Goal: Task Accomplishment & Management: Use online tool/utility

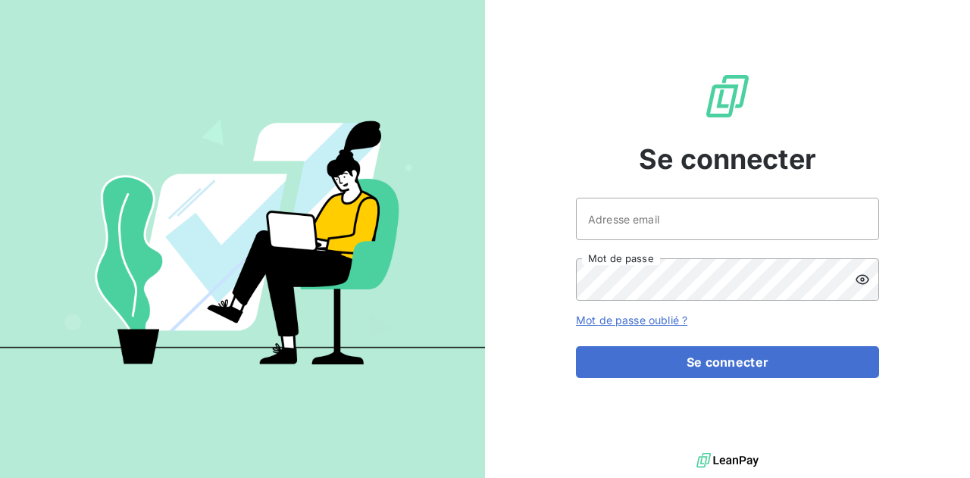
click at [472, 280] on div at bounding box center [242, 239] width 485 height 478
type input "[PERSON_NAME][EMAIL_ADDRESS][DOMAIN_NAME]"
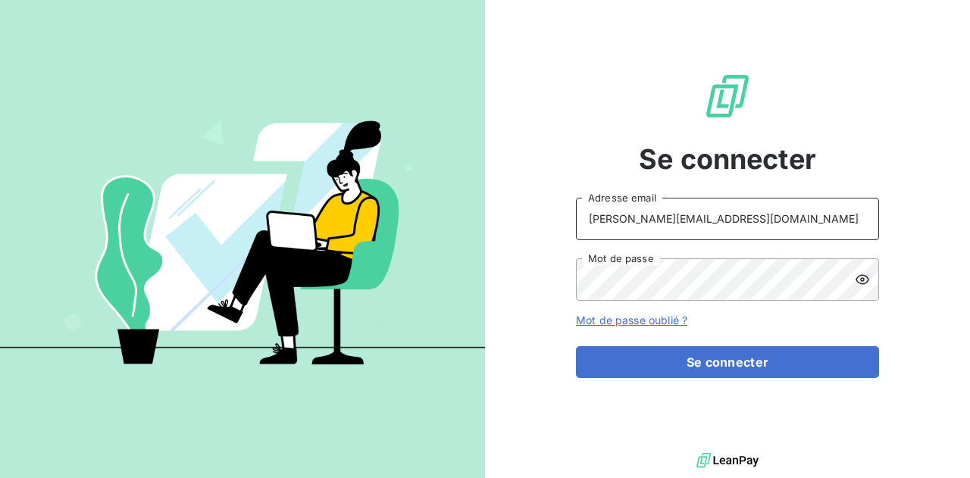
click at [685, 233] on input "ousmane.camara7@orange-sonatel.com" at bounding box center [727, 219] width 303 height 42
click at [779, 385] on div "Se connecter ousmane.camara7@orange-sonatel.com Adresse email Mot de passe Mot …" at bounding box center [727, 224] width 303 height 449
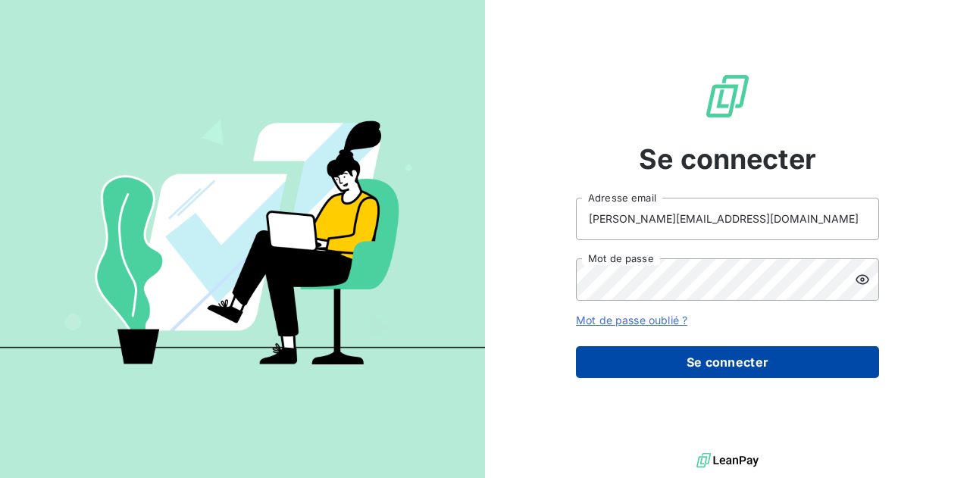
click at [807, 367] on button "Se connecter" at bounding box center [727, 362] width 303 height 32
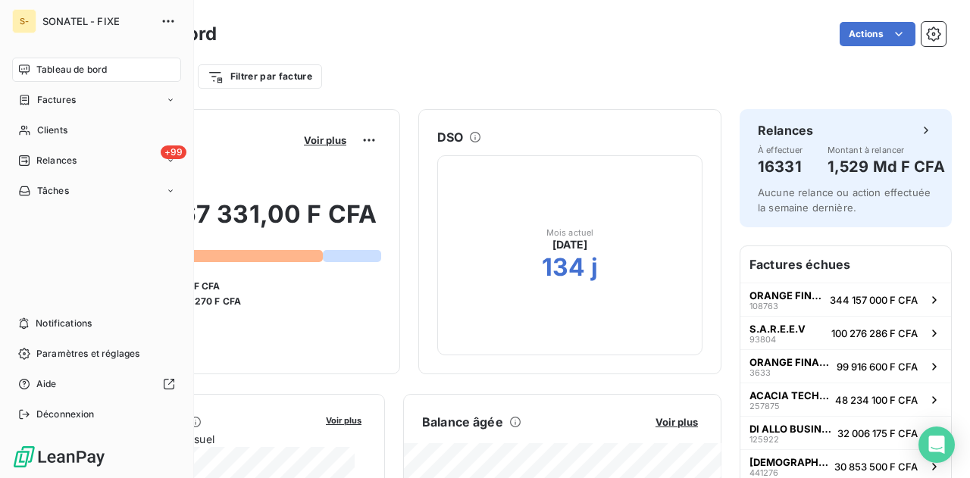
click at [86, 70] on span "Tableau de bord" at bounding box center [71, 70] width 70 height 14
click at [102, 158] on div "+99 Relances" at bounding box center [96, 161] width 169 height 24
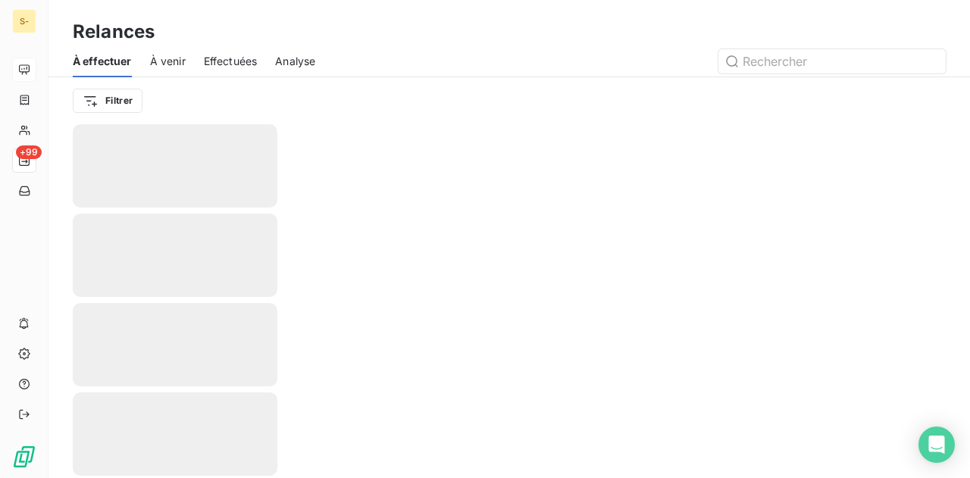
click at [250, 66] on span "Effectuées" at bounding box center [231, 61] width 54 height 15
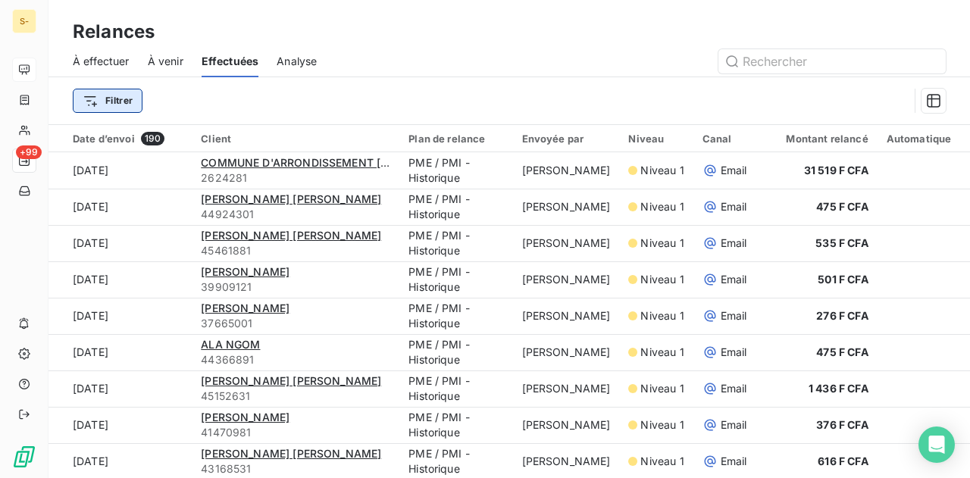
click at [117, 105] on html "S- +99 Relances À effectuer À venir Effectuées Analyse Filtrer Date d’envoi 190…" at bounding box center [485, 239] width 970 height 478
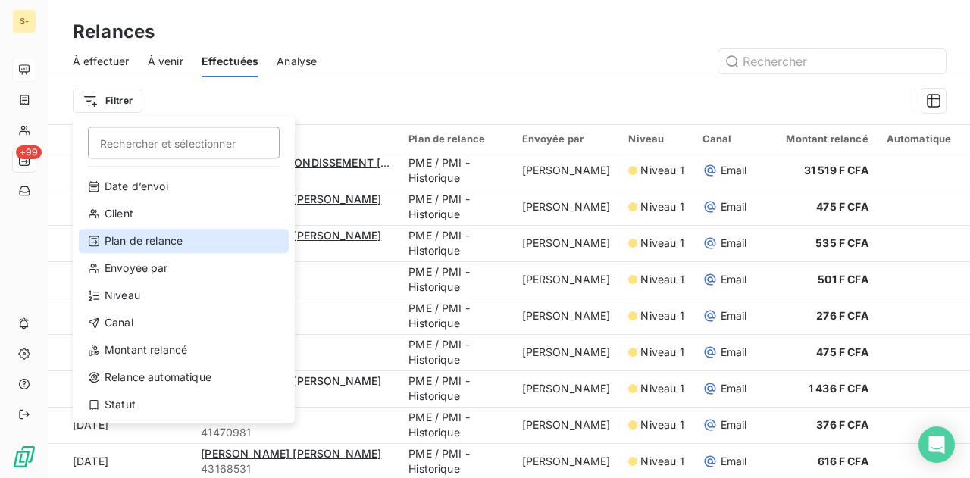
click at [167, 239] on div "Plan de relance" at bounding box center [184, 241] width 210 height 24
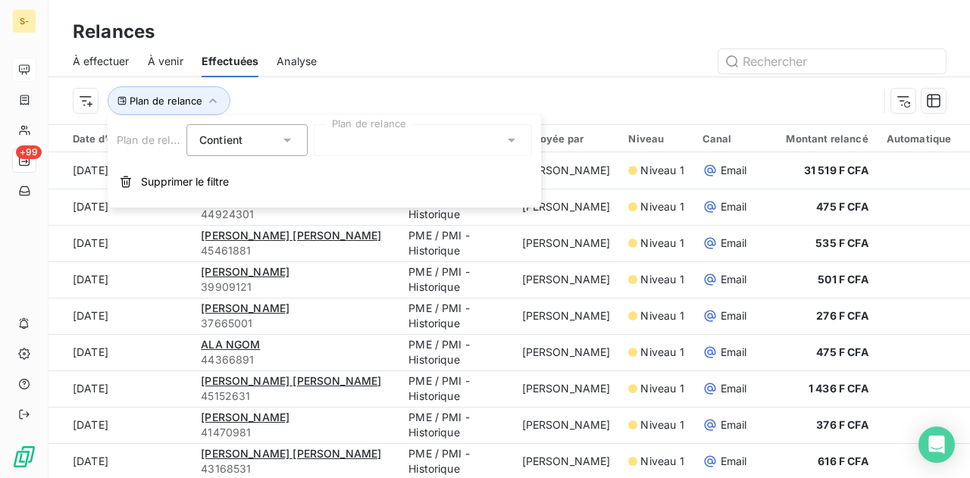
click at [271, 142] on div "Contient" at bounding box center [239, 140] width 80 height 21
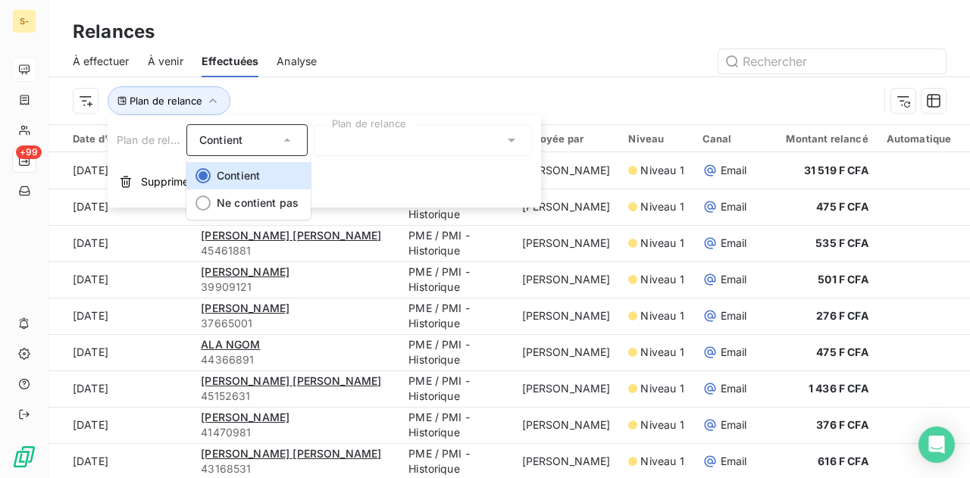
click at [283, 145] on icon at bounding box center [287, 140] width 15 height 15
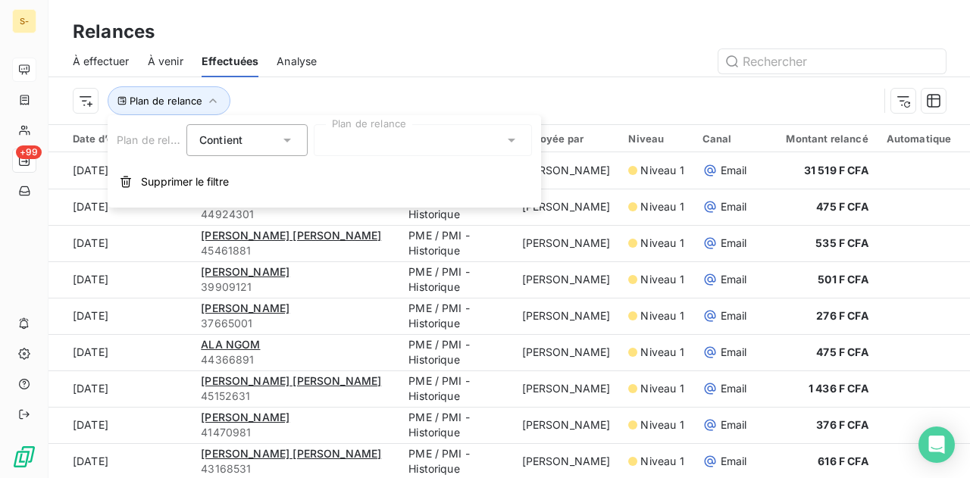
click at [441, 133] on div at bounding box center [423, 140] width 218 height 32
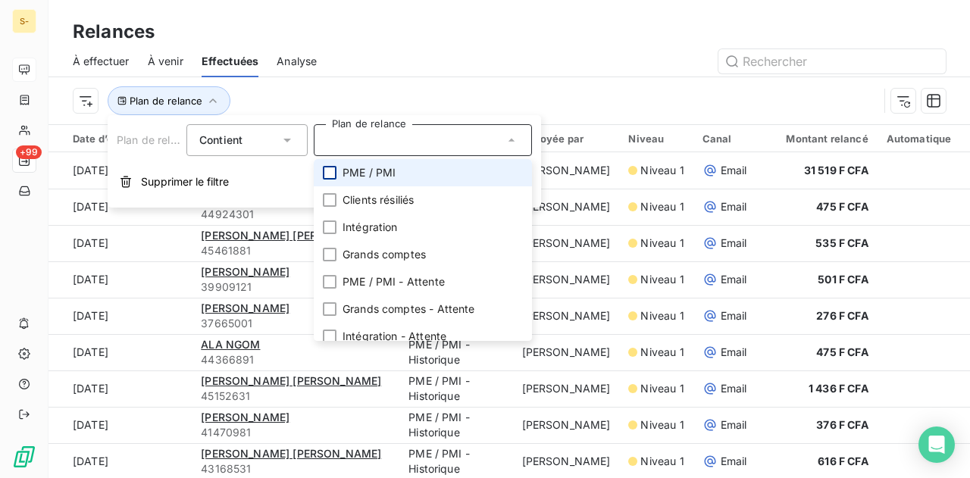
click at [333, 177] on div at bounding box center [330, 173] width 14 height 14
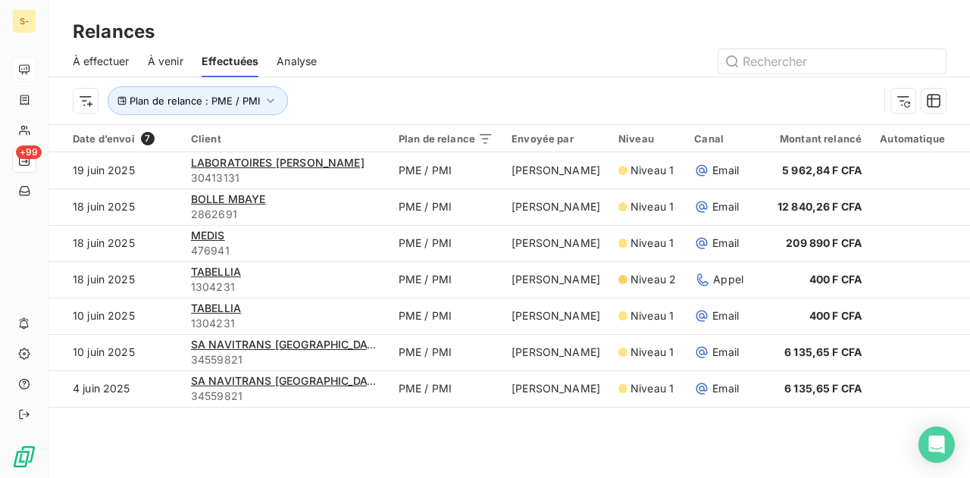
click at [459, 70] on div at bounding box center [640, 61] width 611 height 24
click at [112, 67] on span "À effectuer" at bounding box center [101, 61] width 57 height 15
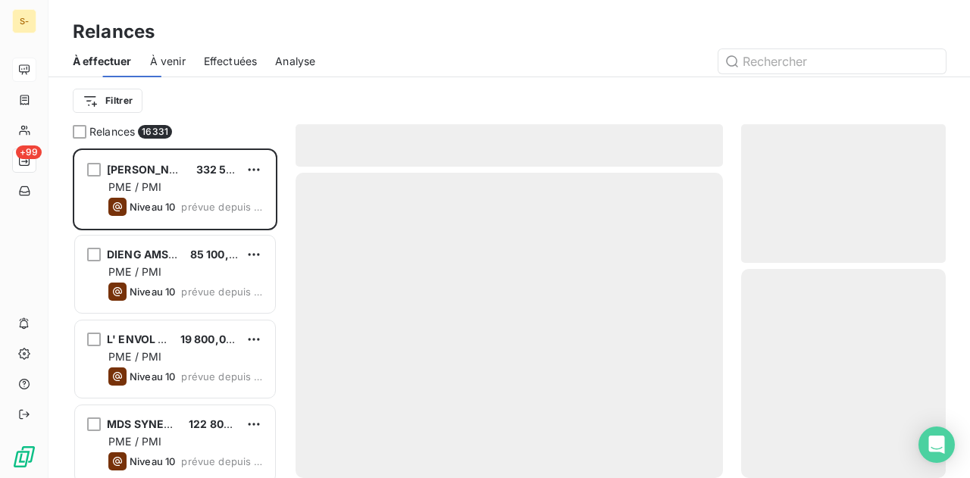
scroll to position [318, 193]
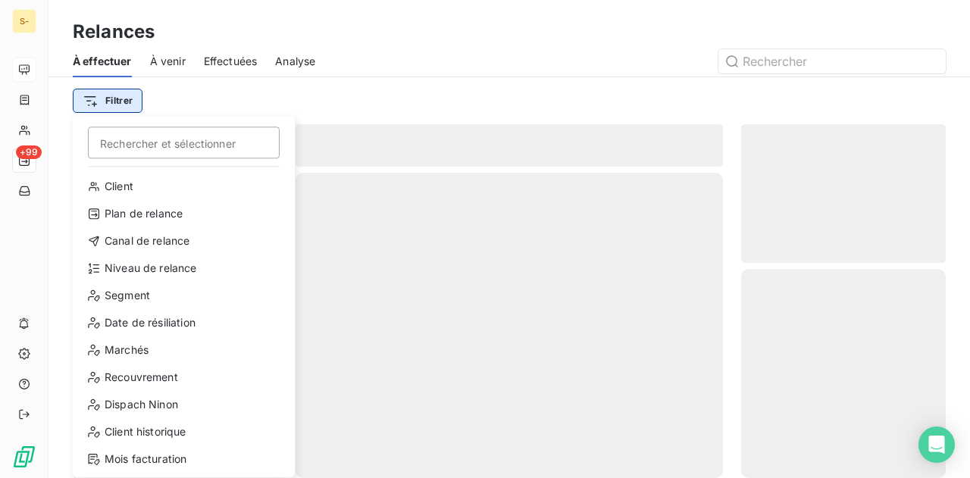
click at [115, 104] on html "S- +99 Relances À effectuer À venir Effectuées Analyse Filtrer Rechercher et sé…" at bounding box center [485, 239] width 970 height 478
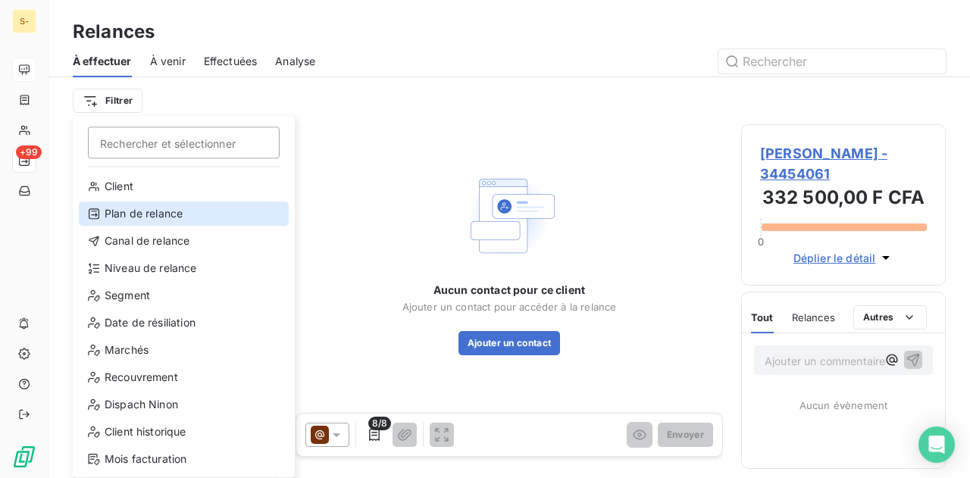
click at [180, 217] on div "Plan de relance" at bounding box center [184, 214] width 210 height 24
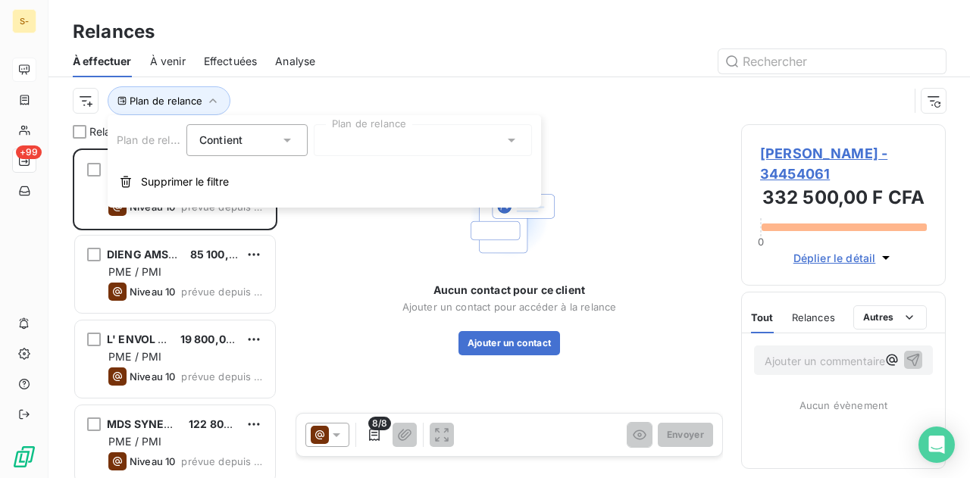
click at [261, 135] on div "Contient is" at bounding box center [239, 140] width 80 height 21
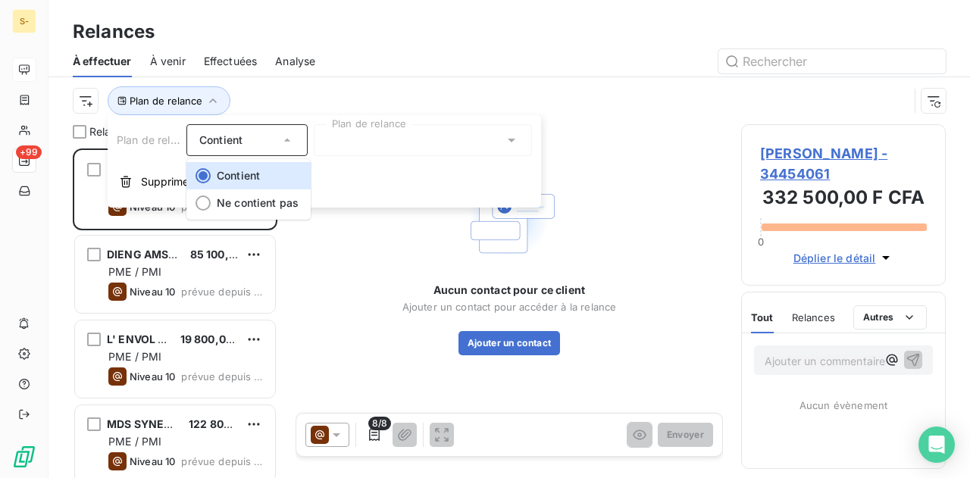
click at [335, 140] on div at bounding box center [423, 140] width 218 height 32
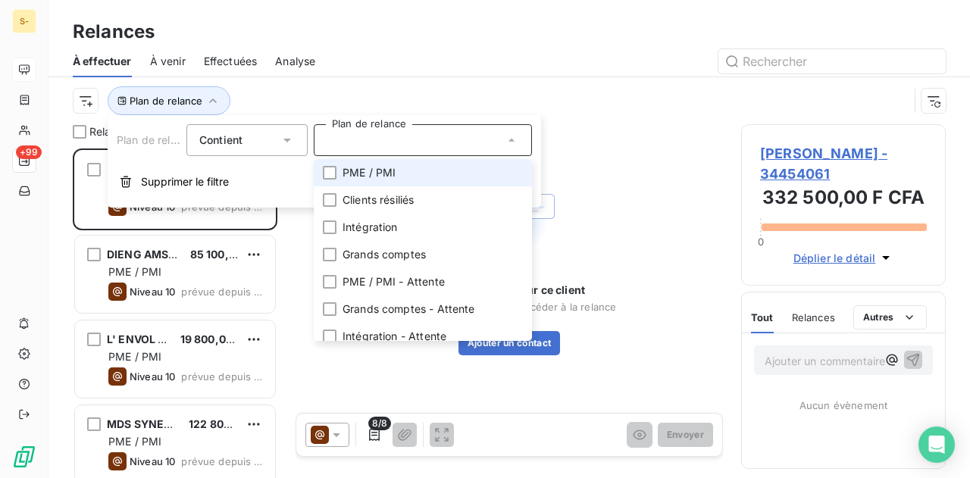
click at [364, 131] on div at bounding box center [423, 140] width 218 height 32
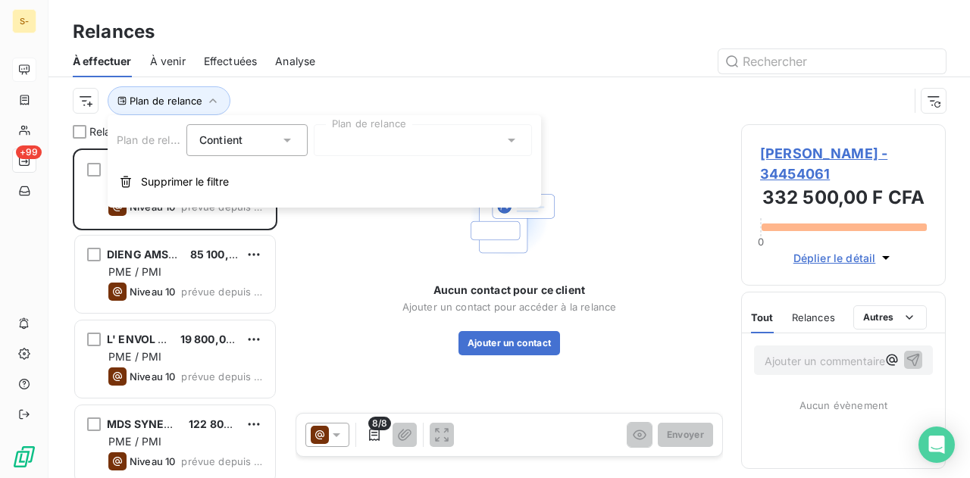
click at [368, 131] on div at bounding box center [423, 140] width 218 height 32
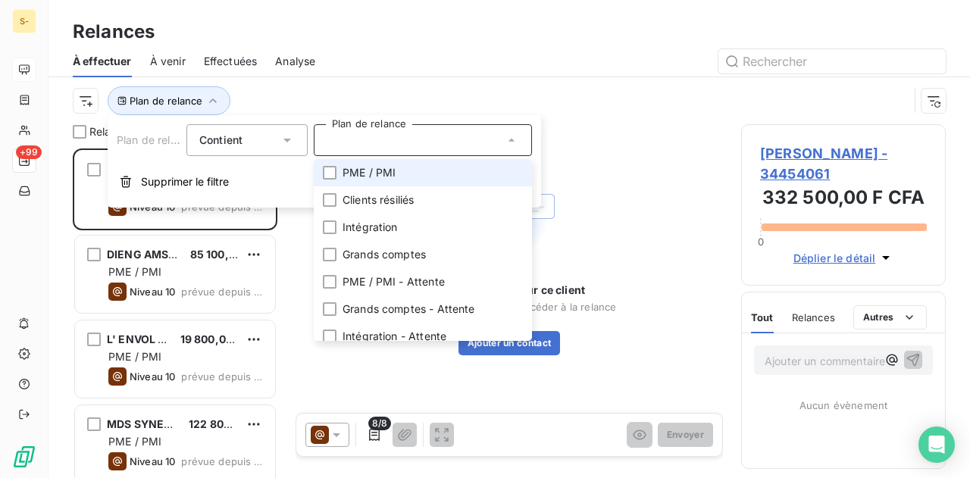
click at [374, 174] on span "PME / PMI" at bounding box center [369, 172] width 53 height 15
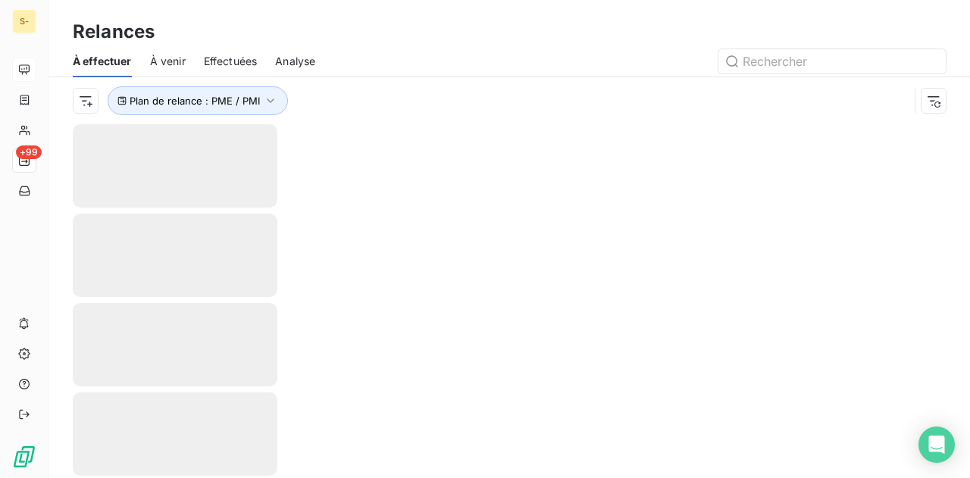
click at [596, 144] on div at bounding box center [510, 301] width 922 height 354
click at [86, 101] on html "S- +99 Relances À effectuer À venir Effectuées Analyse Plan de relance : PME / …" at bounding box center [485, 239] width 970 height 478
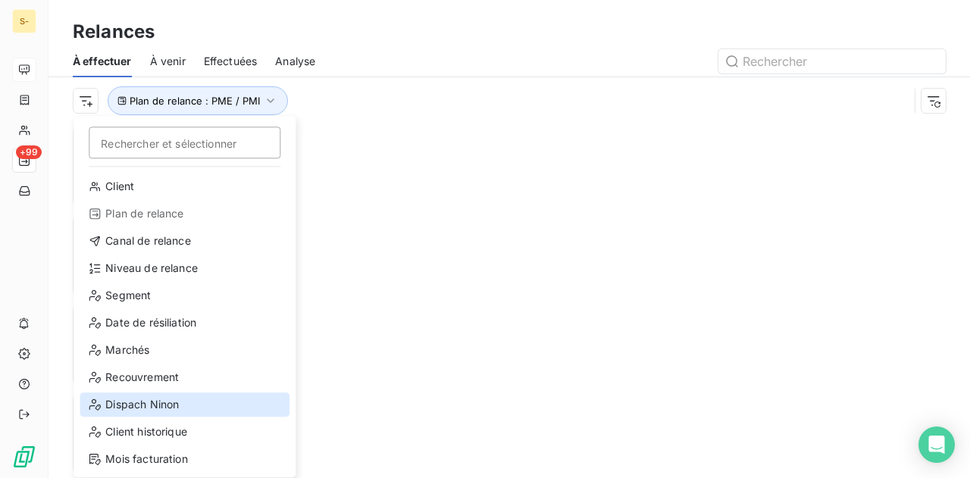
click at [185, 405] on div "Dispach Ninon" at bounding box center [185, 405] width 210 height 24
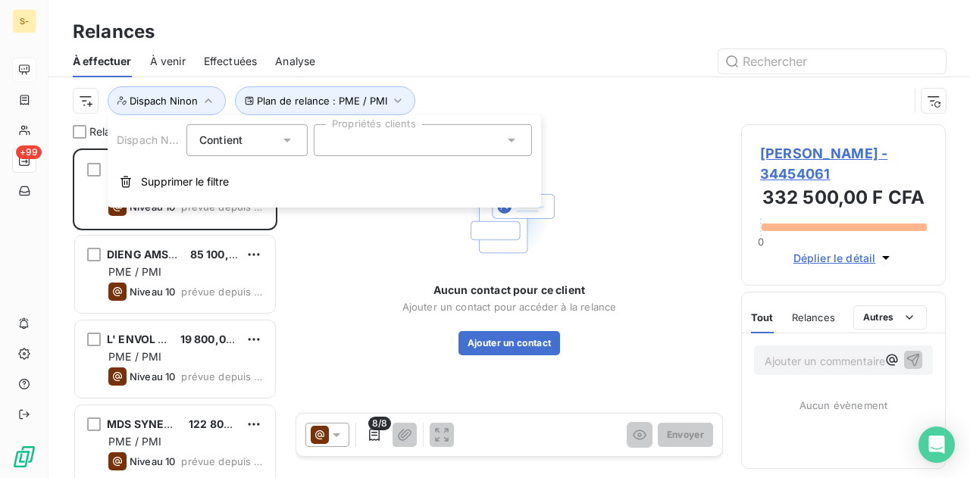
click at [268, 140] on div "Contient" at bounding box center [239, 140] width 80 height 21
click at [351, 141] on div at bounding box center [423, 140] width 218 height 32
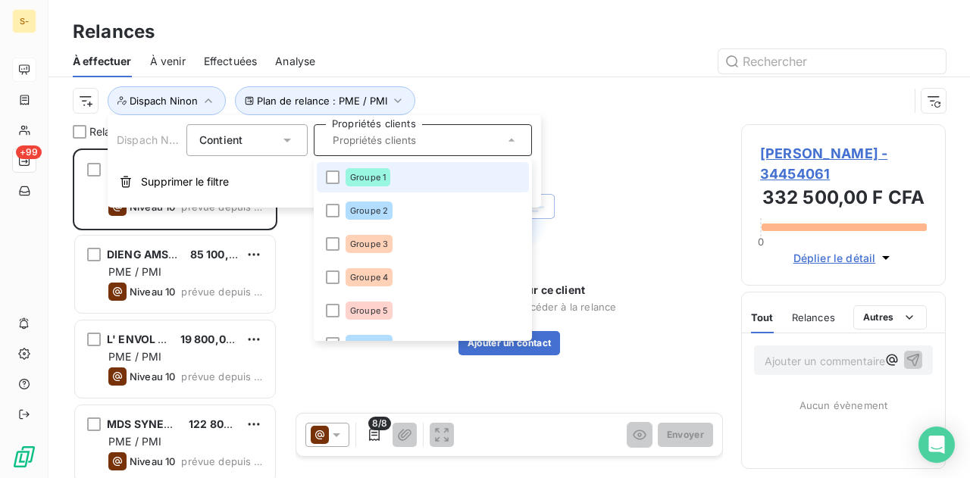
click at [358, 183] on div "Groupe 1" at bounding box center [368, 177] width 45 height 18
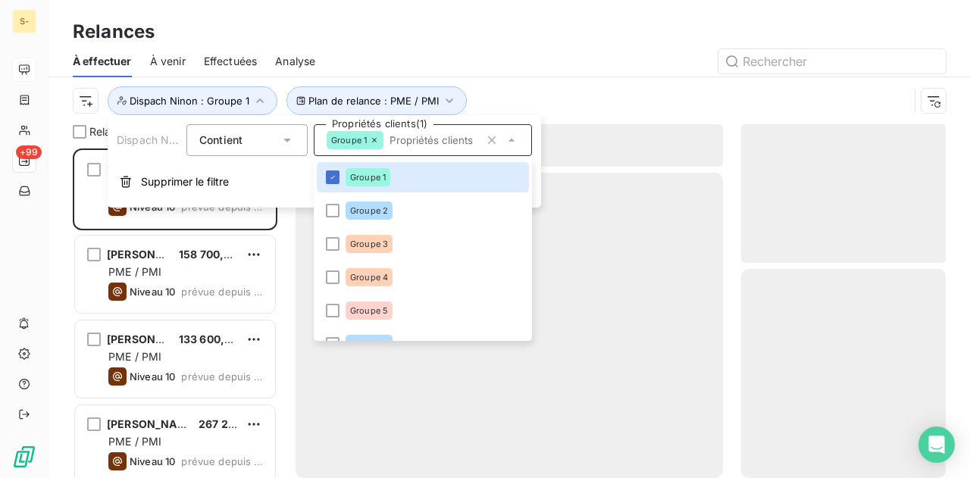
scroll to position [318, 193]
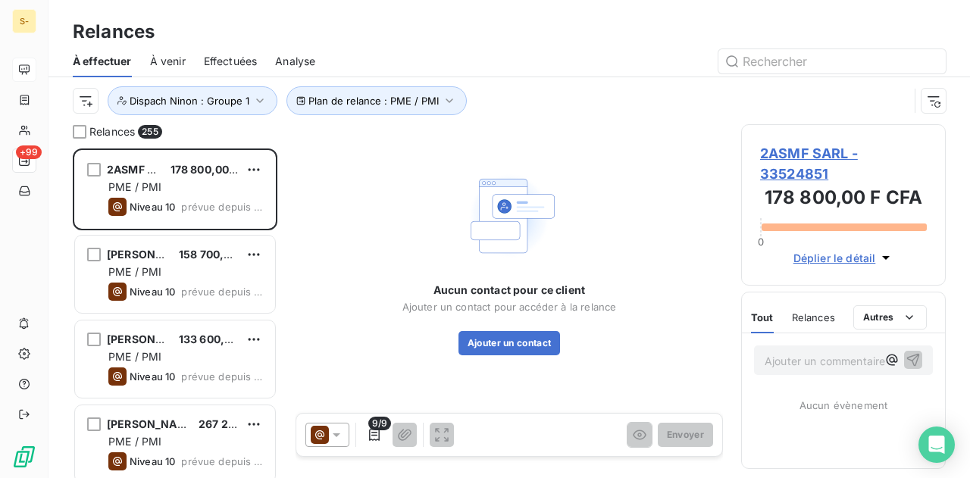
click at [582, 131] on div "Aucun contact pour ce client Ajouter un contact pour accéder à la relance Ajout…" at bounding box center [509, 261] width 427 height 274
click at [336, 437] on icon at bounding box center [337, 436] width 8 height 4
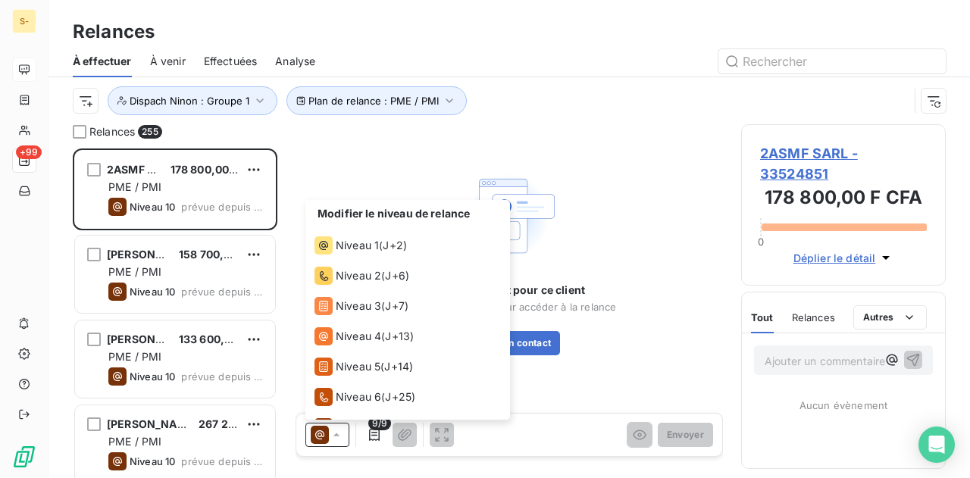
scroll to position [114, 0]
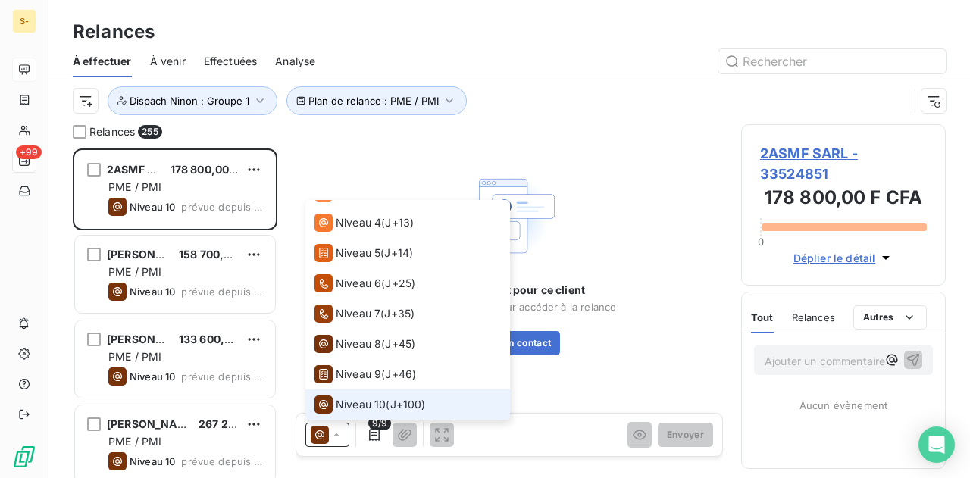
click at [327, 399] on icon at bounding box center [324, 405] width 18 height 18
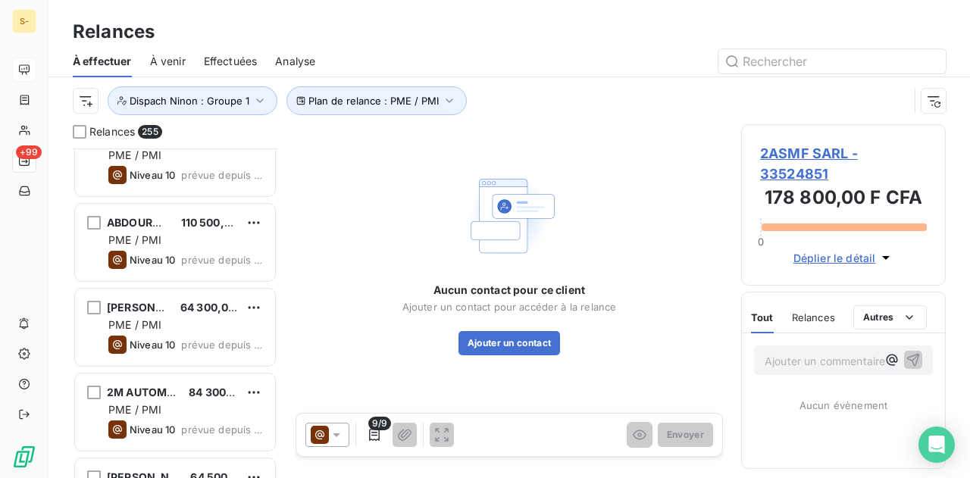
scroll to position [1516, 0]
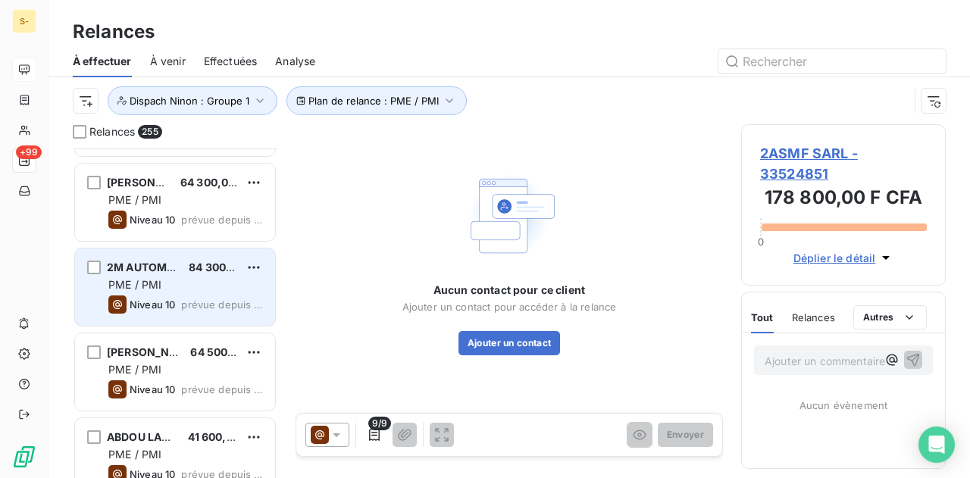
click at [158, 296] on div "Niveau 10" at bounding box center [141, 305] width 67 height 18
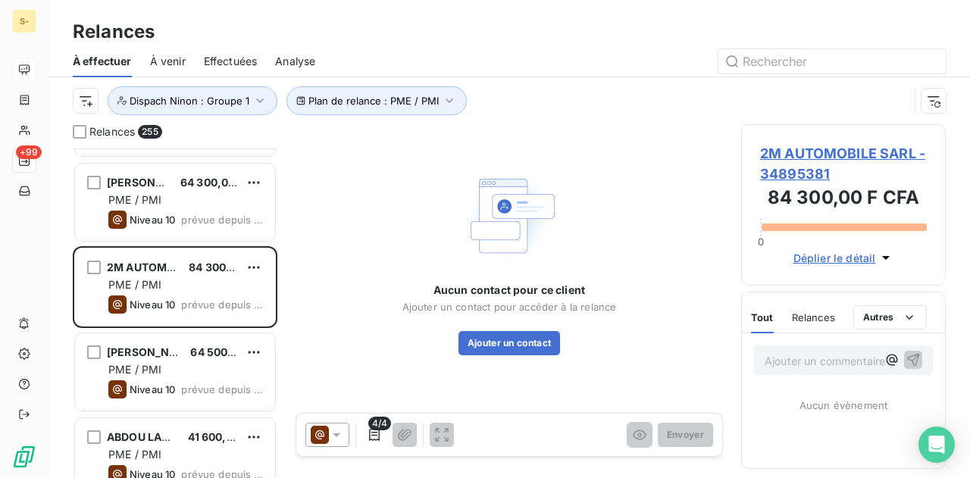
click at [330, 435] on icon at bounding box center [336, 434] width 15 height 15
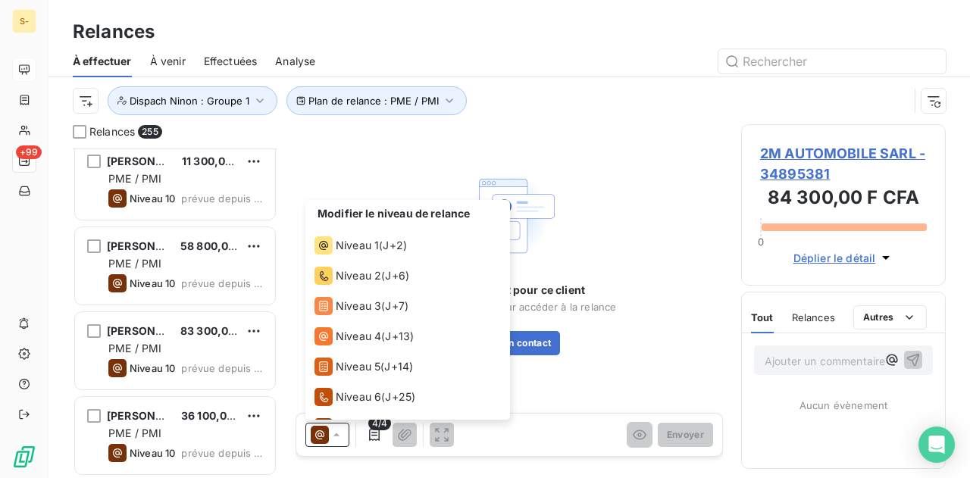
scroll to position [4851, 0]
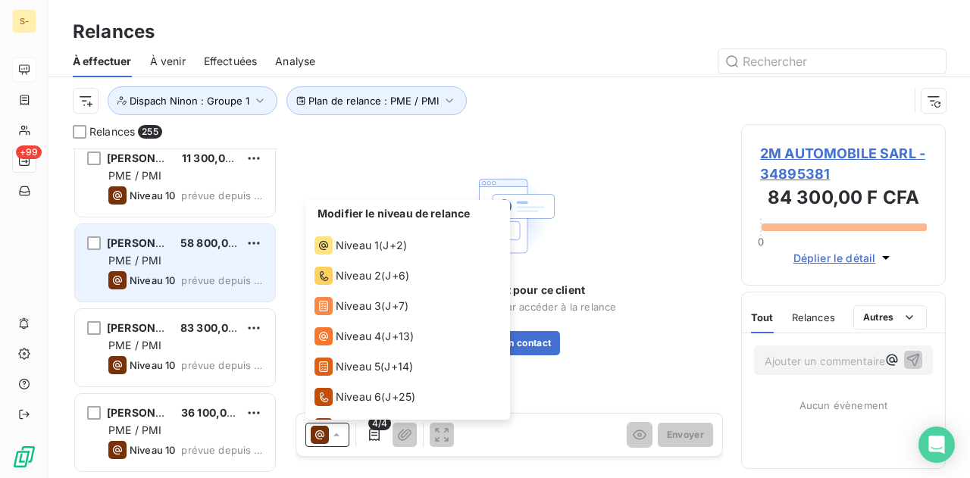
drag, startPoint x: 129, startPoint y: 228, endPoint x: 139, endPoint y: 224, distance: 11.5
click at [129, 228] on div "ABDOULAYE DIEYE 58 800,00 F CFA PME / PMI Niveau 10 prévue depuis 861 jours" at bounding box center [175, 262] width 200 height 77
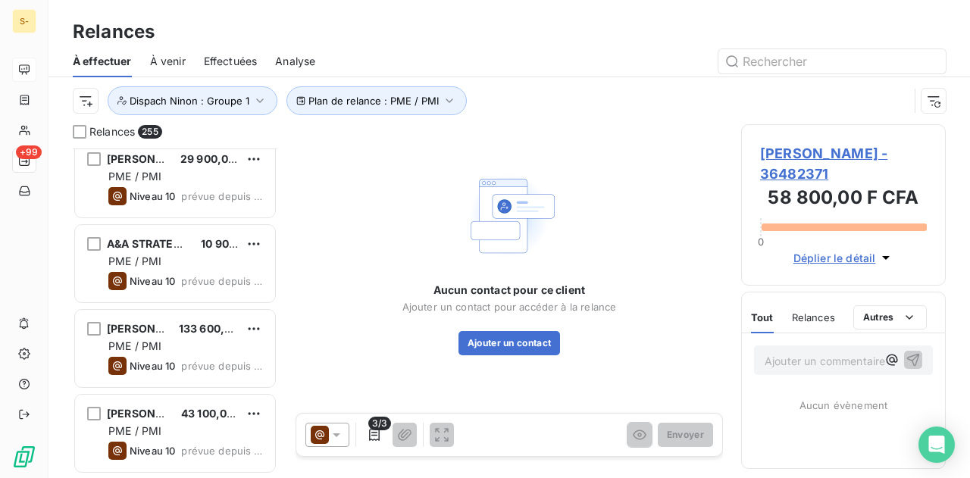
scroll to position [7200, 0]
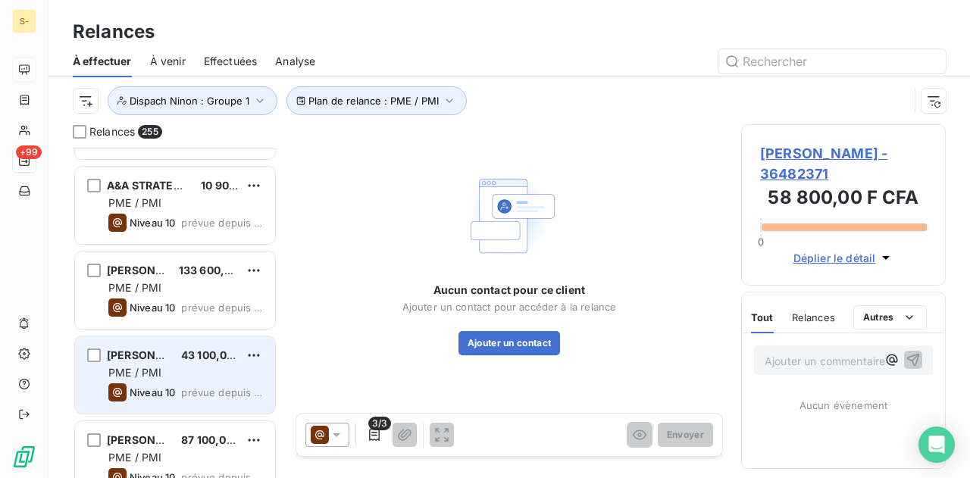
click at [133, 350] on div "ABDOULAYE WADE 61 200,00 F CFA PME / PMI Niveau 10 prévue depuis 649 jours ABDO…" at bounding box center [175, 314] width 205 height 330
click at [133, 350] on span "ABABACAR DEME" at bounding box center [152, 355] width 91 height 13
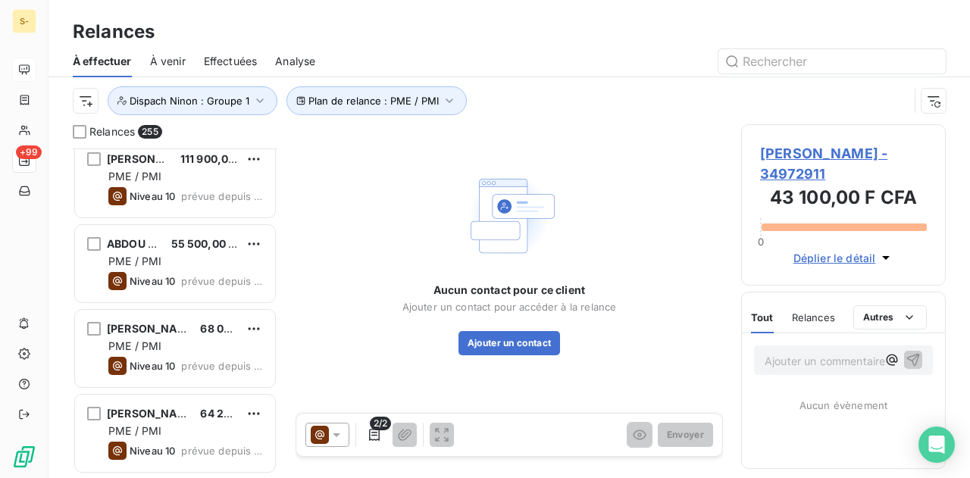
click at [167, 333] on div "ABDOU GARANG SE ABDOU GARANG SEYE 48 800,00 F CFA PME / PMI Niveau 10 prévue de…" at bounding box center [175, 314] width 205 height 330
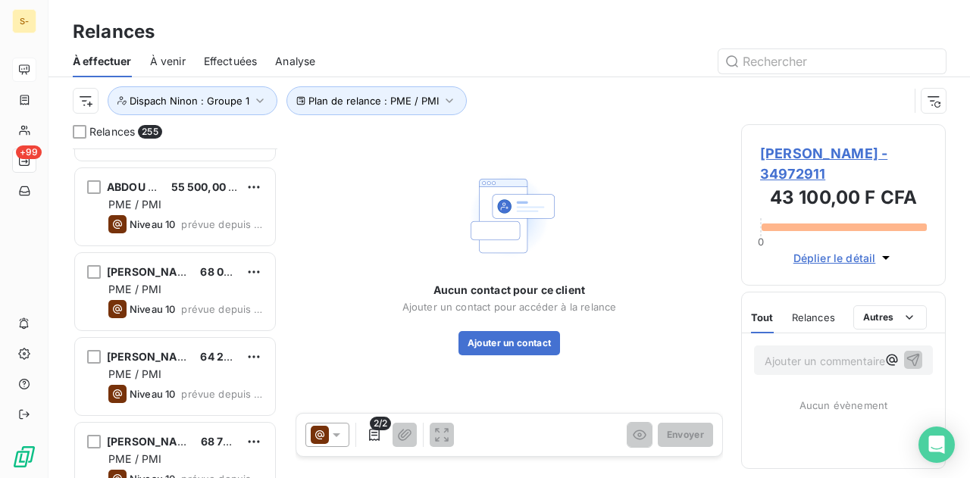
click at [167, 333] on div "ABDOU DIOUF ABDOU DIOUF 56 300,00 F CFA PME / PMI Niveau 10 prévue depuis 222 j…" at bounding box center [175, 314] width 205 height 330
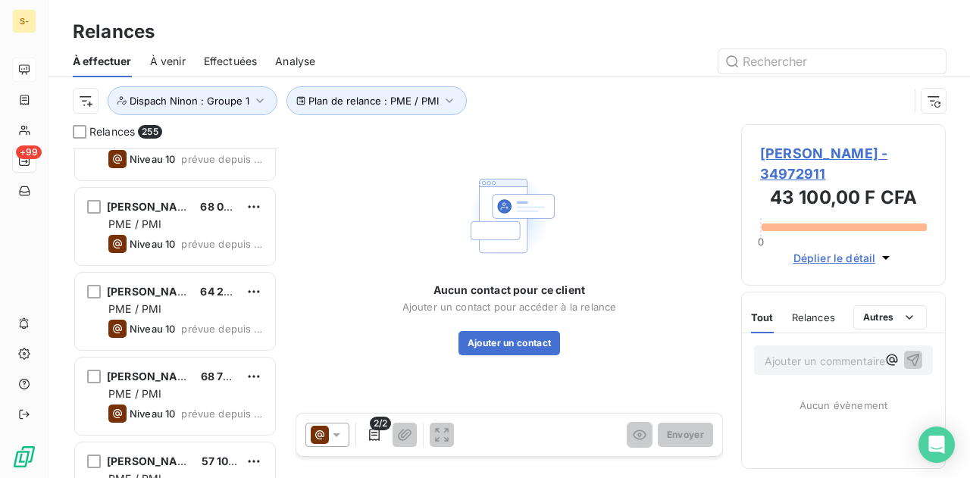
click at [171, 286] on div "ABDOU DIOUF 111 900,00 F CFA PME / PMI Niveau 10 prévue depuis 222 jours ABDOU …" at bounding box center [175, 314] width 205 height 330
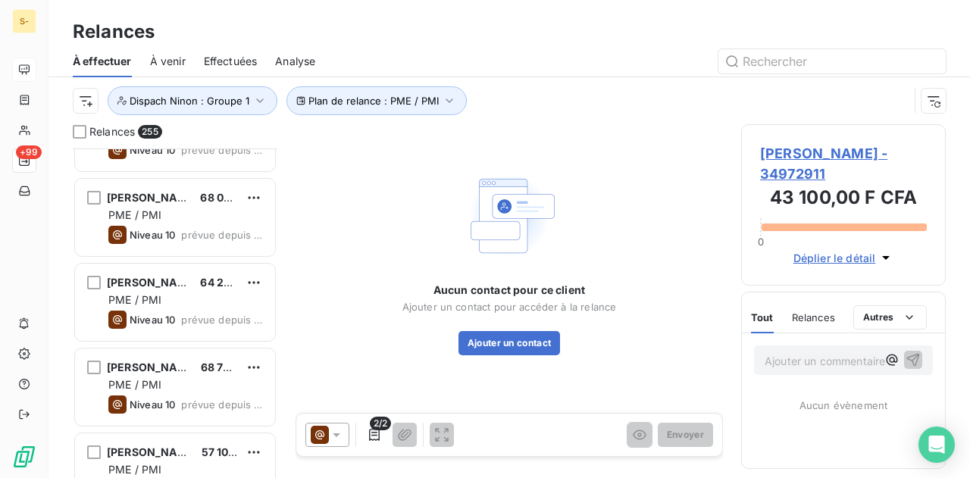
click at [171, 286] on div "ABDOU DIOUF 111 900,00 F CFA PME / PMI Niveau 10 prévue depuis 222 jours ABDOU …" at bounding box center [175, 314] width 205 height 330
click at [171, 286] on span "ABDOU SYLLA ABDOU SYLLA" at bounding box center [199, 280] width 184 height 13
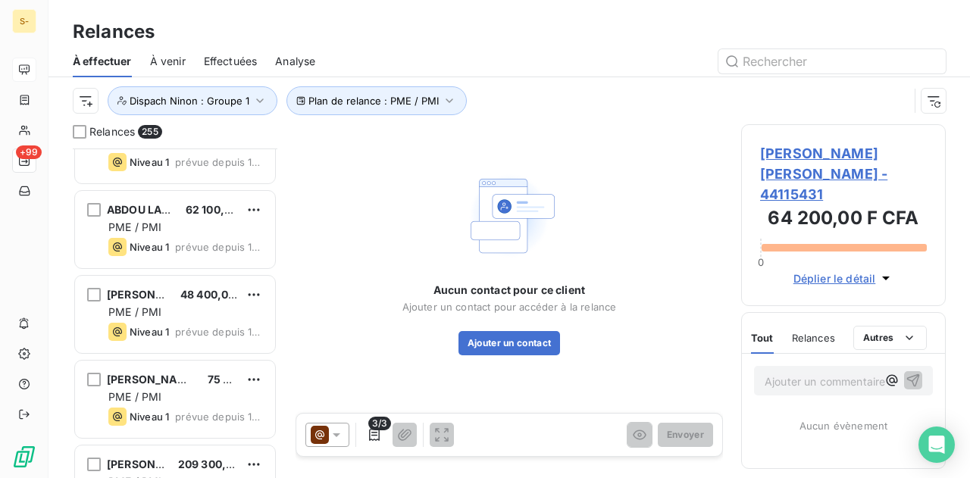
scroll to position [21316, 0]
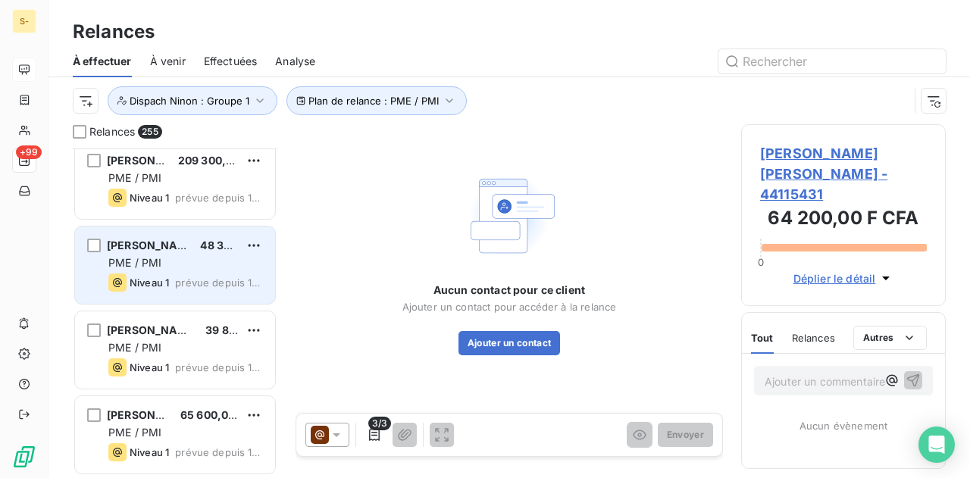
click at [171, 286] on div "Niveau 1 prévue depuis 15 jours" at bounding box center [185, 283] width 155 height 18
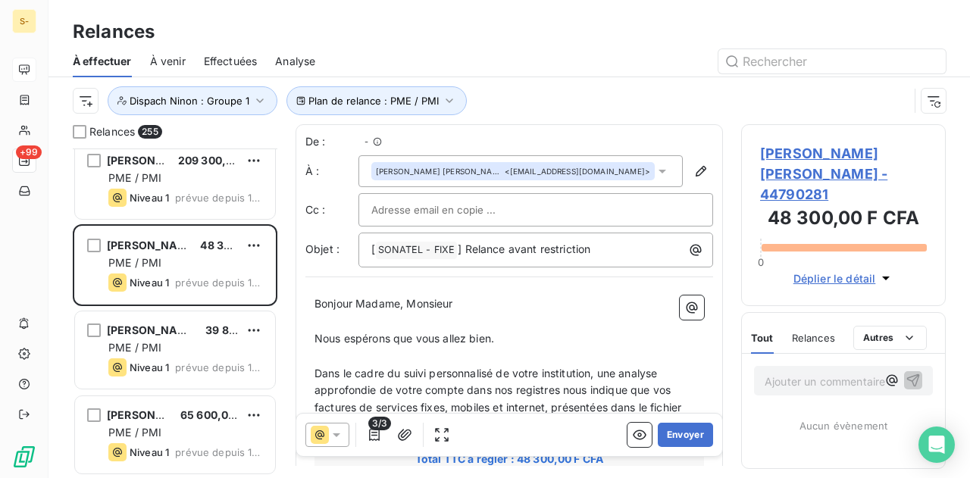
scroll to position [318, 193]
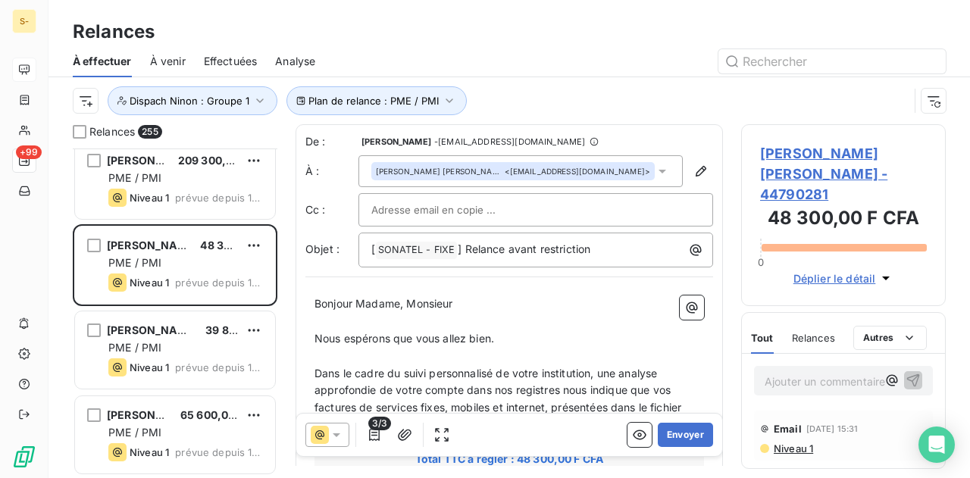
click at [342, 431] on icon at bounding box center [336, 434] width 15 height 15
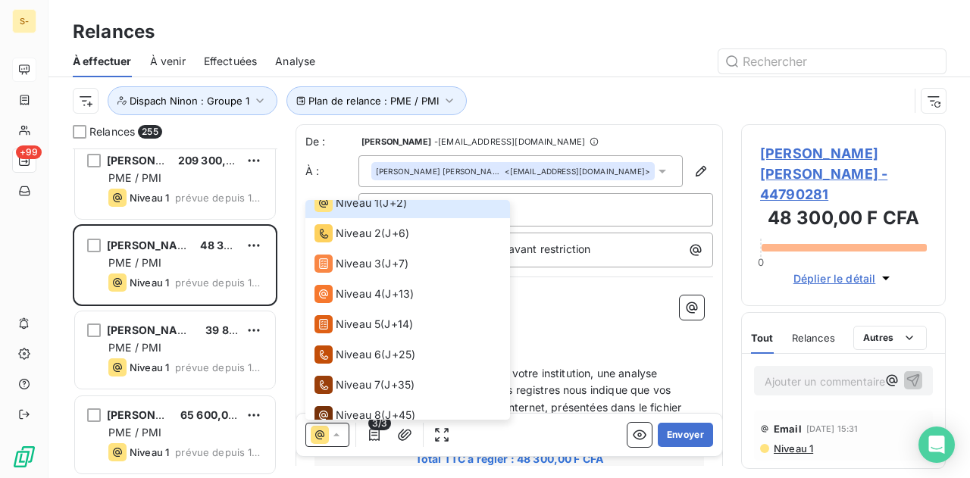
scroll to position [0, 0]
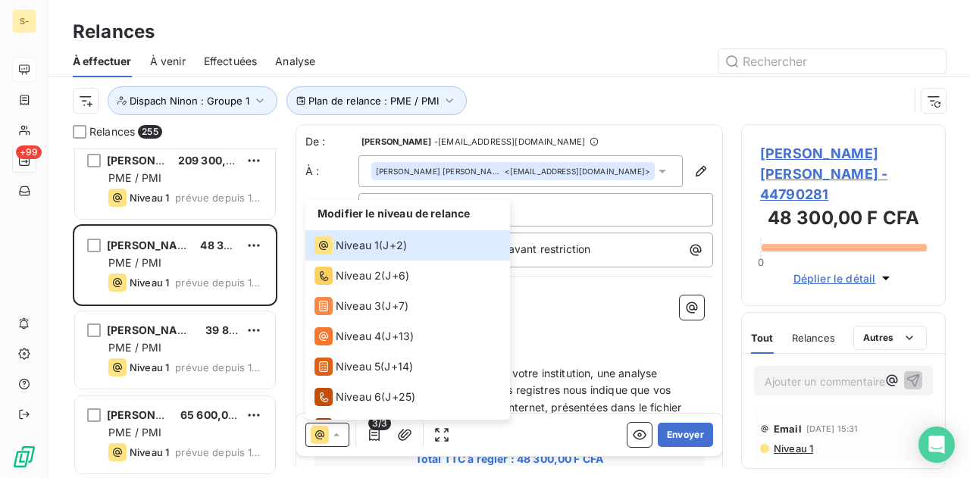
drag, startPoint x: 604, startPoint y: 327, endPoint x: 622, endPoint y: 302, distance: 30.3
click at [605, 327] on p "﻿" at bounding box center [510, 321] width 390 height 17
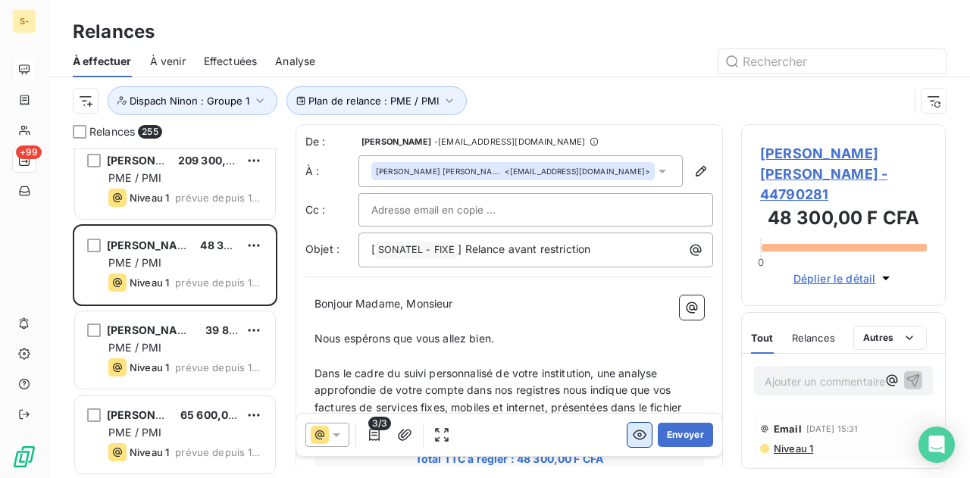
click at [632, 432] on icon "button" at bounding box center [639, 434] width 15 height 15
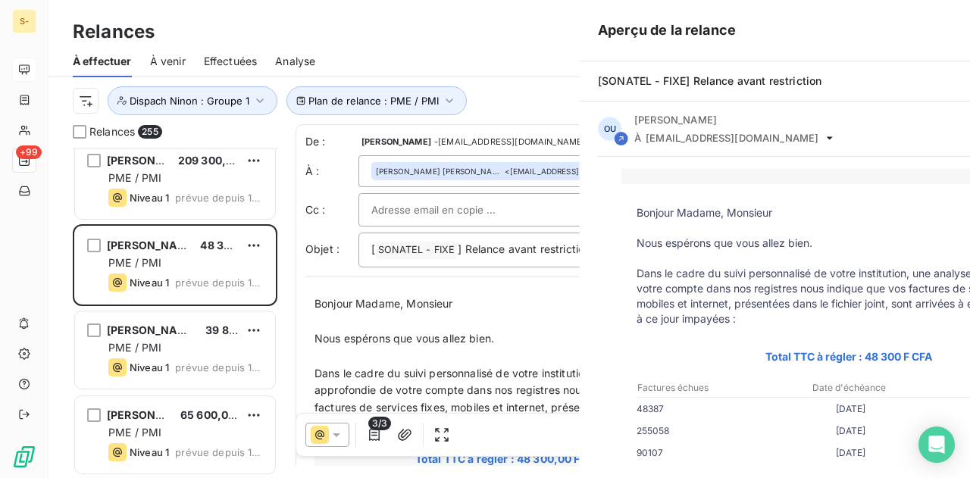
click at [626, 441] on td "255058 28/04/2025 19 900 F CFA" at bounding box center [848, 434] width 455 height 22
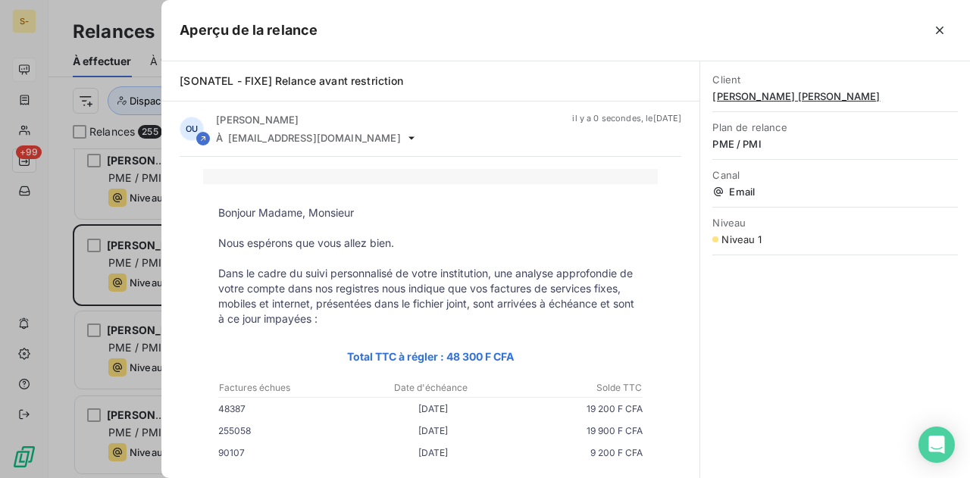
scroll to position [76, 0]
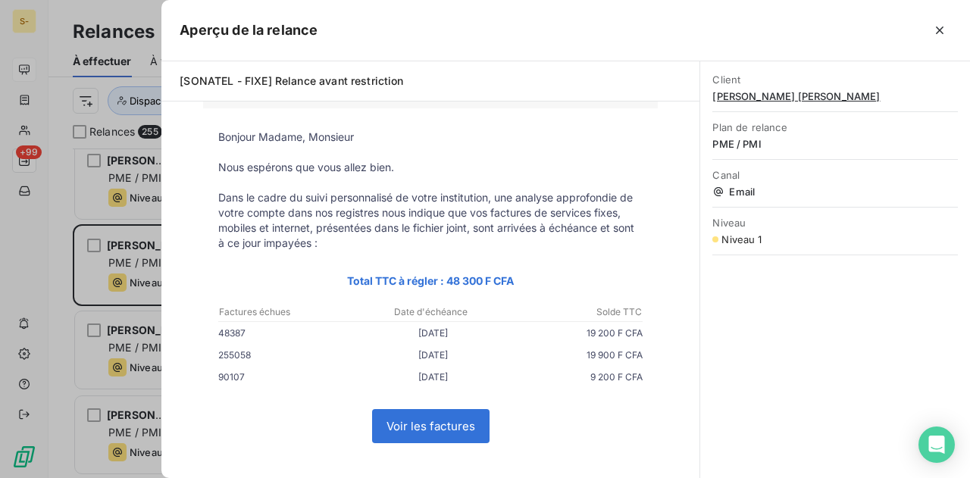
click at [129, 237] on div at bounding box center [485, 239] width 970 height 478
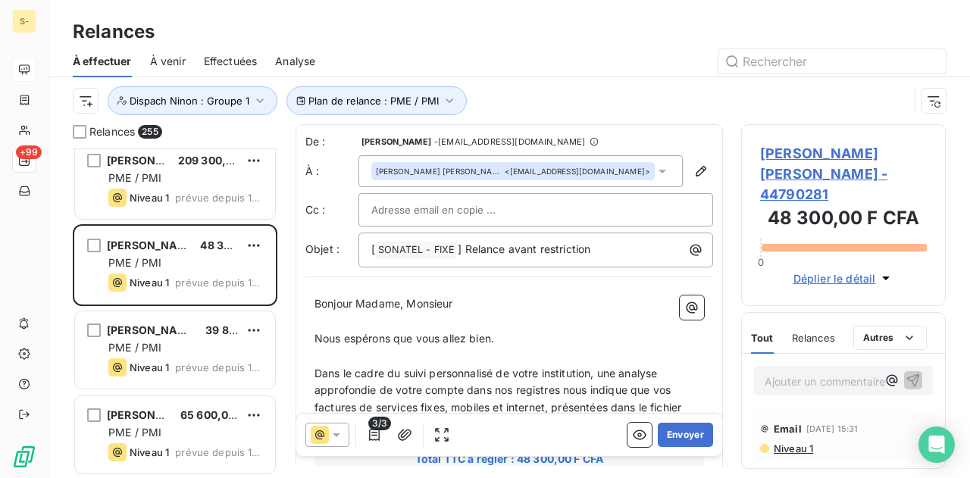
click at [338, 434] on icon at bounding box center [336, 434] width 15 height 15
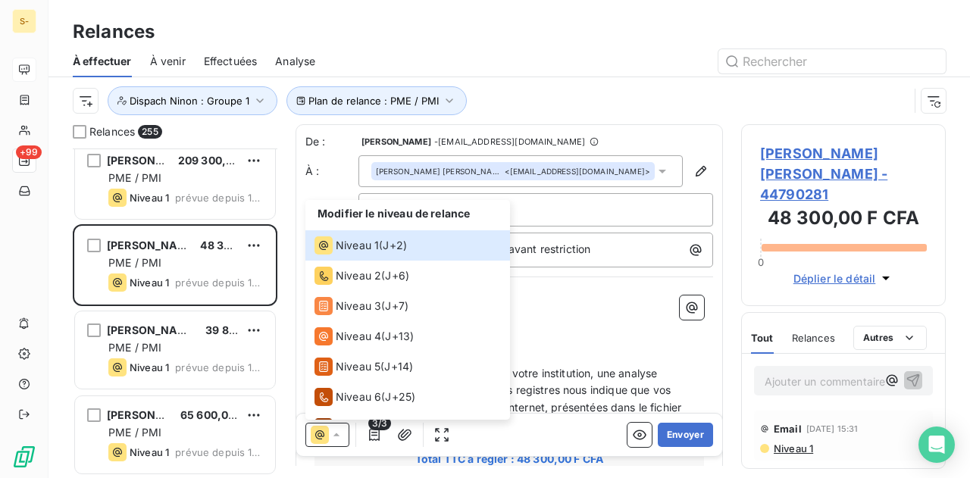
click at [343, 435] on icon at bounding box center [336, 434] width 15 height 15
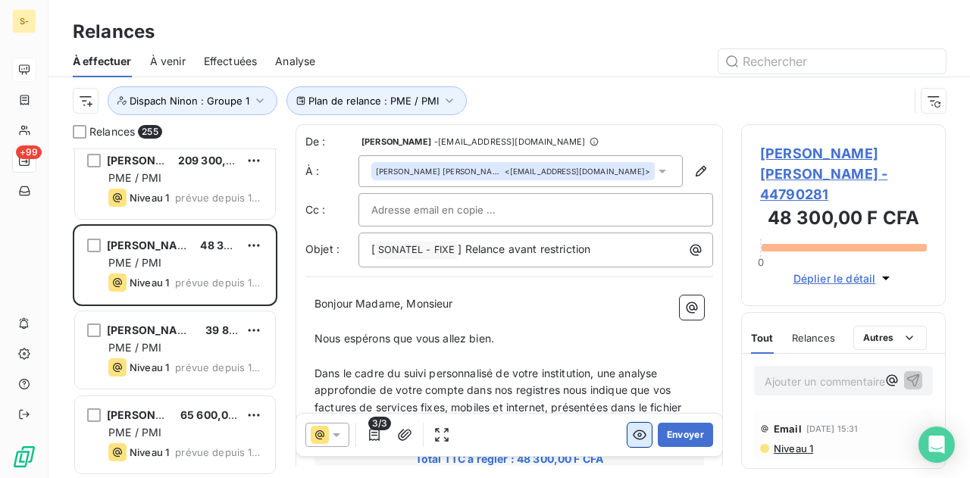
click at [632, 430] on icon "button" at bounding box center [639, 434] width 15 height 15
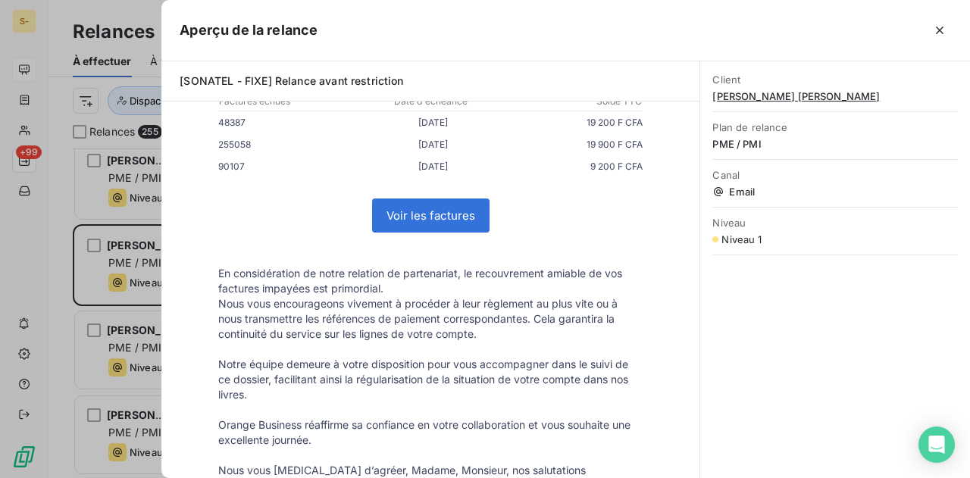
scroll to position [218, 0]
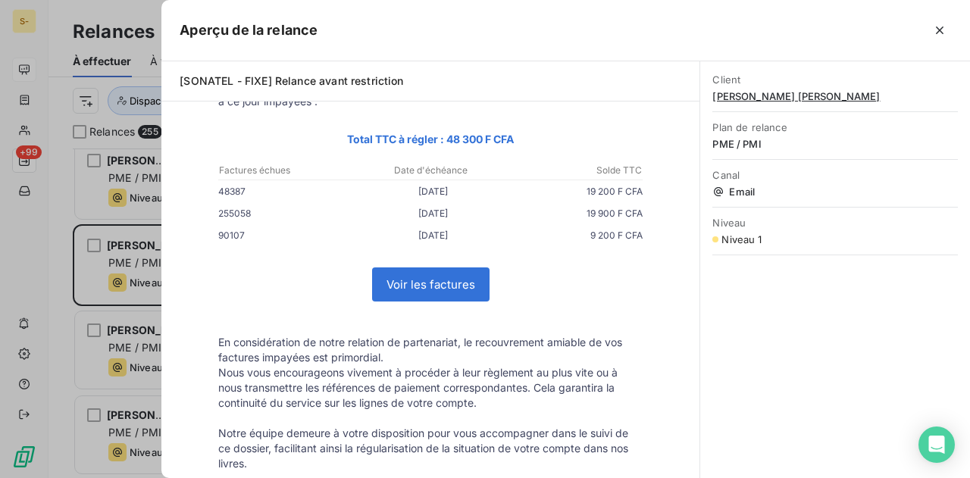
drag, startPoint x: 442, startPoint y: 191, endPoint x: 456, endPoint y: 188, distance: 14.7
click at [456, 188] on p "27/03/2025" at bounding box center [433, 191] width 140 height 16
click at [462, 189] on p "27/03/2025" at bounding box center [433, 191] width 140 height 16
click at [933, 23] on icon "button" at bounding box center [939, 30] width 15 height 15
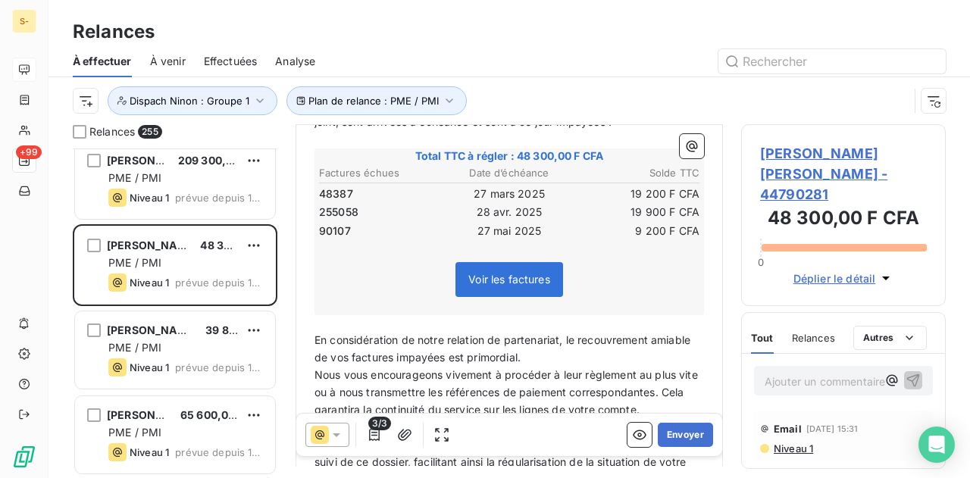
scroll to position [229, 0]
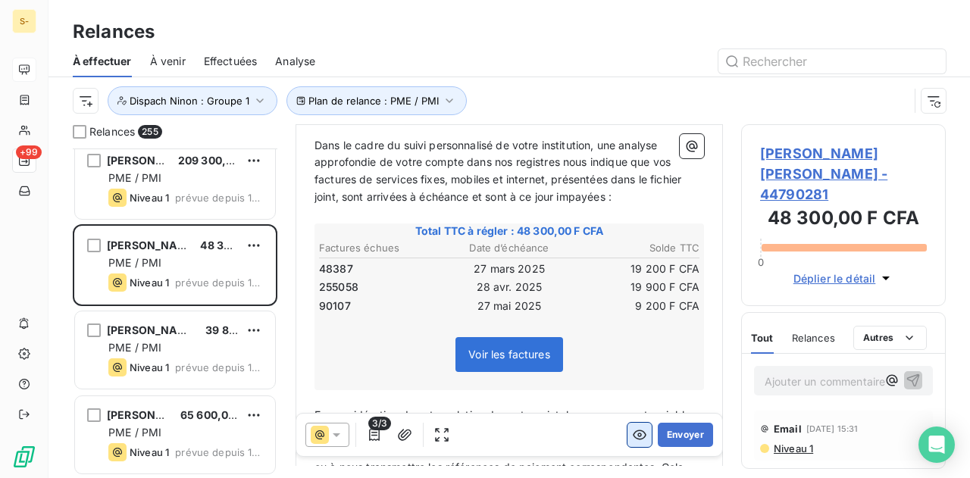
click at [632, 429] on icon "button" at bounding box center [639, 434] width 15 height 15
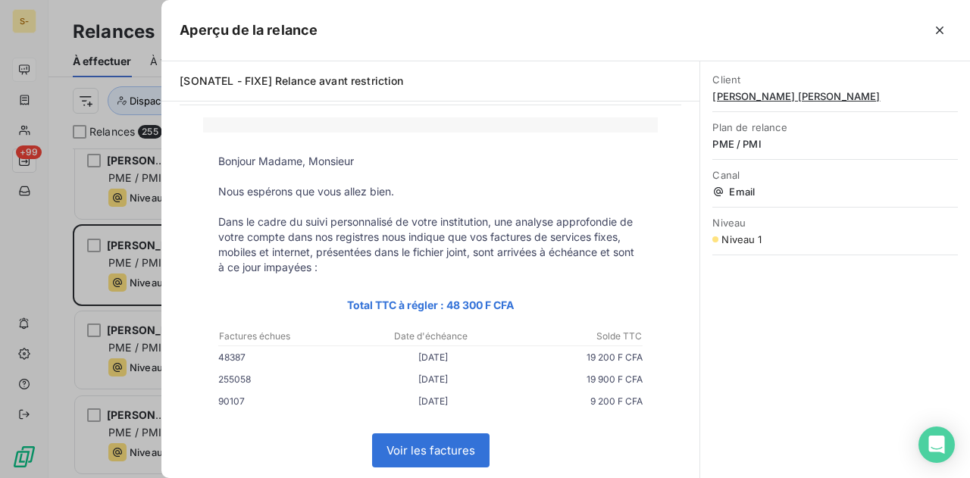
scroll to position [76, 0]
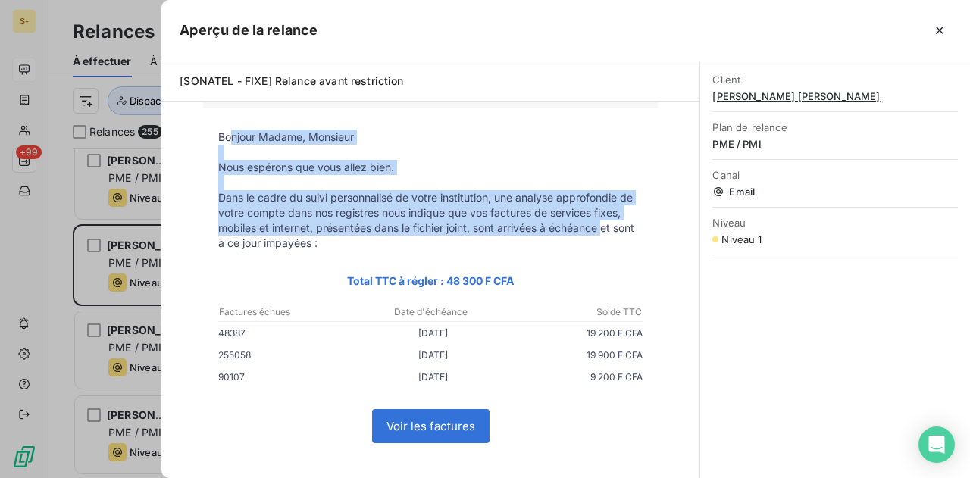
drag, startPoint x: 243, startPoint y: 145, endPoint x: 399, endPoint y: 237, distance: 181.5
click at [598, 234] on tbody "Bonjour Madame, Monsieur Nous espérons que vous allez bien. Dans le cadre du su…" at bounding box center [430, 417] width 455 height 574
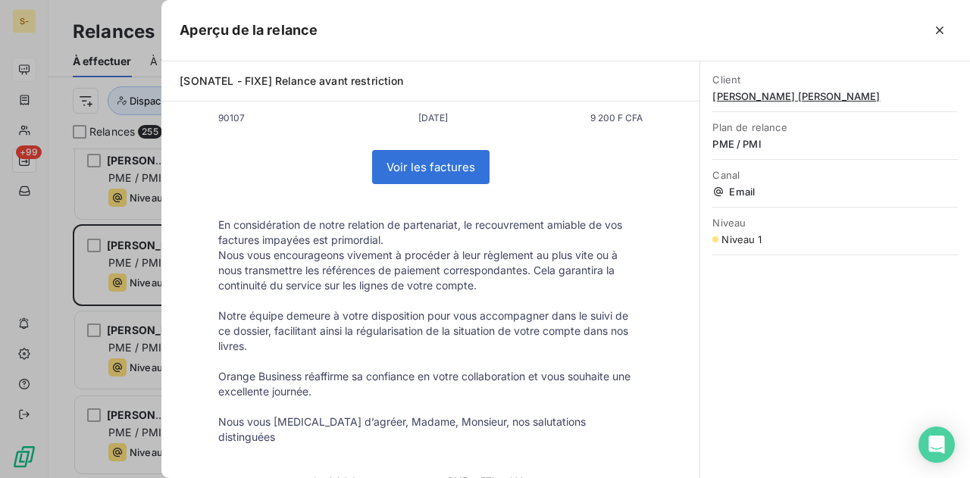
scroll to position [369, 0]
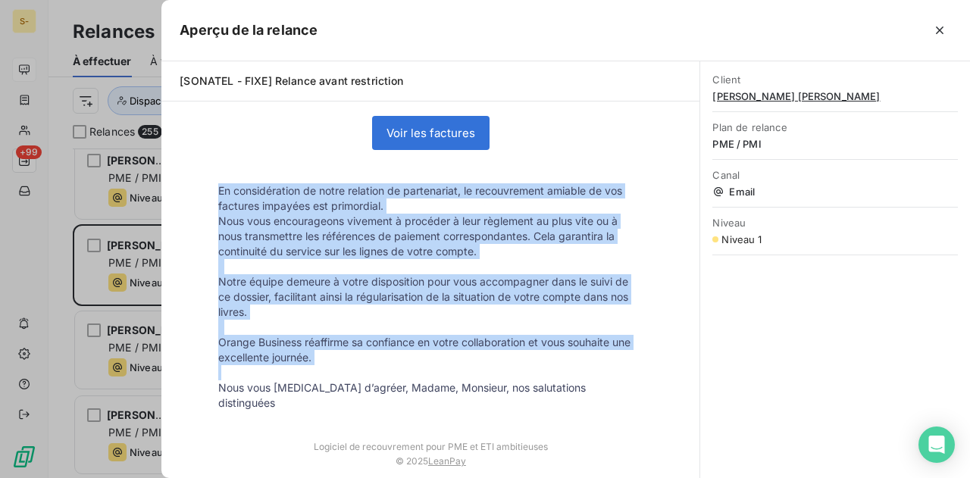
drag, startPoint x: 214, startPoint y: 192, endPoint x: 553, endPoint y: 381, distance: 388.8
click at [553, 380] on tbody "Bonjour Madame, Monsieur Nous espérons que vous allez bien. Dans le cadre du su…" at bounding box center [430, 123] width 455 height 574
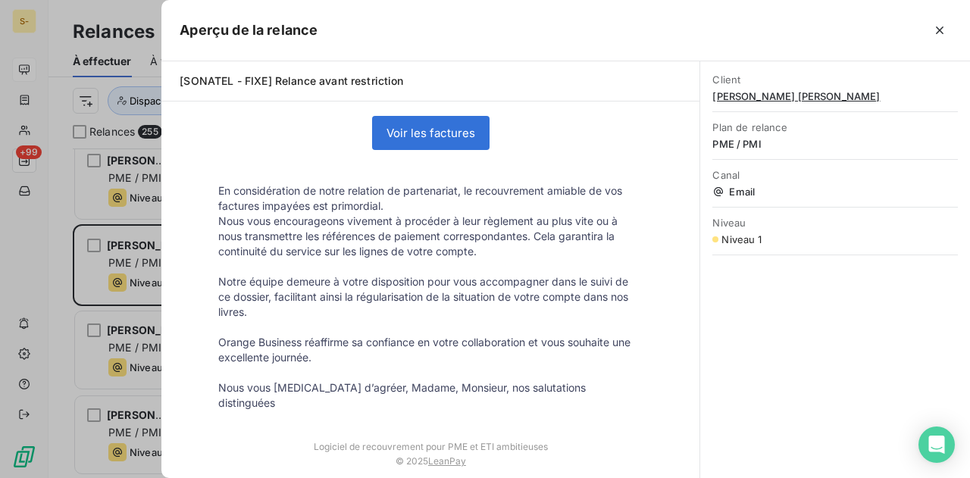
click at [768, 358] on div "Client ABDOULAYE MBAYE ABDOULAYE MBAYE Plan de relance PME / PMI Canal Email Ni…" at bounding box center [835, 269] width 270 height 417
click at [56, 278] on div at bounding box center [485, 239] width 970 height 478
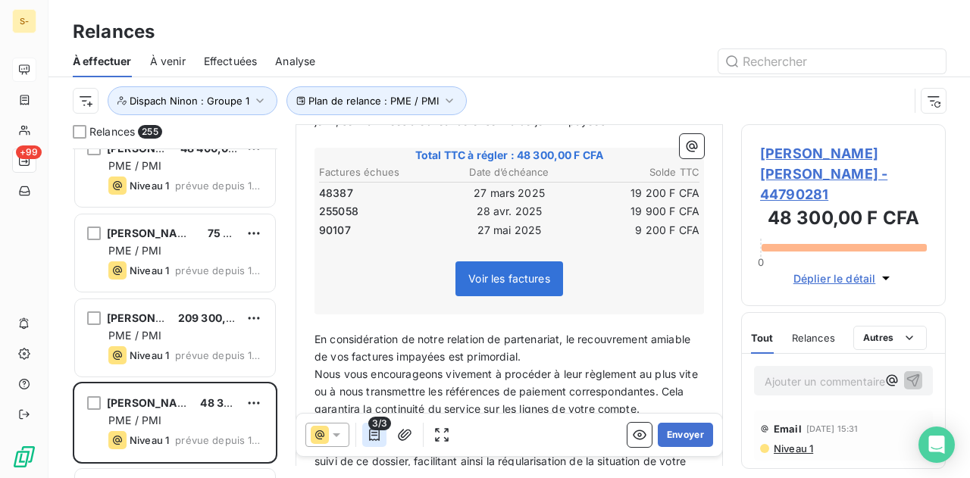
scroll to position [21165, 0]
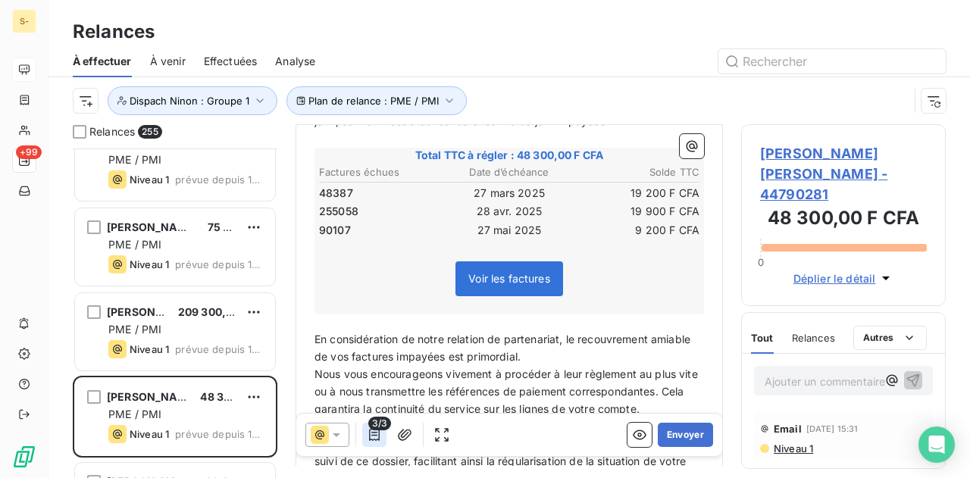
click at [381, 438] on button "button" at bounding box center [374, 435] width 24 height 24
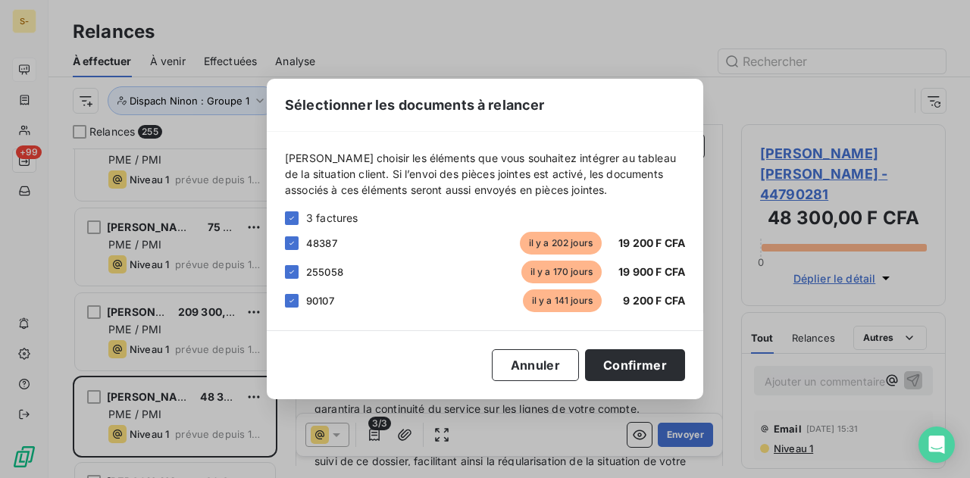
click at [380, 440] on div "Sélectionner les documents à relancer Veuillez choisir les éléments que vous so…" at bounding box center [485, 239] width 970 height 478
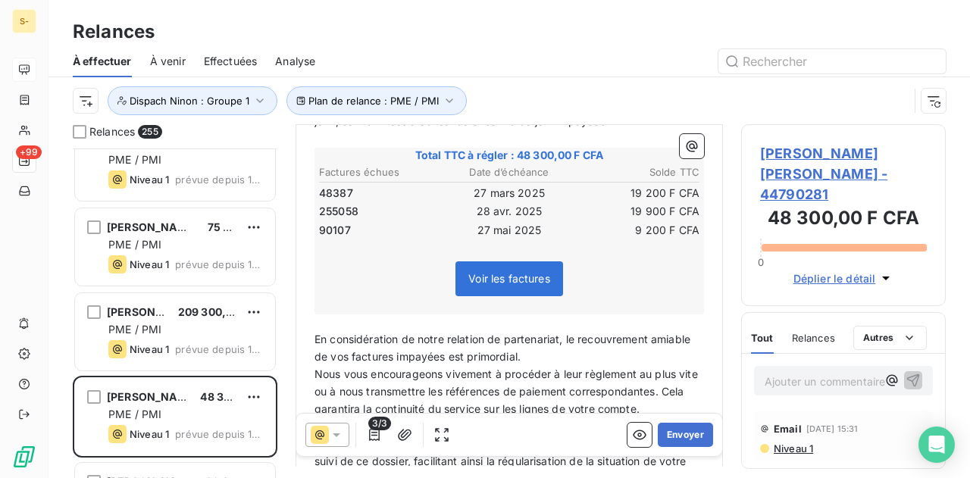
click at [343, 443] on div at bounding box center [327, 435] width 44 height 24
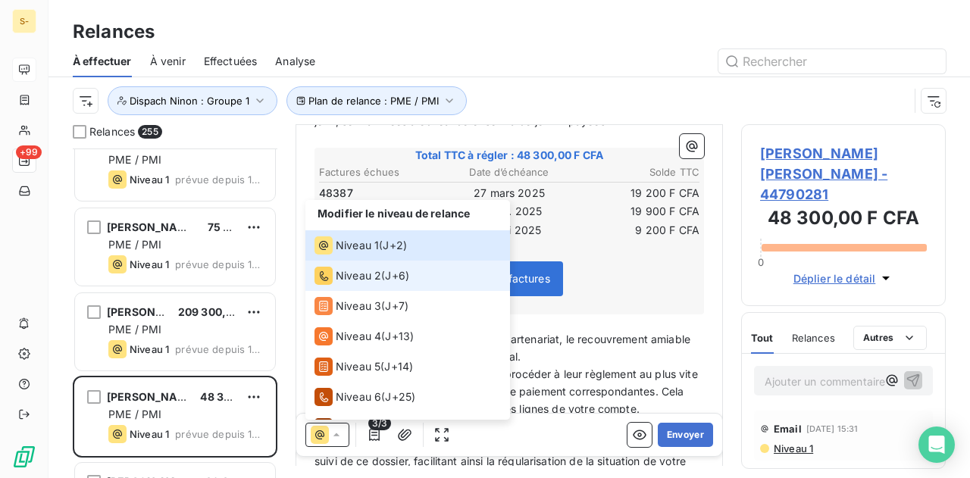
click at [389, 275] on span "J+6 )" at bounding box center [397, 275] width 24 height 15
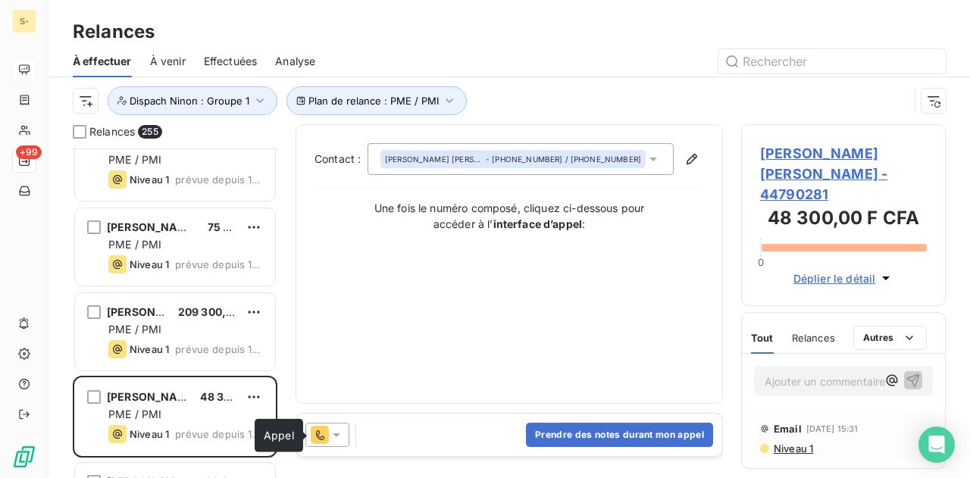
click at [320, 438] on icon at bounding box center [320, 435] width 8 height 10
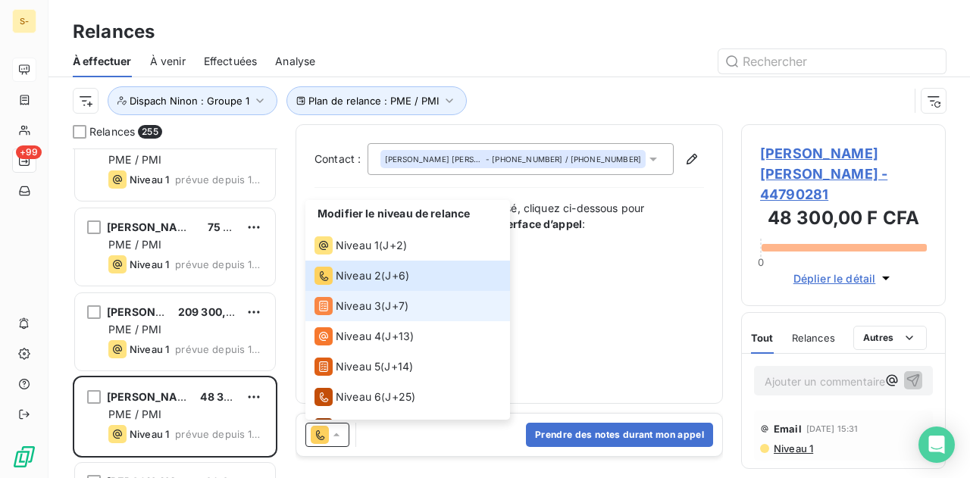
click at [371, 305] on span "Niveau 3" at bounding box center [358, 306] width 45 height 15
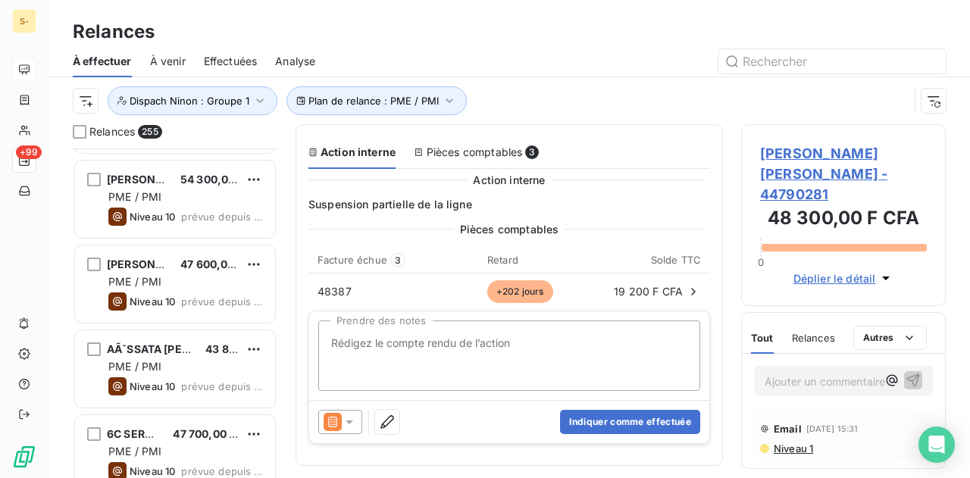
scroll to position [18057, 0]
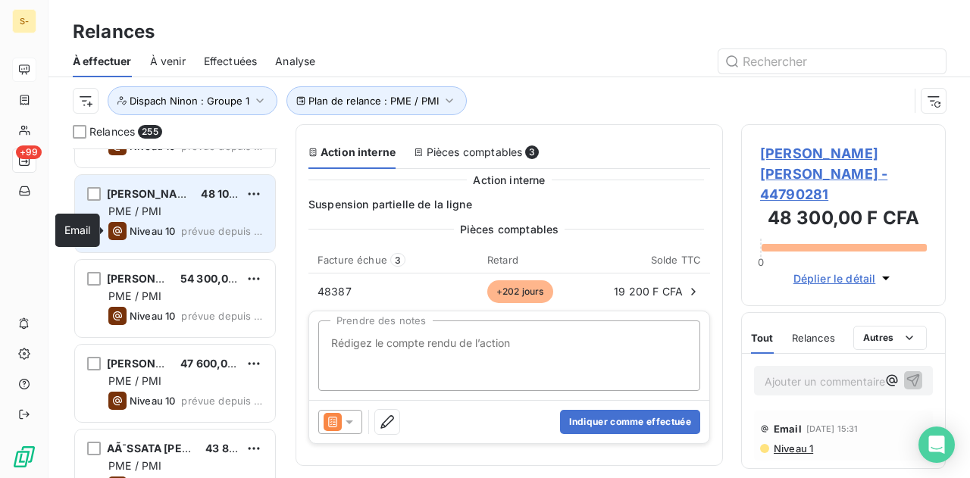
click at [125, 234] on icon "grid" at bounding box center [117, 231] width 18 height 18
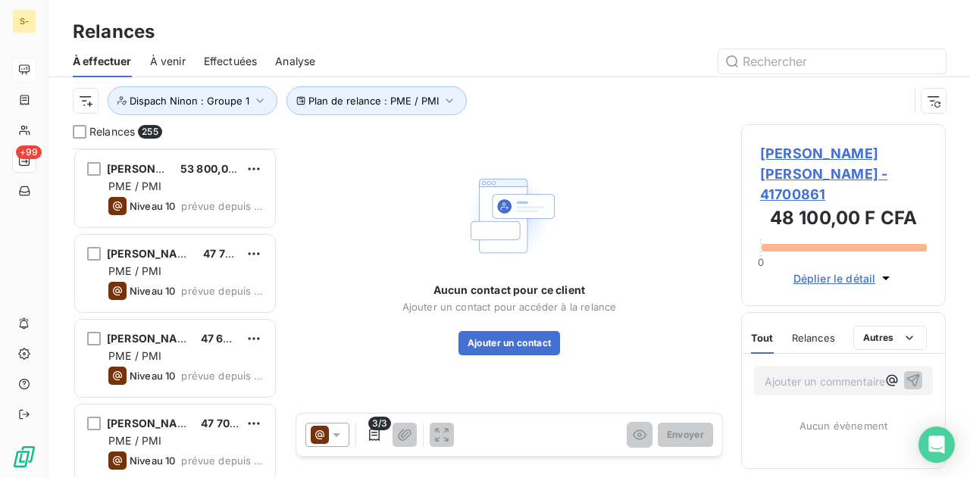
scroll to position [18512, 0]
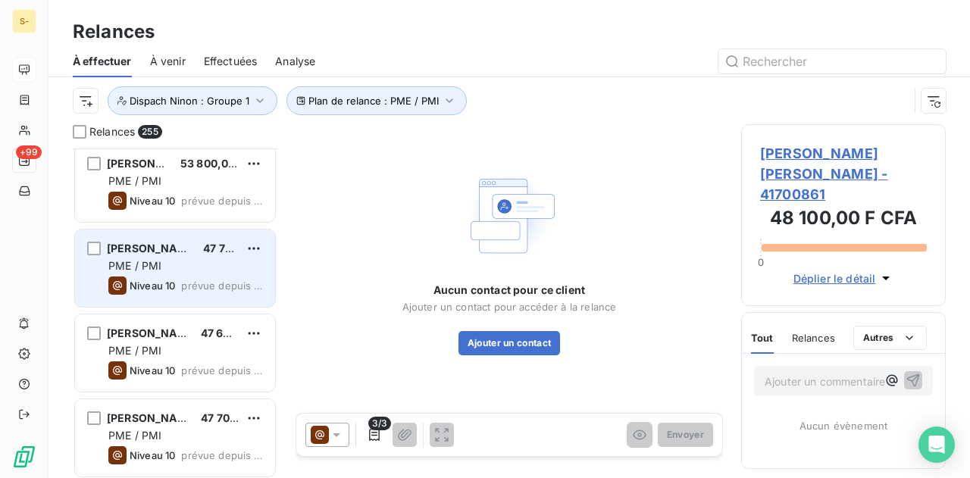
click at [170, 301] on div "ABDOU KHADIR ND ABDOU KHADIR NDIAYE 47 700,00 F CFA PME / PMI Niveau 10 prévue …" at bounding box center [175, 268] width 200 height 77
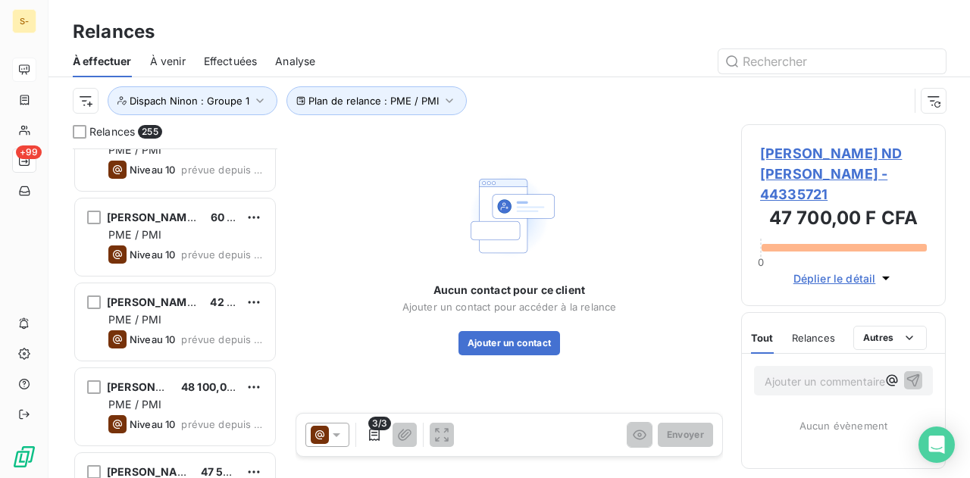
scroll to position [15177, 0]
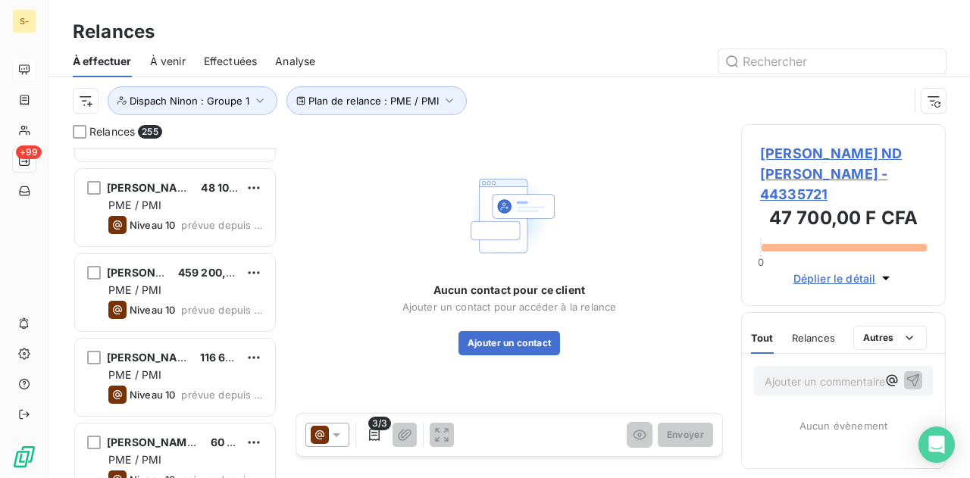
click at [171, 257] on div "ABDOU MBACKE 459 200,00 F CFA PME / PMI Niveau 10 prévue depuis 192 jours" at bounding box center [175, 292] width 200 height 77
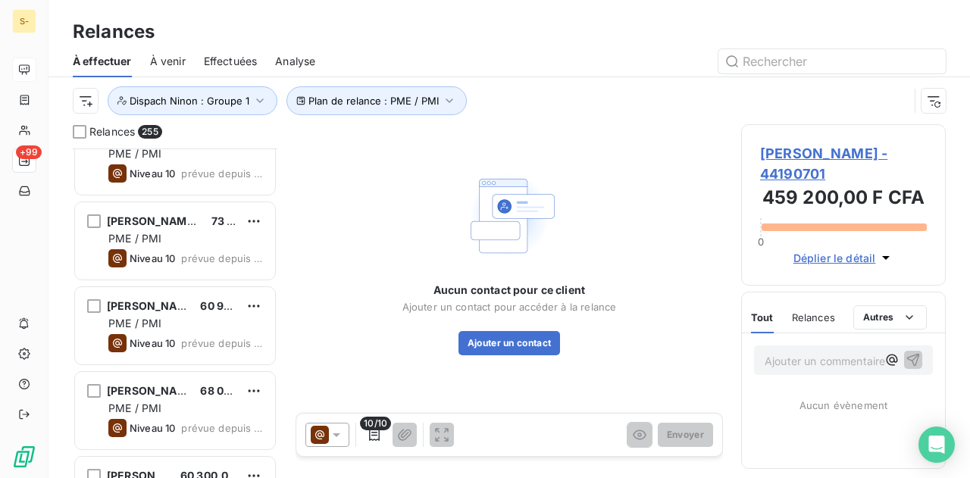
scroll to position [13965, 0]
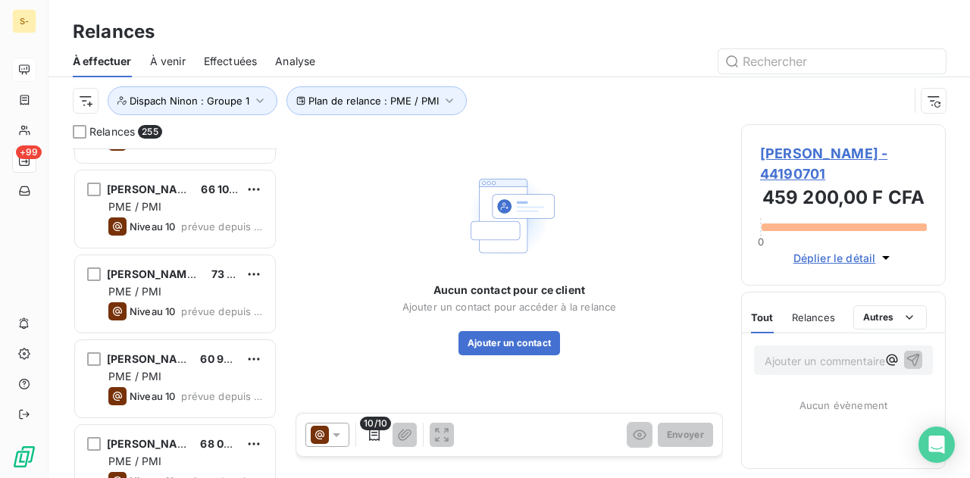
click at [180, 249] on div "ABDOU AZIZ MBAYE 51 100,00 F CFA PME / PMI Niveau 10 prévue depuis 252 jours AB…" at bounding box center [175, 314] width 205 height 330
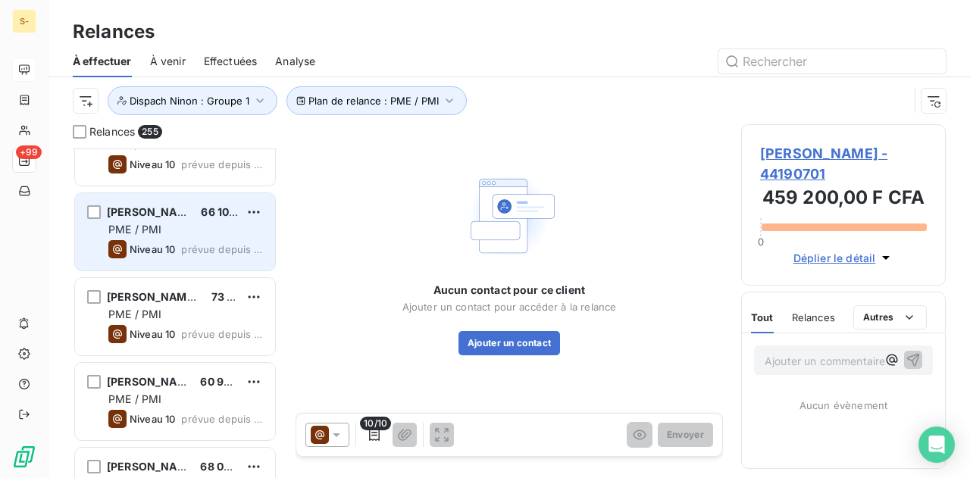
click at [180, 249] on div "ABDOULAYE DIALLO 92 000,00 F CFA PME / PMI Niveau 10 prévue depuis 252 jours AB…" at bounding box center [175, 314] width 205 height 330
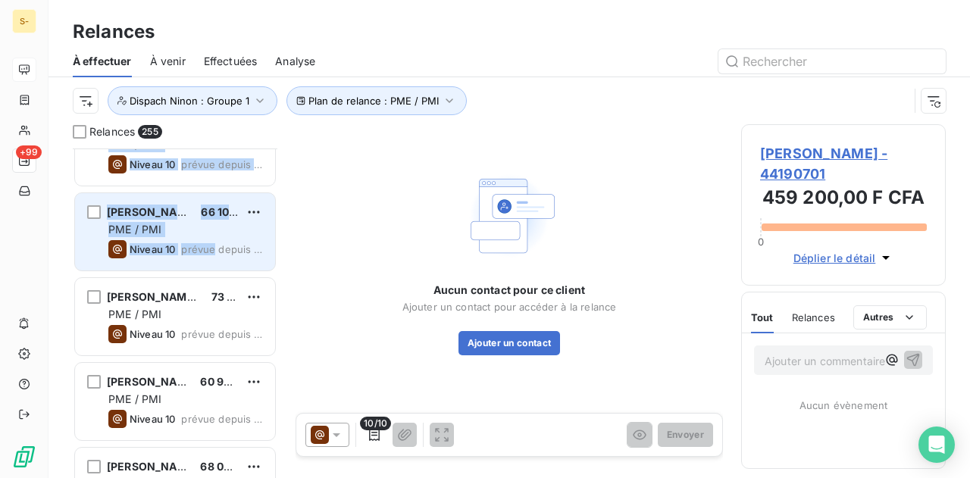
click at [180, 249] on div "Niveau 10 prévue depuis 222 jours" at bounding box center [185, 249] width 155 height 18
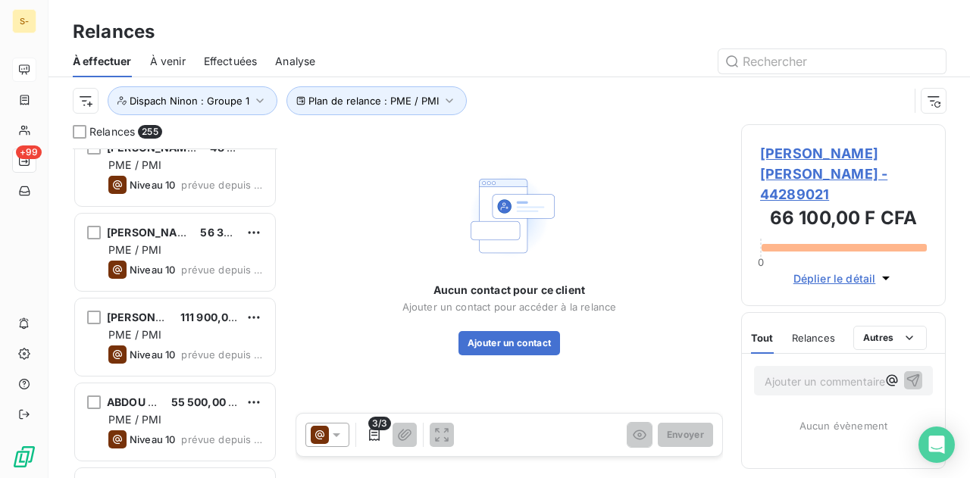
scroll to position [13055, 0]
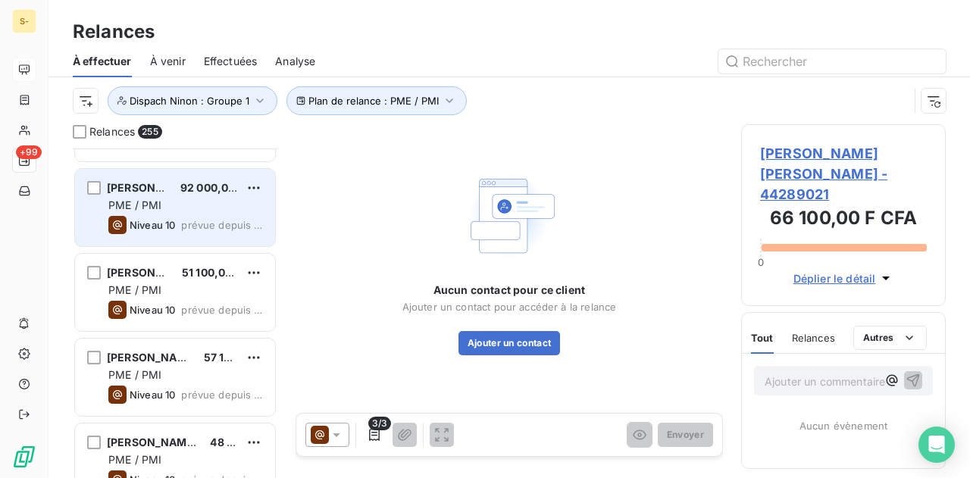
click at [162, 245] on div "ABDOULAYE DIALLO 92 000,00 F CFA PME / PMI Niveau 10 prévue depuis 252 jours" at bounding box center [175, 207] width 200 height 77
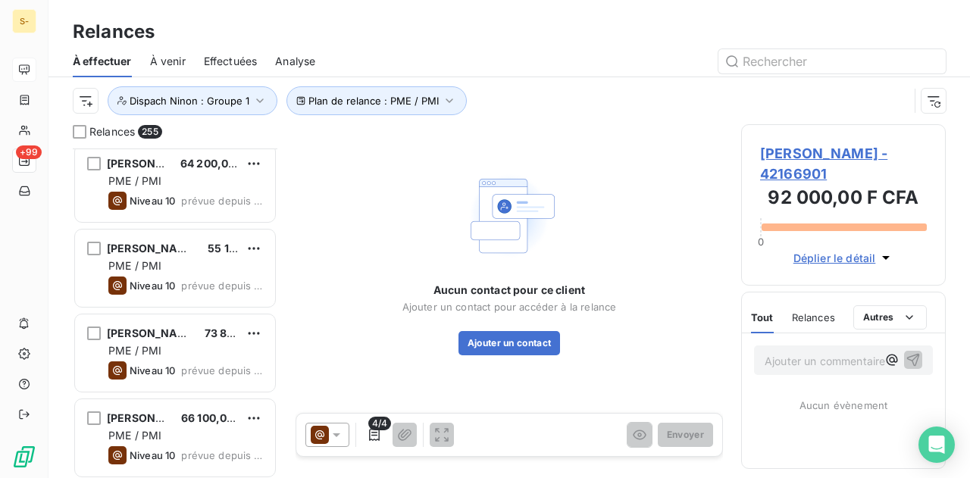
scroll to position [11918, 0]
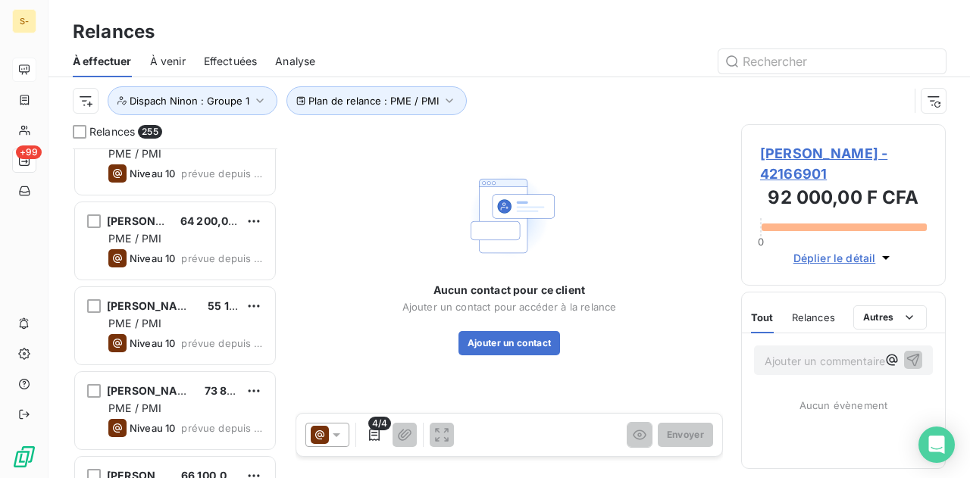
click at [235, 293] on div "1548198800277 1548198800277 69 300,00 F CFA PME / PMI Niveau 10 prévue depuis 2…" at bounding box center [175, 314] width 205 height 330
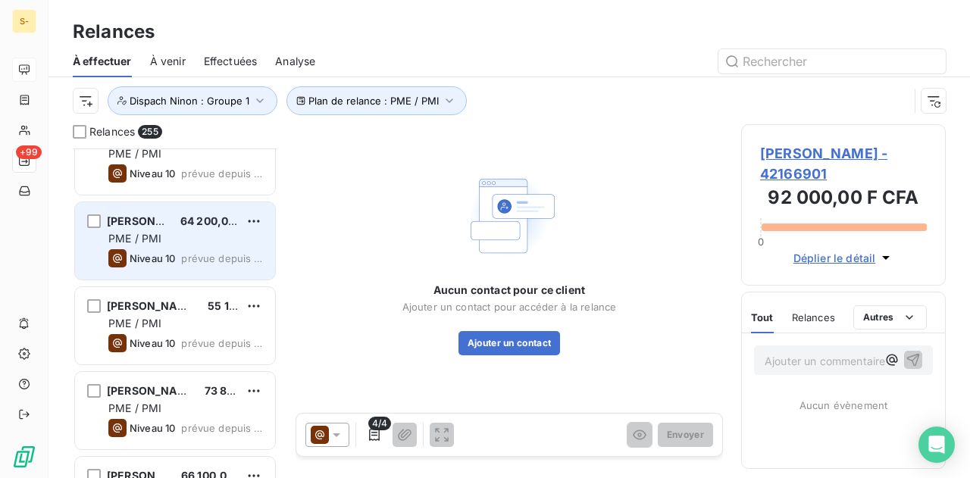
click at [182, 260] on span "prévue depuis 283 jours" at bounding box center [222, 258] width 82 height 12
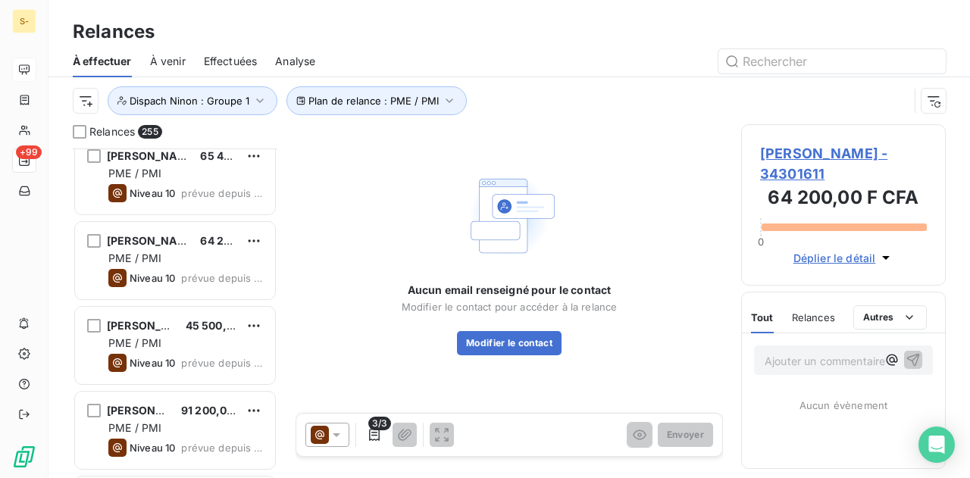
scroll to position [11236, 0]
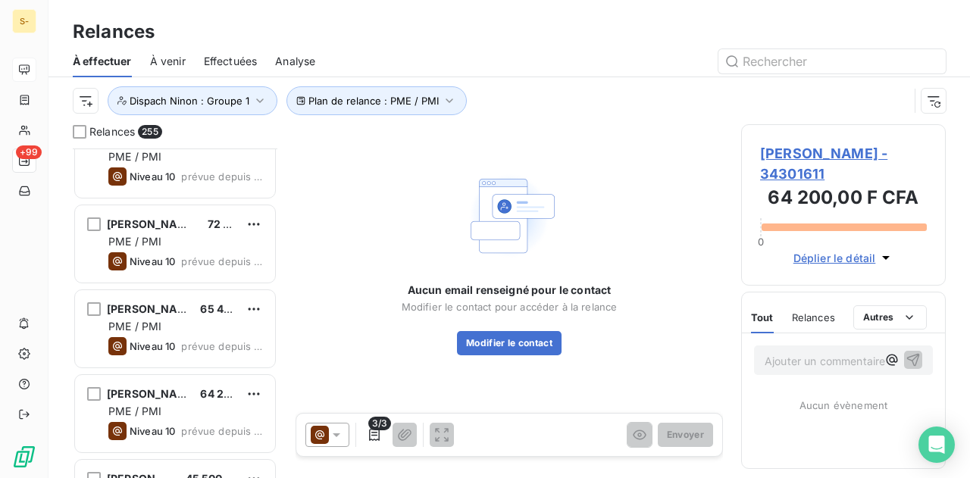
click at [92, 128] on span "Relances" at bounding box center [111, 131] width 45 height 15
click at [83, 128] on div at bounding box center [80, 132] width 14 height 14
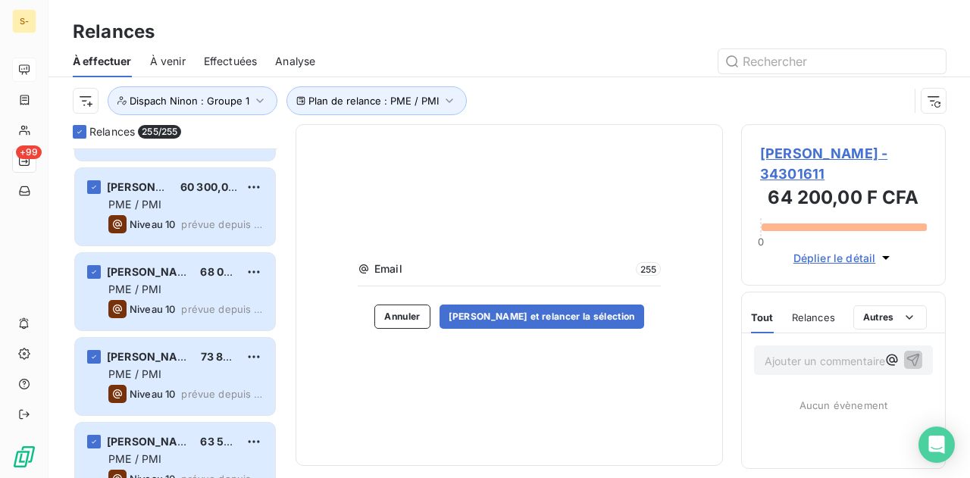
scroll to position [14647, 0]
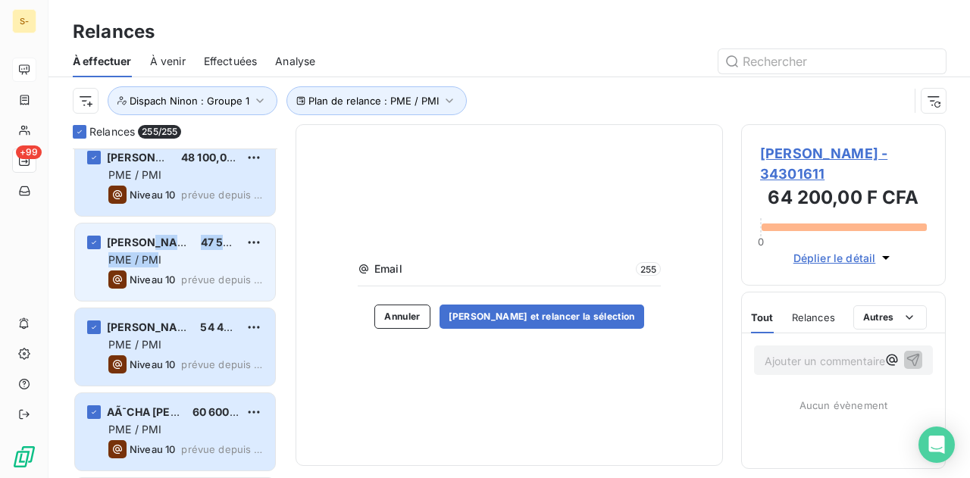
click at [156, 249] on div "ABDOU KARIM MBACKE 47 500,00 F CFA PME / PMI Niveau 10 prévue depuis 192 jours" at bounding box center [175, 262] width 200 height 77
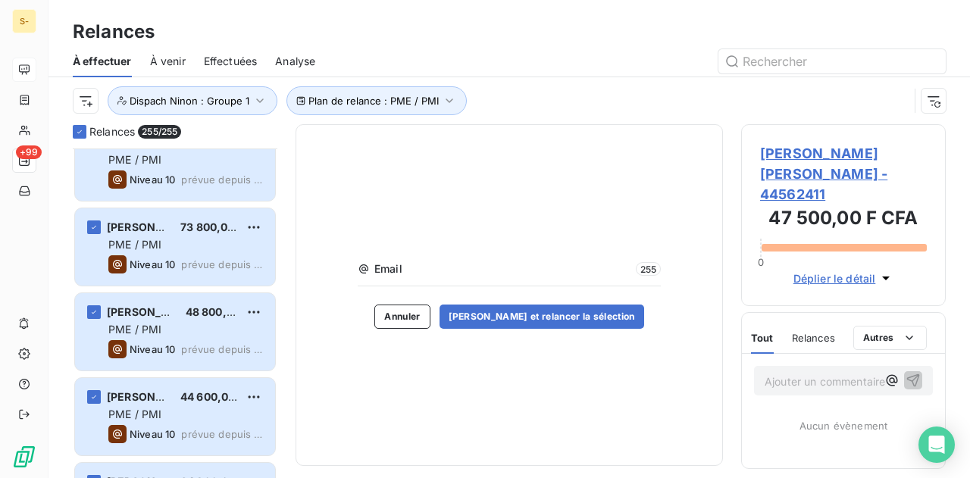
scroll to position [11615, 0]
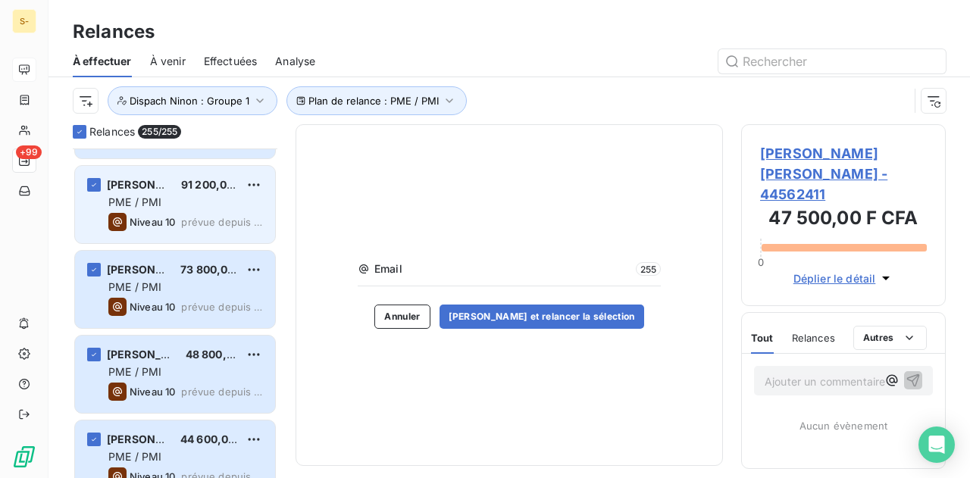
click at [171, 198] on div "PME / PMI" at bounding box center [185, 202] width 155 height 15
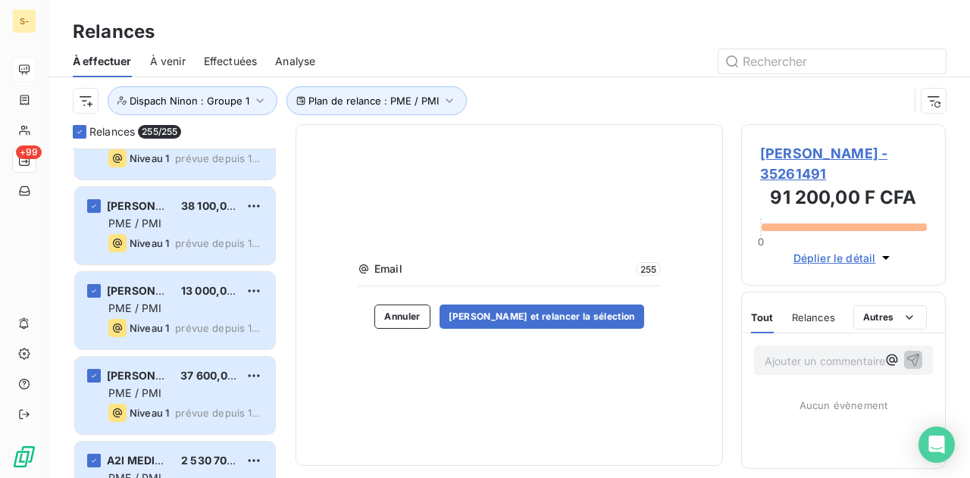
scroll to position [20634, 0]
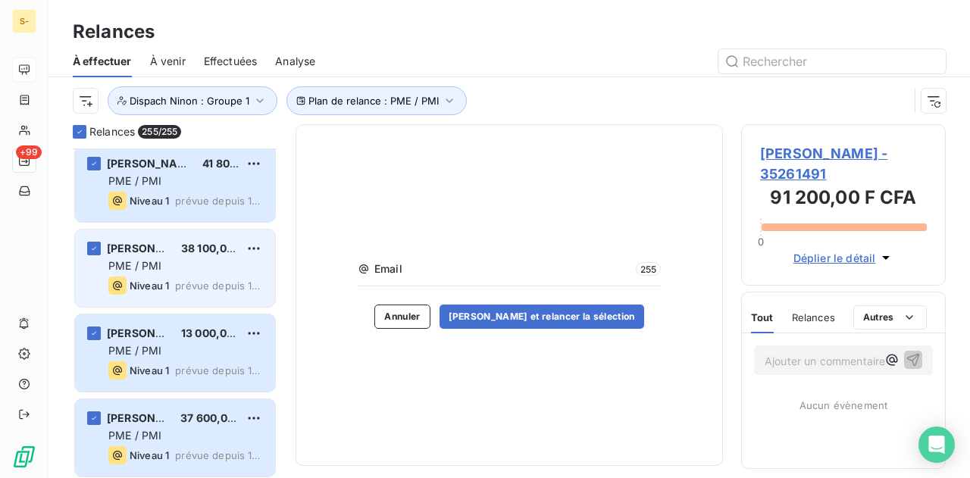
click at [153, 270] on span "PME / PMI" at bounding box center [134, 265] width 53 height 13
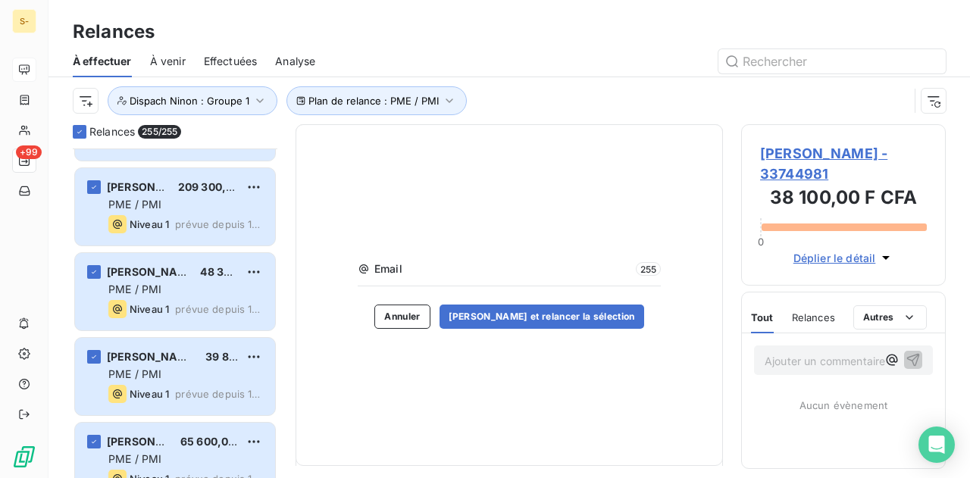
scroll to position [21316, 0]
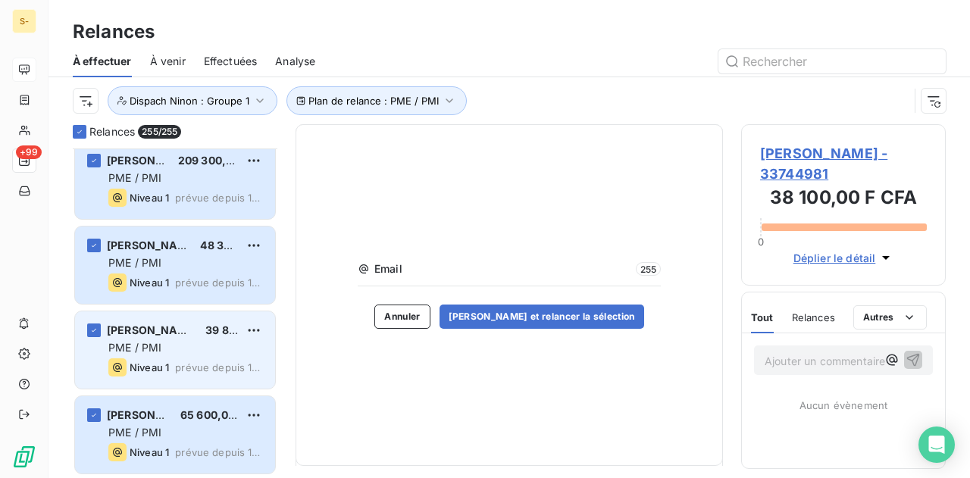
click at [150, 362] on span "Niveau 1" at bounding box center [149, 368] width 39 height 12
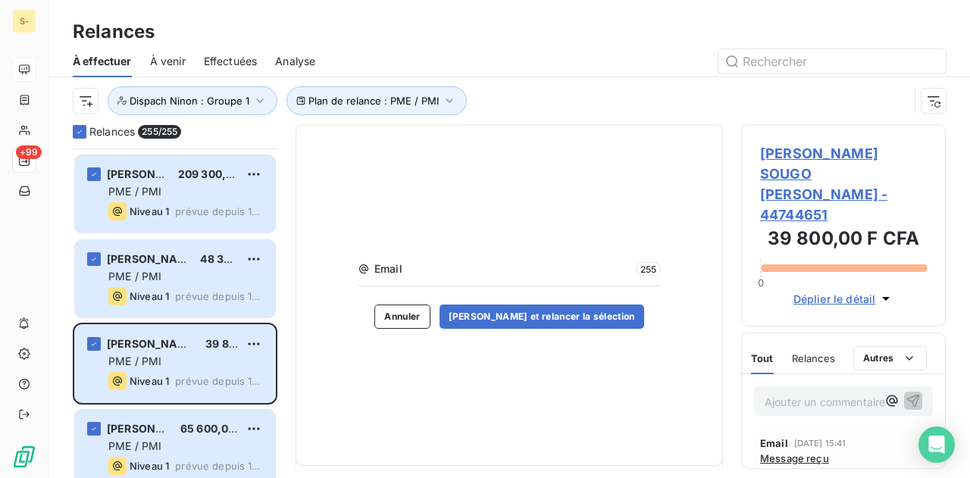
scroll to position [21316, 0]
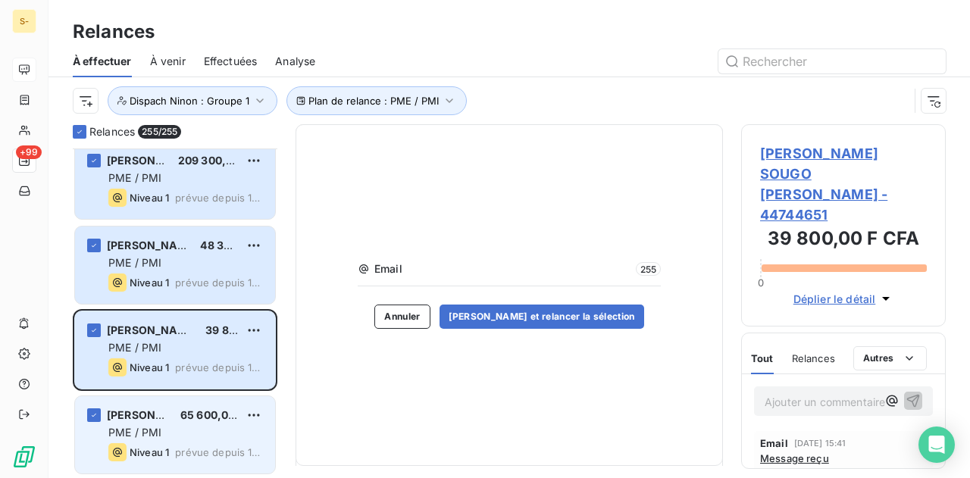
click at [167, 456] on span "Niveau 1" at bounding box center [149, 452] width 39 height 12
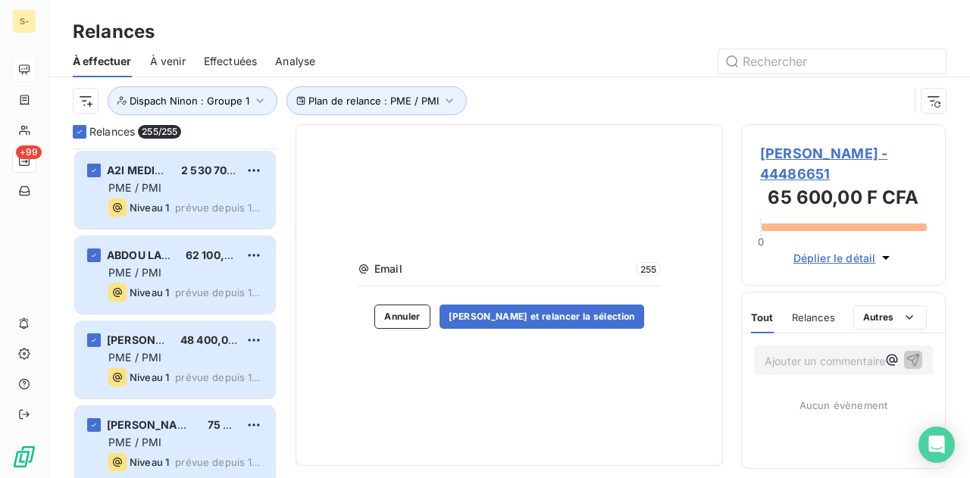
scroll to position [20862, 0]
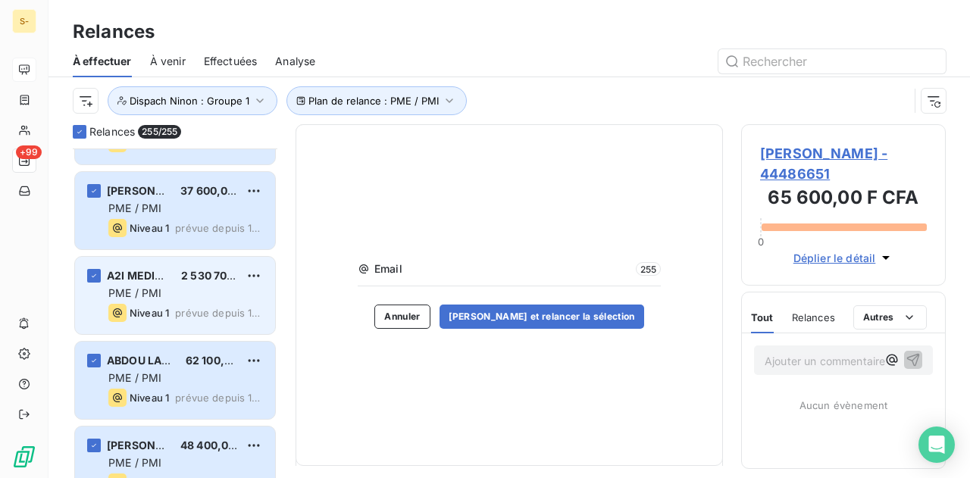
click at [159, 289] on span "PME / PMI" at bounding box center [134, 292] width 53 height 13
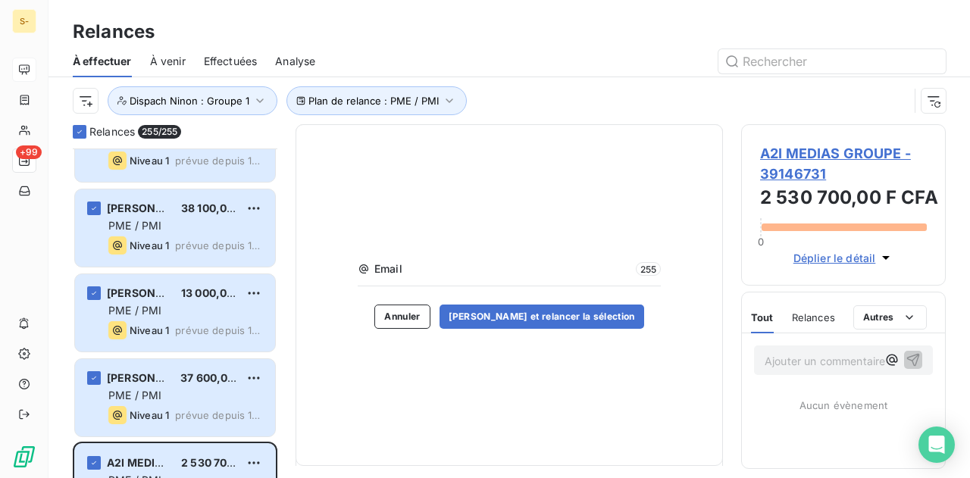
scroll to position [20483, 0]
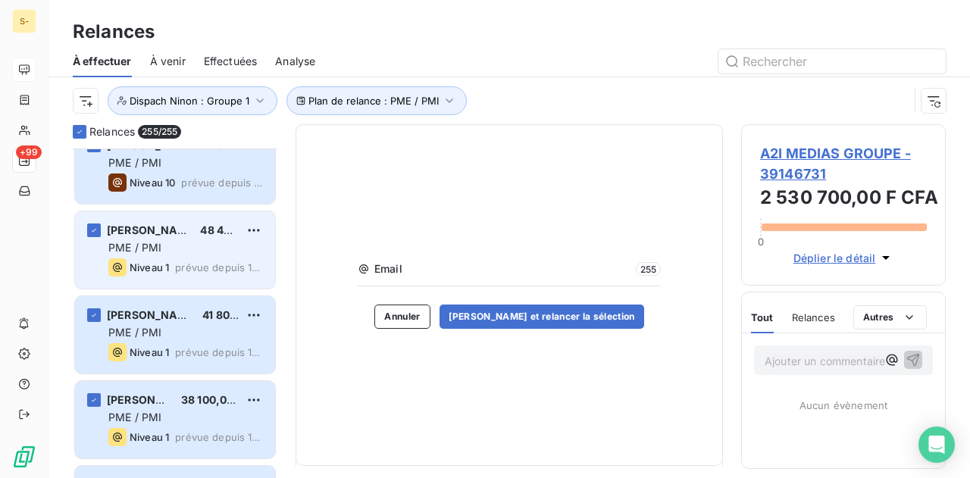
click at [180, 278] on div "ABDOULAYE MBENG ABDOULAYE MBENGUE 48 400,00 F CFA PME / PMI Niveau 1 prévue dep…" at bounding box center [175, 249] width 200 height 77
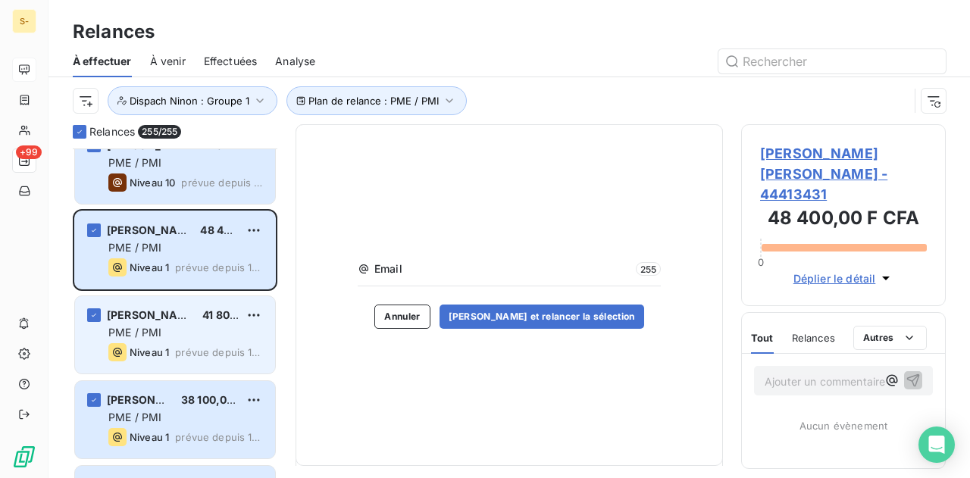
click at [184, 346] on span "prévue depuis 15 jours" at bounding box center [219, 352] width 88 height 12
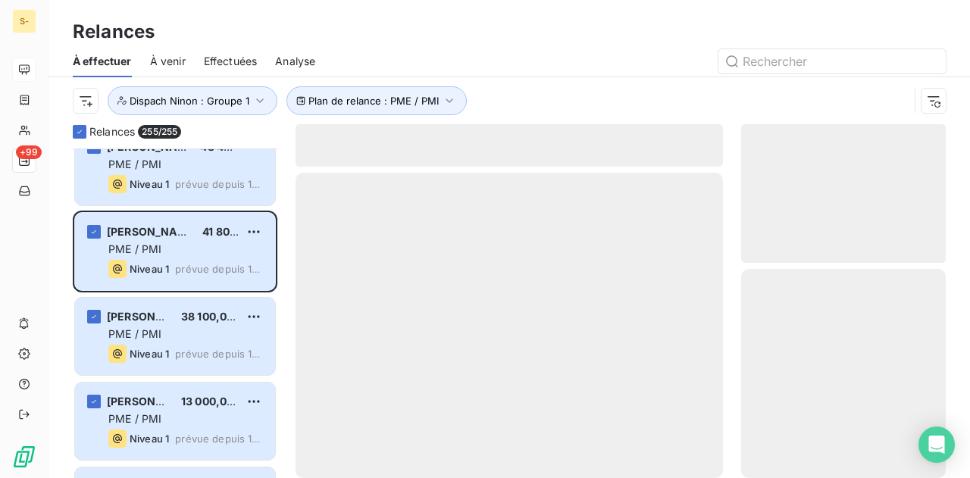
scroll to position [20634, 0]
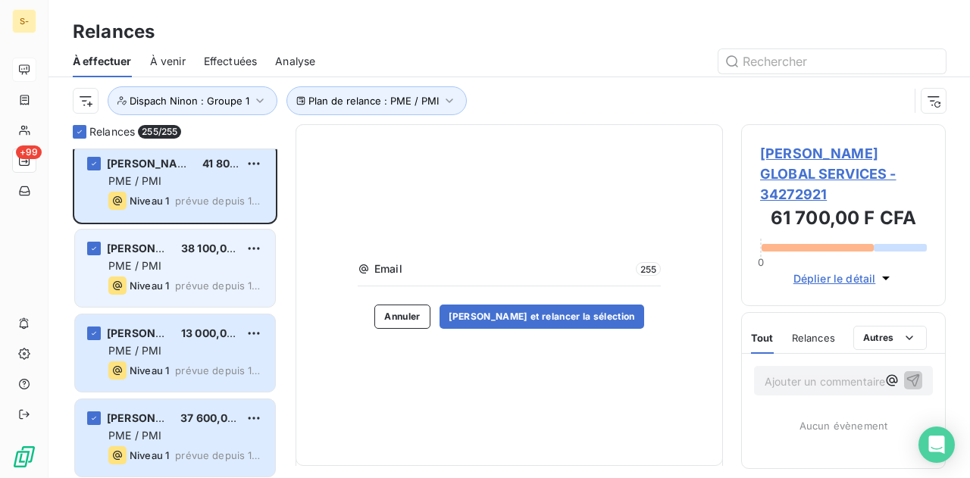
click at [167, 263] on div "PME / PMI" at bounding box center [185, 265] width 155 height 15
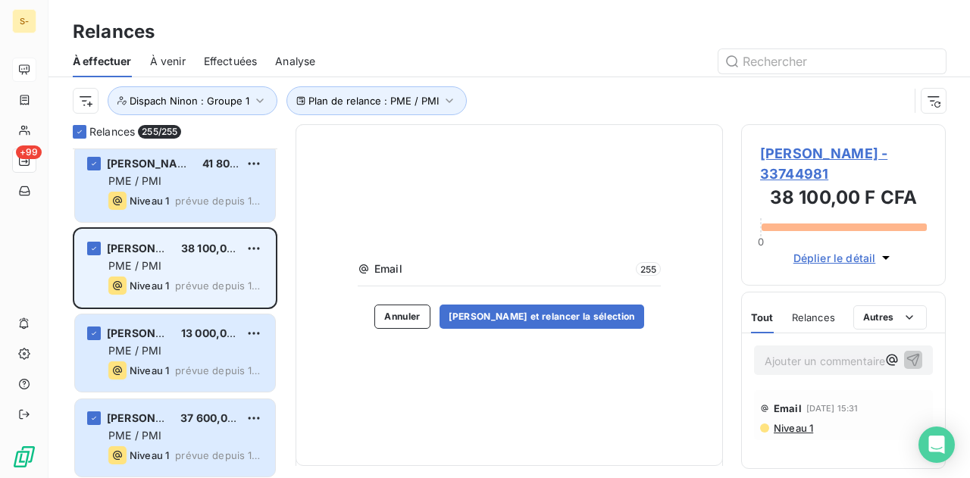
click at [184, 269] on div "PME / PMI" at bounding box center [185, 265] width 155 height 15
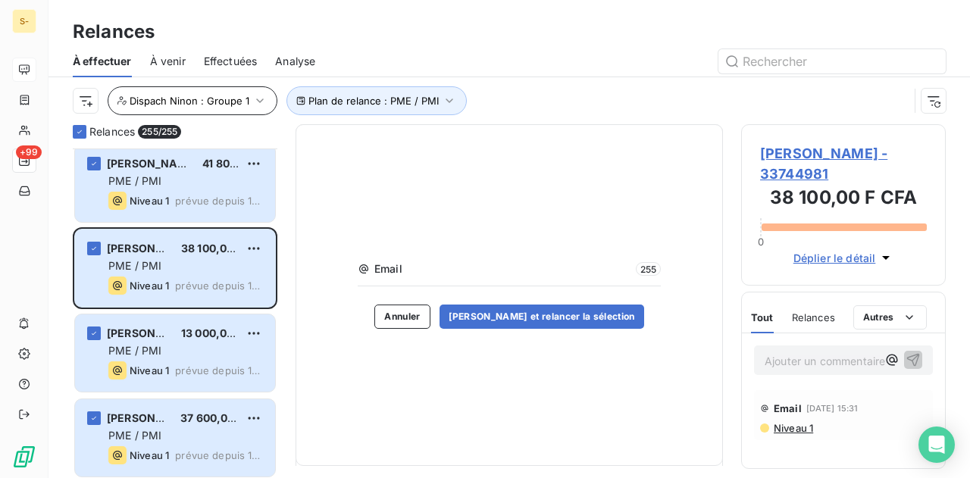
drag, startPoint x: 211, startPoint y: 117, endPoint x: 224, endPoint y: 108, distance: 15.3
click at [213, 114] on div "Plan de relance : PME / PMI Dispach Ninon : Groupe 1" at bounding box center [509, 100] width 873 height 47
drag, startPoint x: 229, startPoint y: 99, endPoint x: 272, endPoint y: 104, distance: 43.5
click at [229, 98] on span "Dispach Ninon : Groupe 1" at bounding box center [190, 101] width 120 height 12
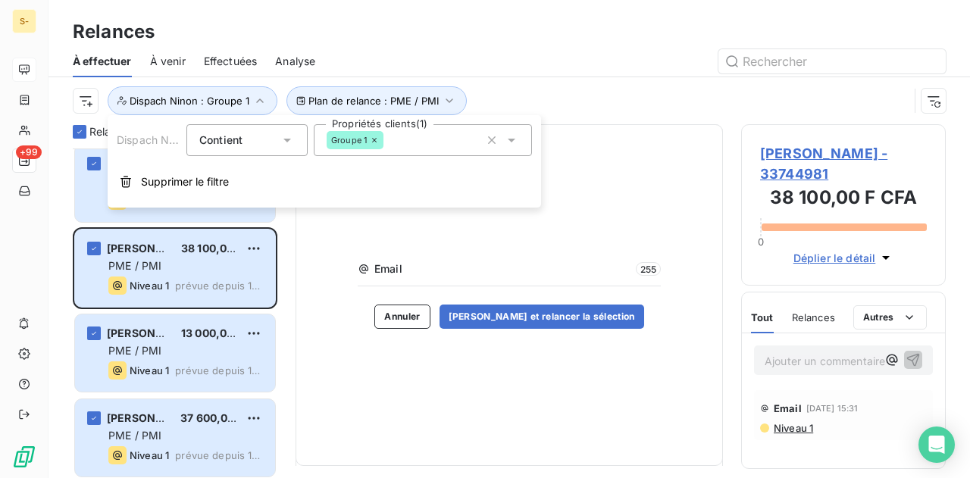
click at [486, 139] on icon "button" at bounding box center [491, 140] width 15 height 15
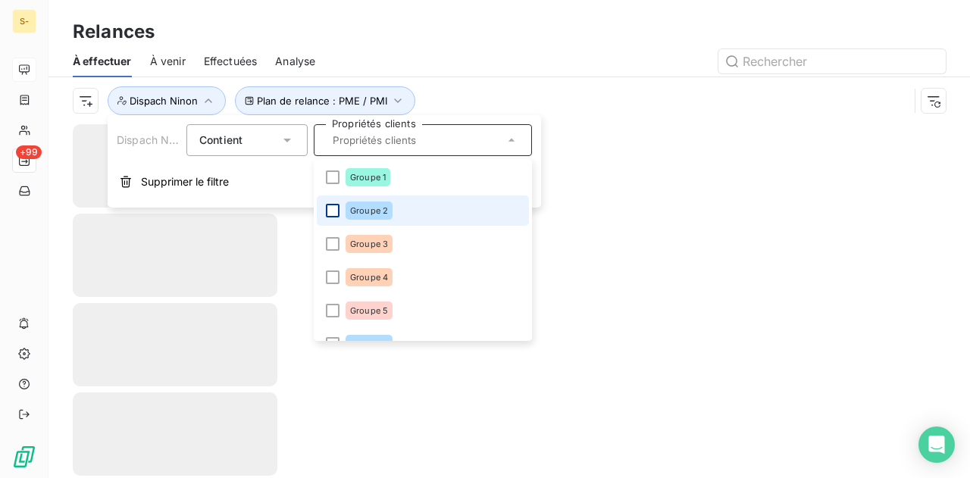
click at [335, 209] on div at bounding box center [333, 211] width 14 height 14
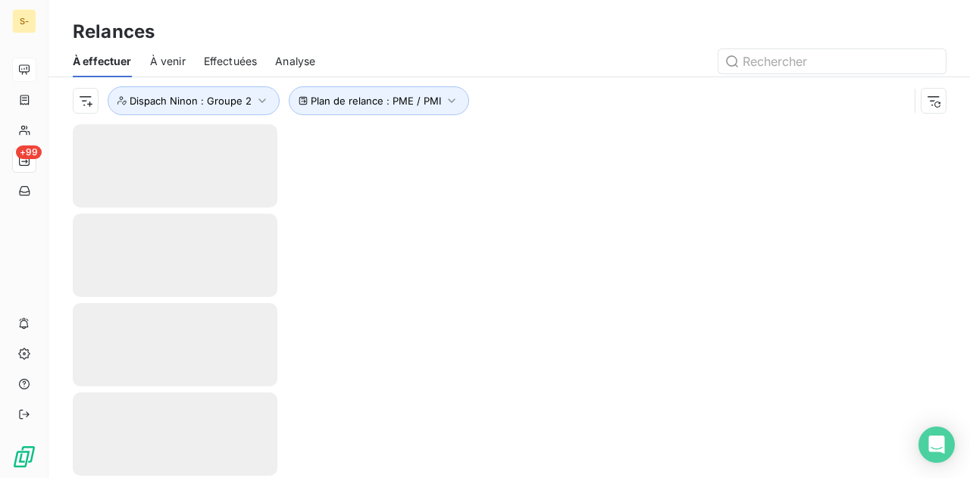
click at [562, 172] on div at bounding box center [510, 301] width 922 height 354
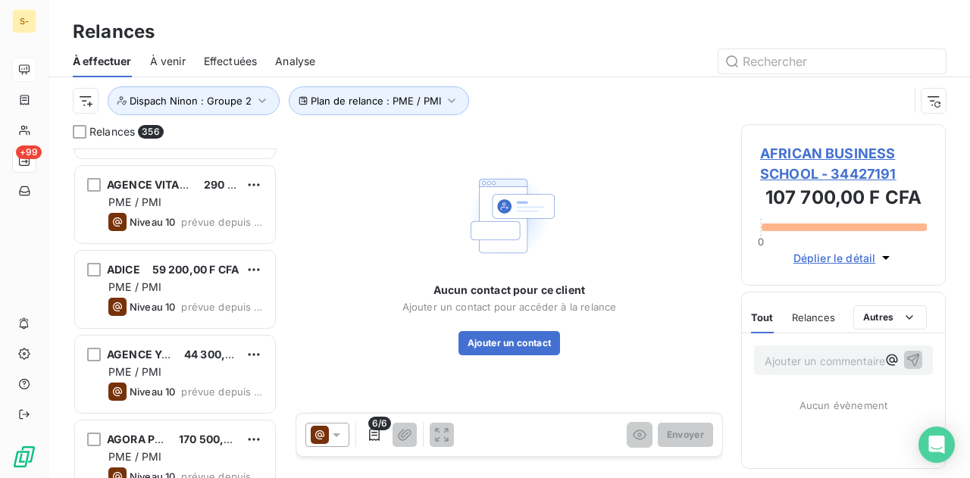
scroll to position [3714, 0]
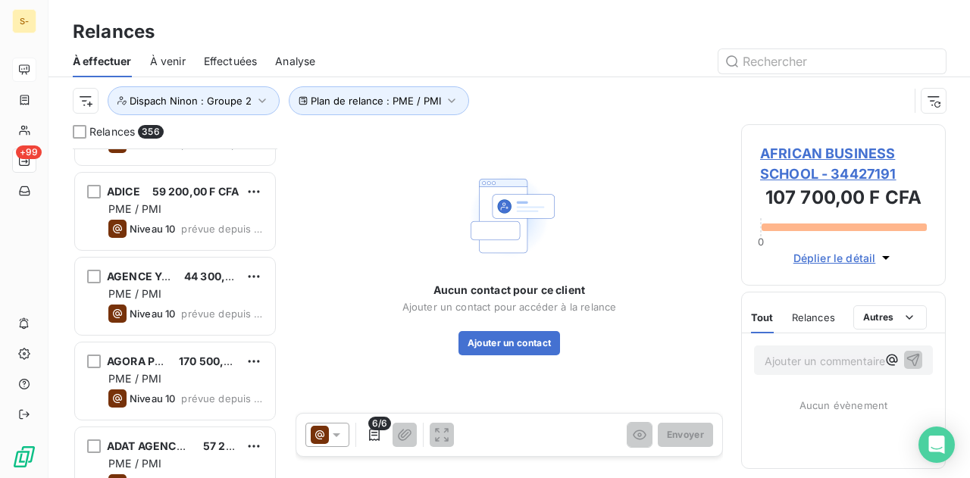
click at [149, 252] on div "ADICE 59 200,00 F CFA PME / PMI Niveau 10 prévue depuis 1410 jours" at bounding box center [175, 213] width 205 height 85
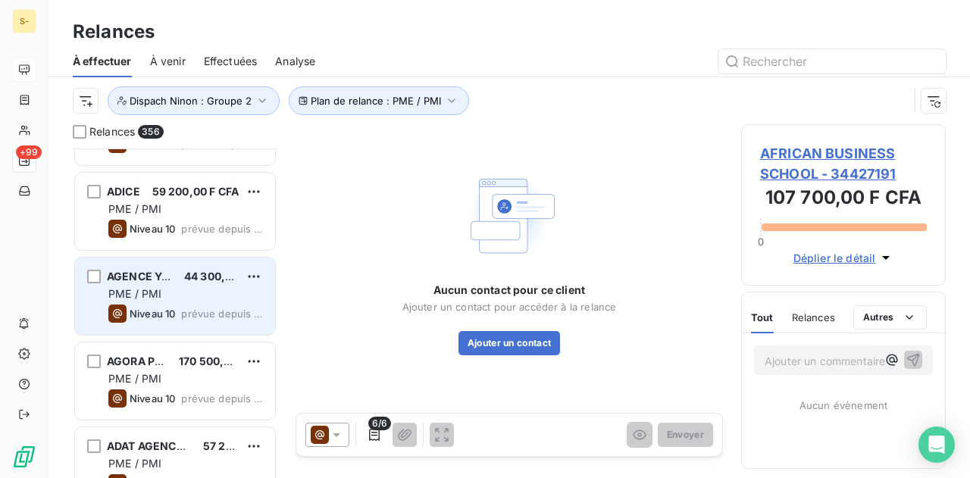
click at [151, 269] on div "AGENCE YA SALAM" at bounding box center [139, 276] width 65 height 15
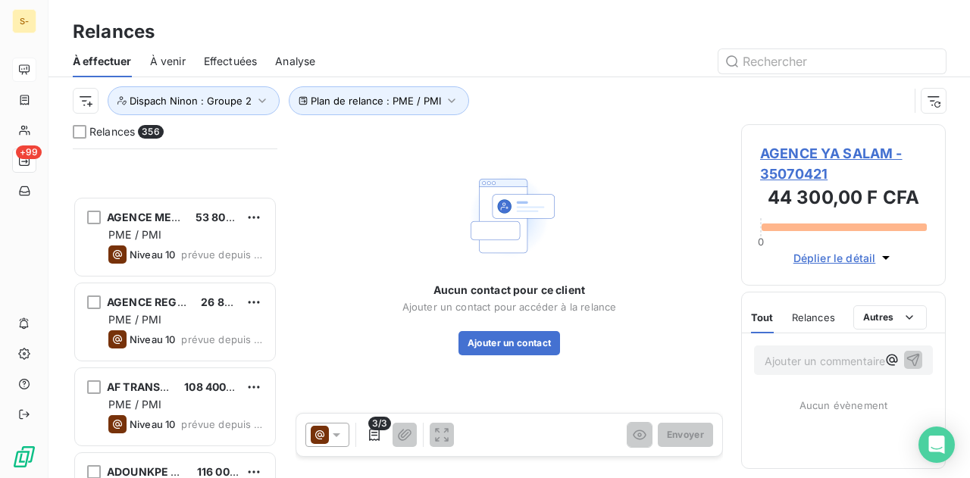
scroll to position [5988, 0]
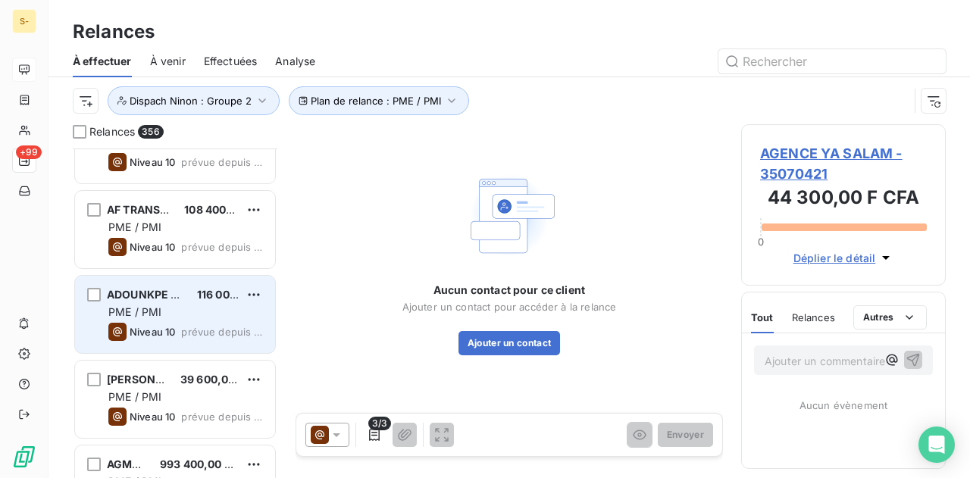
click at [117, 343] on div "ADOUNKPE MEGNON SYLVERE 116 000,00 F CFA PME / PMI Niveau 10 prévue depuis 1167…" at bounding box center [175, 314] width 200 height 77
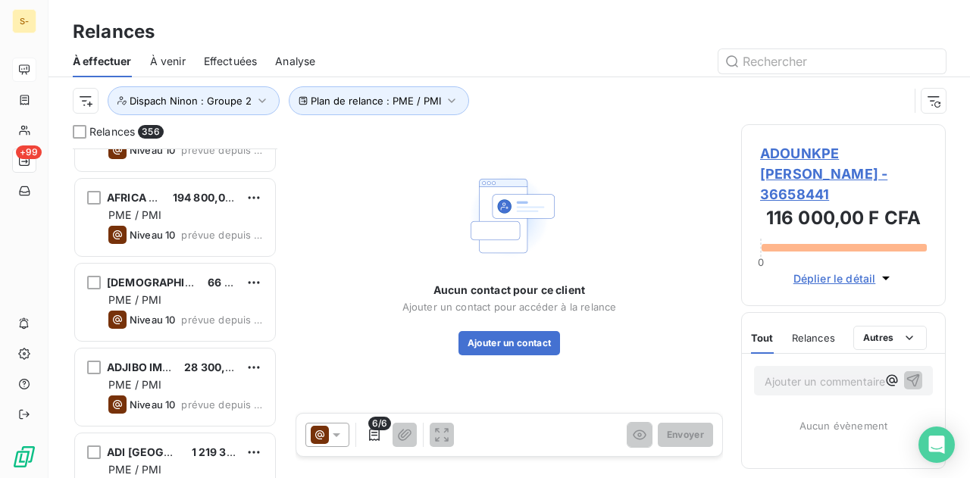
scroll to position [7049, 0]
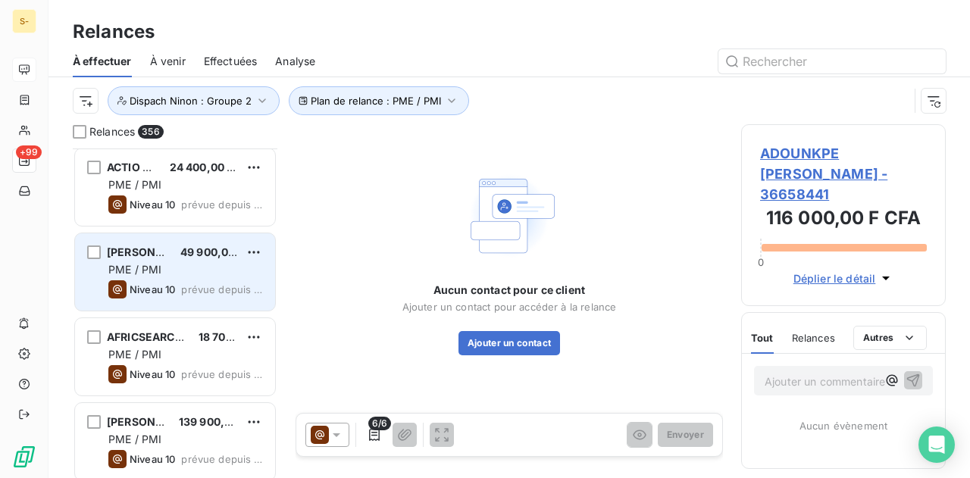
click at [152, 281] on div "Niveau 10" at bounding box center [141, 289] width 67 height 18
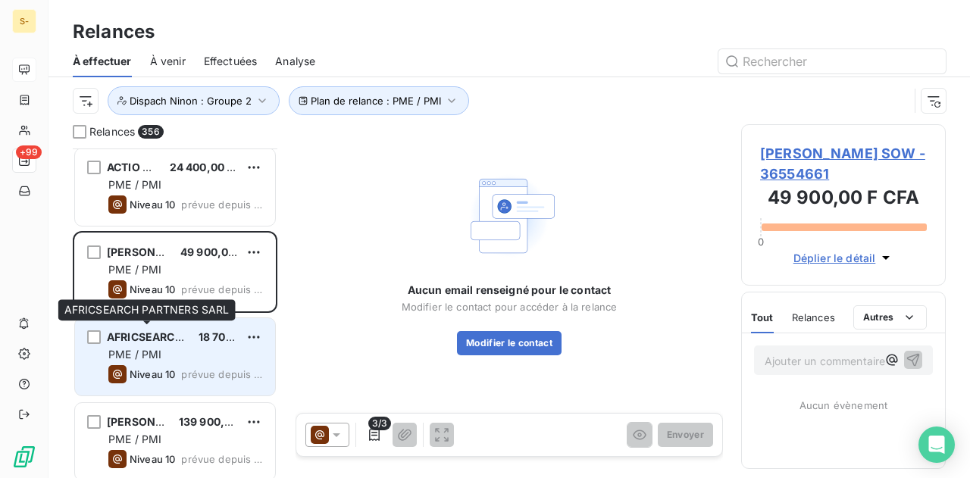
click at [153, 337] on span "AFRICSEARCH PARTNERS SARL" at bounding box center [189, 336] width 165 height 13
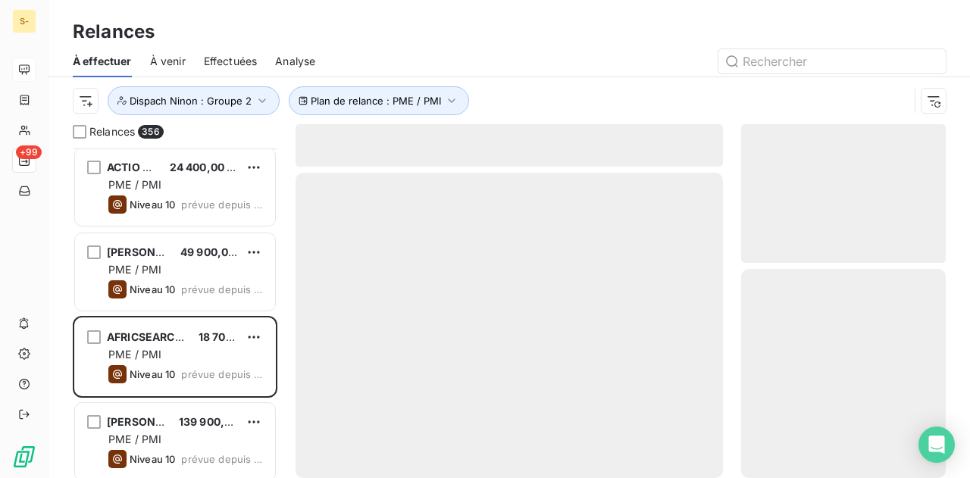
scroll to position [7579, 0]
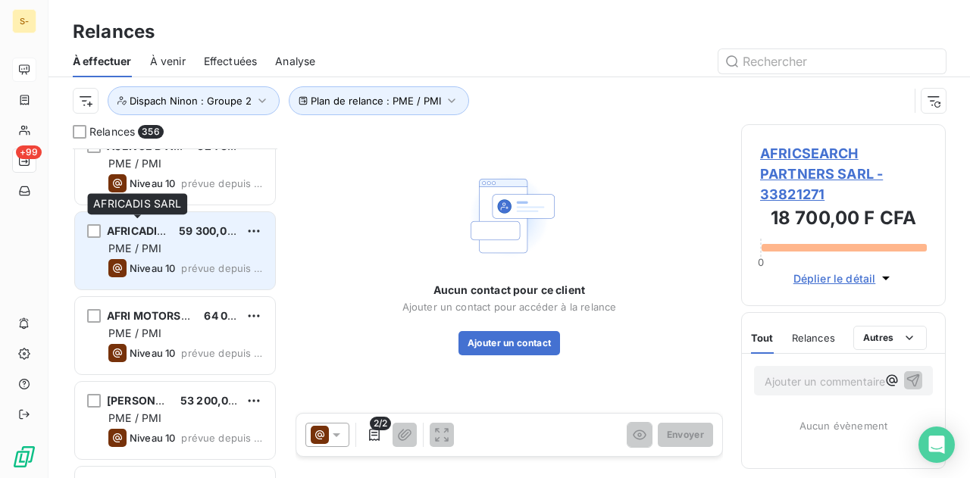
click at [165, 230] on span "AFRICADIS SARL" at bounding box center [150, 230] width 87 height 13
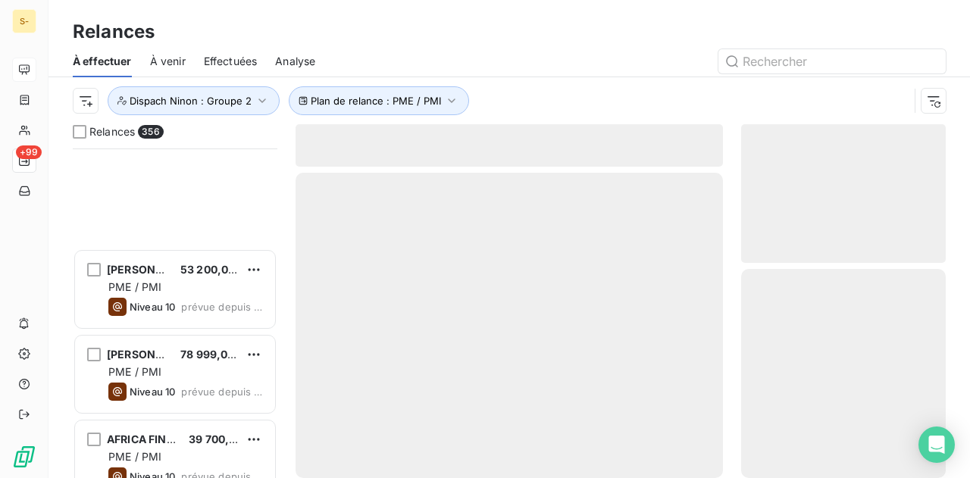
scroll to position [7958, 0]
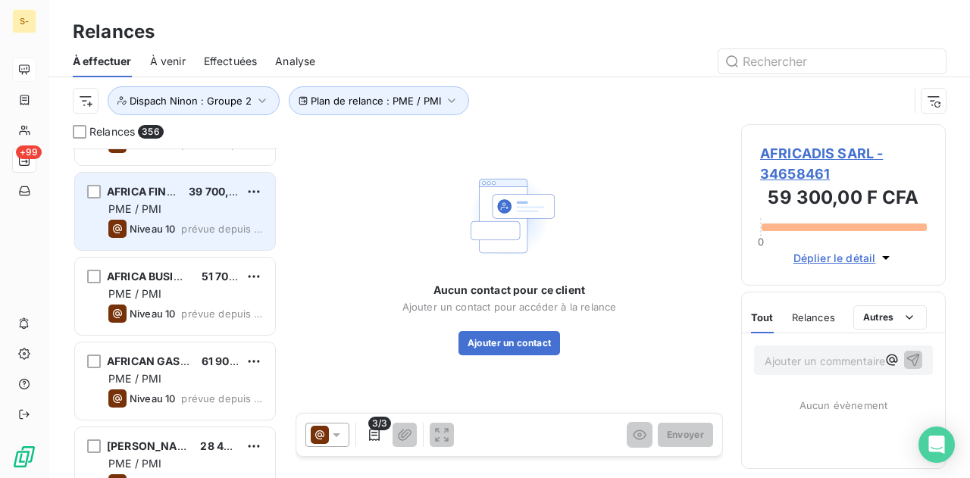
click at [171, 231] on span "Niveau 10" at bounding box center [152, 229] width 45 height 12
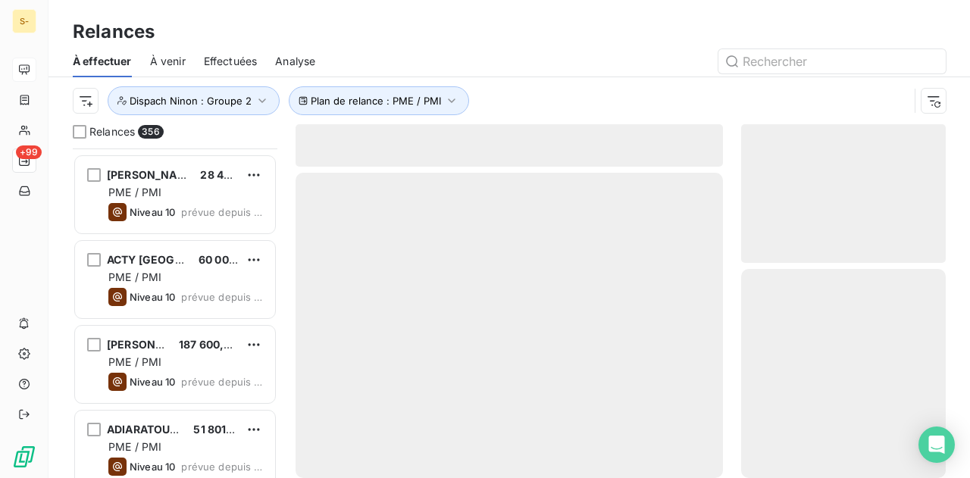
scroll to position [8489, 0]
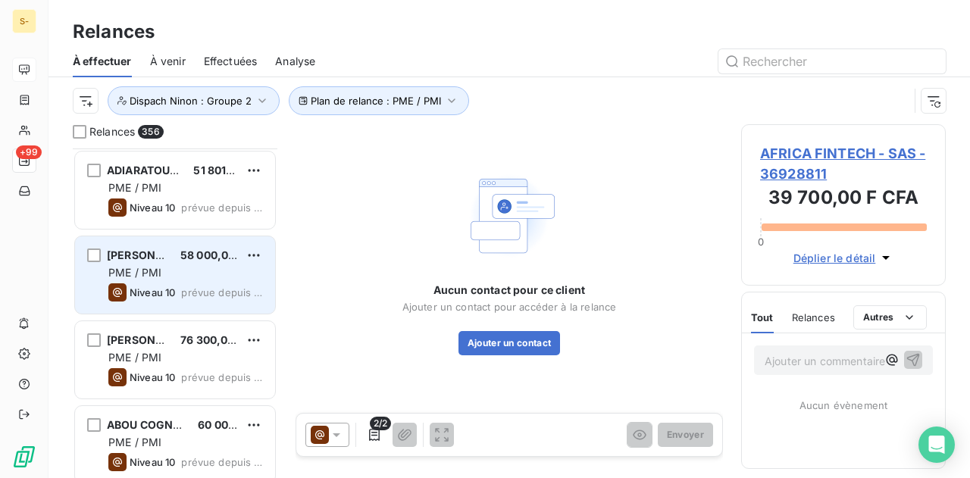
click at [168, 269] on div "PME / PMI" at bounding box center [185, 272] width 155 height 15
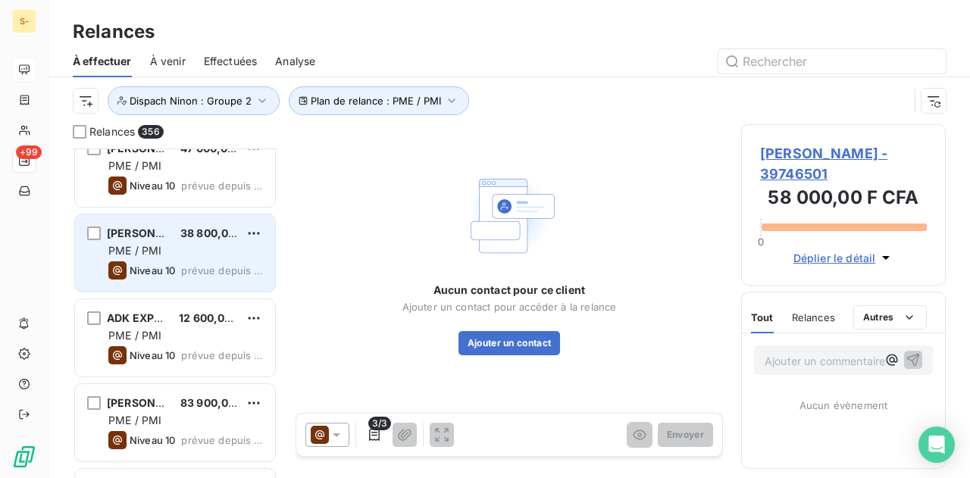
scroll to position [9019, 0]
click at [177, 254] on div "PME / PMI" at bounding box center [185, 251] width 155 height 15
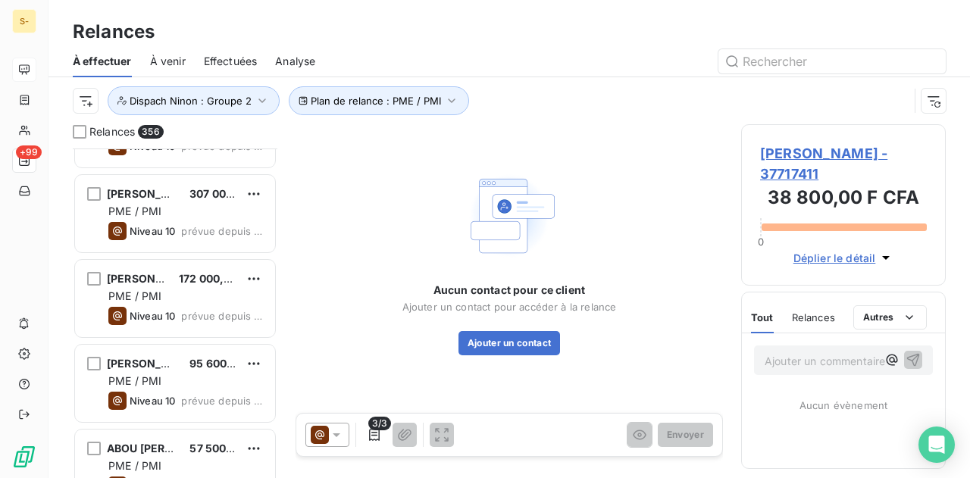
scroll to position [9398, 0]
click at [184, 278] on span "172 000,00 F CFA" at bounding box center [224, 279] width 90 height 13
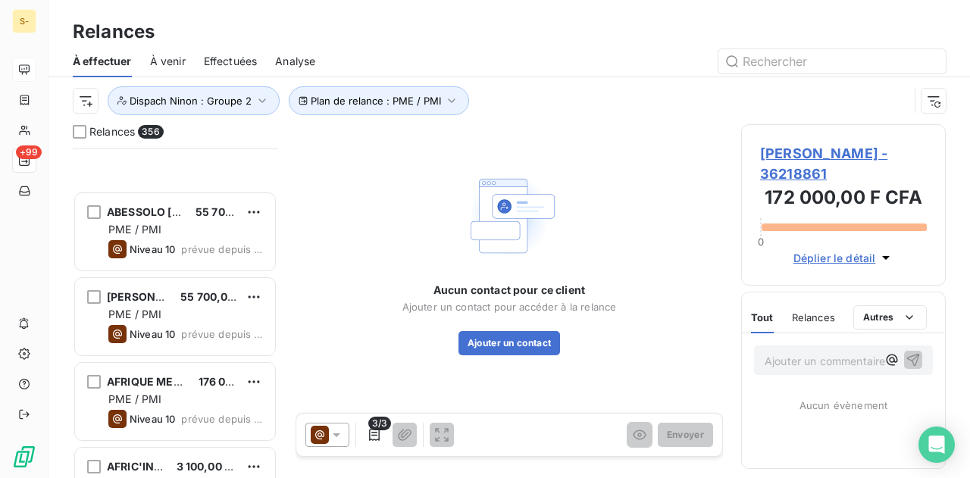
scroll to position [9853, 0]
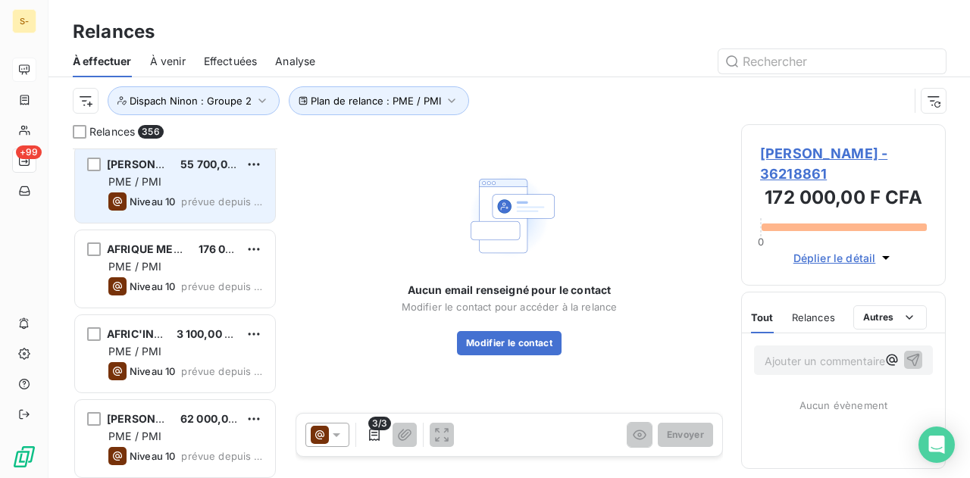
click at [187, 204] on span "prévue depuis 833 jours" at bounding box center [222, 202] width 82 height 12
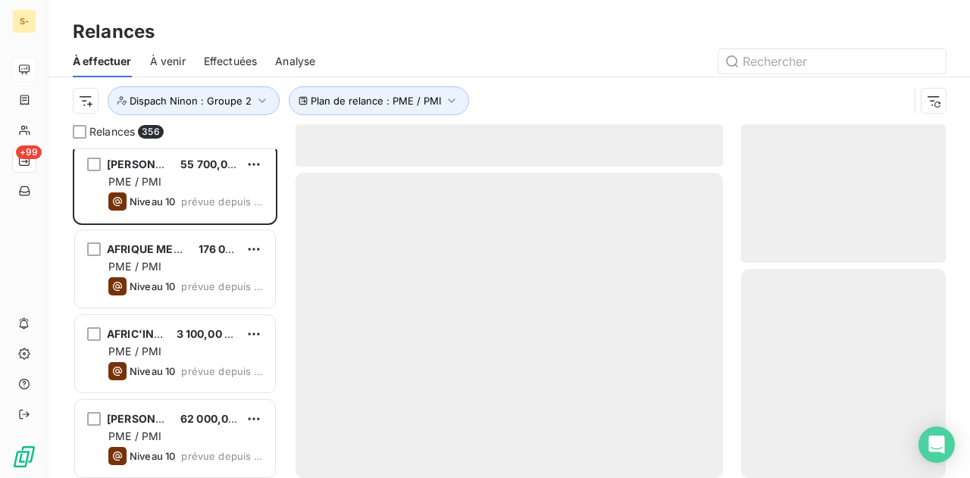
scroll to position [10156, 0]
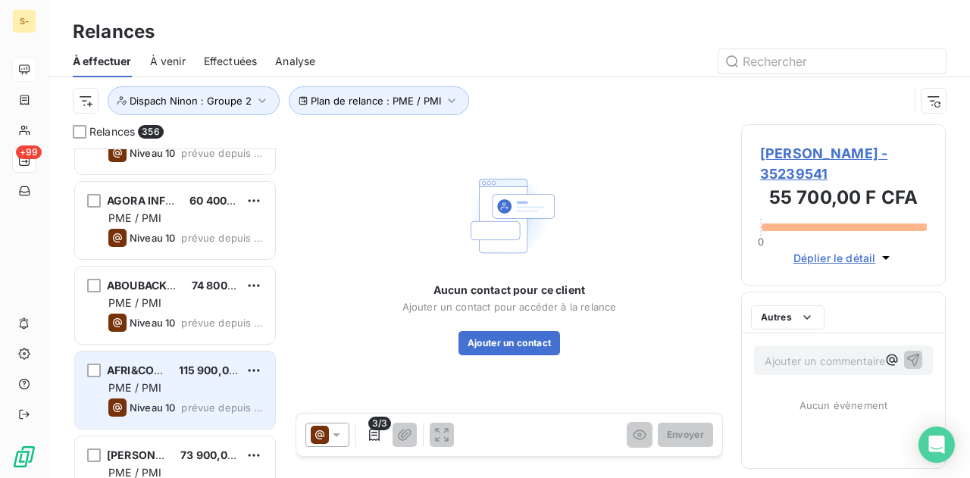
click at [190, 377] on div "115 900,00 F CFA" at bounding box center [209, 370] width 60 height 15
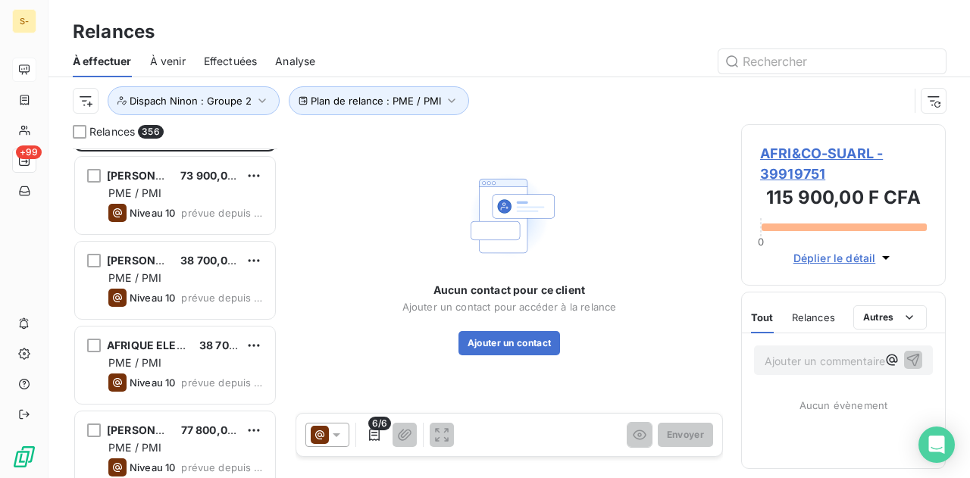
scroll to position [10459, 0]
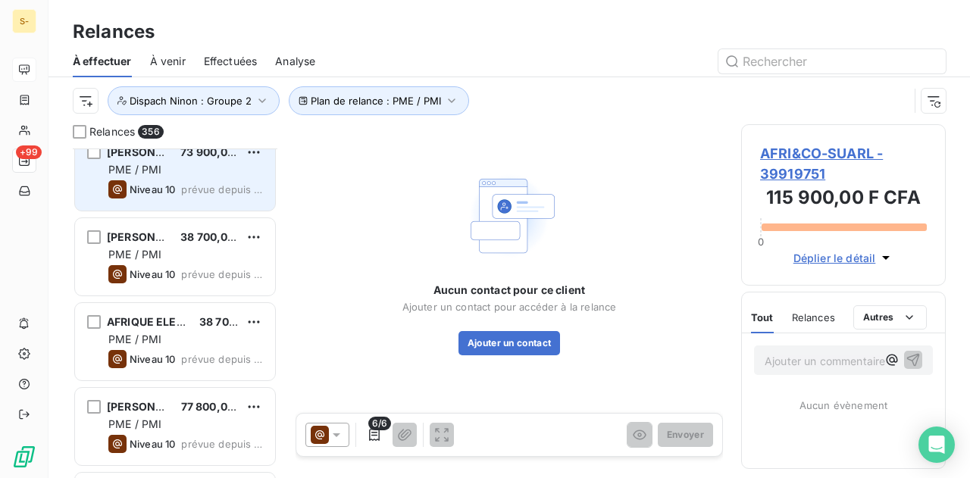
click at [168, 188] on span "Niveau 10" at bounding box center [152, 189] width 45 height 12
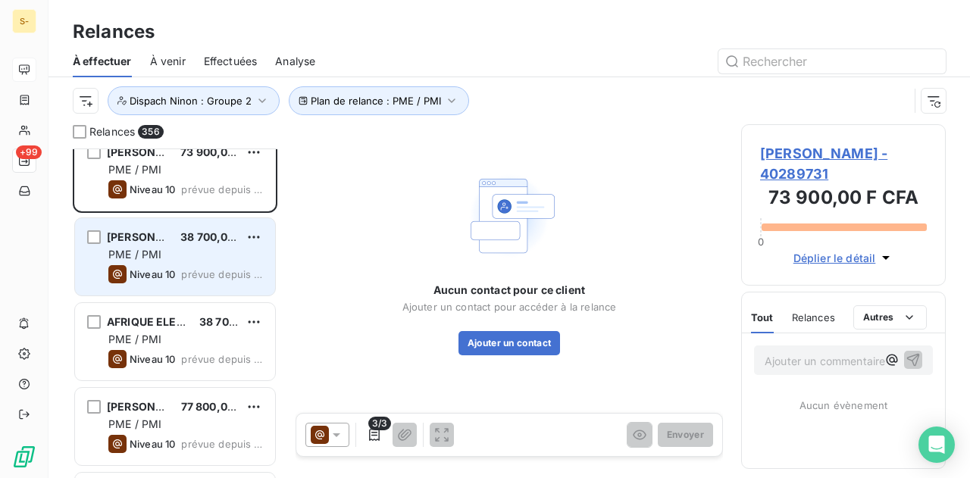
click at [214, 261] on div "ADAMA KEBE 38 700,00 F CFA PME / PMI Niveau 10 prévue depuis 773 jours" at bounding box center [175, 256] width 200 height 77
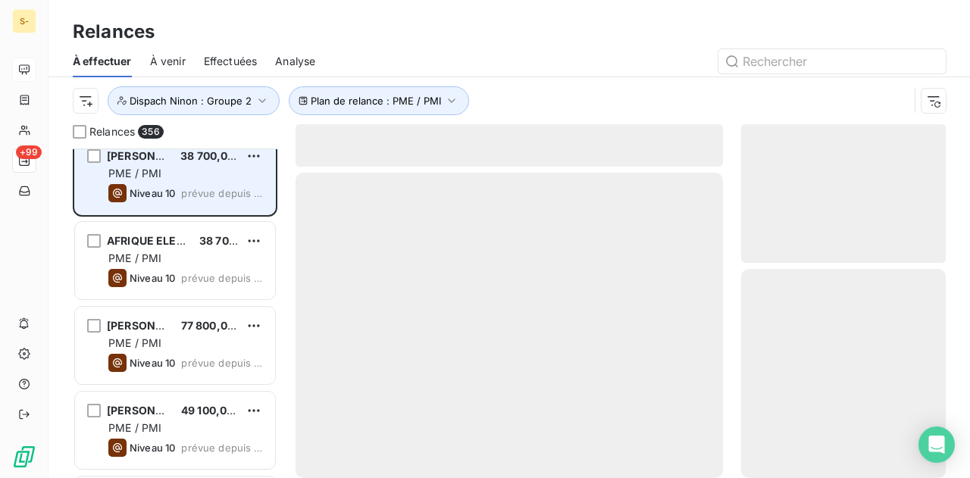
scroll to position [10687, 0]
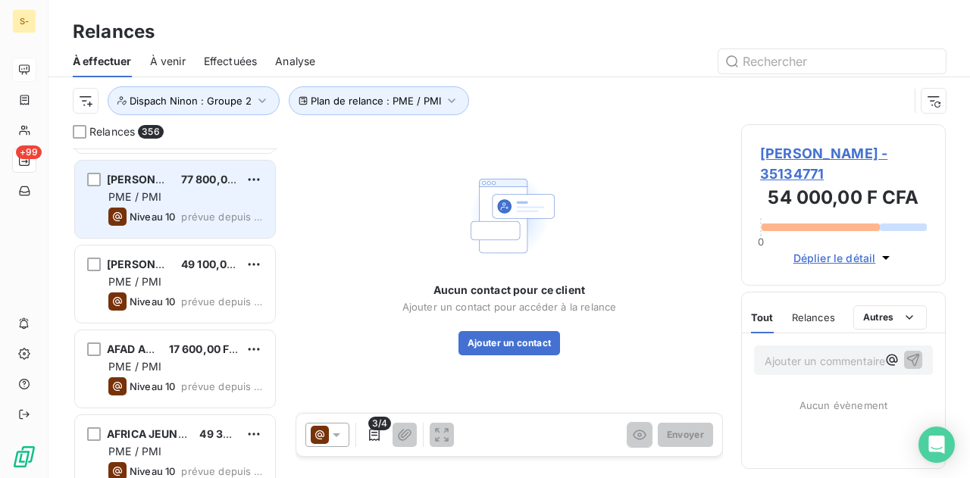
click at [186, 193] on div "PME / PMI" at bounding box center [185, 196] width 155 height 15
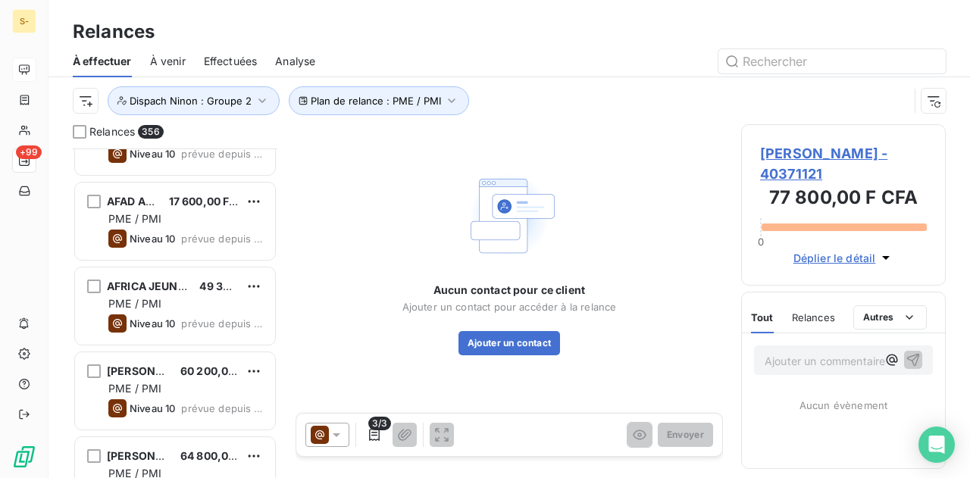
scroll to position [10838, 0]
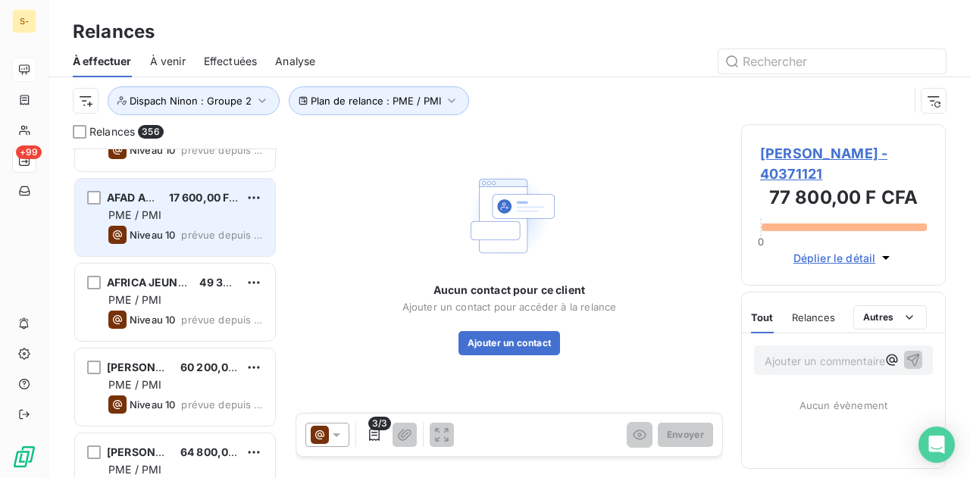
click at [171, 205] on div "AFAD AFAD 17 600,00 F CFA PME / PMI Niveau 10 prévue depuis 748 jours" at bounding box center [175, 217] width 200 height 77
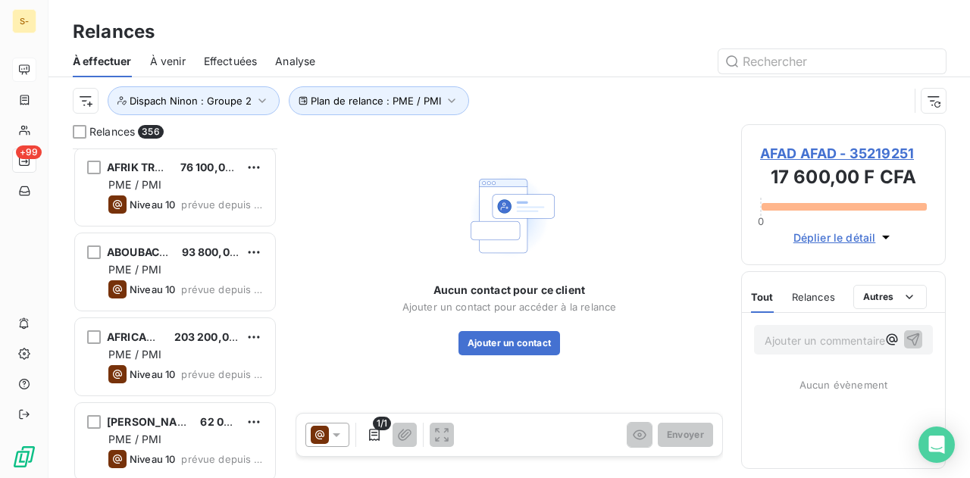
scroll to position [11141, 0]
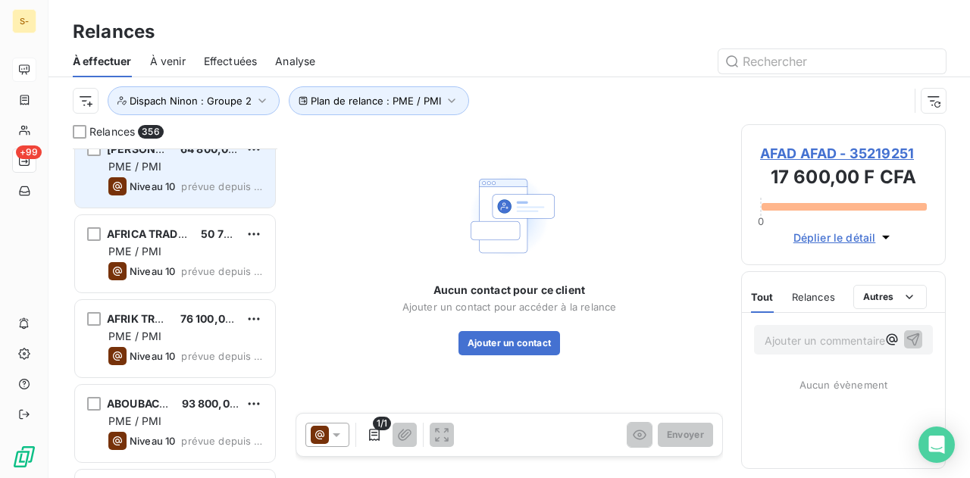
click at [191, 191] on span "prévue depuis 742 jours" at bounding box center [222, 186] width 82 height 12
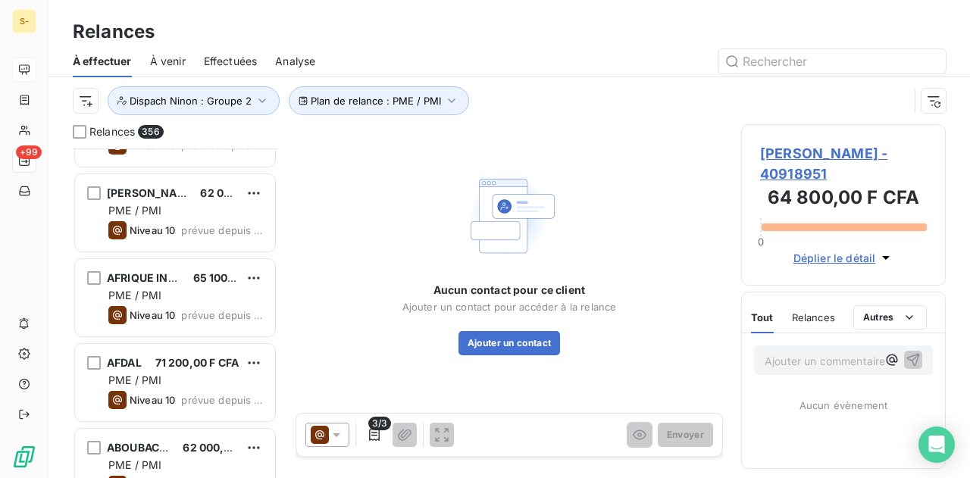
scroll to position [11596, 0]
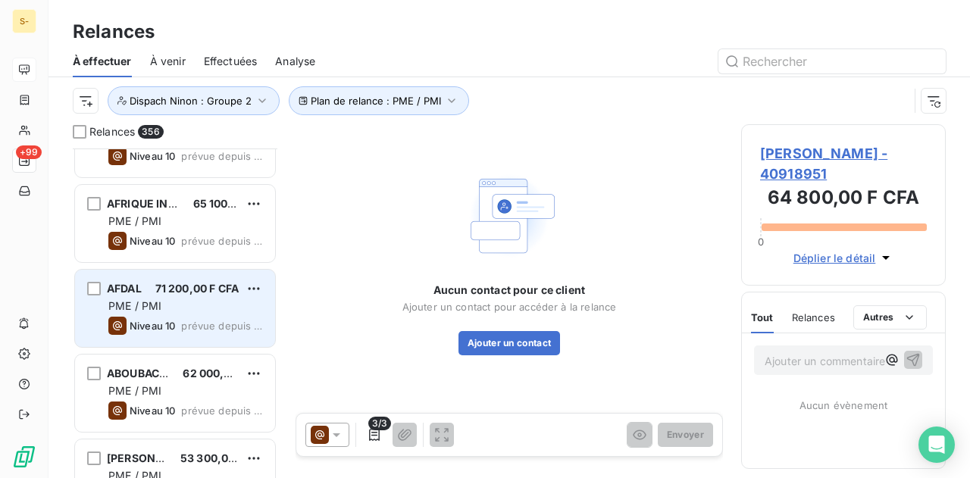
click at [190, 271] on div "AFDAL 71 200,00 F CFA PME / PMI Niveau 10 prévue depuis 711 jours" at bounding box center [175, 308] width 200 height 77
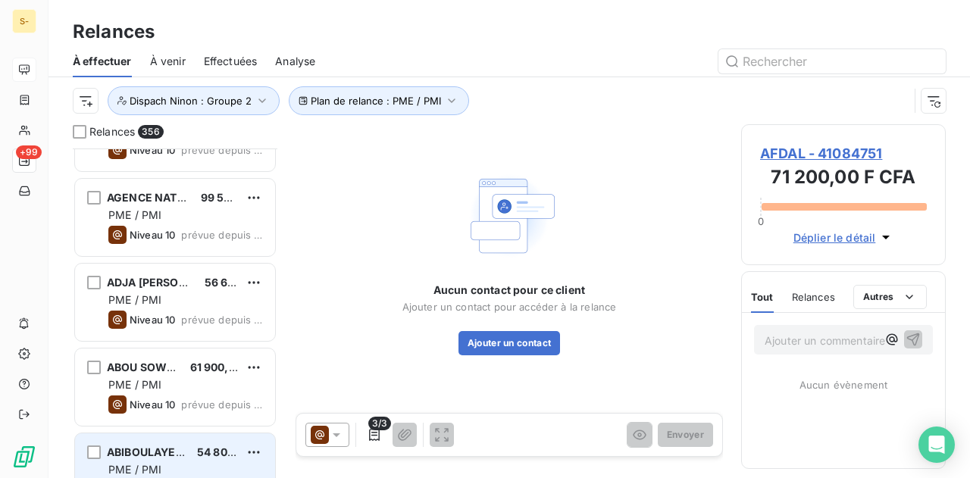
scroll to position [12127, 0]
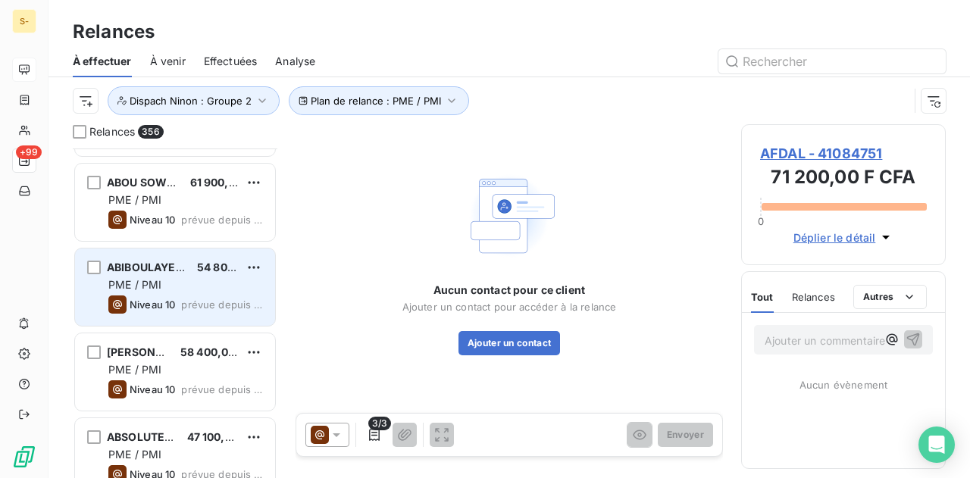
click at [199, 265] on span "54 800,00 F CFA" at bounding box center [240, 267] width 86 height 13
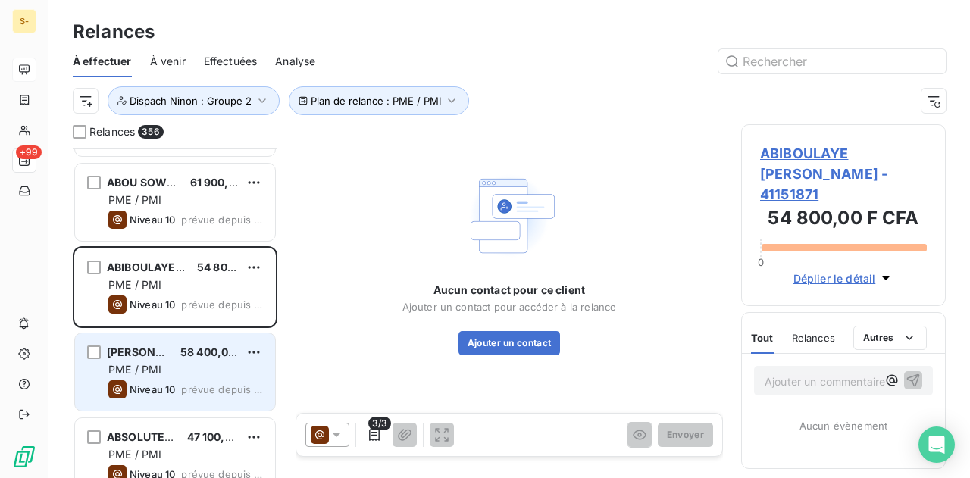
click at [209, 355] on span "58 400,00 F CFA" at bounding box center [223, 352] width 86 height 13
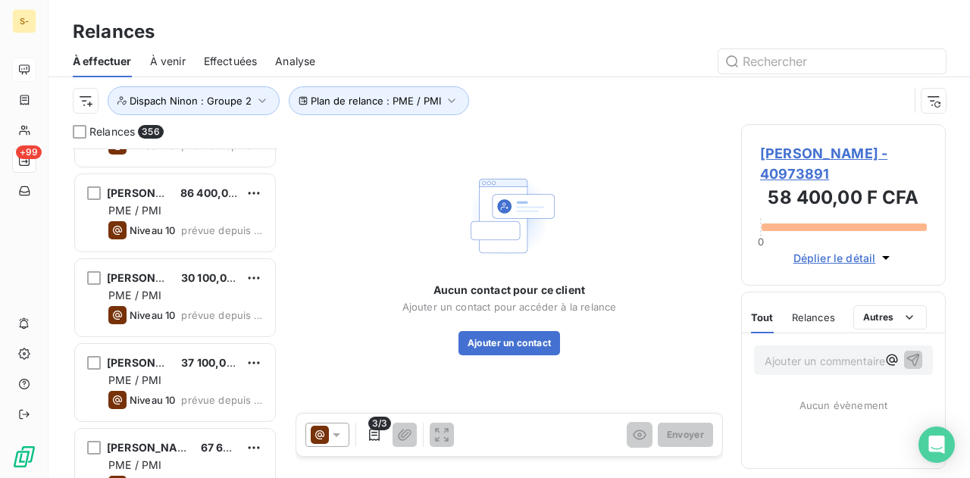
scroll to position [12809, 0]
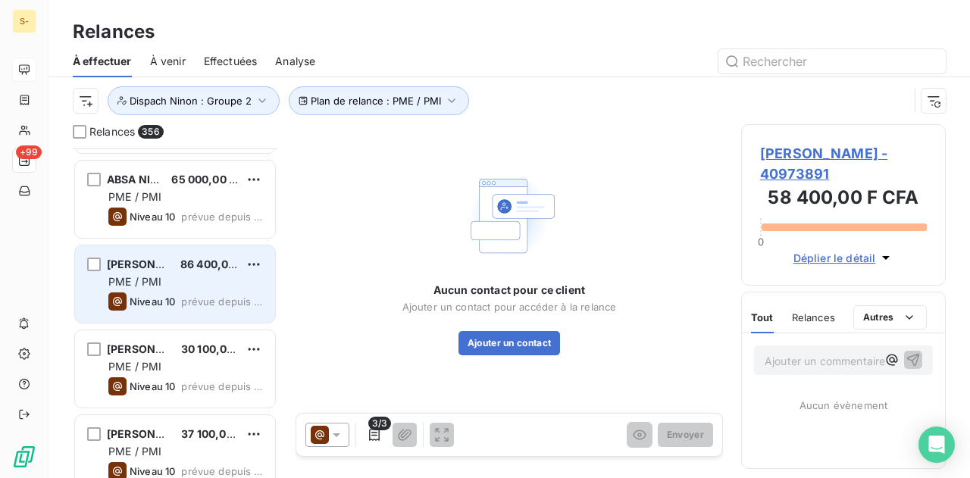
drag, startPoint x: 193, startPoint y: 269, endPoint x: 193, endPoint y: 260, distance: 9.1
click at [193, 269] on span "86 400,00 F CFA" at bounding box center [223, 264] width 86 height 13
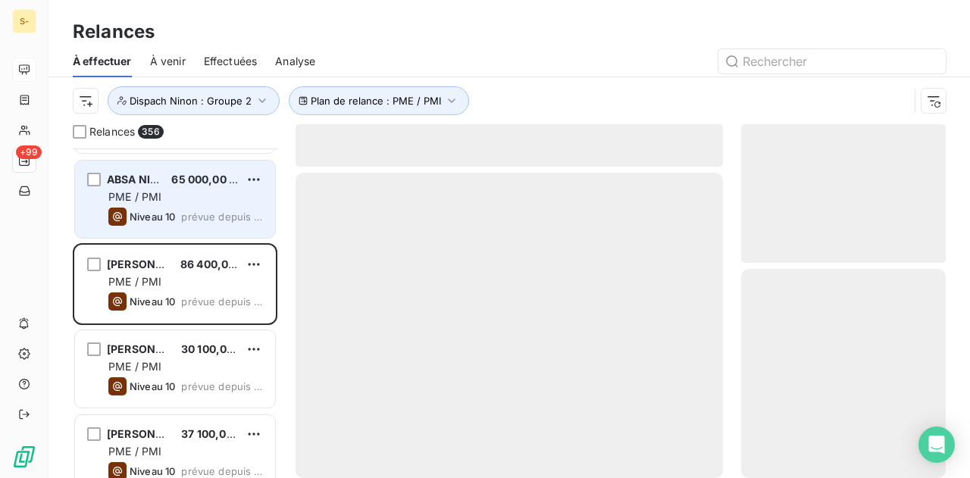
click at [184, 214] on span "prévue depuis 679 jours" at bounding box center [222, 217] width 82 height 12
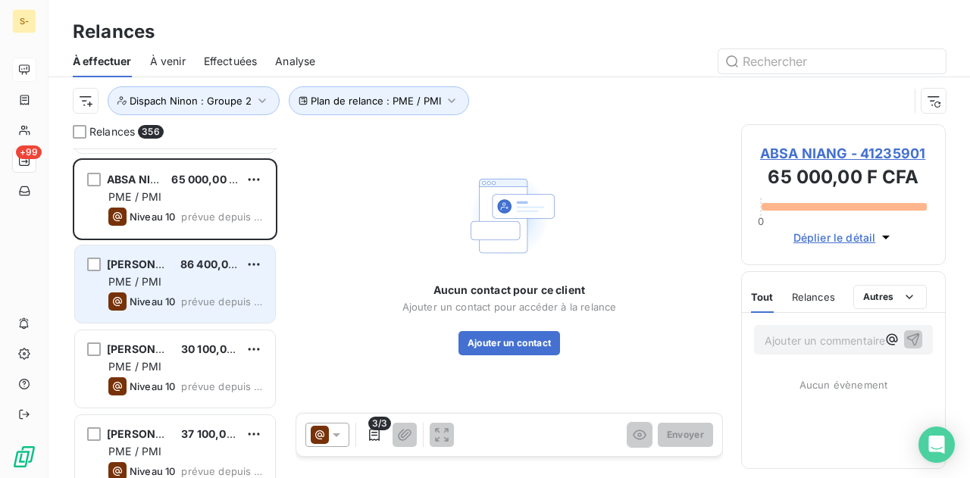
click at [149, 265] on span "ABDOU TOURE" at bounding box center [152, 264] width 91 height 13
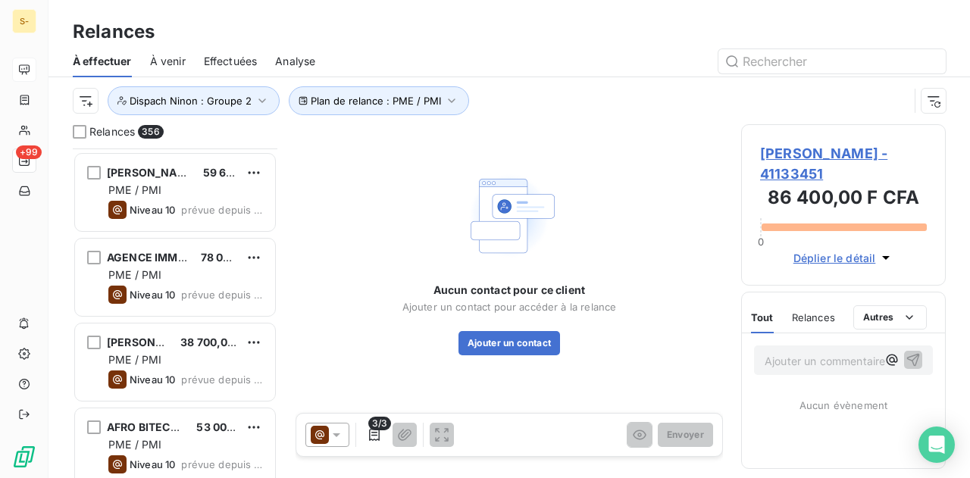
scroll to position [13491, 0]
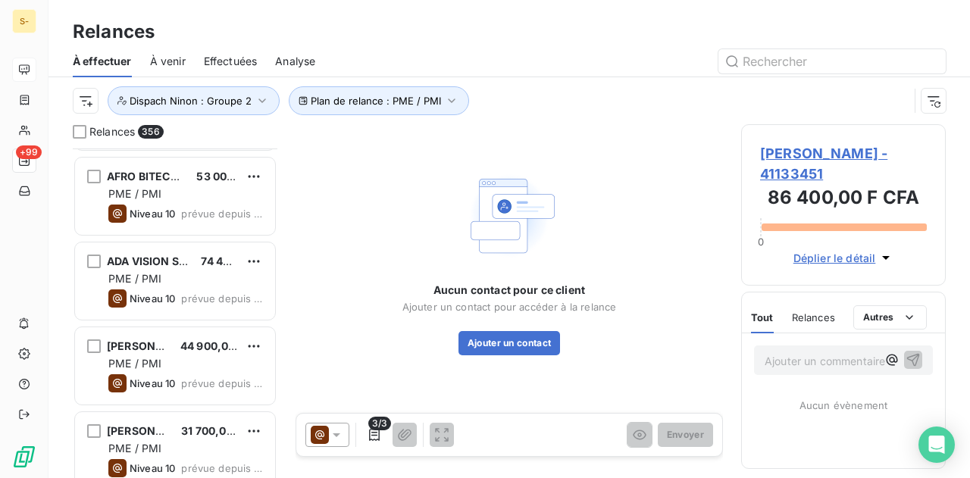
click at [168, 255] on span "ADA VISION SENEGALESE AGENCY" at bounding box center [200, 261] width 186 height 13
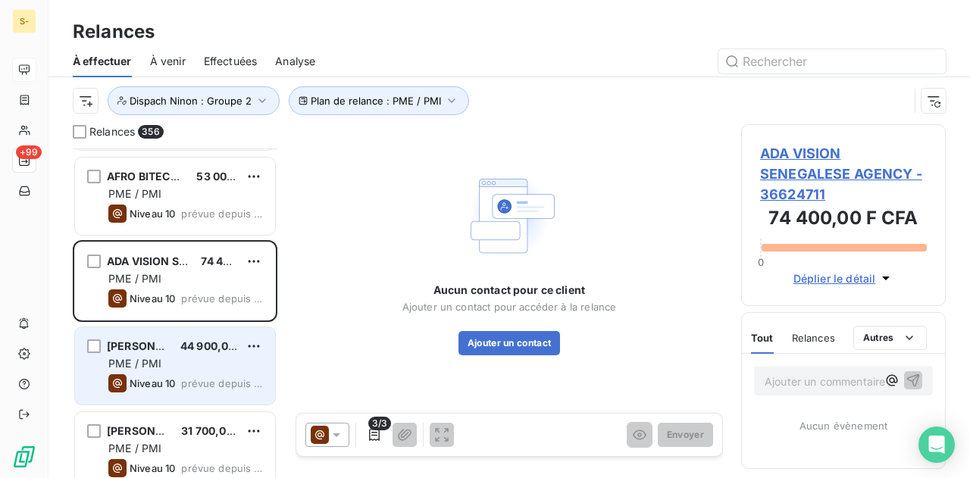
click at [221, 343] on span "44 900,00 F CFA" at bounding box center [223, 346] width 86 height 13
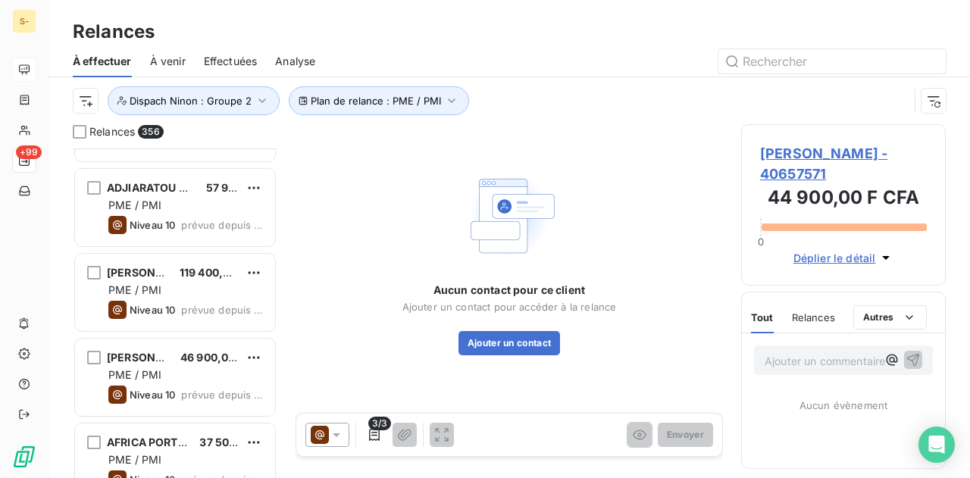
scroll to position [14476, 0]
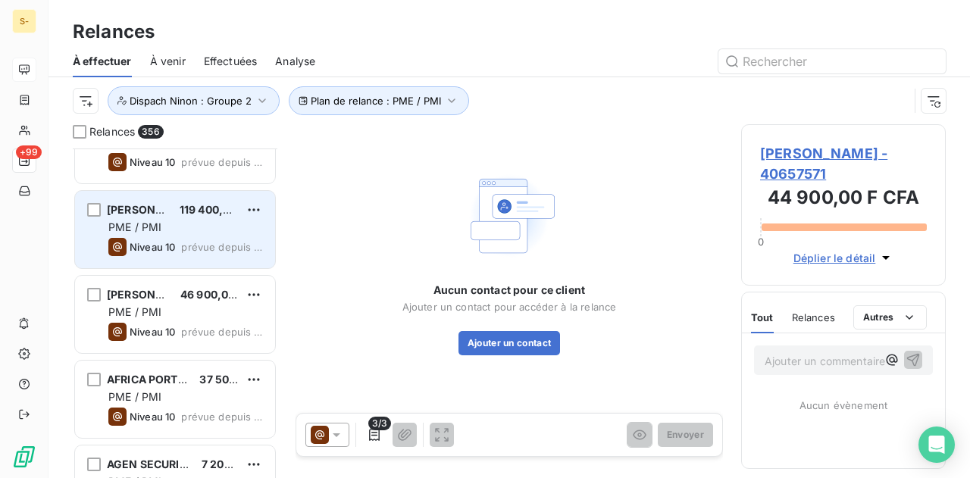
click at [173, 191] on div "ADAMA TRAORE 119 400,00 F CFA PME / PMI Niveau 10 prévue depuis 588 jours" at bounding box center [175, 229] width 200 height 77
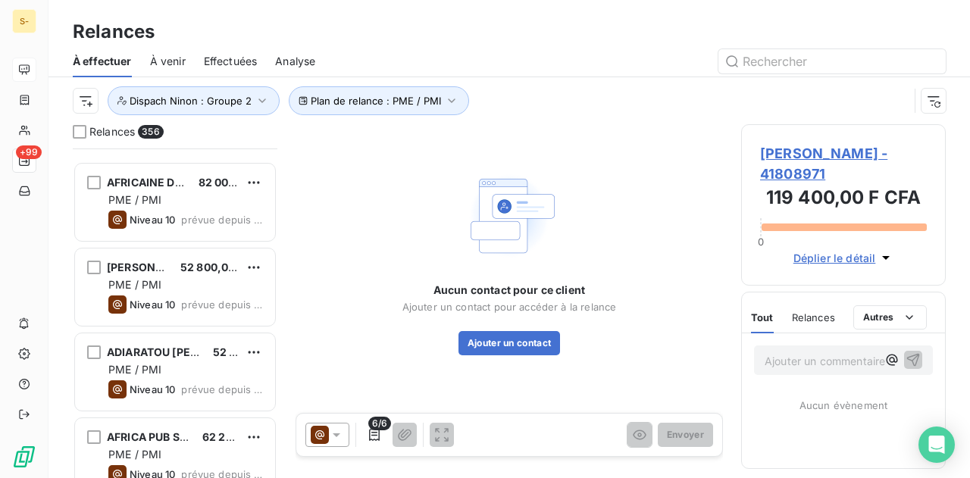
scroll to position [15234, 0]
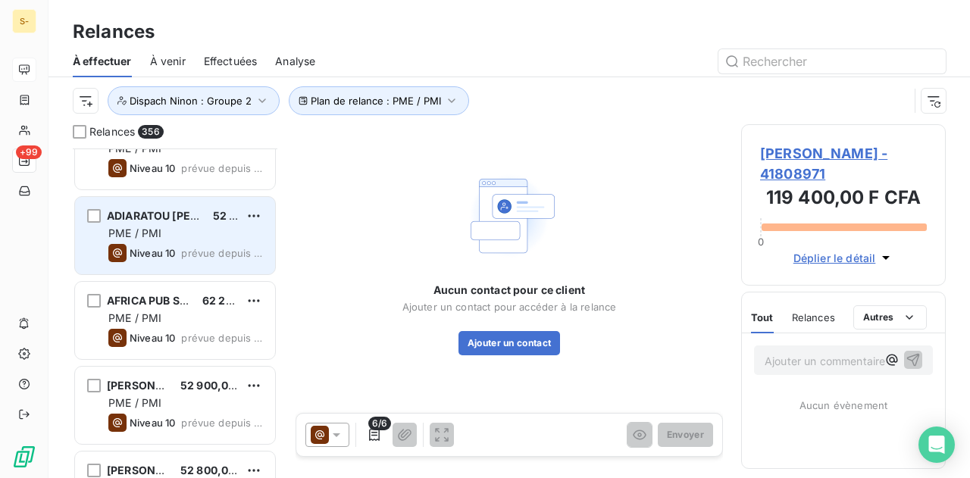
click at [129, 252] on div "AFRICAINE D'INGENIERIE DU DE 82 000,00 F CFA PME / PMI Niveau 10 prévue depuis …" at bounding box center [175, 314] width 205 height 330
drag, startPoint x: 181, startPoint y: 243, endPoint x: 233, endPoint y: 246, distance: 51.6
click at [182, 244] on div "Niveau 10 prévue depuis 528 jours" at bounding box center [185, 253] width 155 height 18
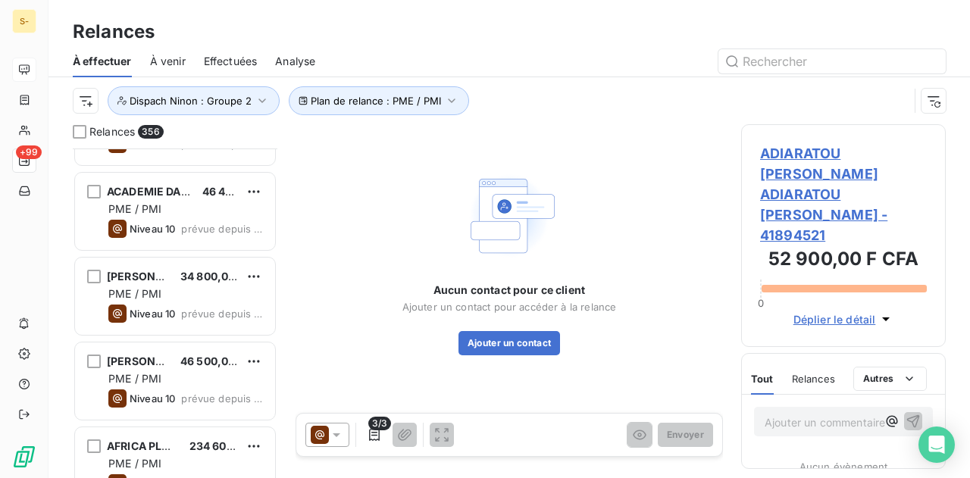
scroll to position [16522, 0]
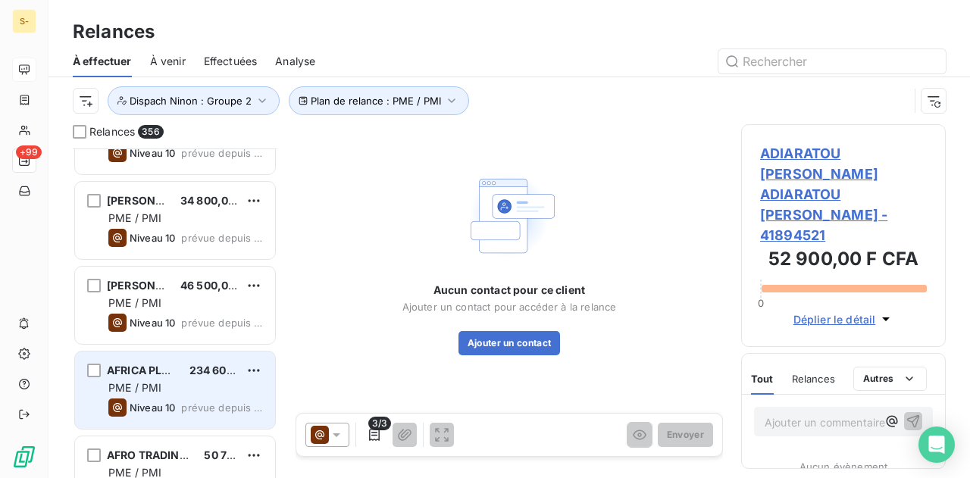
click at [165, 368] on span "AFRICA PLASTIQUE SARL" at bounding box center [173, 370] width 133 height 13
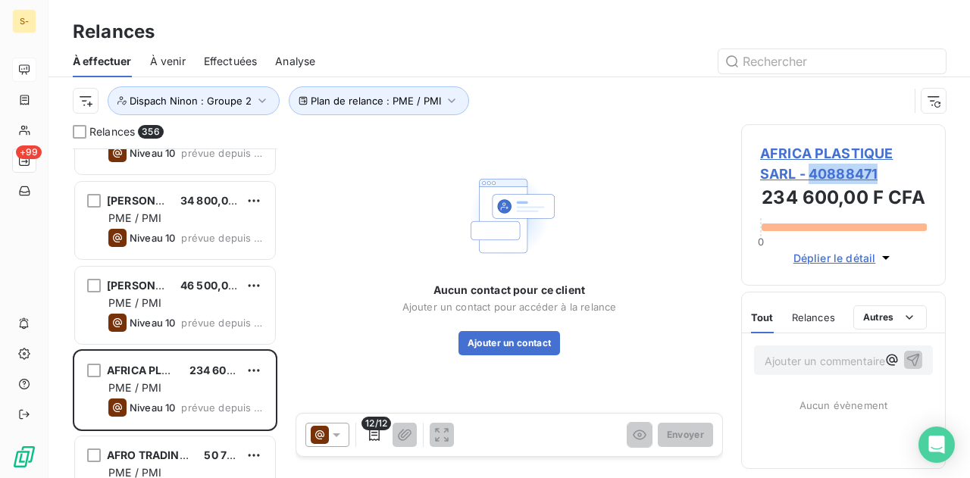
drag, startPoint x: 902, startPoint y: 172, endPoint x: 814, endPoint y: 170, distance: 87.9
click at [811, 172] on span "AFRICA PLASTIQUE SARL - 40888471" at bounding box center [843, 163] width 167 height 41
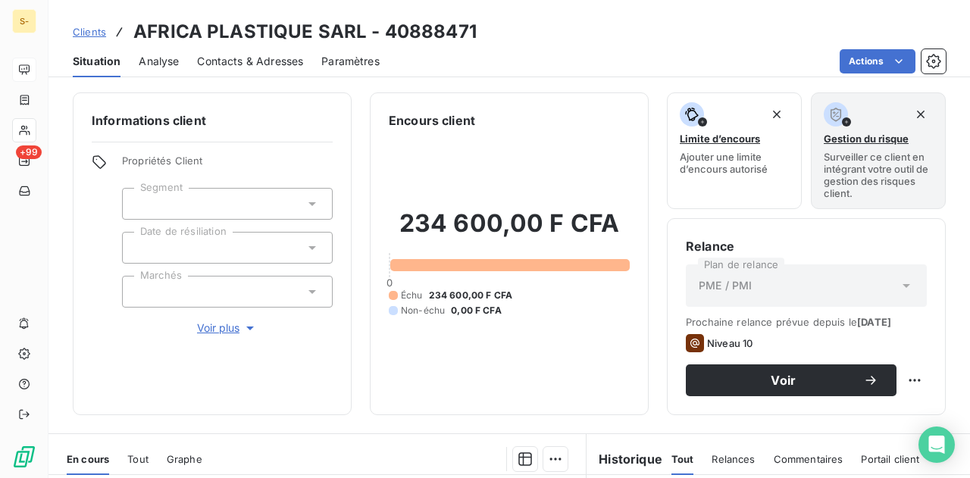
click at [442, 28] on h3 "AFRICA PLASTIQUE SARL - 40888471" at bounding box center [304, 31] width 343 height 27
copy h3 "40888471"
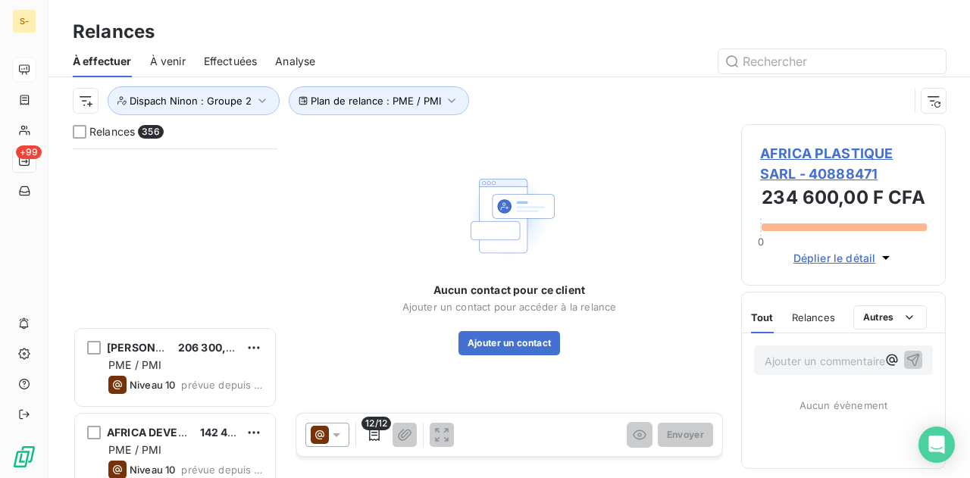
scroll to position [531, 0]
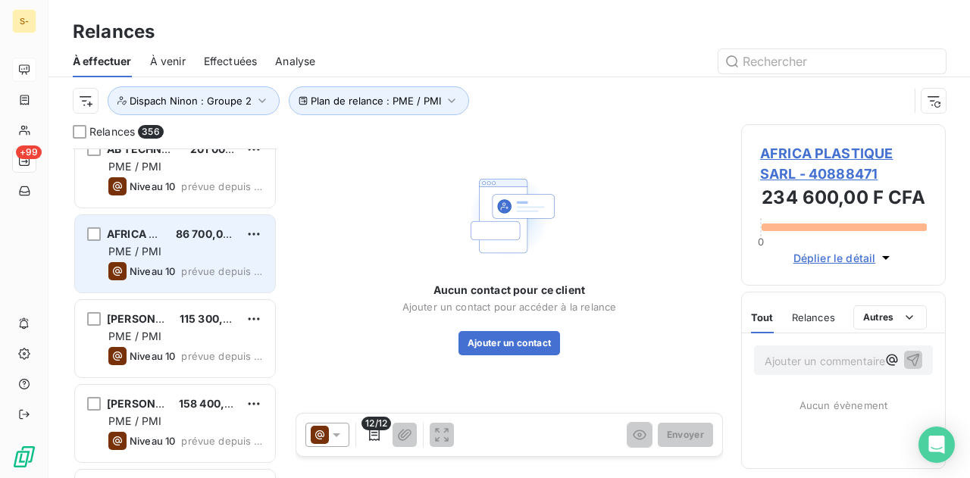
click at [146, 227] on span "AFRICA VERTE" at bounding box center [145, 233] width 77 height 13
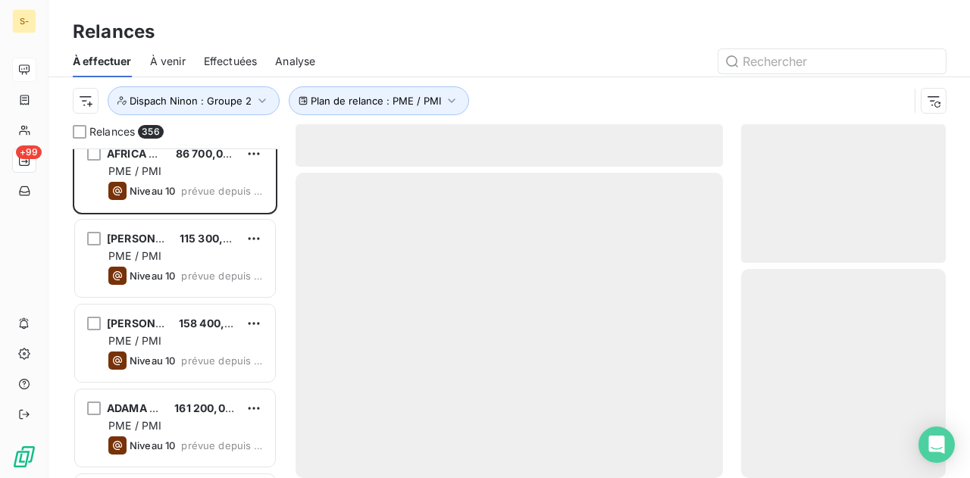
scroll to position [606, 0]
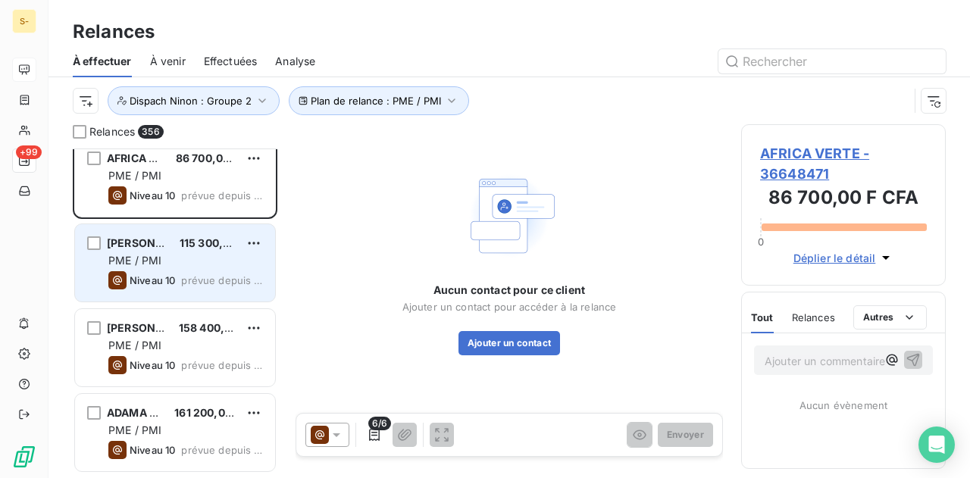
click at [189, 277] on span "prévue depuis 1714 jours" at bounding box center [222, 280] width 82 height 12
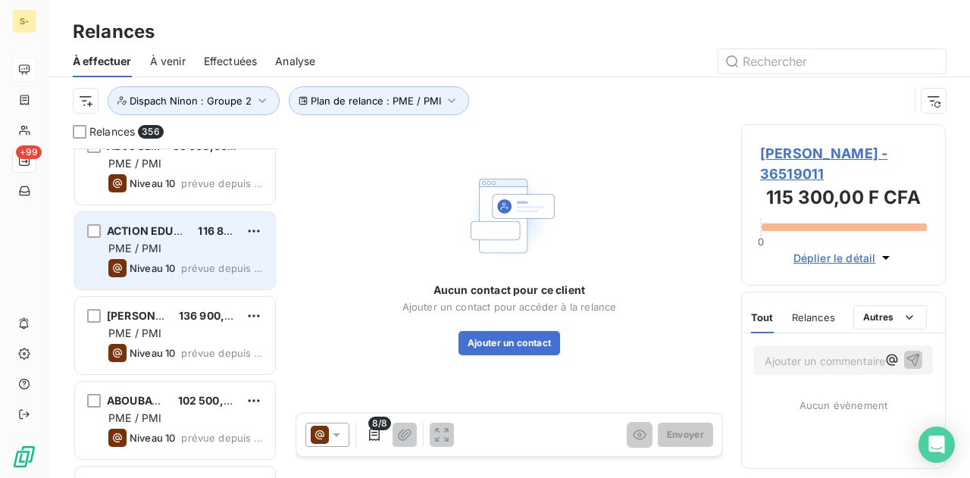
scroll to position [1288, 0]
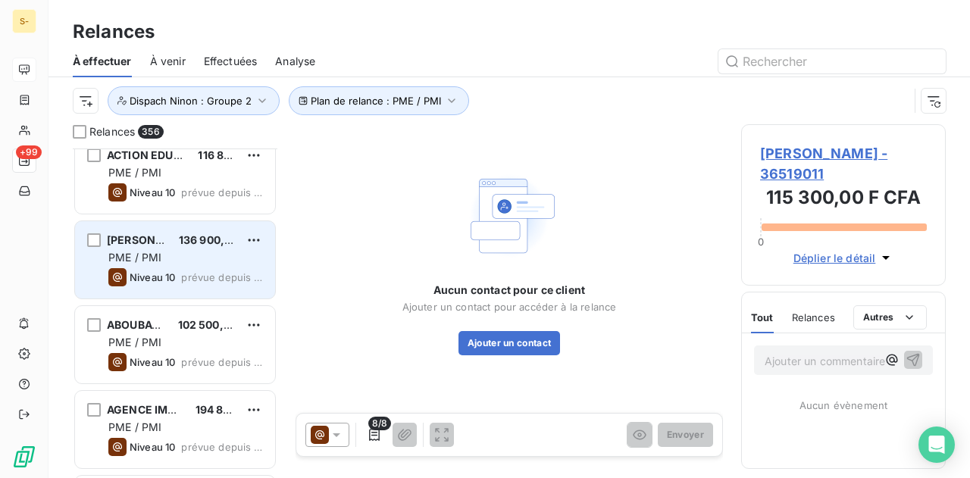
click at [196, 271] on span "prévue depuis 1652 jours" at bounding box center [222, 277] width 82 height 12
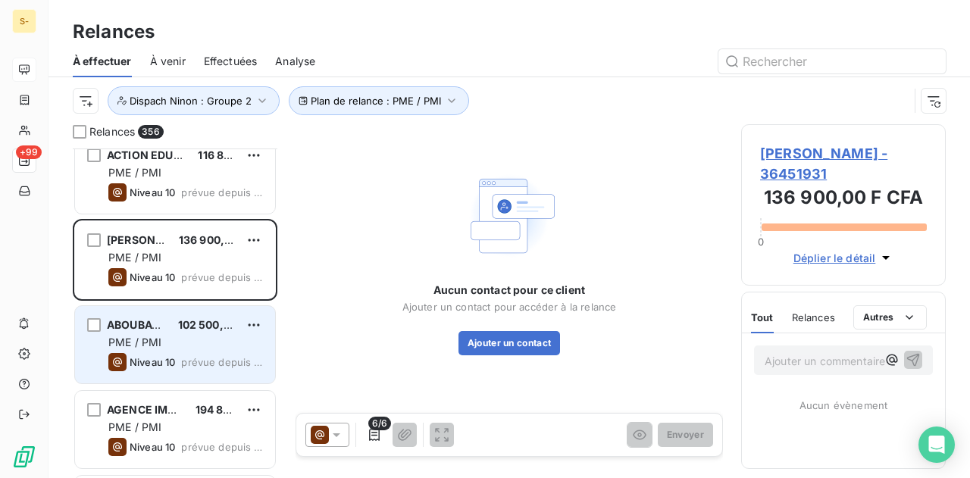
click at [205, 335] on div "PME / PMI" at bounding box center [185, 342] width 155 height 15
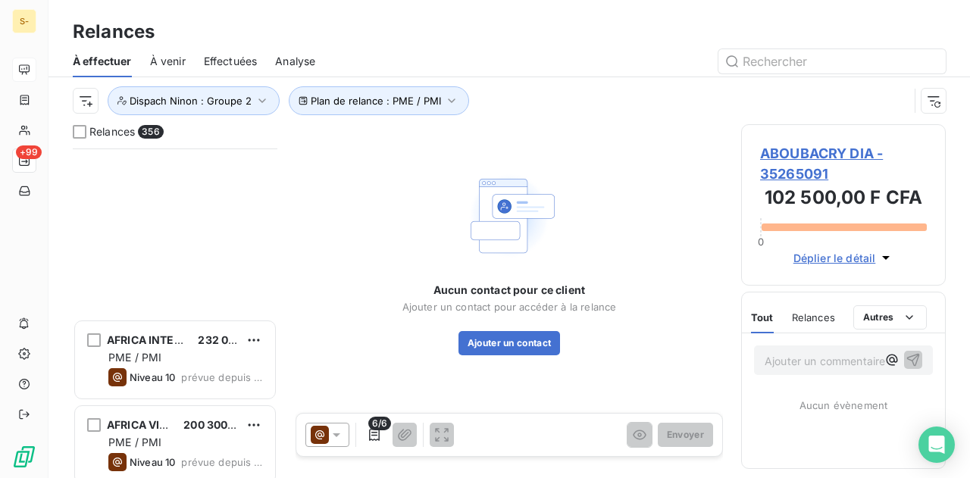
scroll to position [1819, 0]
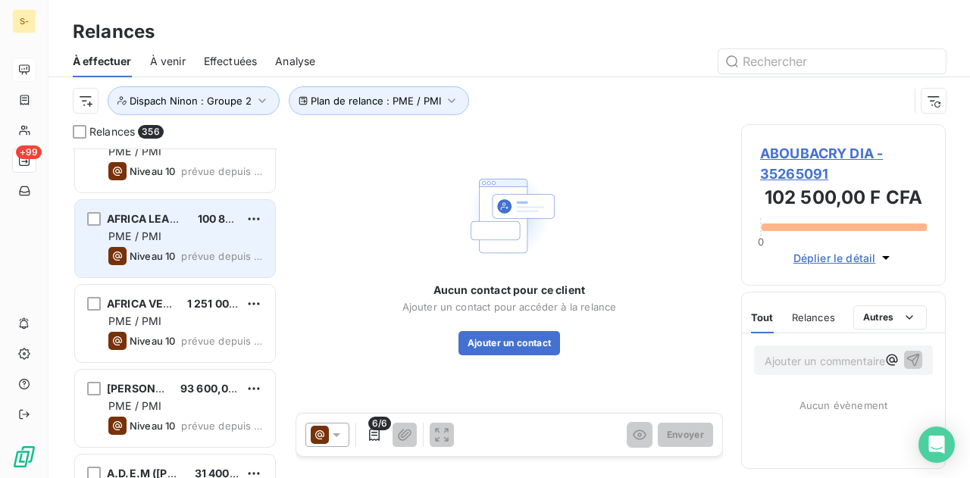
click at [164, 247] on div "Niveau 10" at bounding box center [141, 256] width 67 height 18
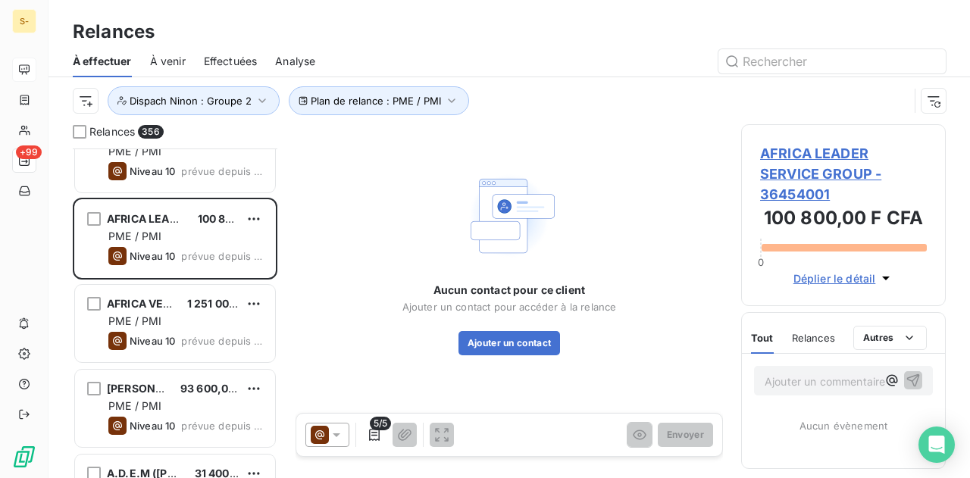
scroll to position [2122, 0]
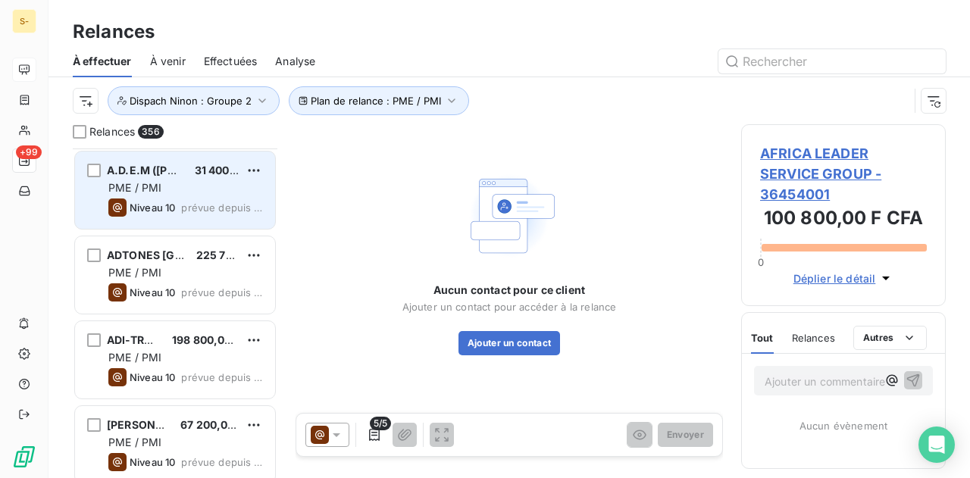
click at [174, 171] on span "A.D.E.M (YEEWU - YEETE)" at bounding box center [179, 170] width 144 height 13
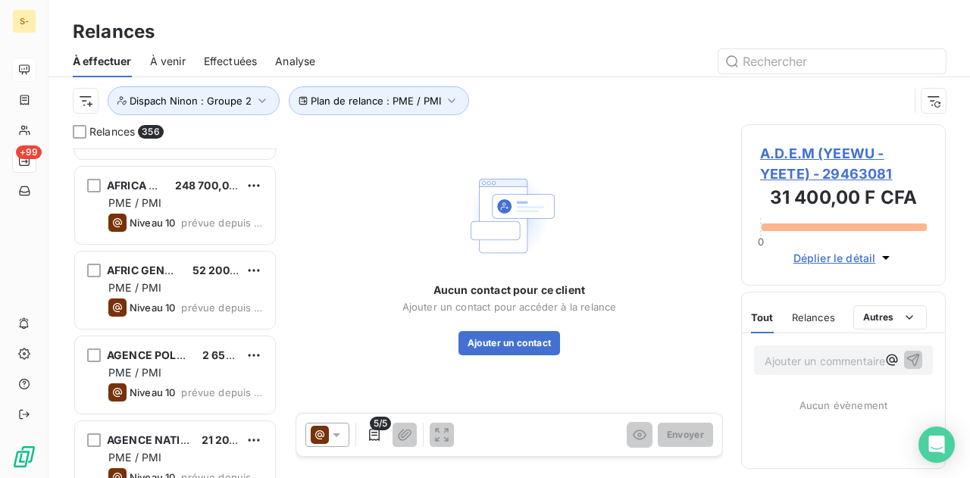
scroll to position [3032, 0]
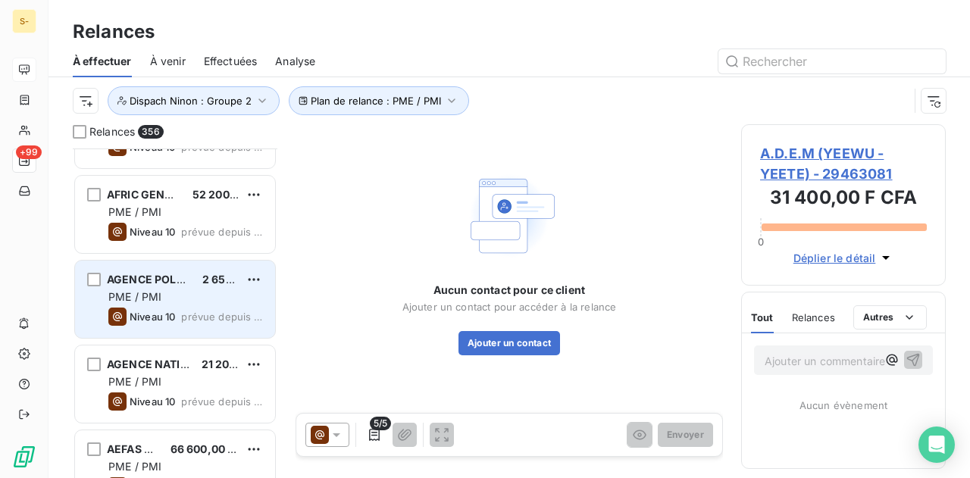
click at [193, 299] on div "PME / PMI" at bounding box center [185, 297] width 155 height 15
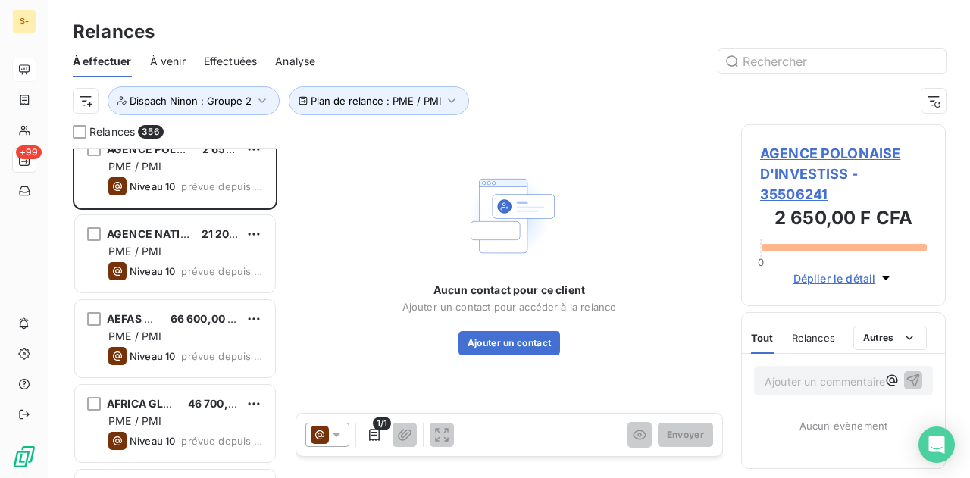
scroll to position [3562, 0]
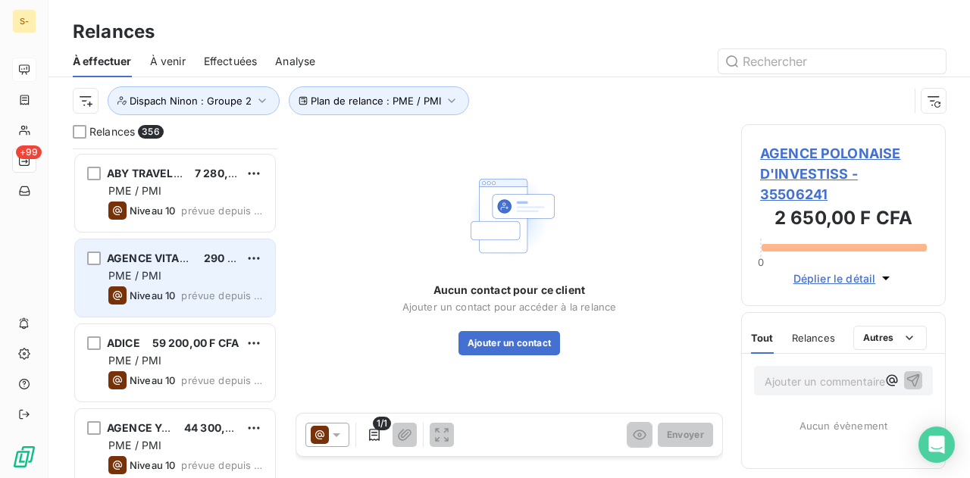
click at [177, 277] on div "PME / PMI" at bounding box center [185, 275] width 155 height 15
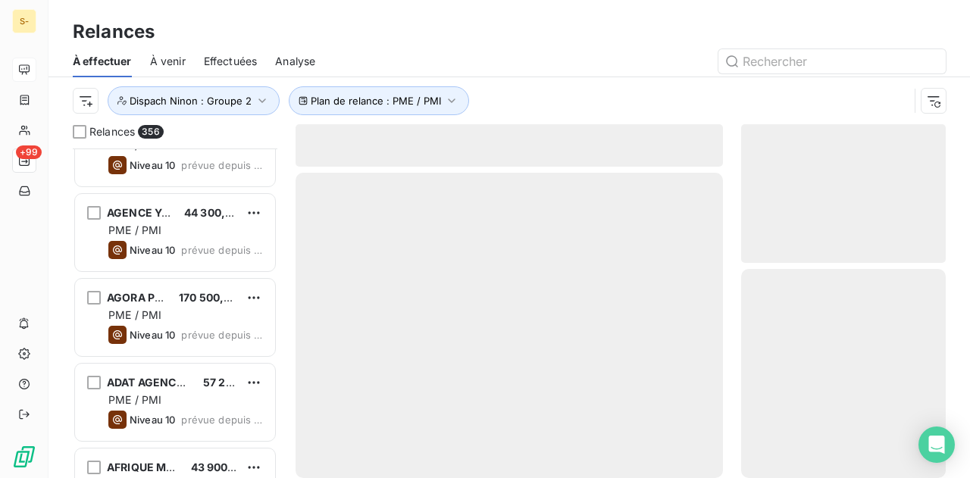
scroll to position [3790, 0]
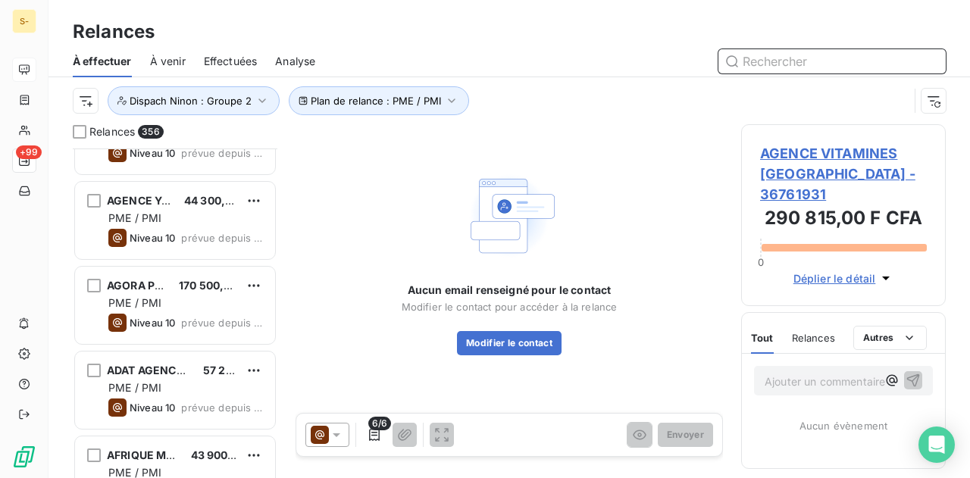
click at [775, 59] on input "text" at bounding box center [832, 61] width 227 height 24
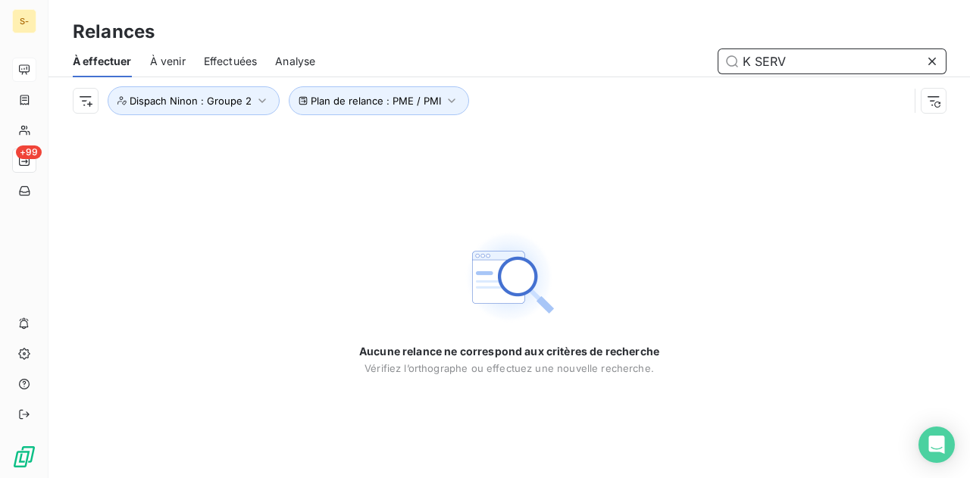
type input "K SERV"
click at [941, 57] on div at bounding box center [935, 61] width 21 height 24
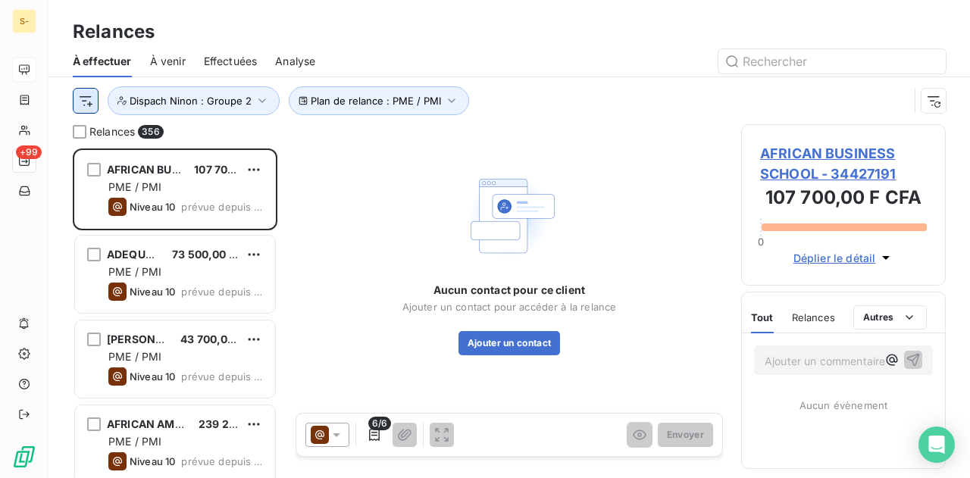
click at [96, 108] on html "S- +99 Relances À effectuer À venir Effectuées Analyse Plan de relance : PME / …" at bounding box center [485, 239] width 970 height 478
click at [344, 213] on html "S- +99 Relances À effectuer À venir Effectuées Analyse Plan de relance : PME / …" at bounding box center [485, 239] width 970 height 478
click at [316, 430] on icon at bounding box center [320, 435] width 18 height 18
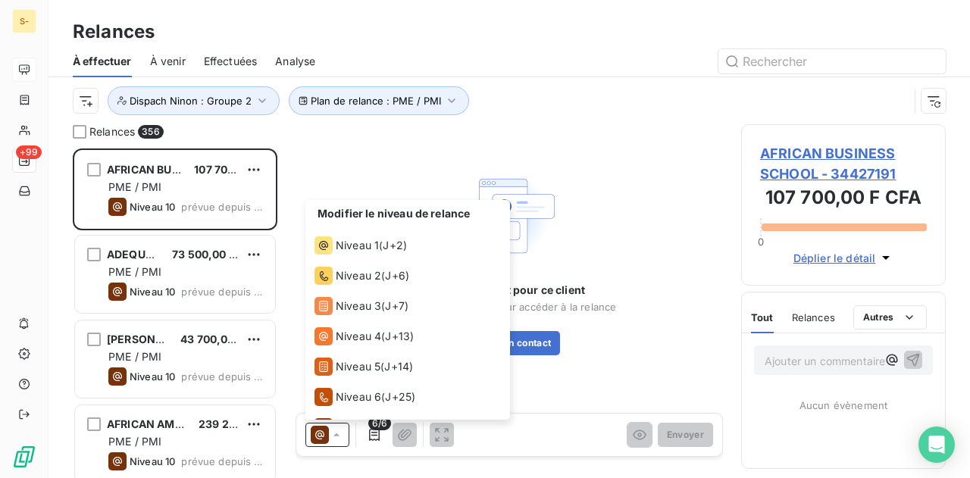
scroll to position [114, 0]
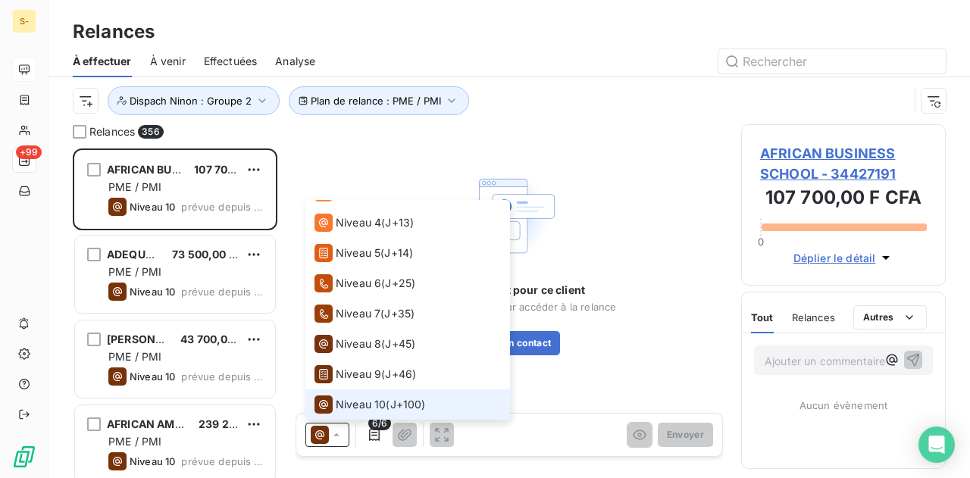
click at [343, 402] on span "Niveau 10" at bounding box center [361, 404] width 50 height 15
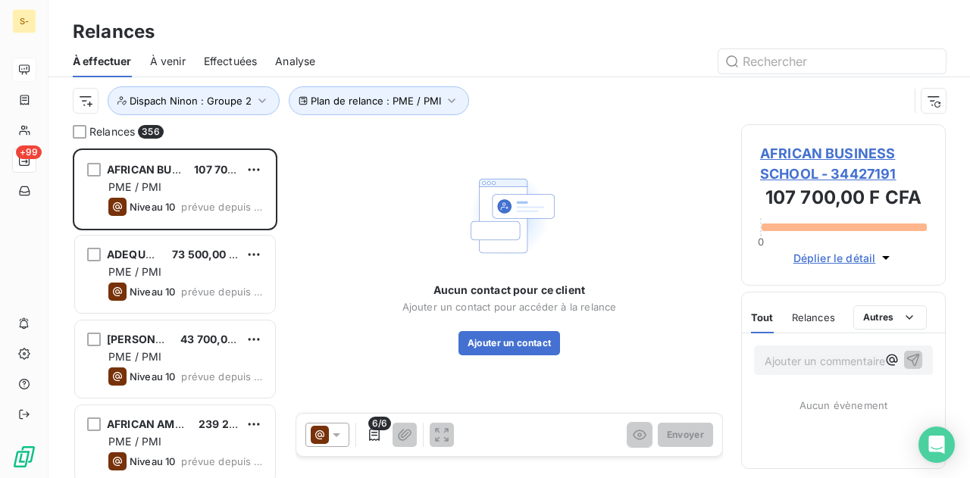
click at [833, 324] on div "Relances" at bounding box center [813, 318] width 43 height 32
click at [756, 313] on span "Tout" at bounding box center [761, 318] width 21 height 12
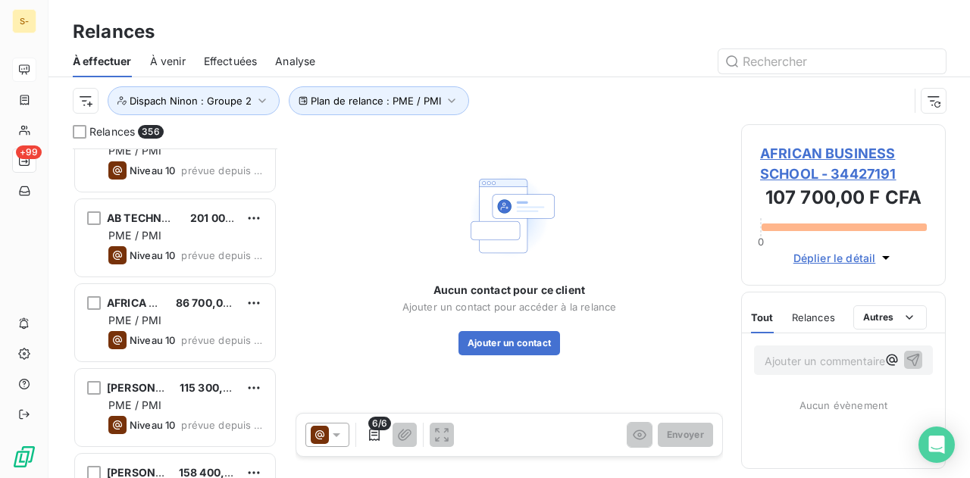
scroll to position [682, 0]
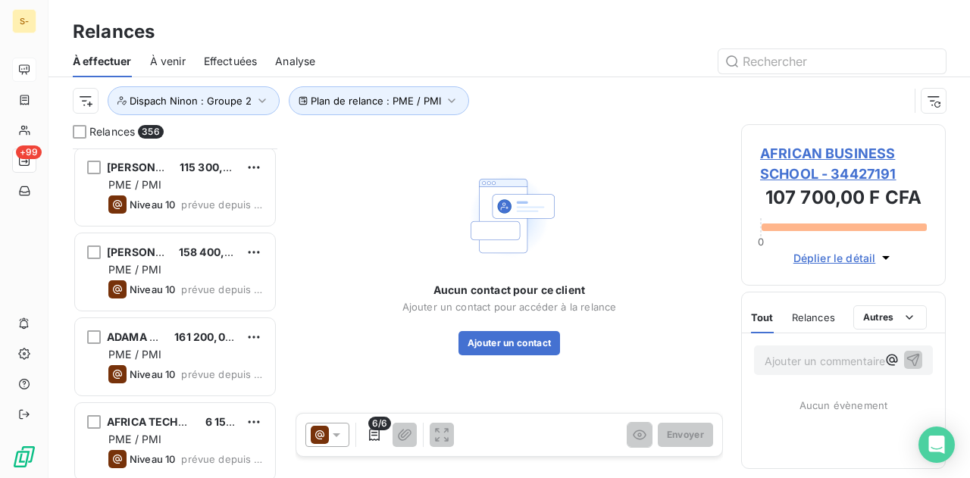
click at [158, 265] on div "AFRICA VERTE 86 700,00 F CFA PME / PMI Niveau 10 prévue depuis 1722 jours ABIB …" at bounding box center [175, 314] width 205 height 330
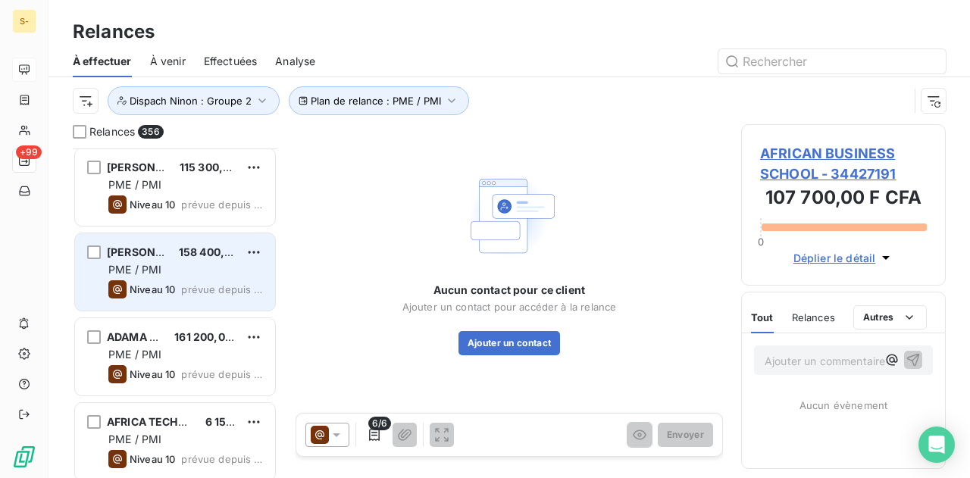
click at [150, 296] on div "Niveau 10" at bounding box center [141, 289] width 67 height 18
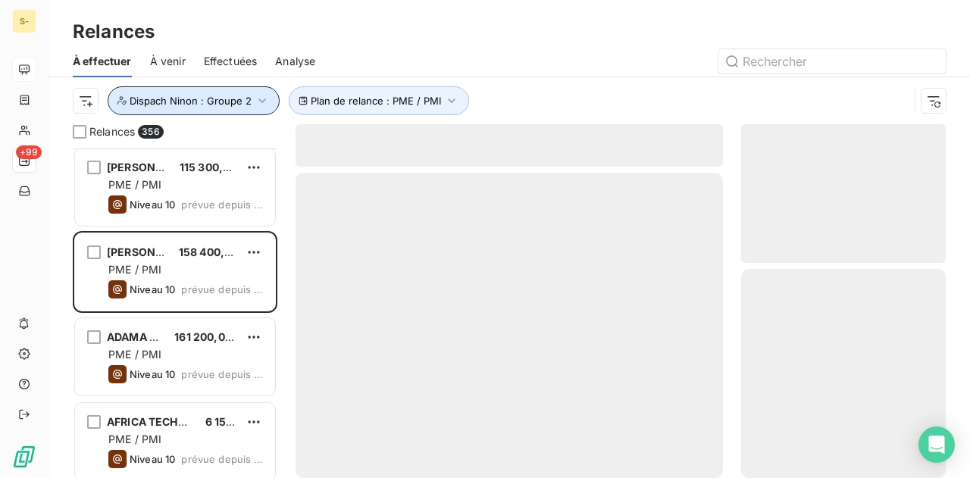
click at [240, 102] on span "Dispach Ninon : Groupe 2" at bounding box center [191, 101] width 122 height 12
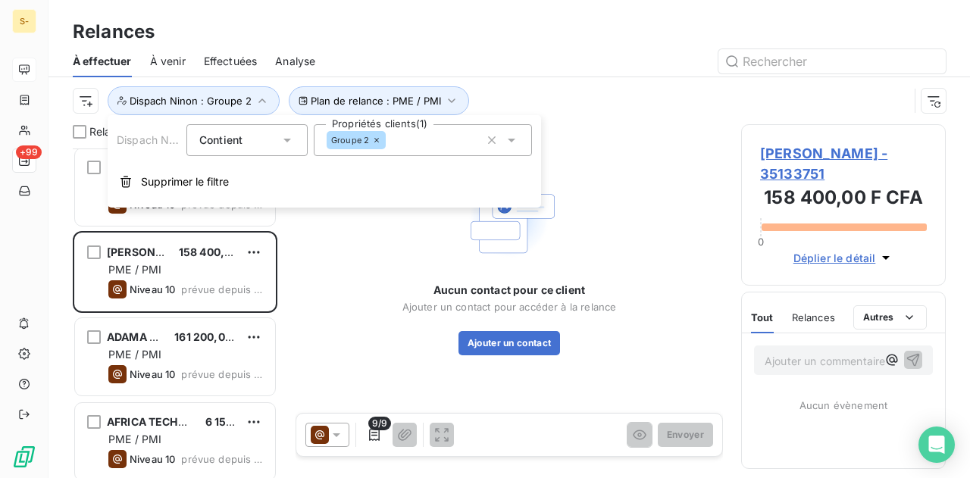
click at [421, 144] on div "Groupe 2" at bounding box center [423, 140] width 218 height 32
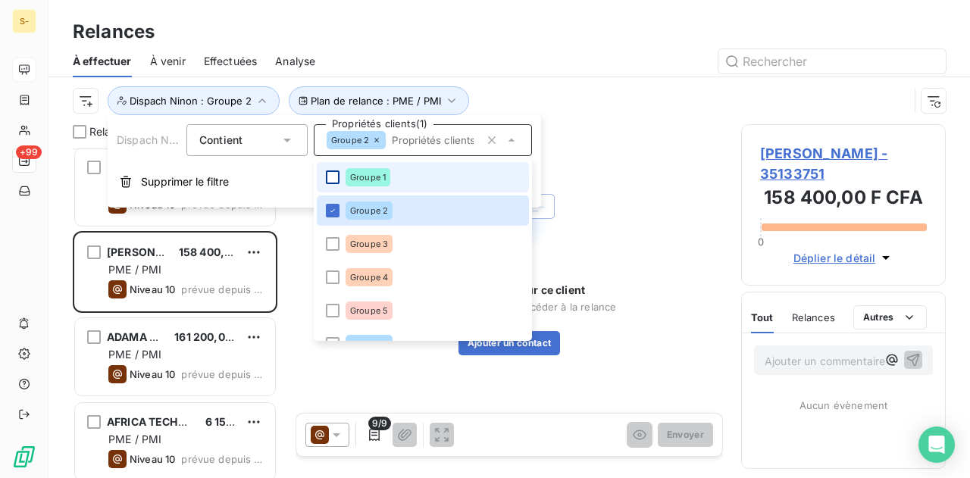
click at [331, 176] on div at bounding box center [333, 178] width 14 height 14
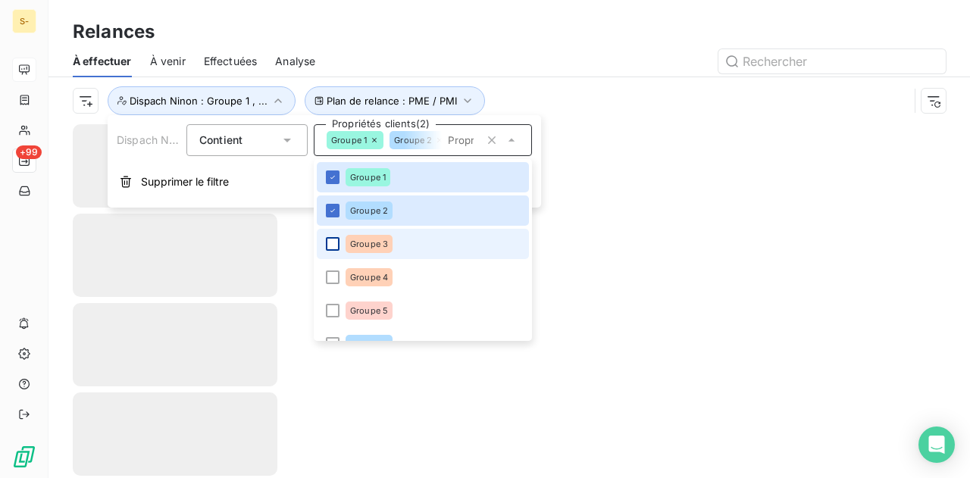
click at [337, 244] on div at bounding box center [333, 244] width 14 height 14
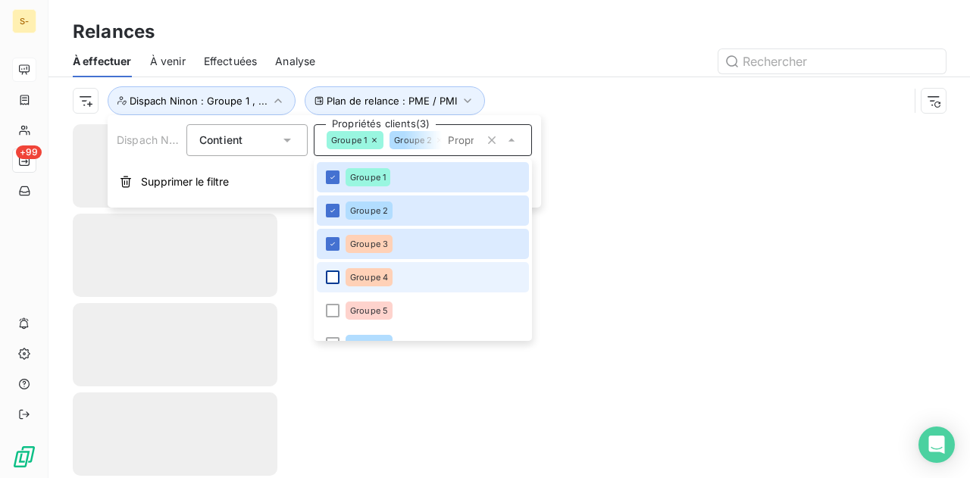
click at [338, 281] on div at bounding box center [333, 278] width 14 height 14
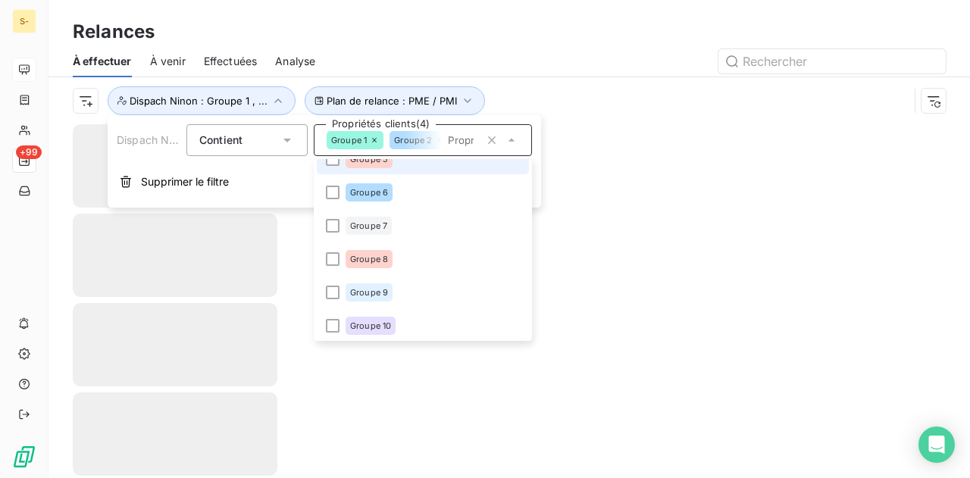
click at [346, 166] on li "Groupe 5" at bounding box center [423, 159] width 212 height 30
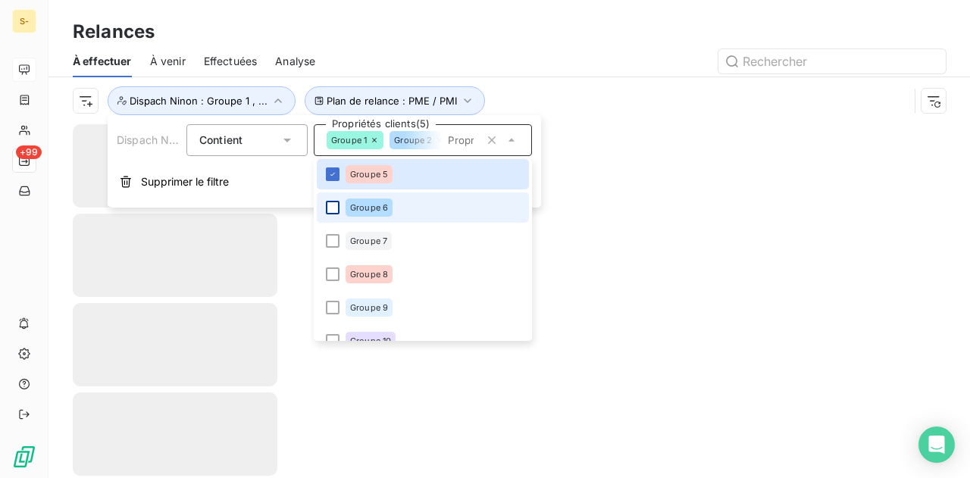
click at [339, 208] on div at bounding box center [333, 208] width 14 height 14
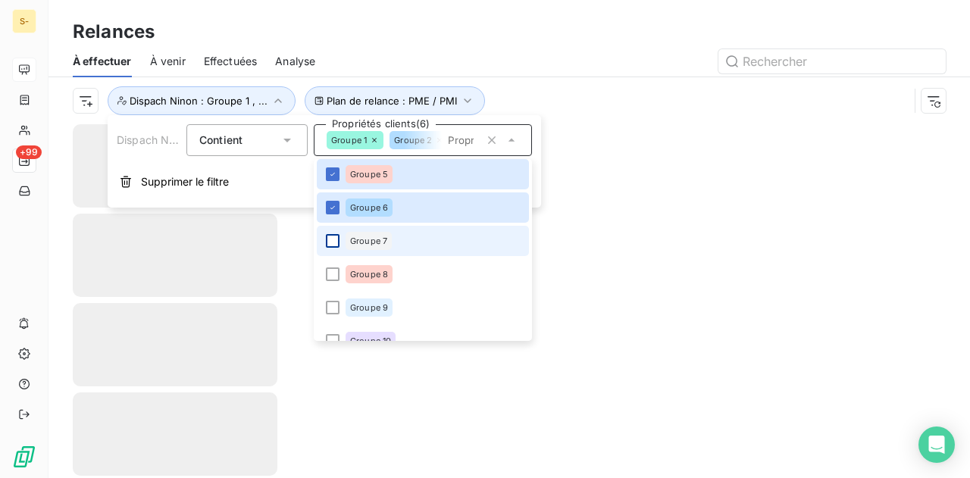
click at [336, 243] on div at bounding box center [333, 241] width 14 height 14
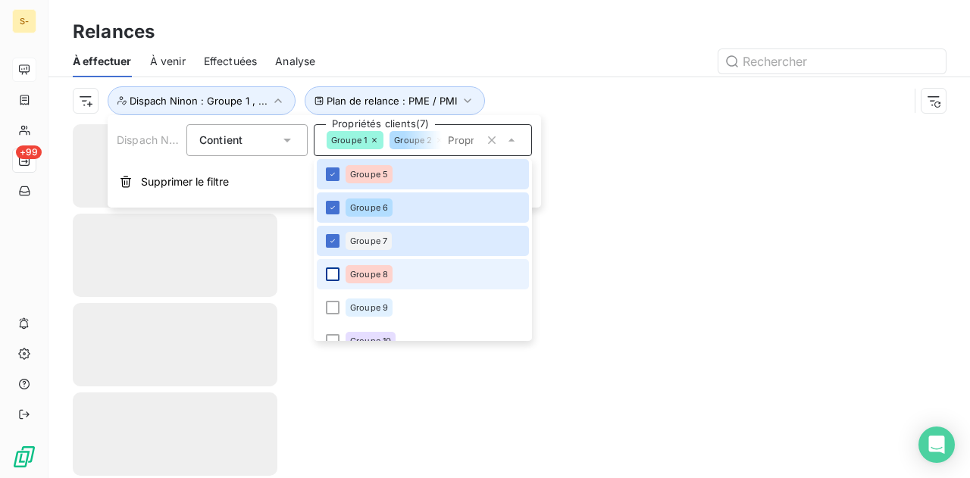
click at [333, 278] on div at bounding box center [333, 275] width 14 height 14
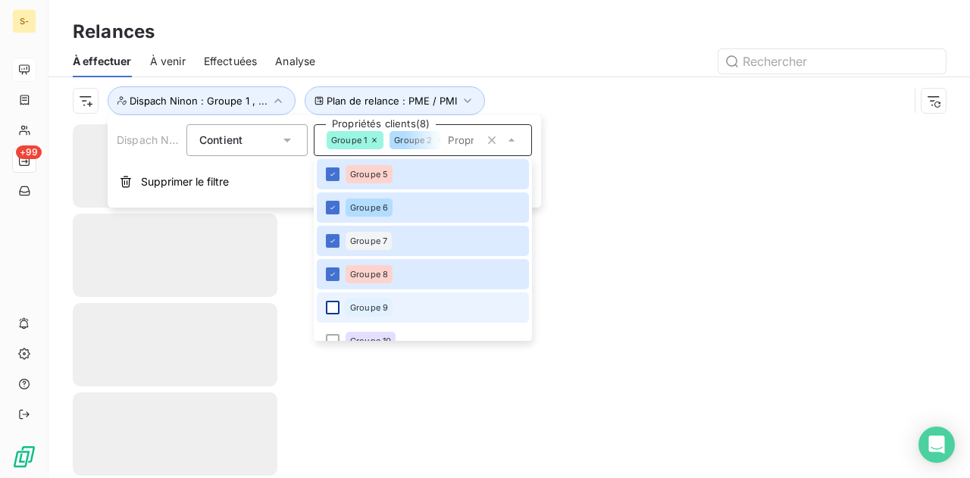
click at [338, 307] on div at bounding box center [333, 308] width 14 height 14
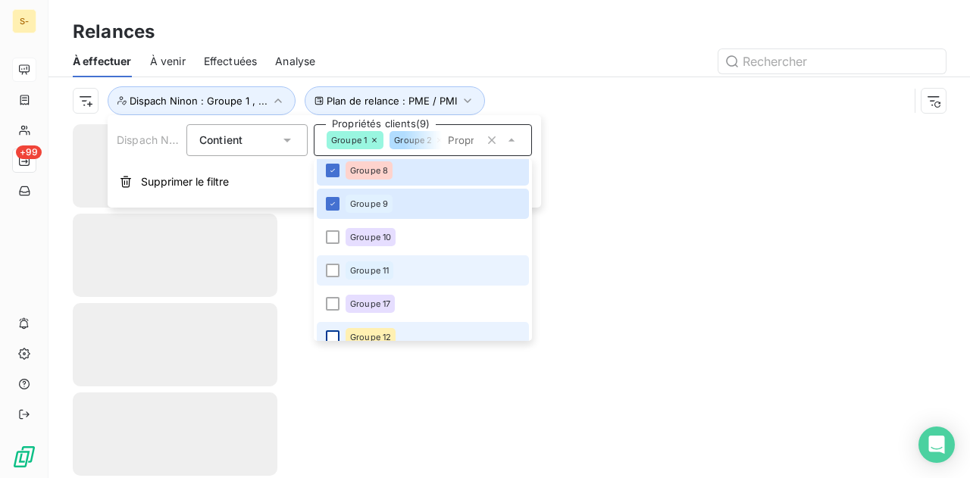
scroll to position [288, 0]
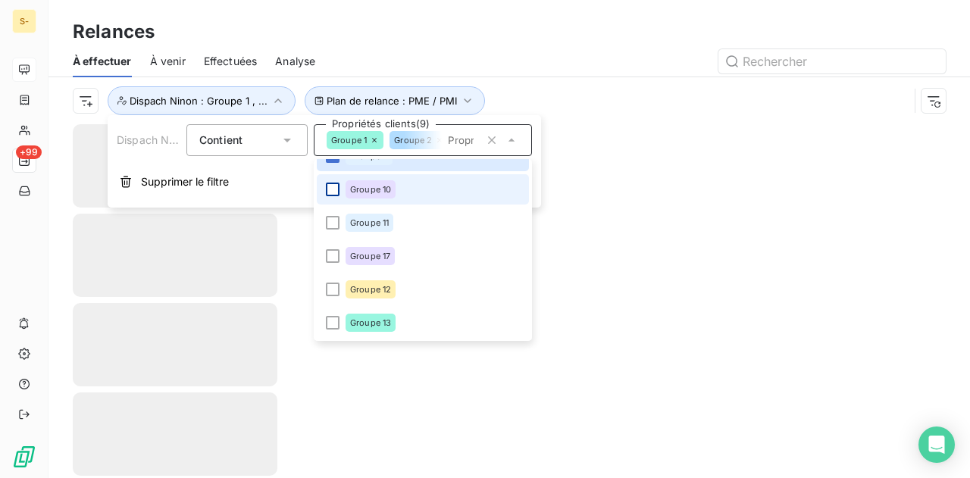
click at [333, 190] on div at bounding box center [333, 190] width 14 height 14
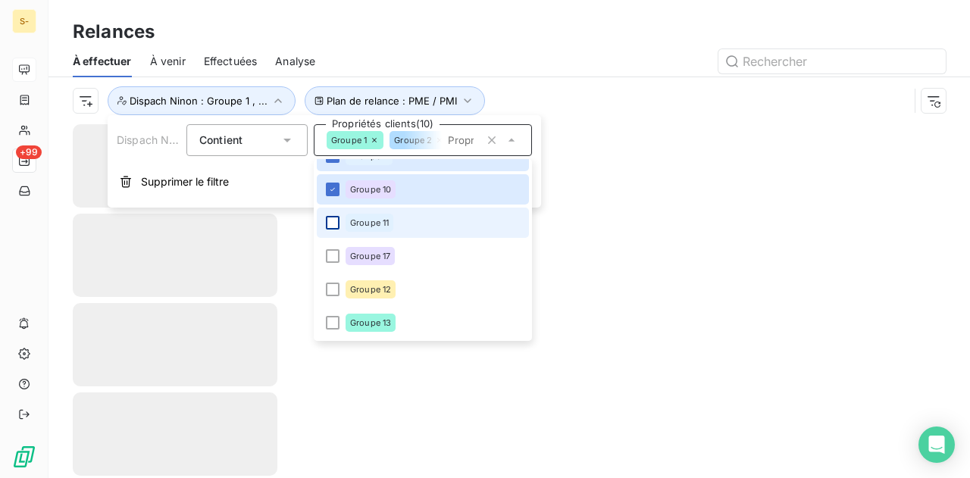
click at [331, 218] on div at bounding box center [333, 223] width 14 height 14
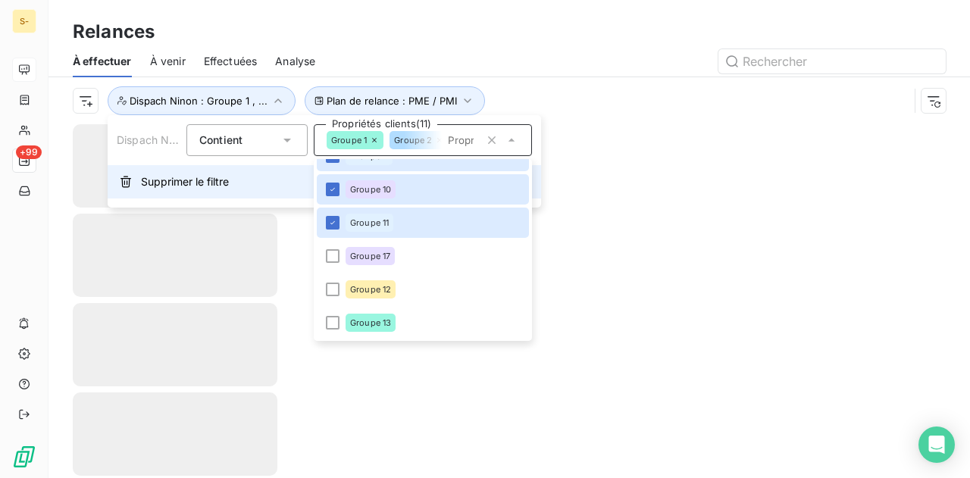
click at [279, 198] on button "Supprimer le filtre" at bounding box center [325, 181] width 434 height 33
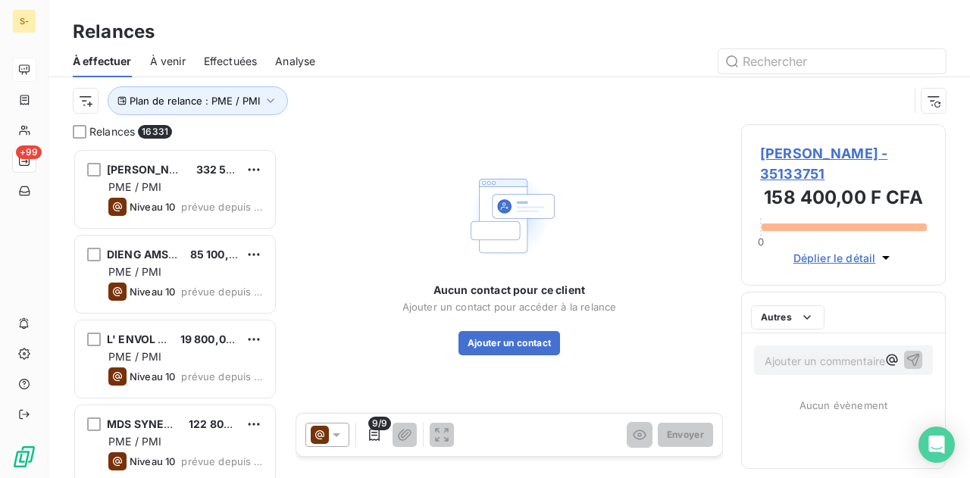
scroll to position [318, 193]
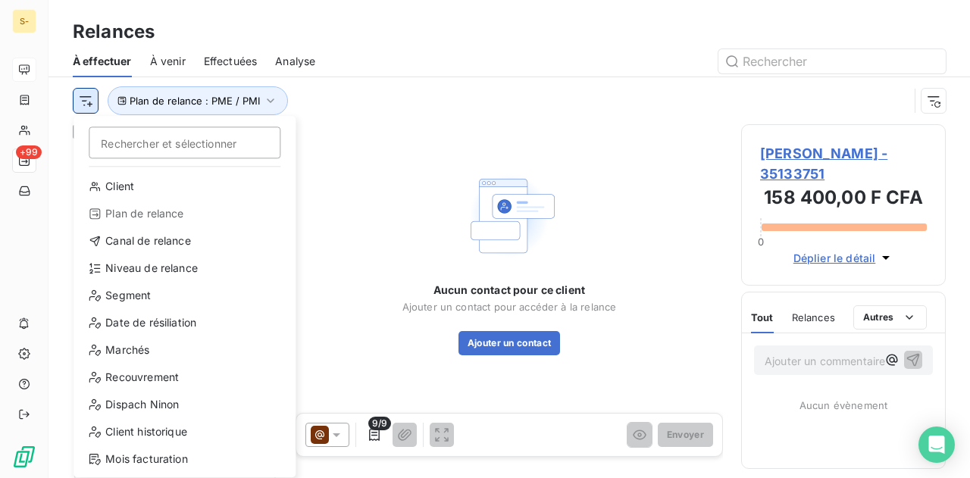
click at [79, 99] on html "S- +99 Relances À effectuer À venir Effectuées Analyse Rechercher et sélectionn…" at bounding box center [485, 239] width 970 height 478
click at [355, 148] on html "S- +99 Relances À effectuer À venir Effectuées Analyse Rechercher et sélectionn…" at bounding box center [485, 239] width 970 height 478
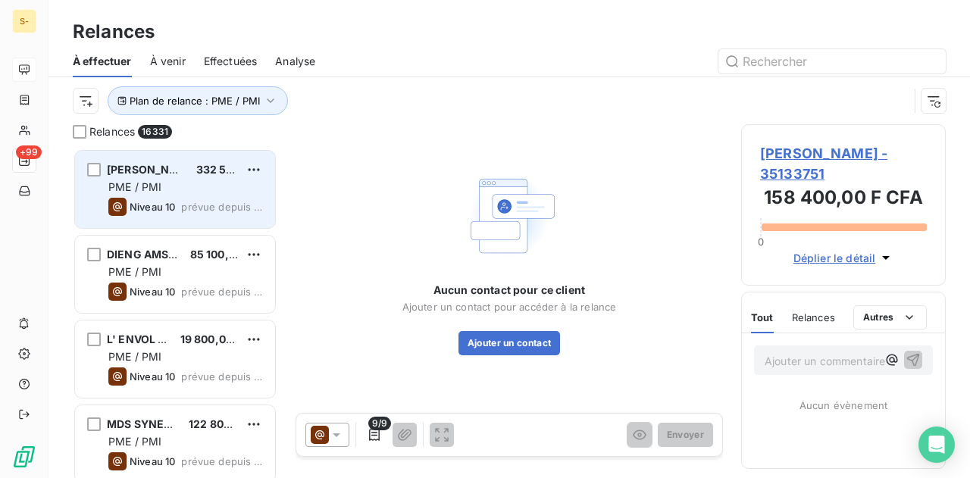
click at [133, 208] on span "Niveau 10" at bounding box center [152, 207] width 45 height 12
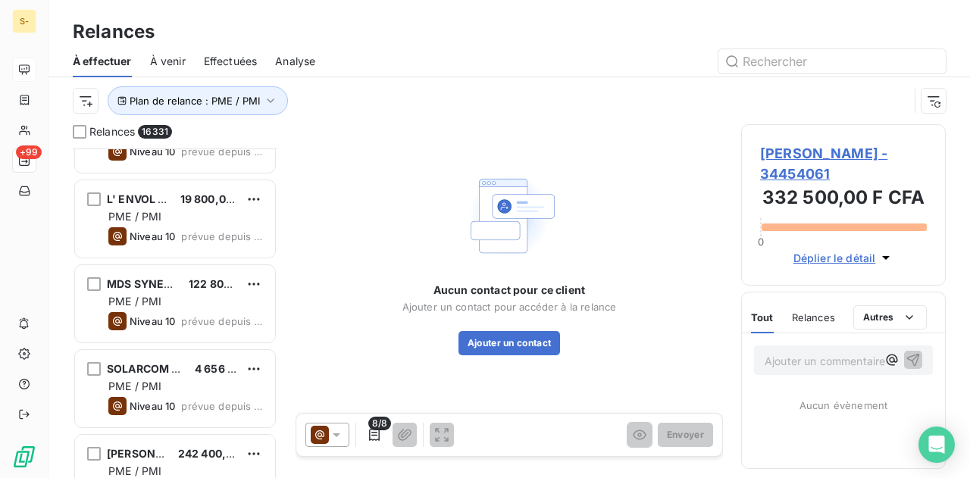
scroll to position [379, 0]
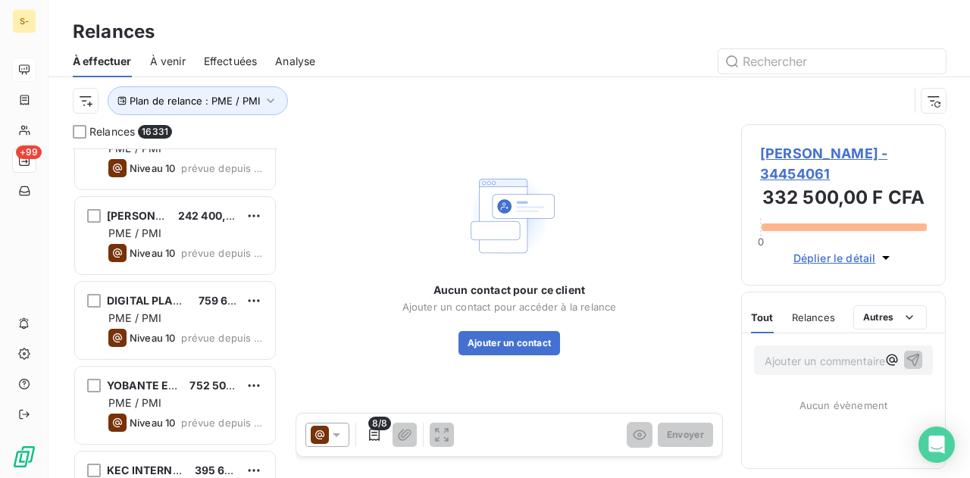
click at [178, 216] on span "242 400,00 F CFA" at bounding box center [224, 215] width 93 height 13
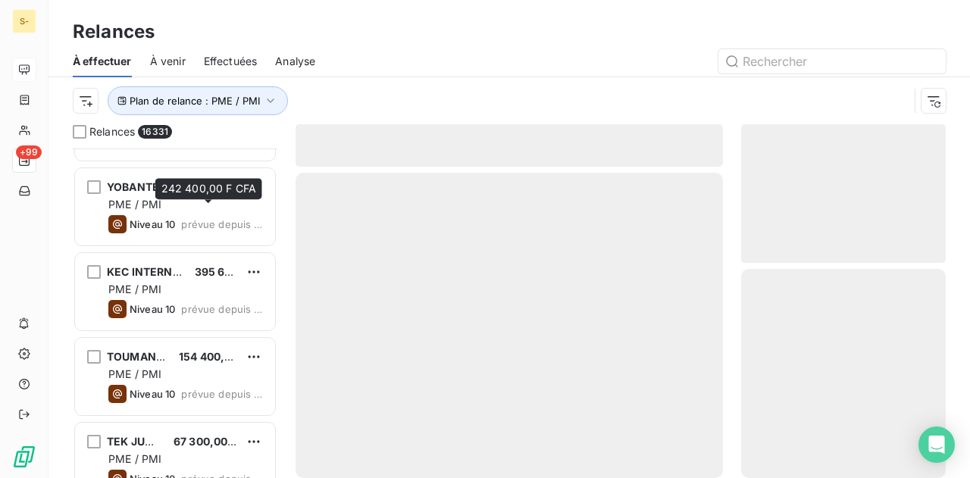
scroll to position [834, 0]
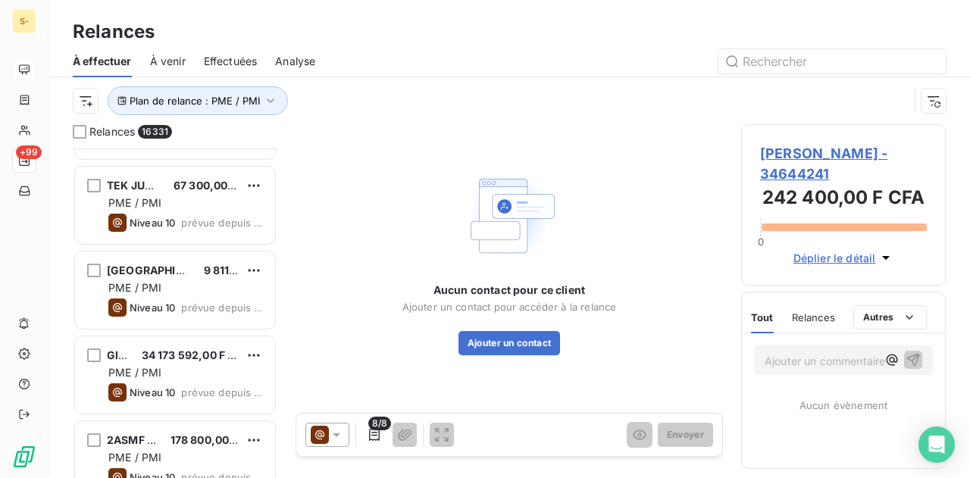
click at [183, 218] on span "prévue depuis 1988 jours" at bounding box center [222, 223] width 82 height 12
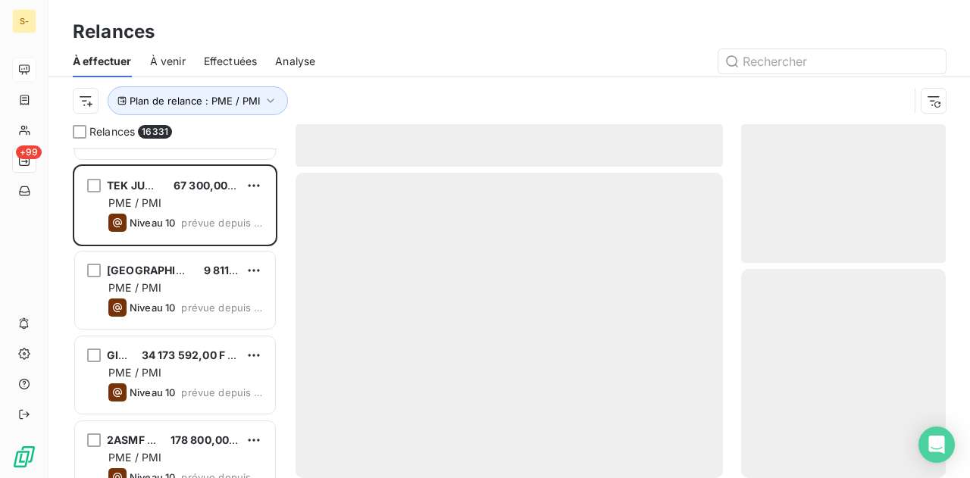
scroll to position [1288, 0]
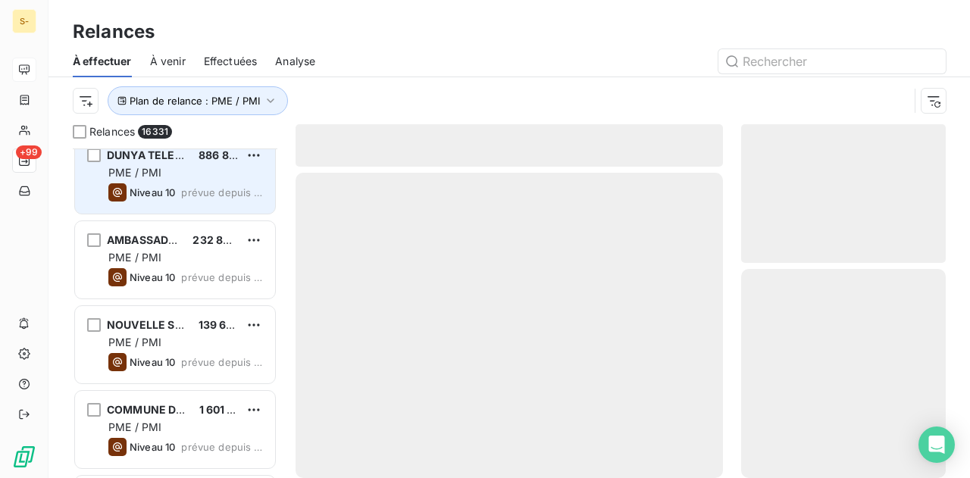
click at [194, 196] on span "prévue depuis 1988 jours" at bounding box center [222, 192] width 82 height 12
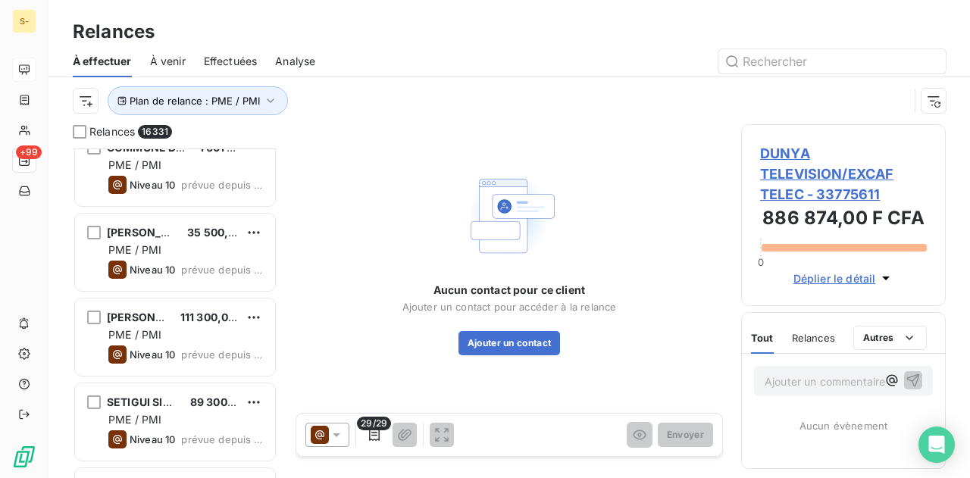
scroll to position [1592, 0]
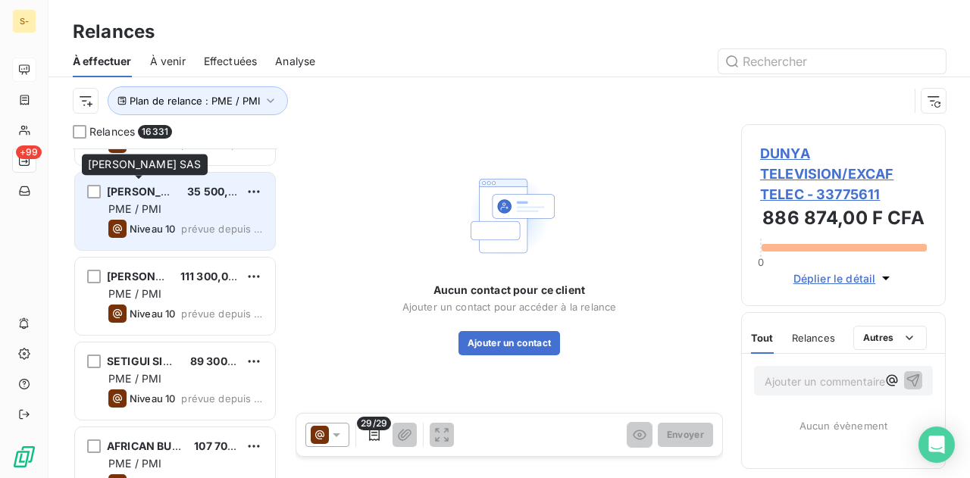
click at [167, 198] on div "LOUIS BERGER SAS" at bounding box center [141, 191] width 68 height 15
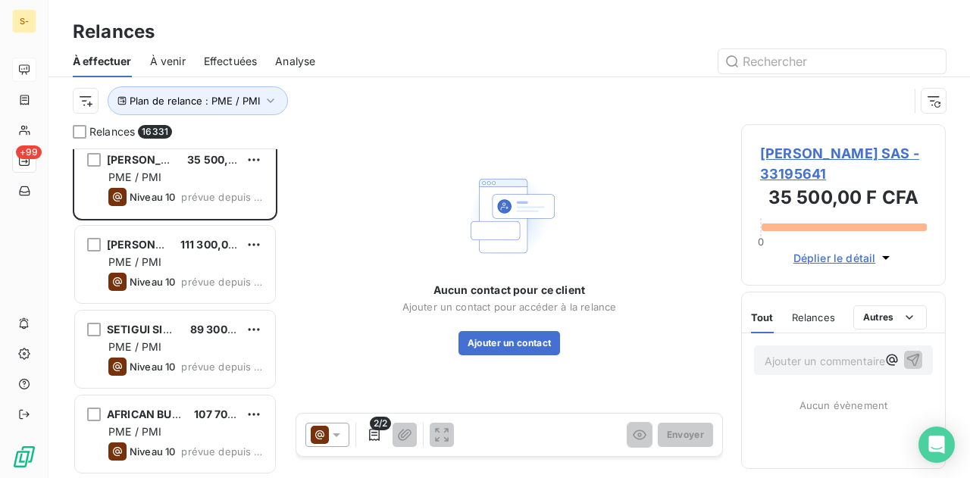
scroll to position [1592, 0]
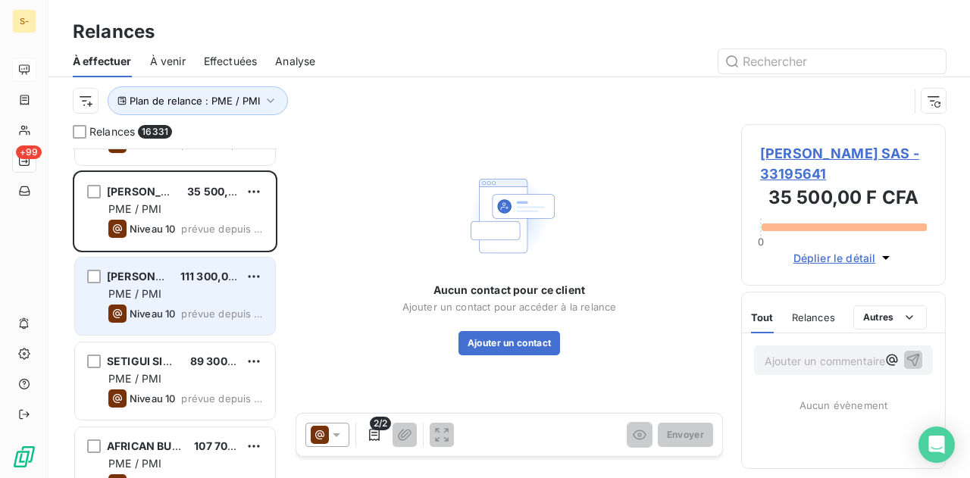
click at [167, 258] on div "MOHAMED BALDE 111 300,00 F CFA PME / PMI Niveau 10 prévue depuis 1988 jours" at bounding box center [175, 296] width 200 height 77
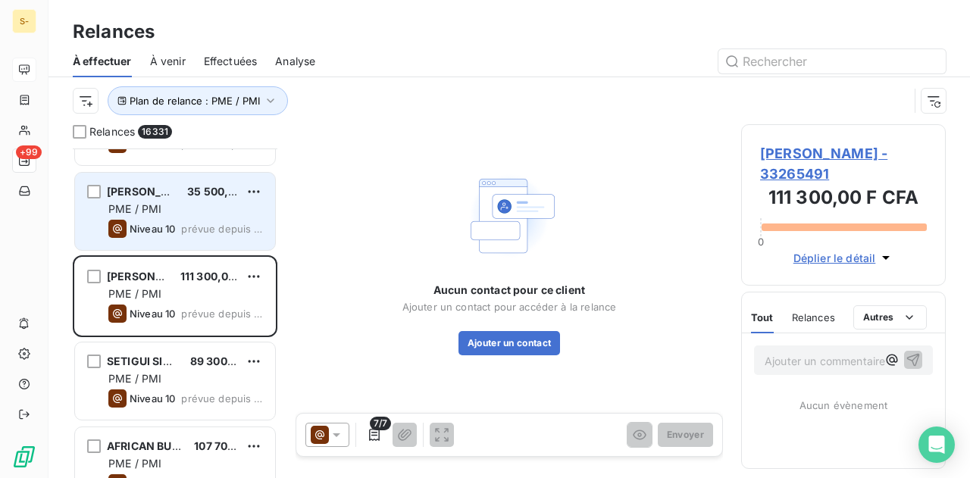
scroll to position [1971, 0]
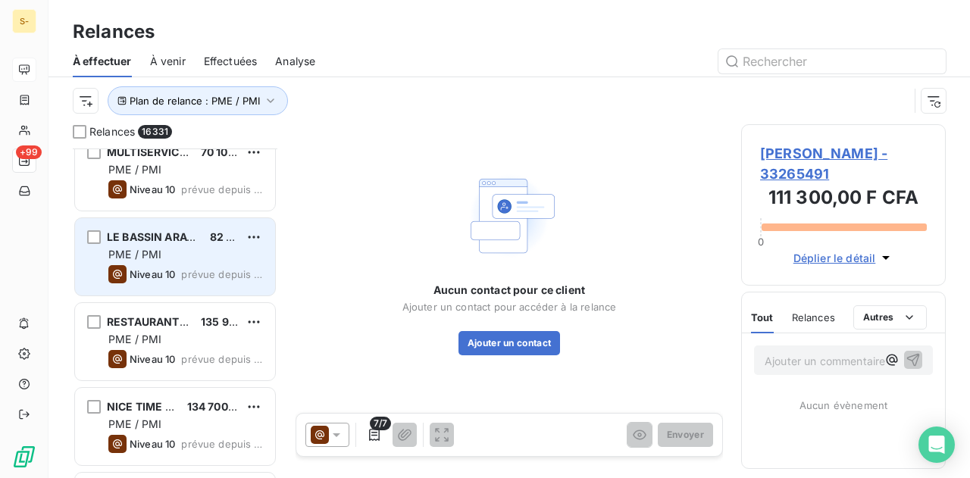
click at [194, 245] on div "LE BASSIN ARACH PROJET D'APPUI A LA REDUCTIO 82 000,00 F CFA PME / PMI Niveau 1…" at bounding box center [175, 256] width 200 height 77
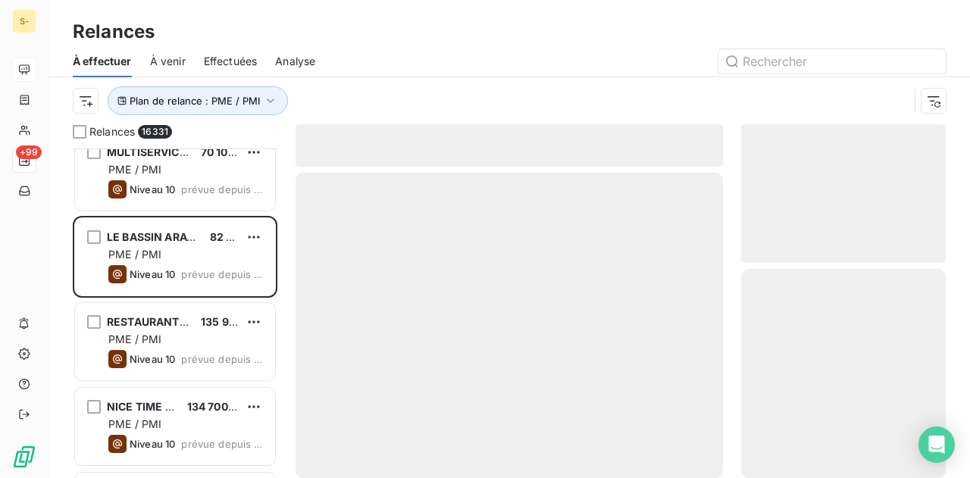
click at [201, 384] on div "RESTAURANT CHEZ DIOP MATY 135 900,00 F CFA PME / PMI Niveau 10 prévue depuis 19…" at bounding box center [175, 343] width 205 height 85
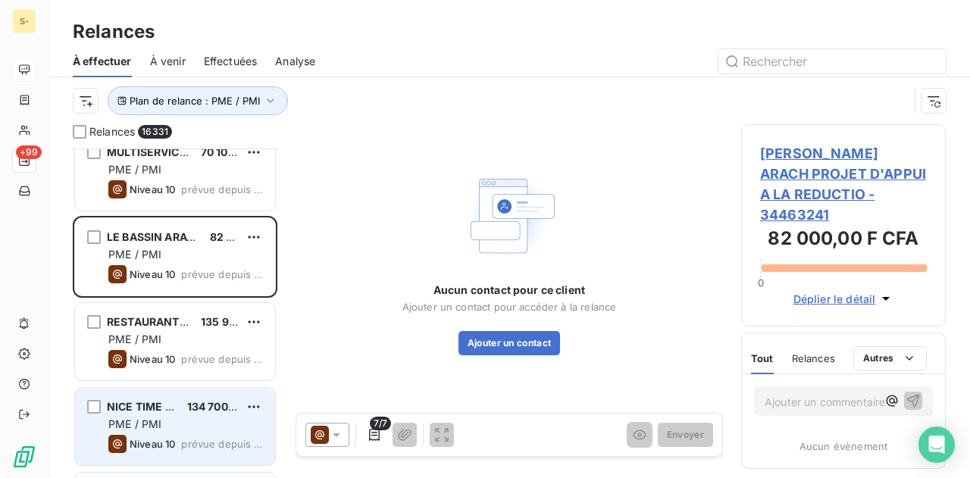
click at [200, 390] on div "NICE TIME COMPLEXE 134 700,00 F CFA PME / PMI Niveau 10 prévue depuis 1988 jours" at bounding box center [175, 426] width 200 height 77
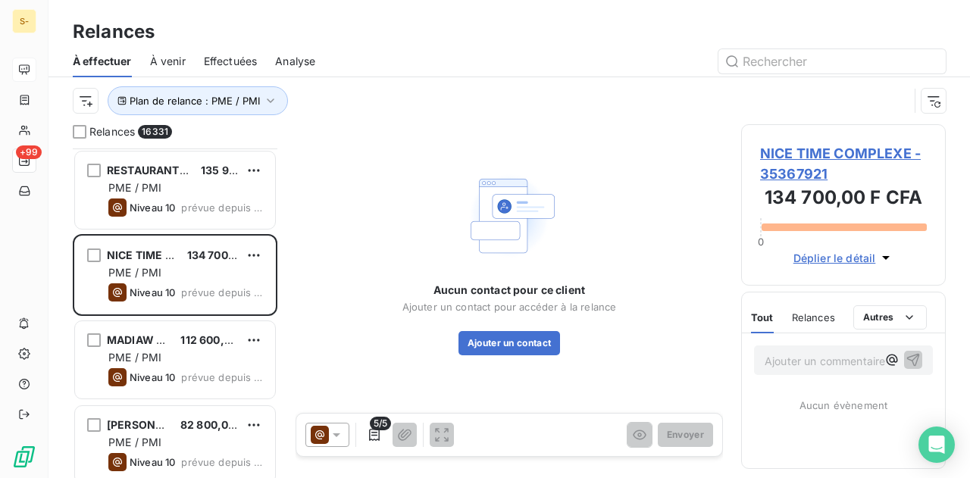
scroll to position [2501, 0]
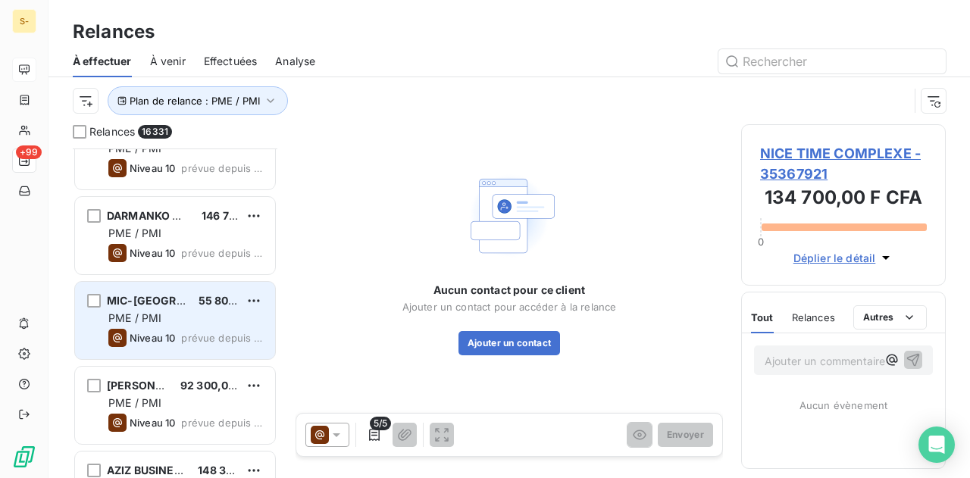
click at [199, 296] on span "55 800,00 F CFA" at bounding box center [242, 300] width 86 height 13
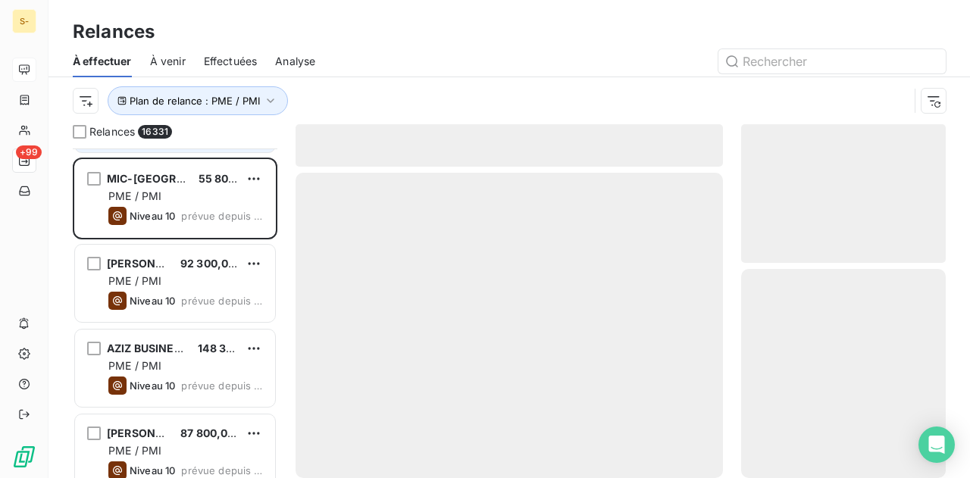
scroll to position [2728, 0]
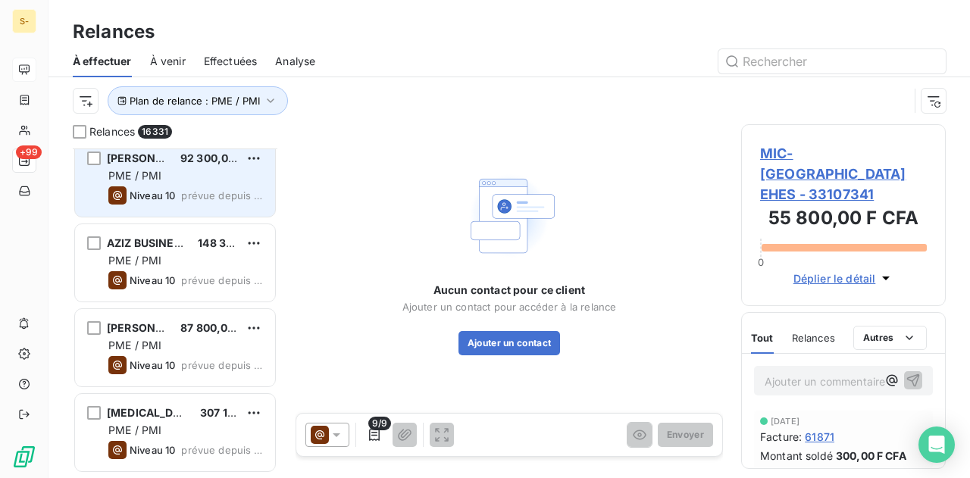
click at [196, 190] on span "prévue depuis 1988 jours" at bounding box center [222, 195] width 82 height 12
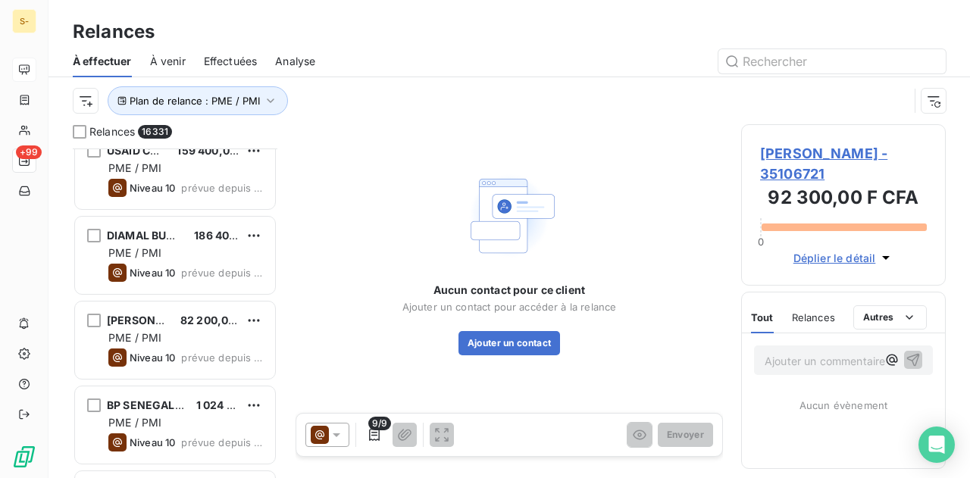
scroll to position [3562, 0]
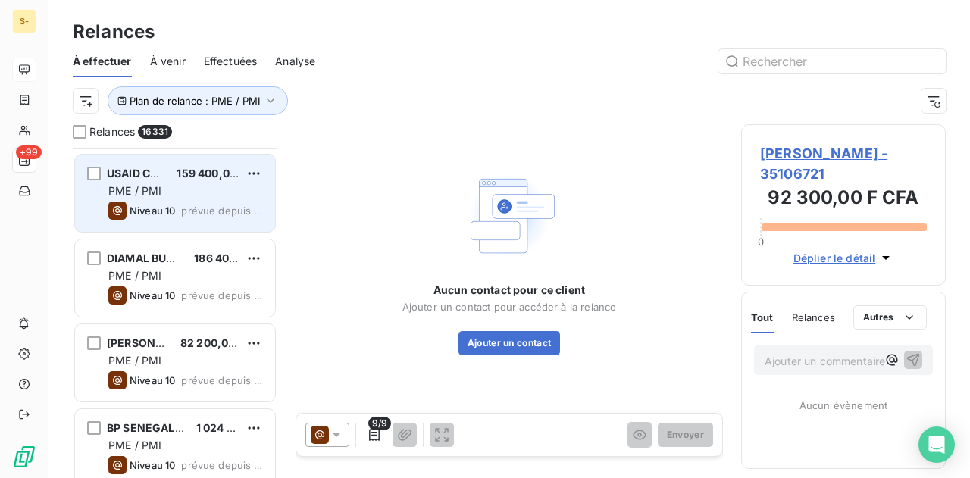
click at [183, 230] on div "USAID COMFISH 159 400,00 F CFA PME / PMI Niveau 10 prévue depuis 1988 jours" at bounding box center [175, 193] width 200 height 77
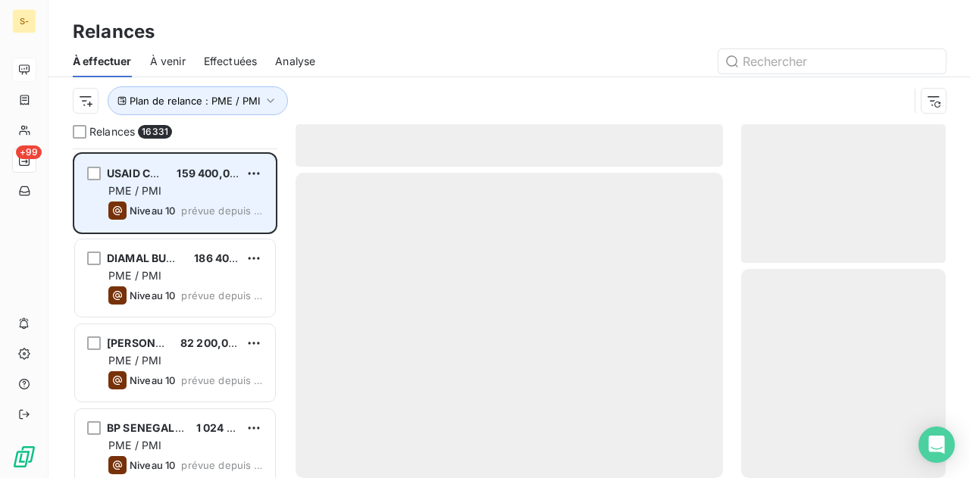
click at [189, 210] on span "prévue depuis 1988 jours" at bounding box center [222, 211] width 82 height 12
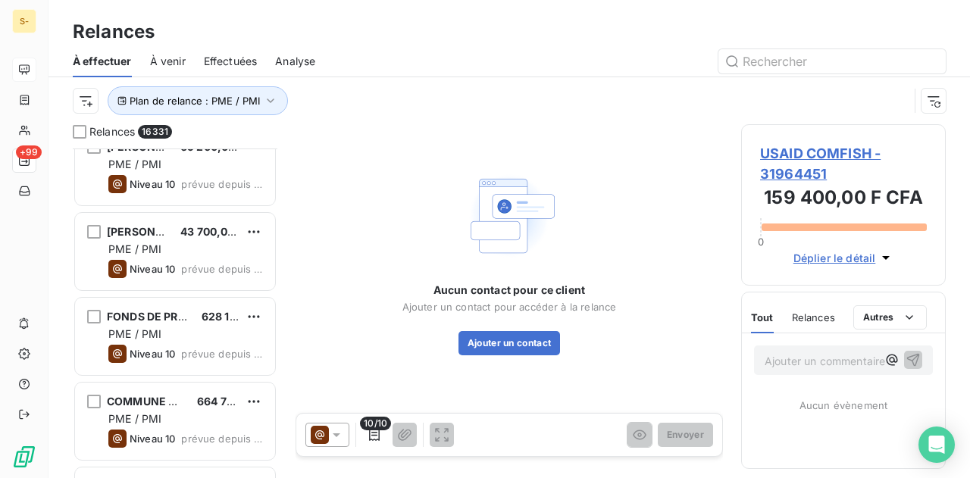
scroll to position [4472, 0]
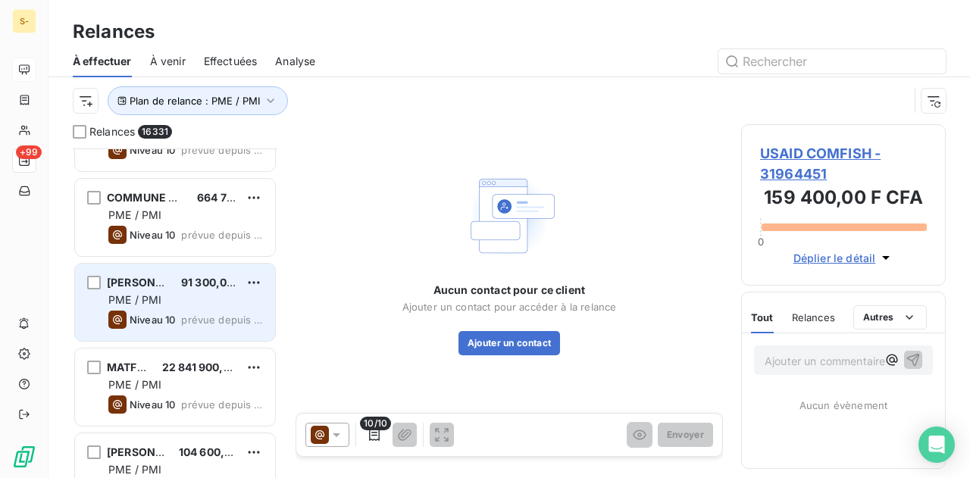
drag, startPoint x: 188, startPoint y: 276, endPoint x: 229, endPoint y: 274, distance: 41.0
click at [188, 277] on span "91 300,00 F CFA" at bounding box center [223, 282] width 84 height 13
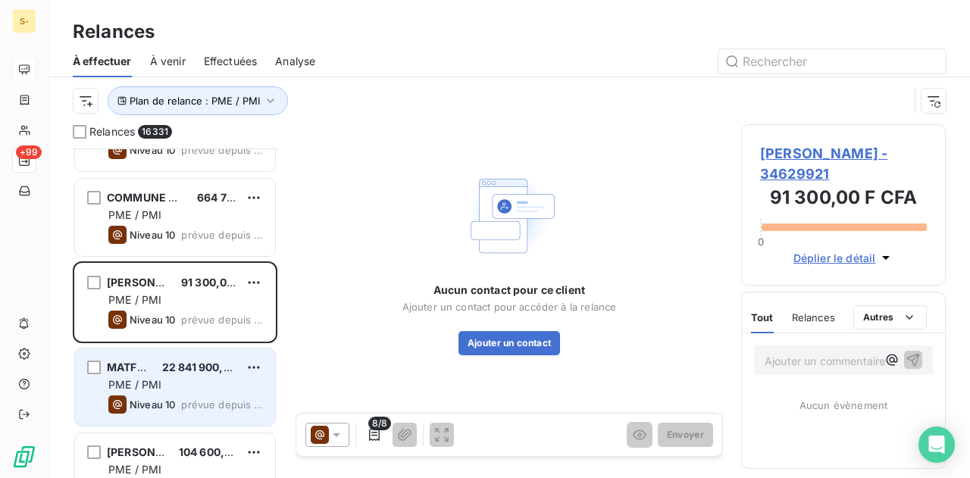
click at [204, 368] on span "22 841 900,00 F CFA" at bounding box center [215, 367] width 107 height 13
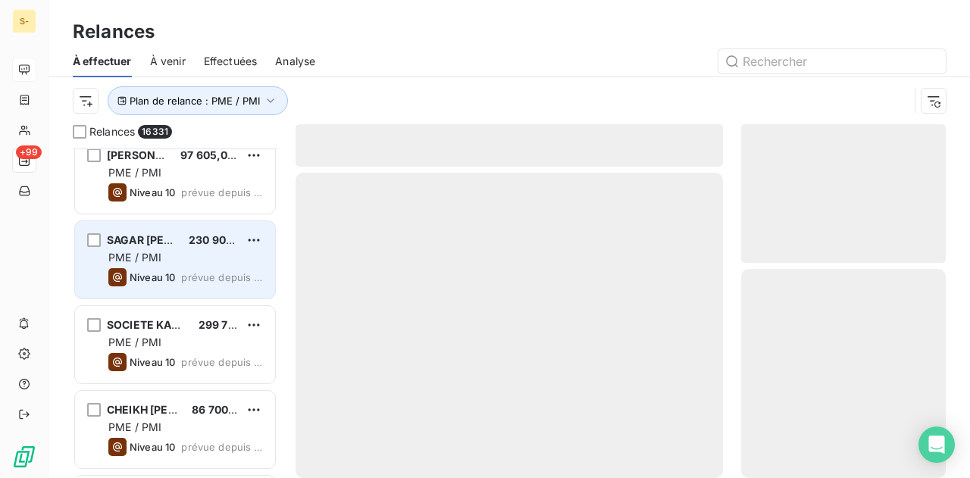
scroll to position [5230, 0]
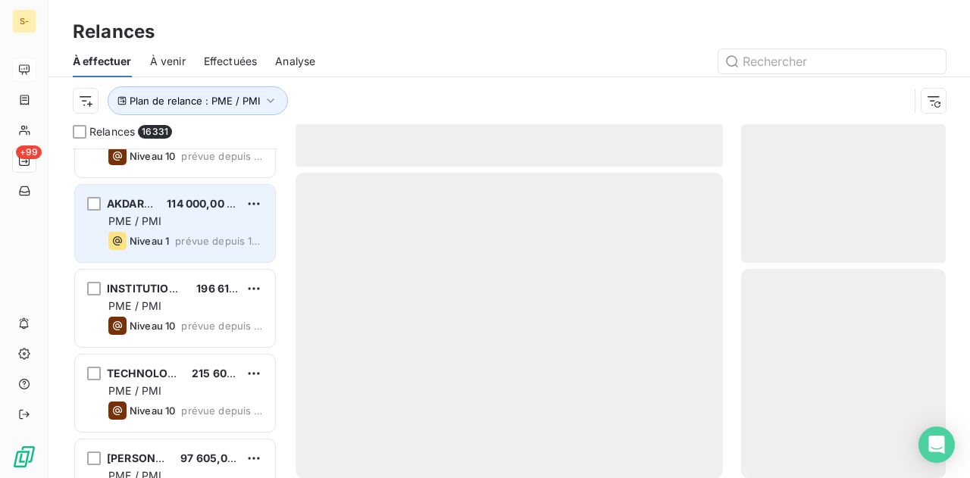
click at [182, 236] on span "prévue depuis 1975 jours" at bounding box center [219, 241] width 88 height 12
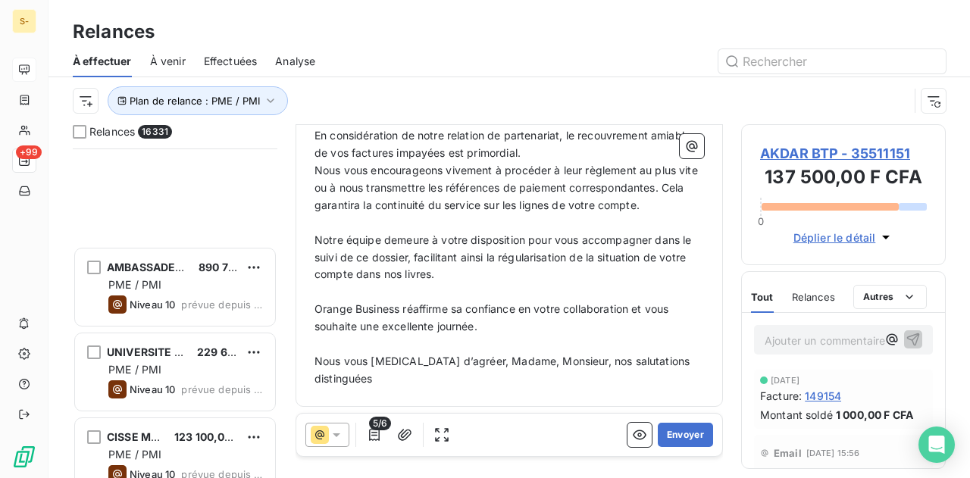
scroll to position [8337, 0]
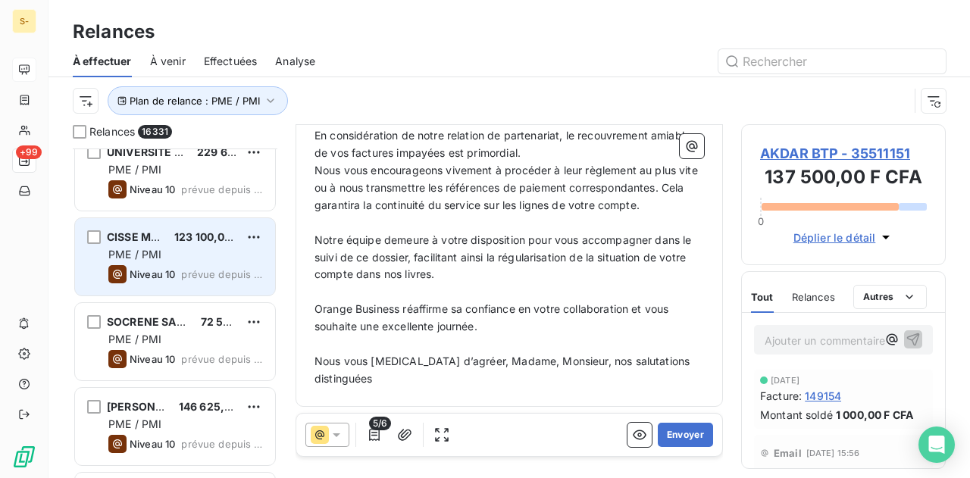
click at [163, 255] on div "PME / PMI" at bounding box center [185, 254] width 155 height 15
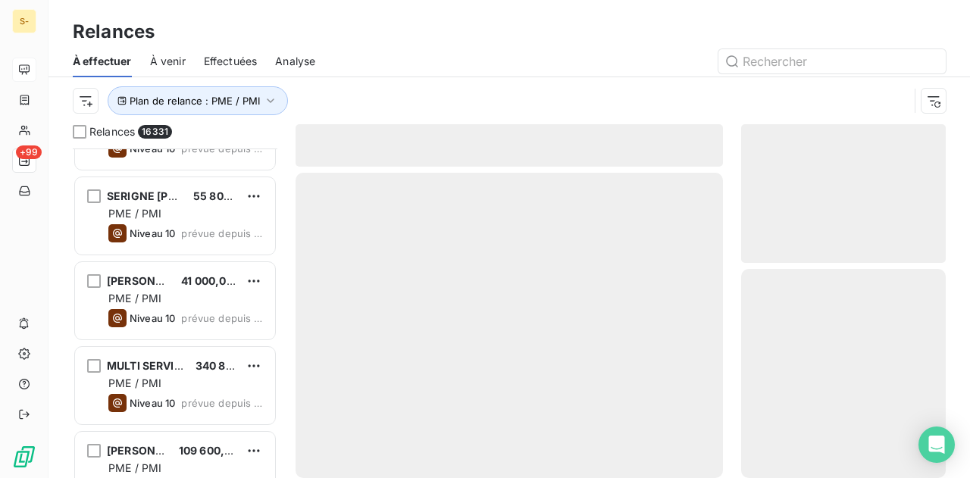
scroll to position [8640, 0]
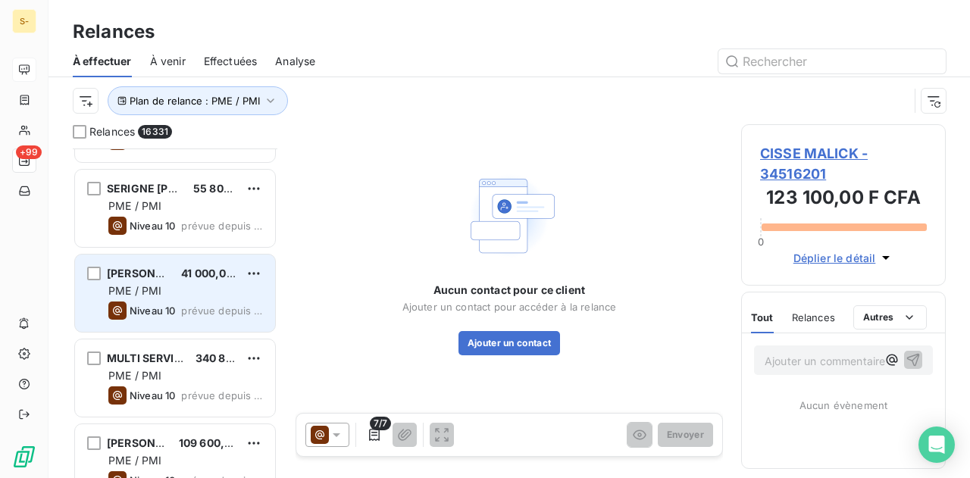
click at [174, 283] on div "PME / PMI" at bounding box center [185, 290] width 155 height 15
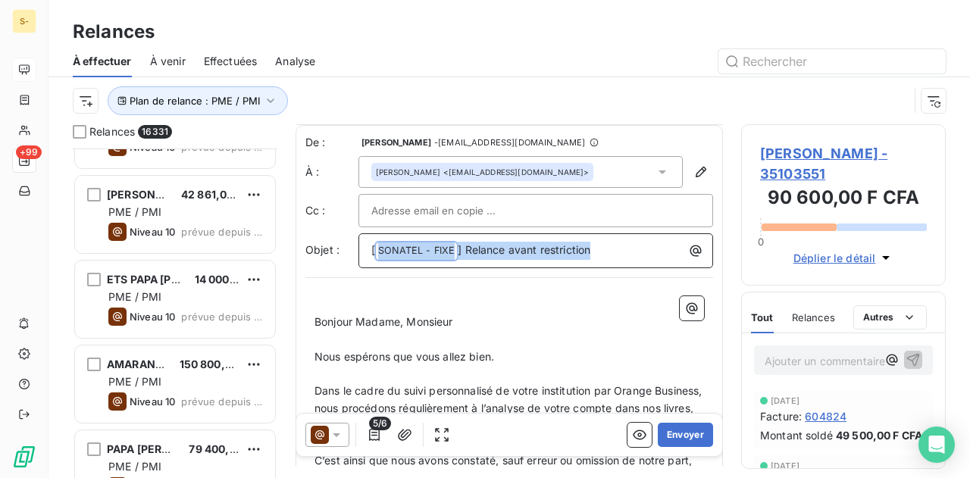
drag, startPoint x: 596, startPoint y: 248, endPoint x: 506, endPoint y: 268, distance: 91.6
click at [379, 249] on p "[ SONATEL - FIXE ﻿ ] Relance avant restriction" at bounding box center [539, 251] width 337 height 18
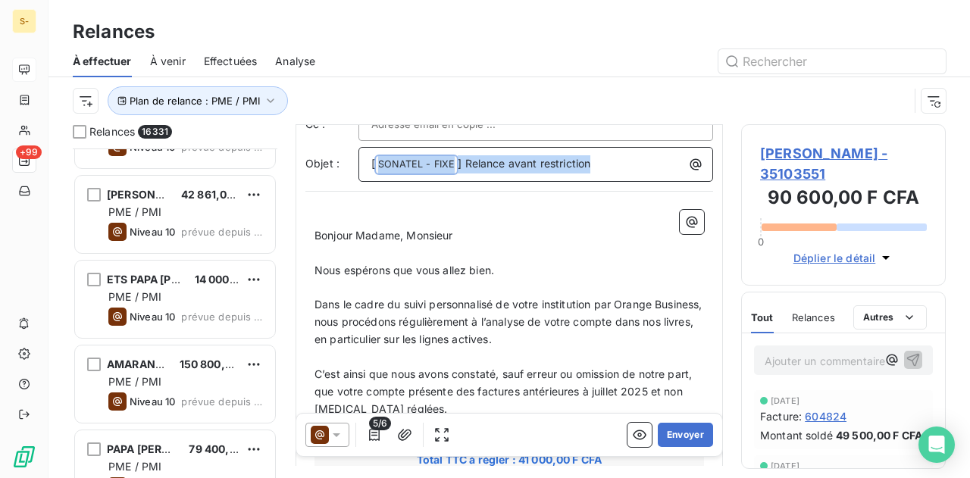
scroll to position [152, 0]
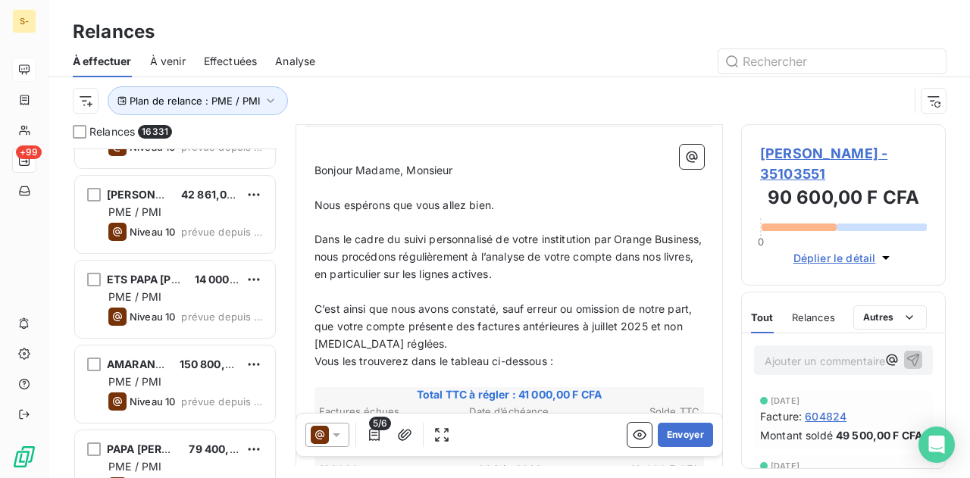
click at [568, 262] on p "Dans le cadre du suivi personnalisé de votre institution par Orange Business, n…" at bounding box center [510, 257] width 390 height 52
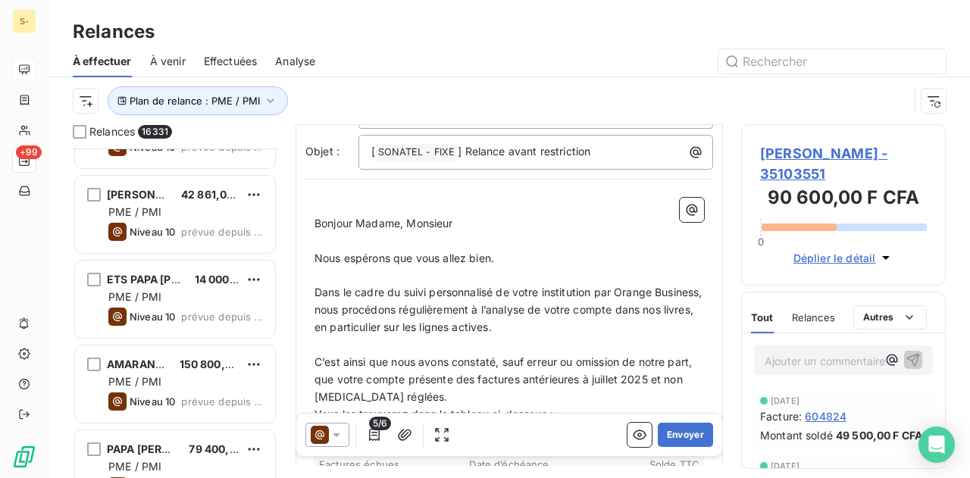
scroll to position [76, 0]
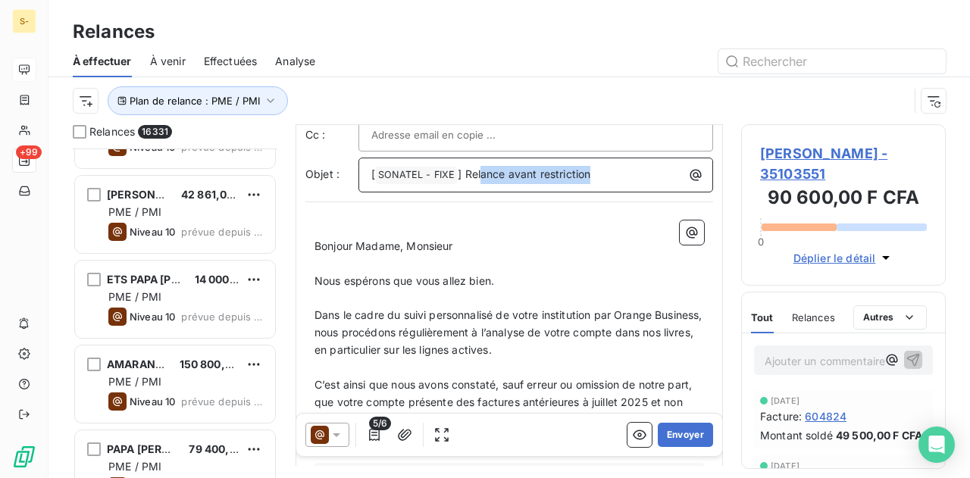
drag, startPoint x: 600, startPoint y: 171, endPoint x: 479, endPoint y: 184, distance: 121.9
click at [479, 184] on div "[ SONATEL - FIXE ﻿ ] Relance avant restriction" at bounding box center [535, 175] width 355 height 35
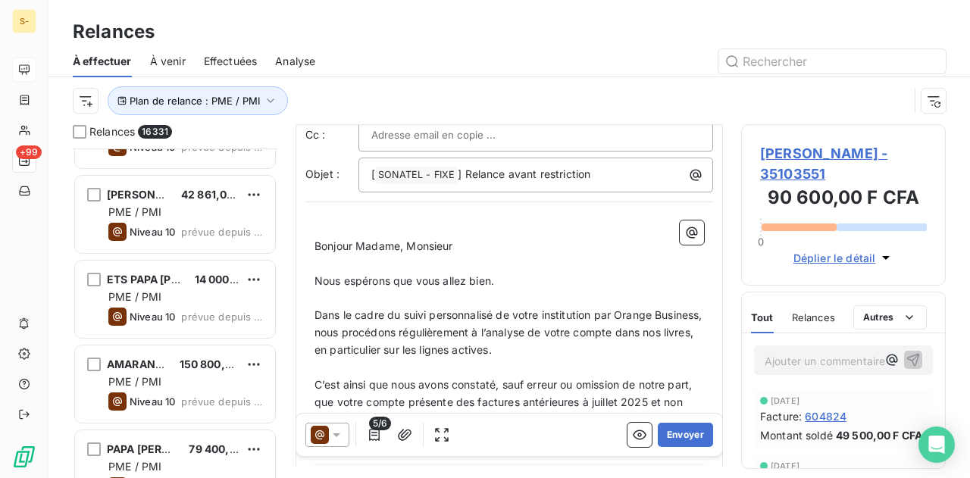
click at [478, 256] on p "﻿" at bounding box center [510, 263] width 390 height 17
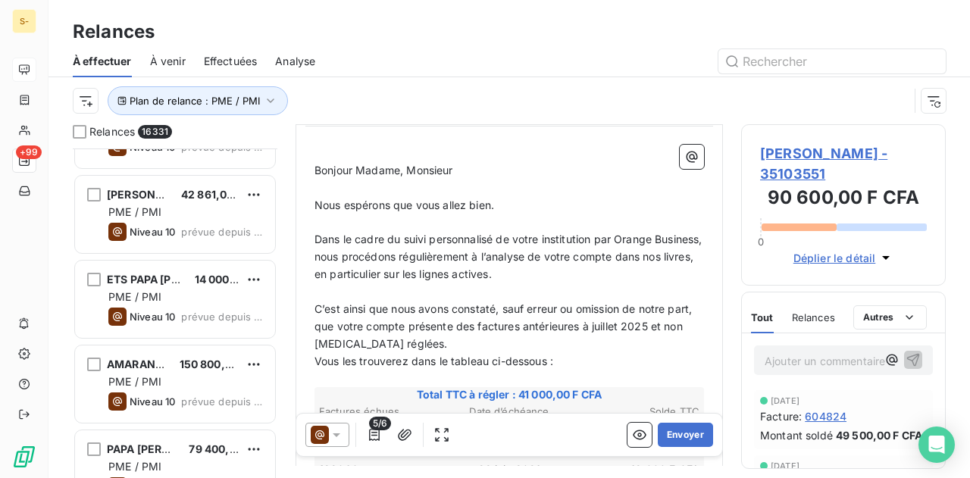
scroll to position [227, 0]
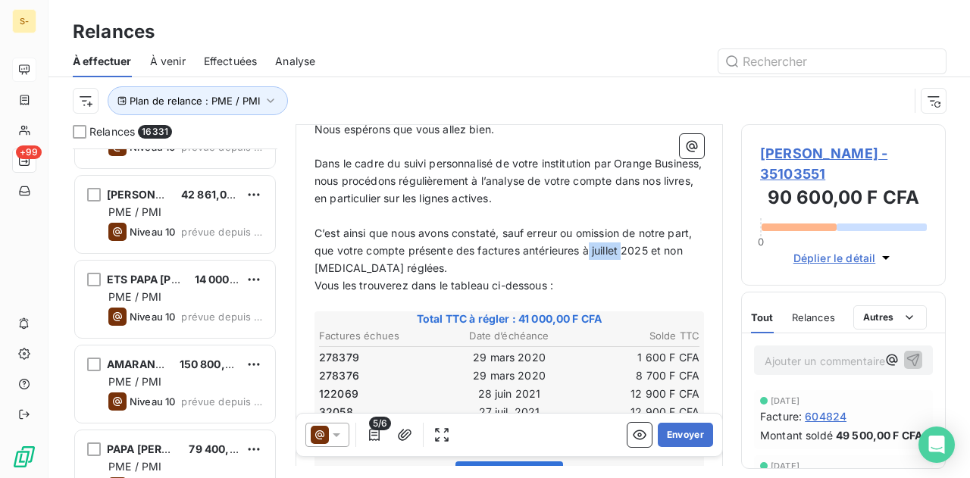
drag, startPoint x: 615, startPoint y: 253, endPoint x: 652, endPoint y: 248, distance: 37.5
click at [652, 248] on span "C’est ainsi que nous avons constaté, sauf erreur ou omission de notre part, que…" at bounding box center [505, 251] width 380 height 48
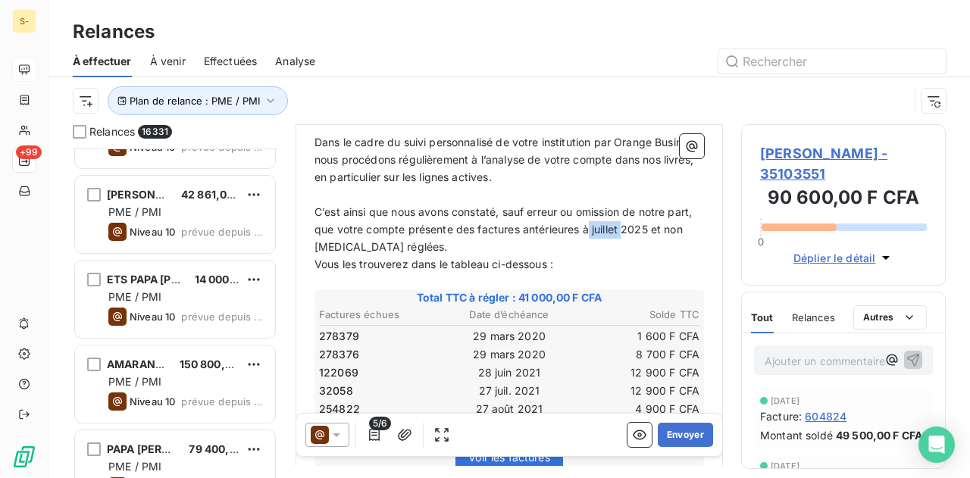
scroll to position [303, 0]
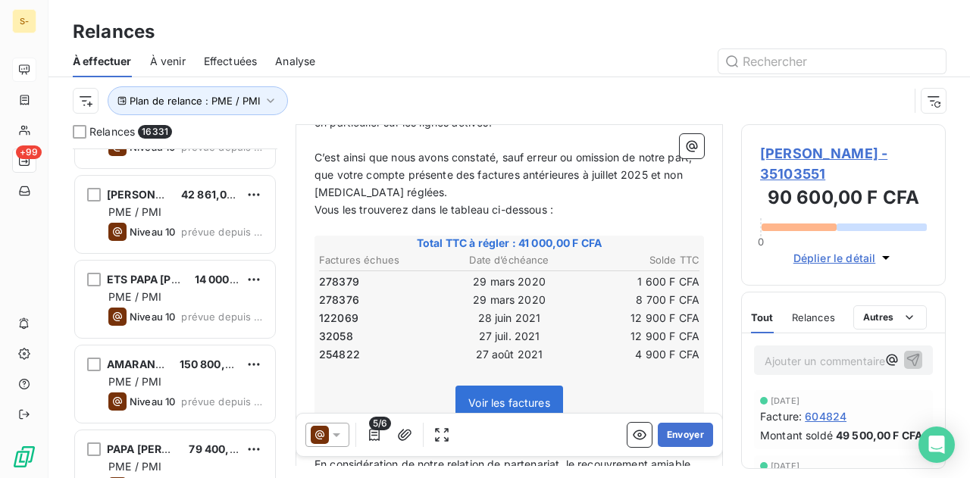
click at [614, 193] on p "C’est ainsi que nous avons constaté, sauf erreur ou omission de notre part, que…" at bounding box center [510, 175] width 390 height 52
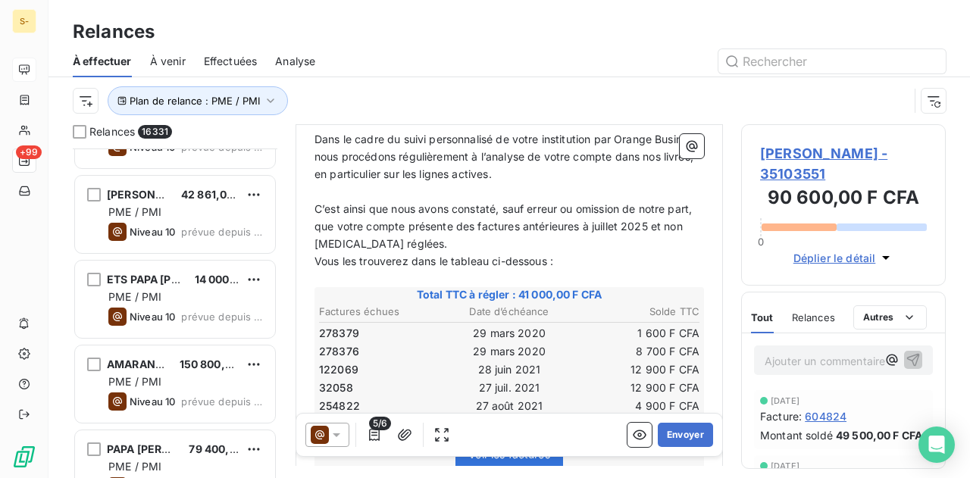
scroll to position [227, 0]
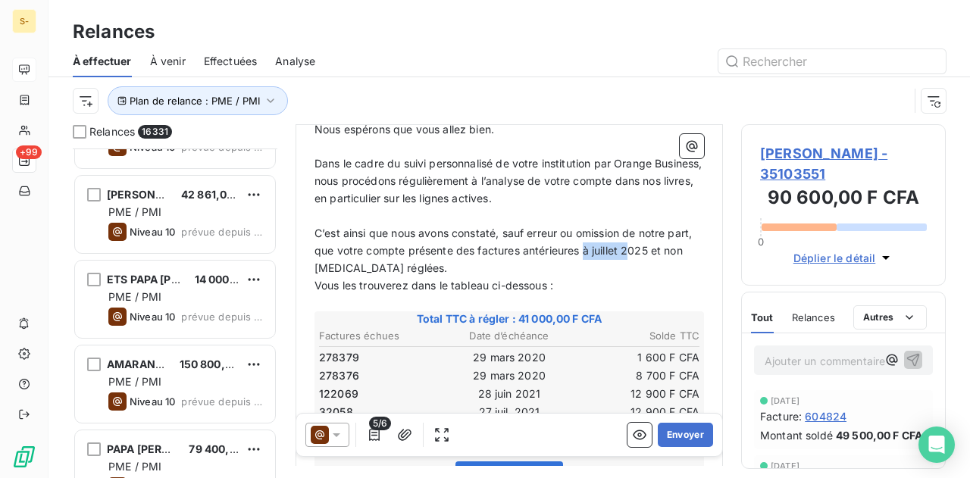
drag, startPoint x: 609, startPoint y: 244, endPoint x: 632, endPoint y: 242, distance: 22.9
click at [655, 242] on span "C’est ainsi que nous avons constaté, sauf erreur ou omission de notre part, que…" at bounding box center [505, 251] width 380 height 48
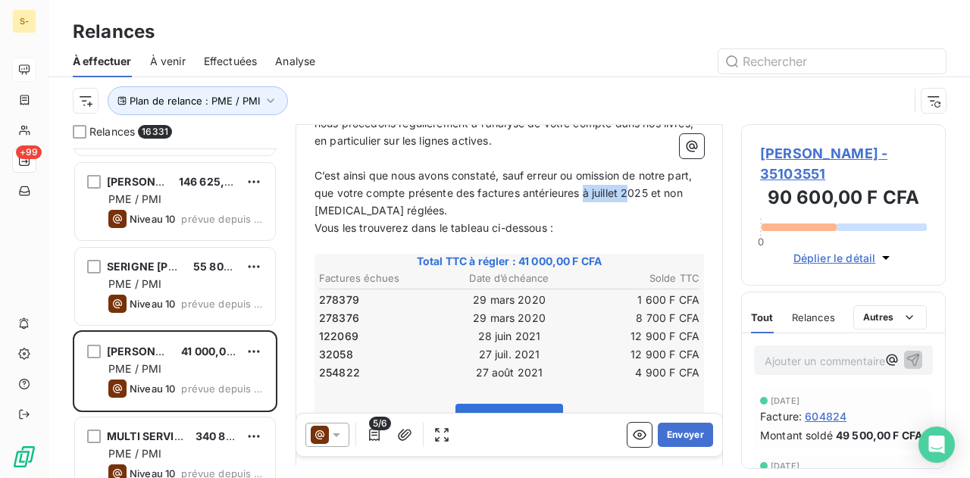
scroll to position [8640, 0]
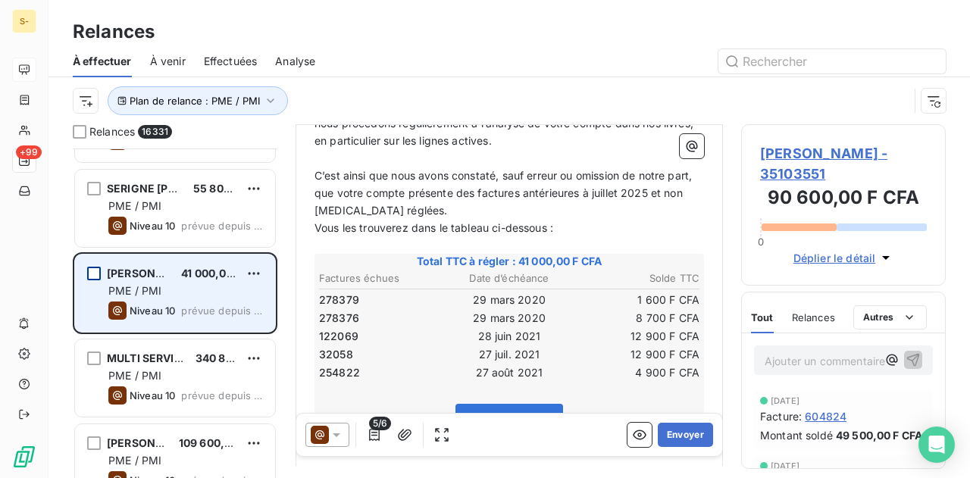
click at [97, 273] on div "grid" at bounding box center [94, 274] width 14 height 14
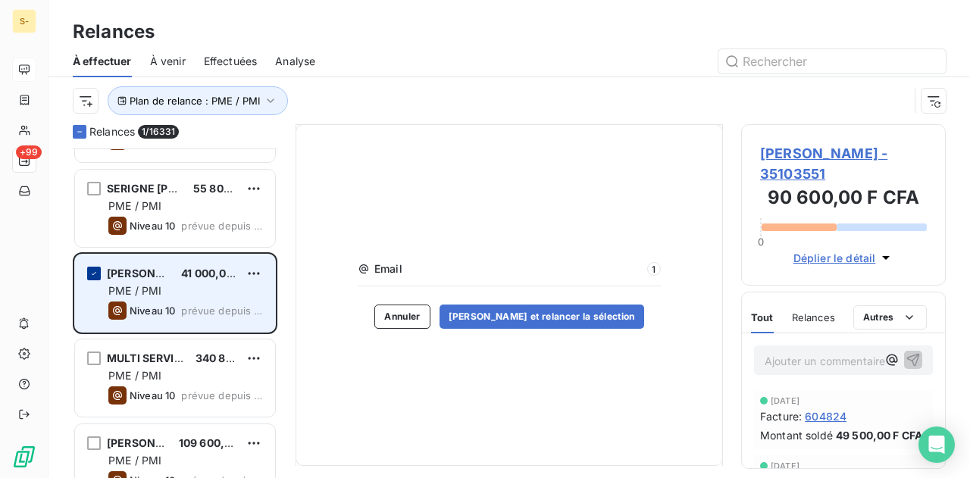
click at [97, 274] on icon "grid" at bounding box center [93, 273] width 9 height 9
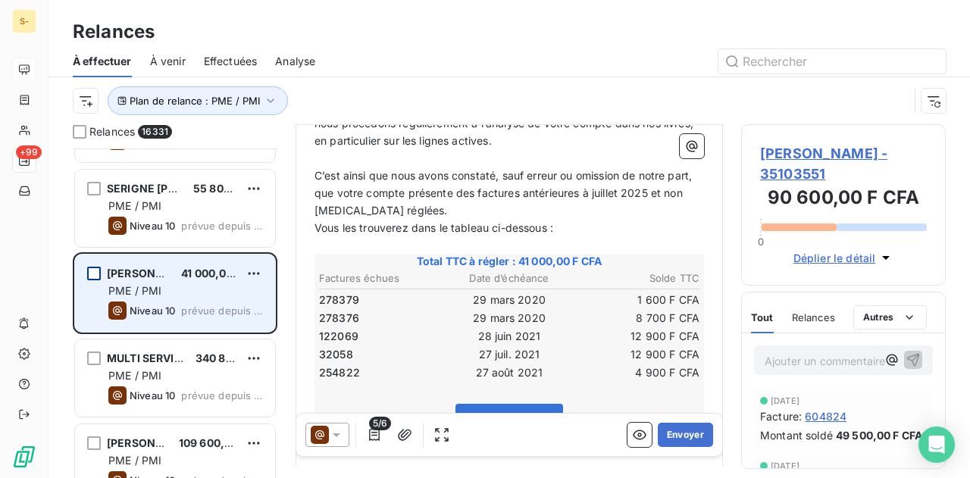
click at [146, 274] on span "MODOU CISSE" at bounding box center [152, 273] width 91 height 13
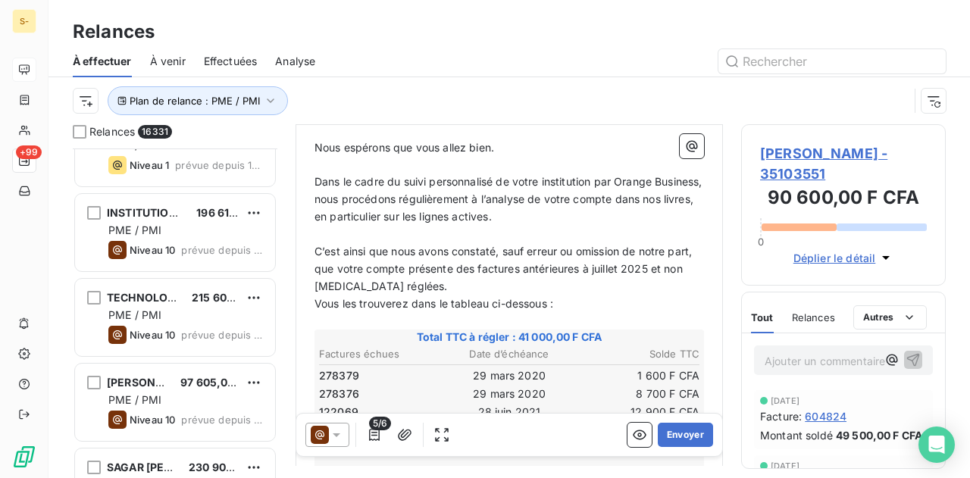
scroll to position [209, 0]
click at [551, 265] on span "C’est ainsi que nous avons constaté, sauf erreur ou omission de notre part, que…" at bounding box center [505, 269] width 380 height 48
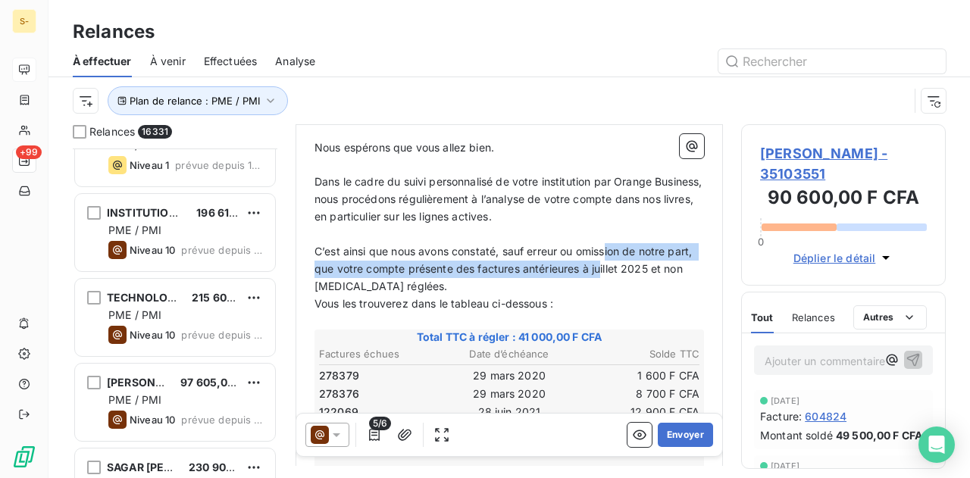
drag, startPoint x: 612, startPoint y: 248, endPoint x: 629, endPoint y: 268, distance: 25.8
click at [629, 268] on span "C’est ainsi que nous avons constaté, sauf erreur ou omission de notre part, que…" at bounding box center [505, 269] width 380 height 48
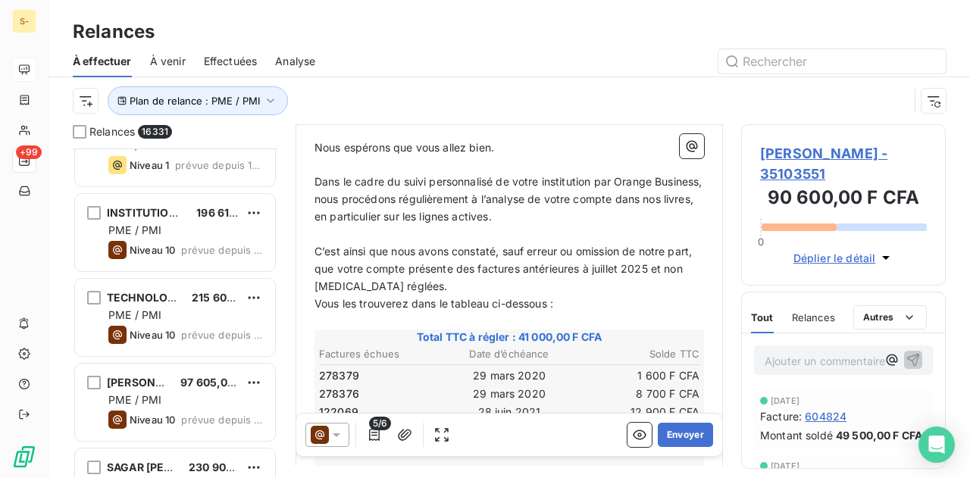
drag, startPoint x: 457, startPoint y: 240, endPoint x: 494, endPoint y: 240, distance: 37.1
click at [456, 240] on p "﻿" at bounding box center [510, 234] width 390 height 17
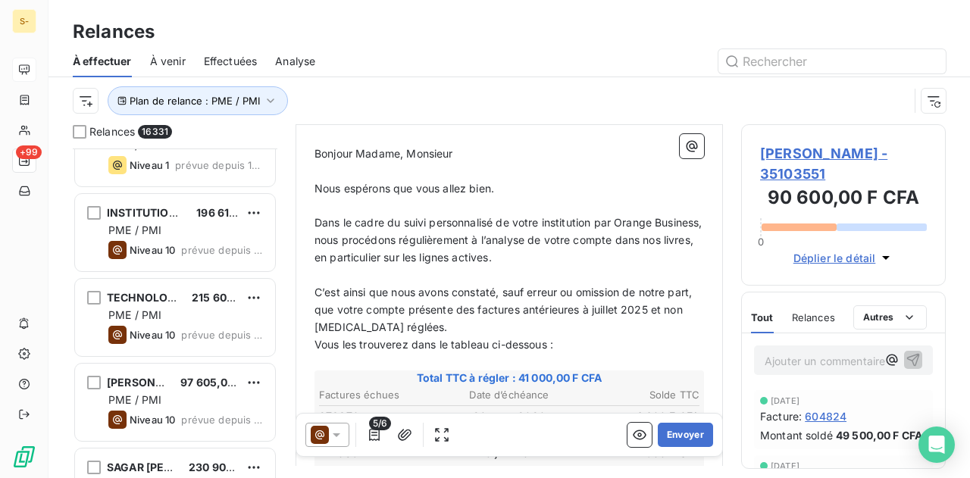
scroll to position [133, 0]
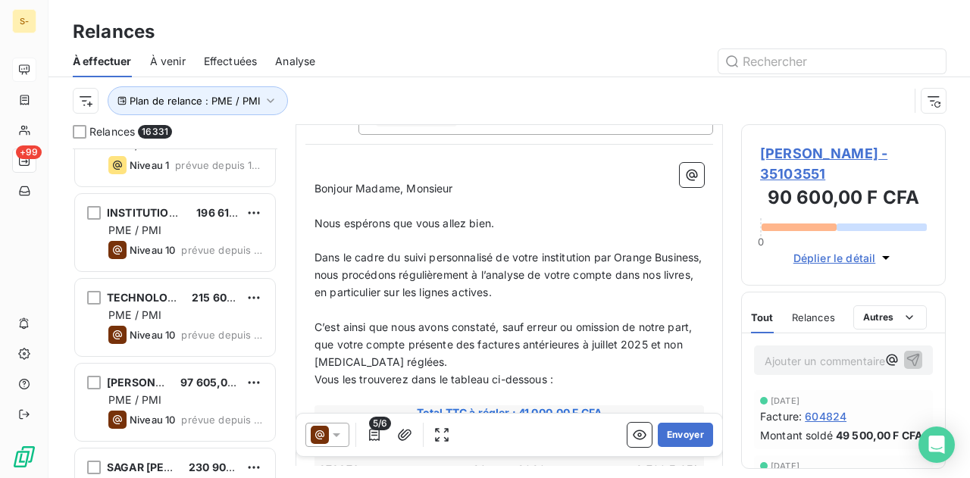
click at [628, 326] on span "C’est ainsi que nous avons constaté, sauf erreur ou omission de notre part, que…" at bounding box center [505, 345] width 380 height 48
drag, startPoint x: 622, startPoint y: 341, endPoint x: 661, endPoint y: 340, distance: 38.7
click at [661, 340] on span "C’est ainsi que nous avons constaté, sauf erreur ou omission de notre part, que…" at bounding box center [505, 345] width 380 height 48
click at [673, 340] on span "C’est ainsi que nous avons constaté, sauf erreur ou omission de notre part, que…" at bounding box center [505, 345] width 380 height 48
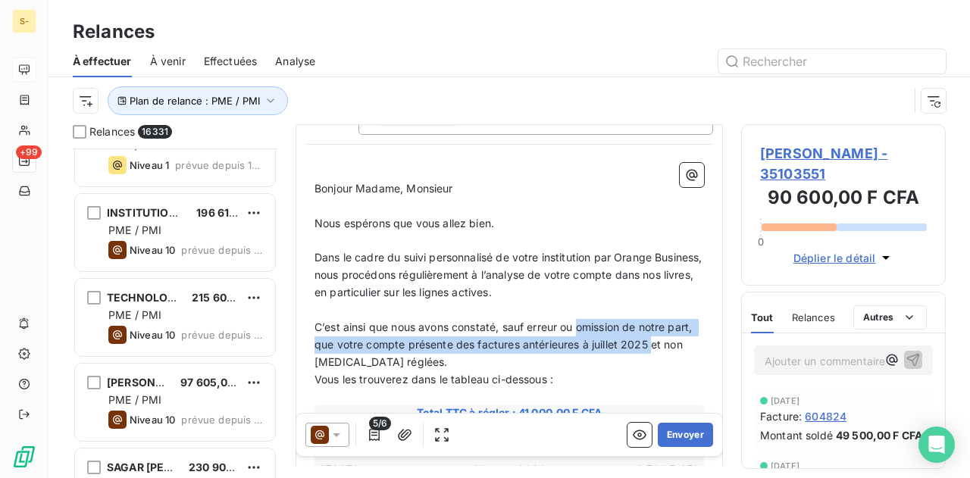
drag, startPoint x: 673, startPoint y: 340, endPoint x: 628, endPoint y: 345, distance: 44.9
click at [593, 333] on p "C’est ainsi que nous avons constaté, sauf erreur ou omission de notre part, que…" at bounding box center [510, 345] width 390 height 52
click at [628, 349] on span "C’est ainsi que nous avons constaté, sauf erreur ou omission de notre part, que…" at bounding box center [505, 345] width 380 height 48
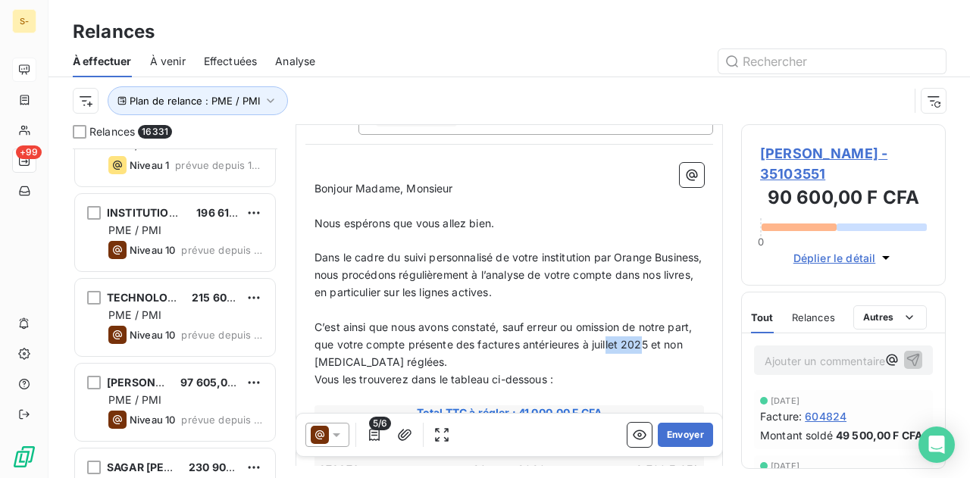
drag, startPoint x: 668, startPoint y: 346, endPoint x: 634, endPoint y: 344, distance: 33.4
click at [634, 344] on span "C’est ainsi que nous avons constaté, sauf erreur ou omission de notre part, que…" at bounding box center [505, 345] width 380 height 48
click at [652, 357] on p "C’est ainsi que nous avons constaté, sauf erreur ou omission de notre part, que…" at bounding box center [510, 345] width 390 height 52
click at [632, 433] on icon "button" at bounding box center [639, 434] width 15 height 15
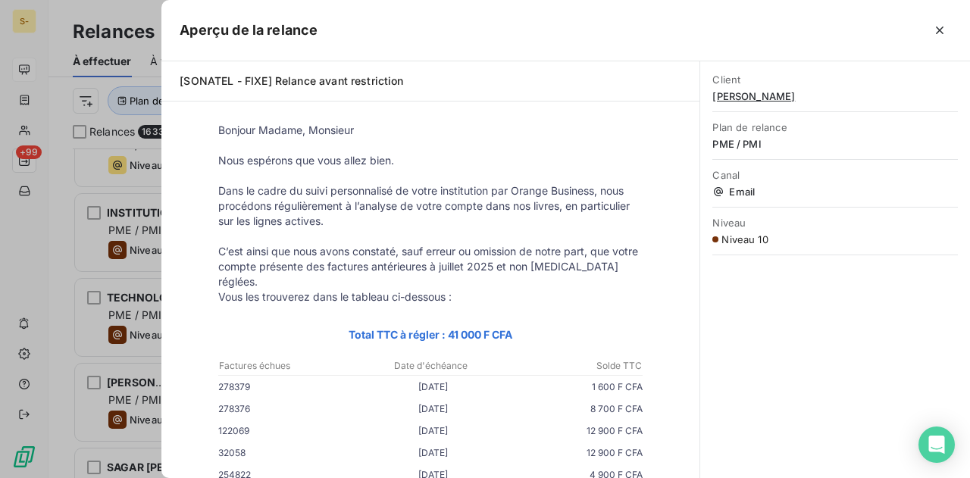
scroll to position [76, 0]
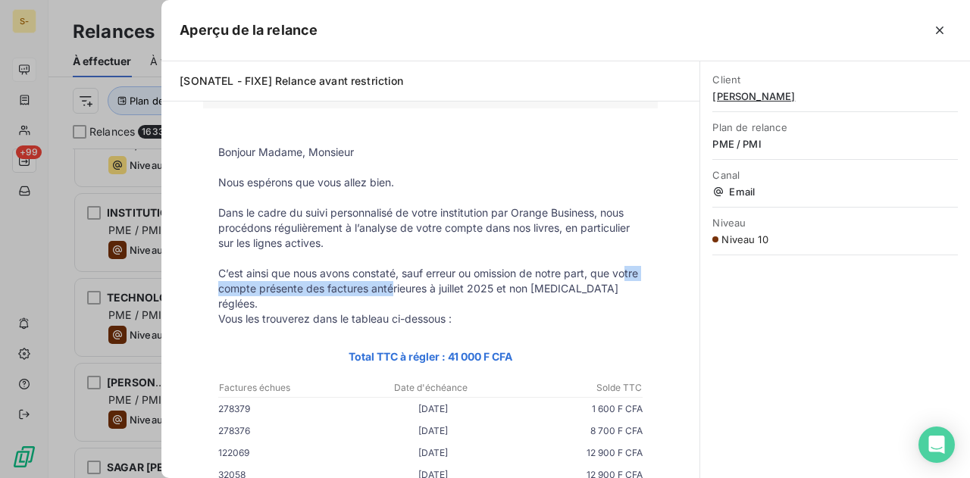
drag, startPoint x: 225, startPoint y: 283, endPoint x: 427, endPoint y: 281, distance: 202.4
click at [425, 281] on p "C’est ainsi que nous avons constaté, sauf erreur ou omission de notre part, que…" at bounding box center [430, 288] width 424 height 45
click at [471, 275] on p "C’est ainsi que nous avons constaté, sauf erreur ou omission de notre part, que…" at bounding box center [430, 288] width 424 height 45
click at [526, 290] on p "C’est ainsi que nous avons constaté, sauf erreur ou omission de notre part, que…" at bounding box center [430, 288] width 424 height 45
click at [478, 287] on p "C’est ainsi que nous avons constaté, sauf erreur ou omission de notre part, que…" at bounding box center [430, 288] width 424 height 45
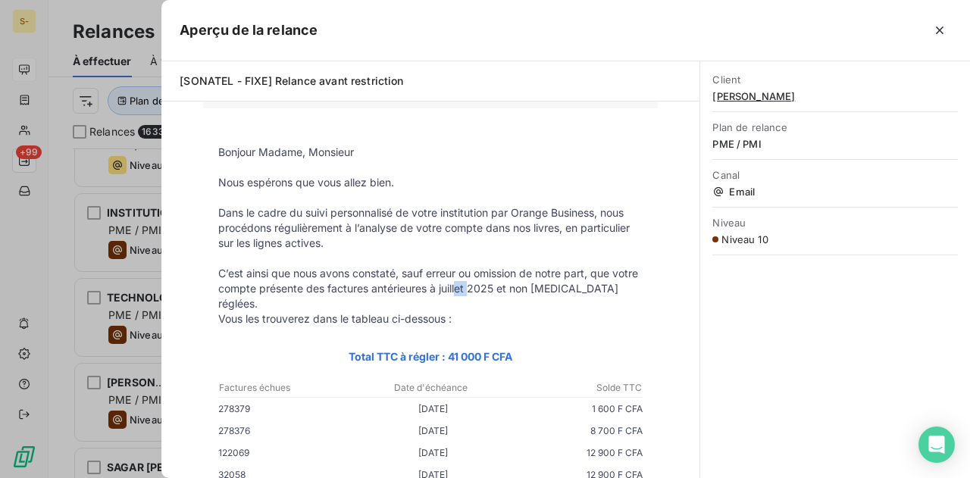
drag, startPoint x: 478, startPoint y: 287, endPoint x: 494, endPoint y: 287, distance: 15.9
click at [494, 287] on p "C’est ainsi que nous avons constaté, sauf erreur ou omission de notre part, que…" at bounding box center [430, 288] width 424 height 45
click at [463, 312] on p "Vous les trouverez dans le tableau ci-dessous :" at bounding box center [430, 319] width 424 height 15
drag, startPoint x: 451, startPoint y: 292, endPoint x: 521, endPoint y: 287, distance: 70.6
click at [521, 287] on p "C’est ainsi que nous avons constaté, sauf erreur ou omission de notre part, que…" at bounding box center [430, 288] width 424 height 45
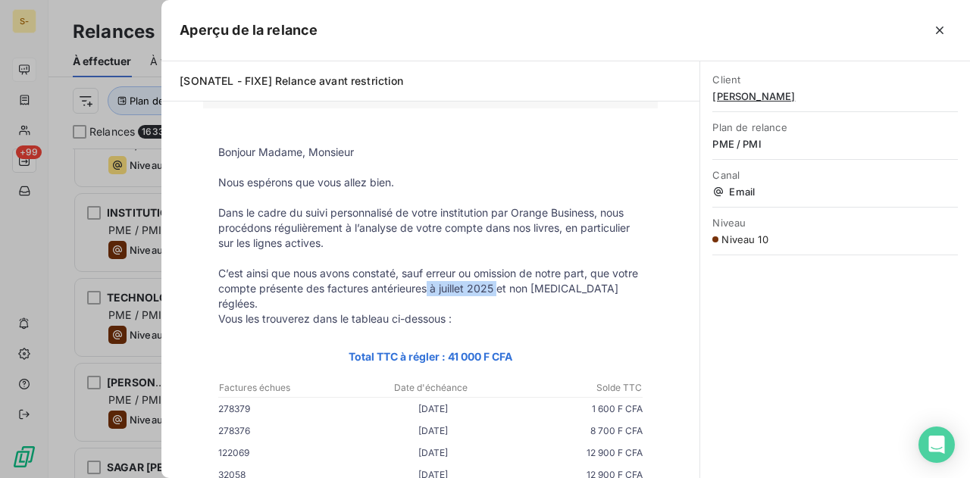
click at [515, 293] on p "C’est ainsi que nous avons constaté, sauf erreur ou omission de notre part, que…" at bounding box center [430, 288] width 424 height 45
drag, startPoint x: 515, startPoint y: 287, endPoint x: 461, endPoint y: 289, distance: 54.6
click at [461, 289] on p "C’est ainsi que nous avons constaté, sauf erreur ou omission de notre part, que…" at bounding box center [430, 288] width 424 height 45
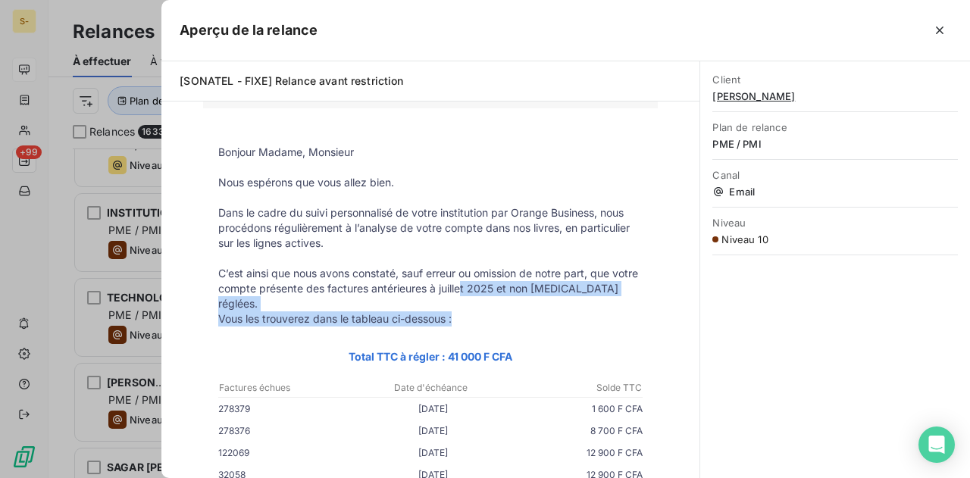
drag, startPoint x: 490, startPoint y: 296, endPoint x: 465, endPoint y: 287, distance: 26.6
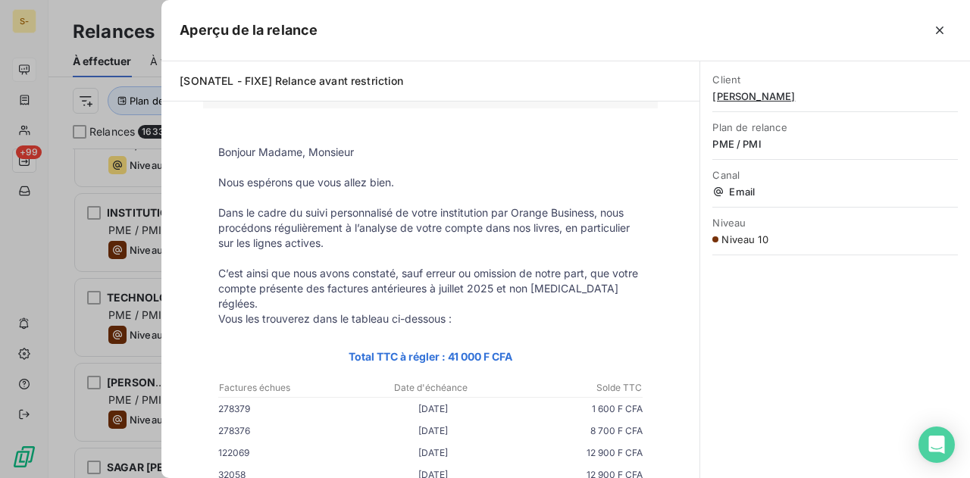
click at [465, 287] on p "C’est ainsi que nous avons constaté, sauf erreur ou omission de notre part, que…" at bounding box center [430, 288] width 424 height 45
click at [468, 289] on p "C’est ainsi que nous avons constaté, sauf erreur ou omission de notre part, que…" at bounding box center [430, 288] width 424 height 45
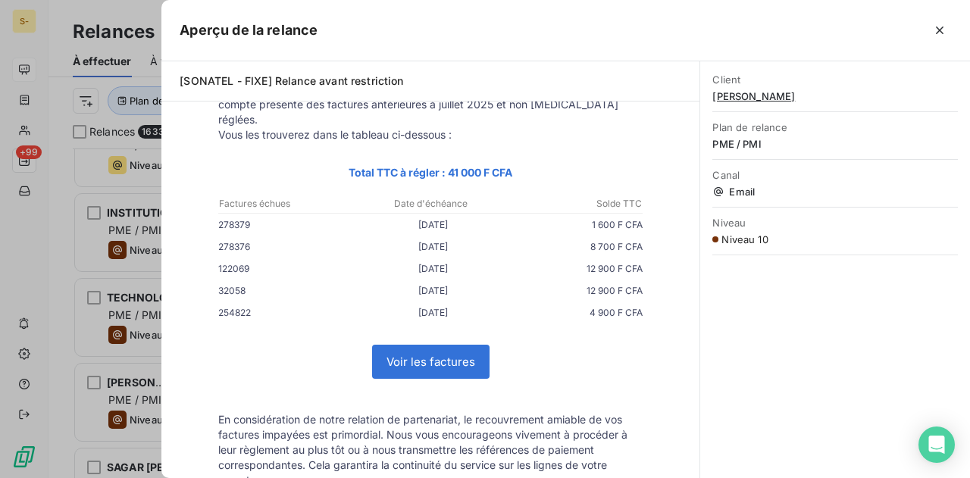
scroll to position [227, 0]
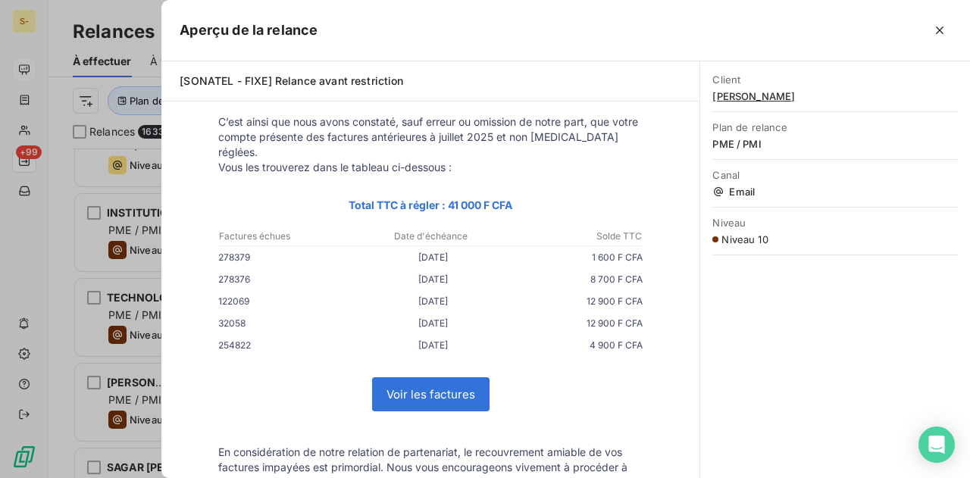
click at [46, 255] on div at bounding box center [485, 239] width 970 height 478
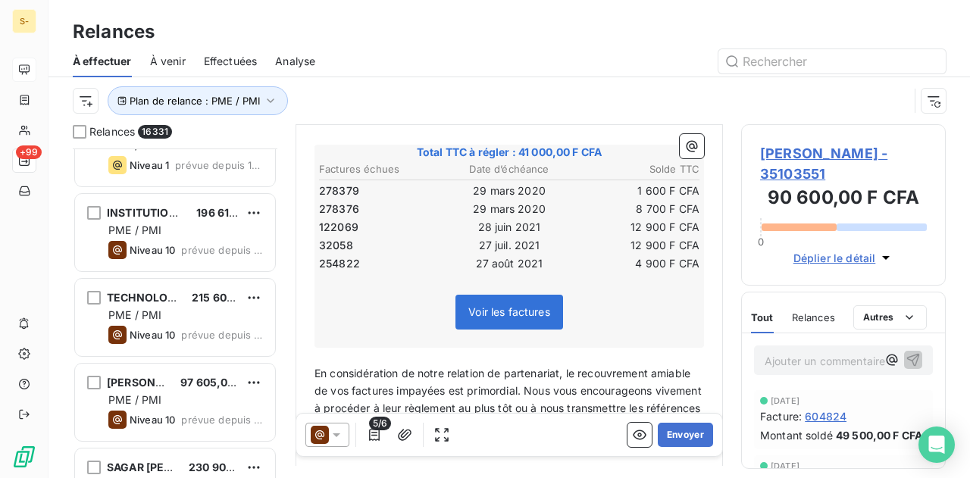
scroll to position [361, 0]
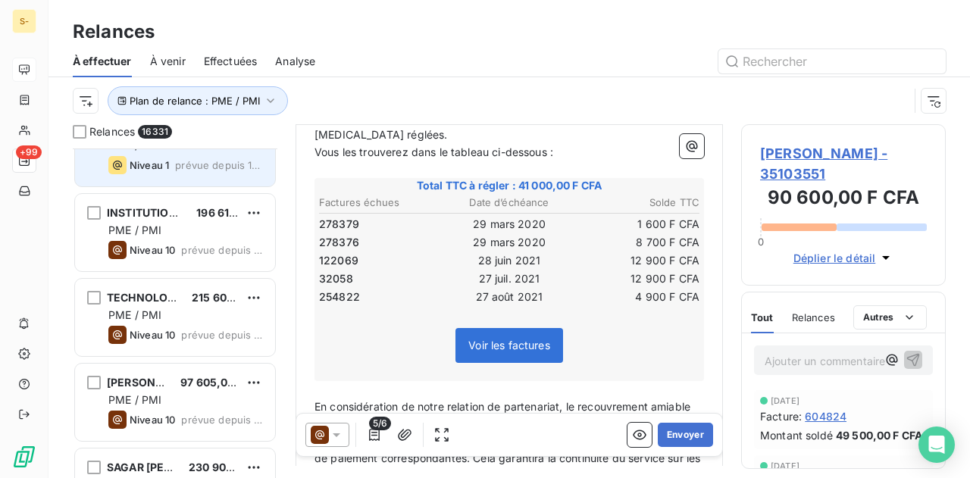
click at [168, 176] on div "AKDAR BTP 114 000,00 F CFA PME / PMI Niveau 1 prévue depuis 1975 jours" at bounding box center [175, 147] width 200 height 77
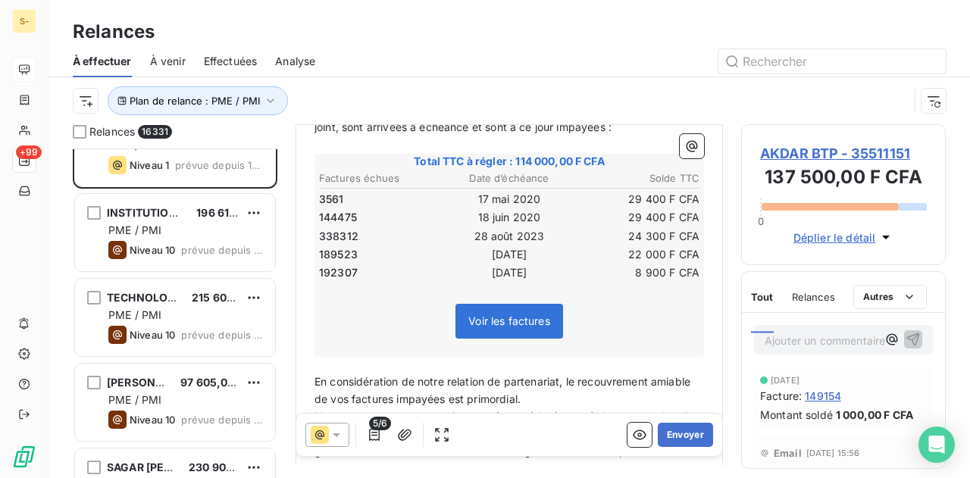
scroll to position [303, 0]
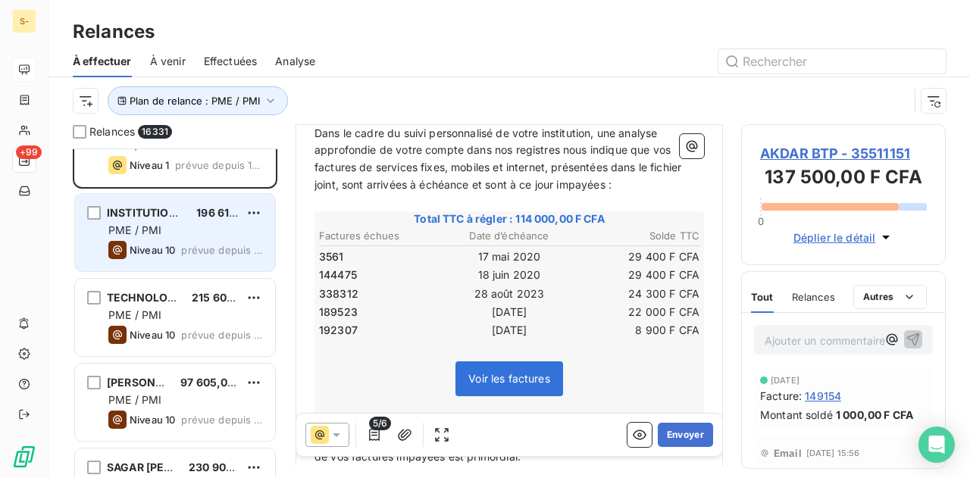
click at [167, 213] on span "INSTITUTION LUCIE LECLERC" at bounding box center [189, 212] width 164 height 13
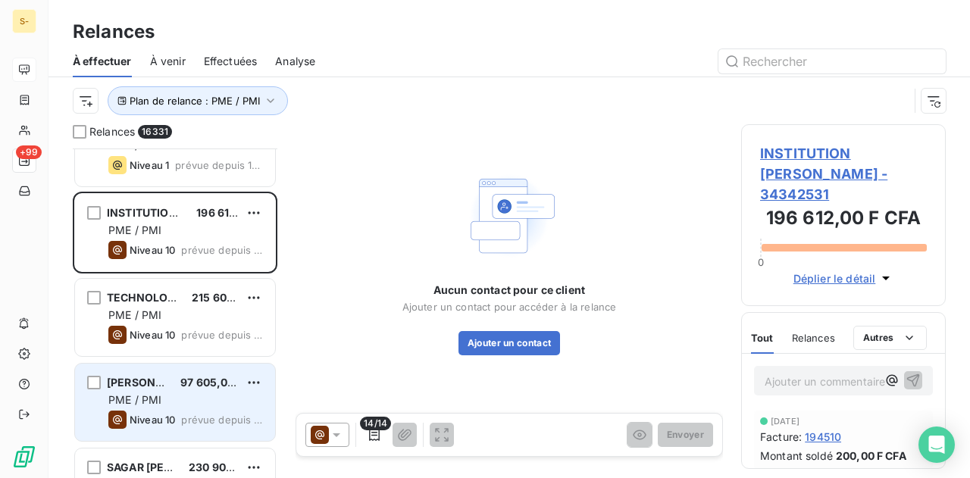
click at [177, 371] on div "DAOUDA NDIAYE 97 605,00 F CFA PME / PMI Niveau 10 prévue depuis 1957 jours" at bounding box center [175, 402] width 200 height 77
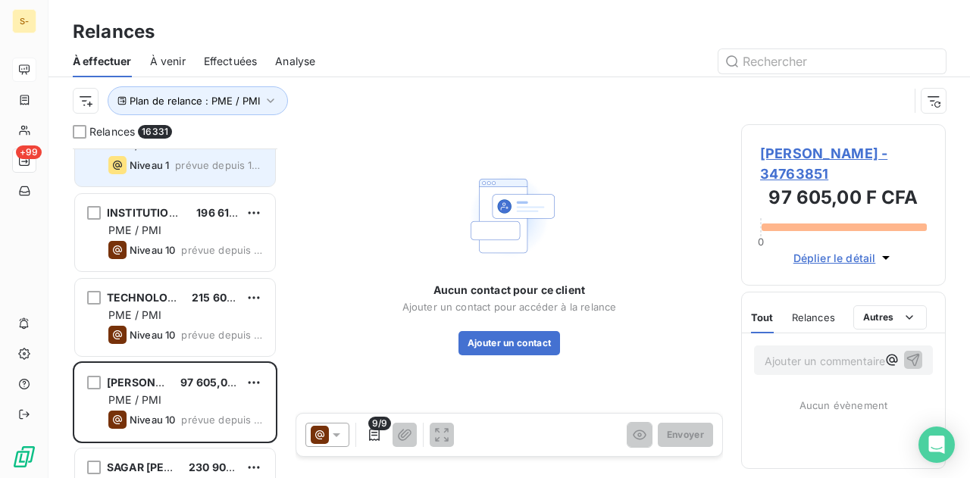
click at [176, 164] on span "prévue depuis 1975 jours" at bounding box center [219, 165] width 88 height 12
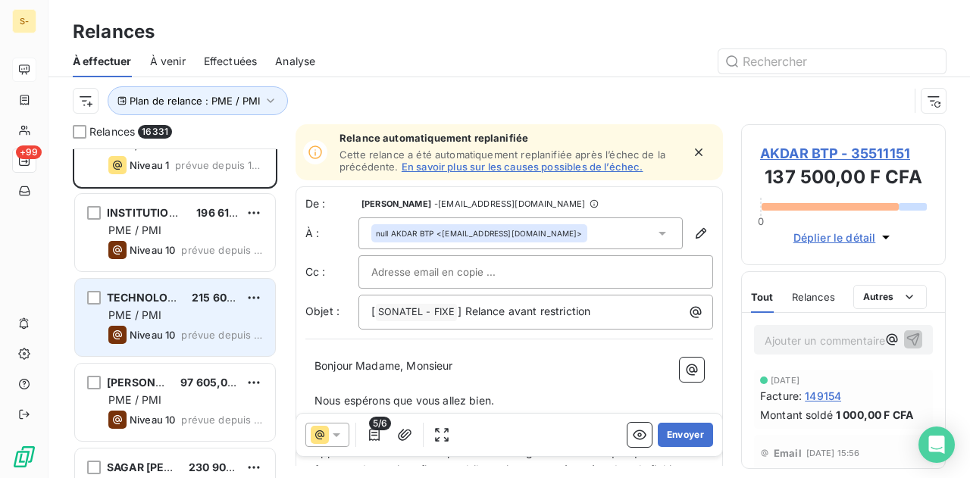
click at [189, 308] on div "PME / PMI" at bounding box center [185, 315] width 155 height 15
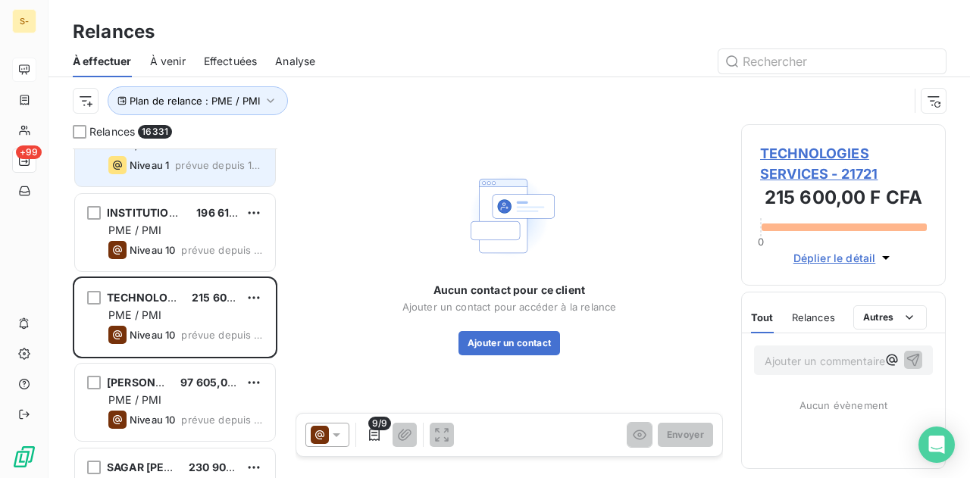
click at [182, 172] on div "Niveau 1 prévue depuis 1975 jours" at bounding box center [185, 165] width 155 height 18
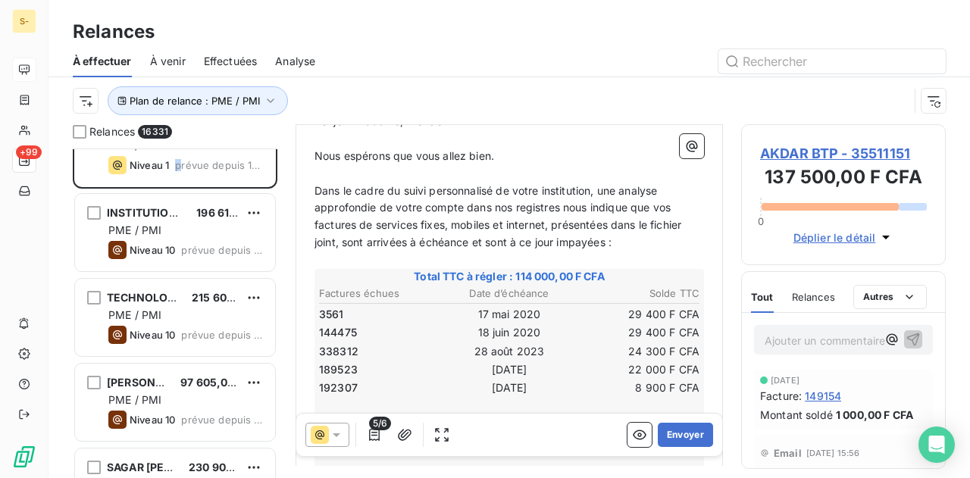
scroll to position [244, 0]
click at [380, 246] on span "Dans le cadre du suivi personnalisé de votre institution, une analyse approfond…" at bounding box center [500, 218] width 370 height 65
click at [335, 430] on icon at bounding box center [336, 434] width 15 height 15
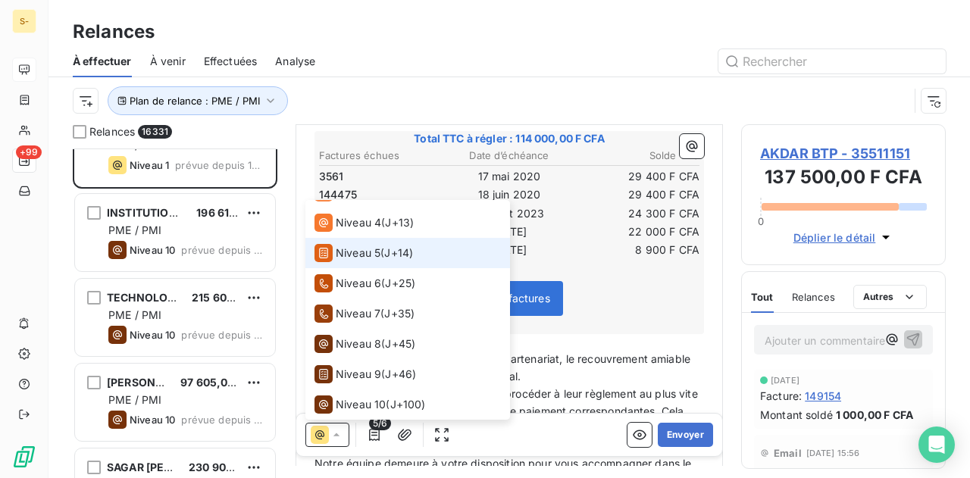
scroll to position [373, 0]
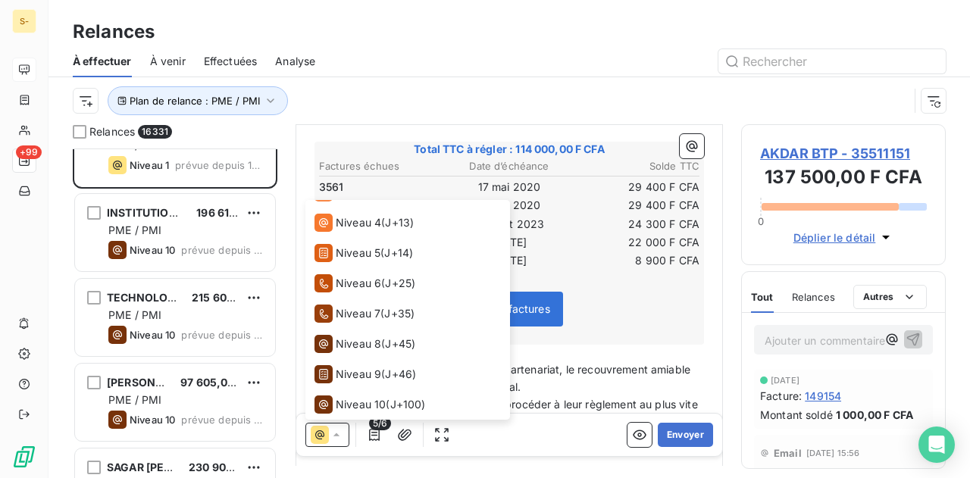
click at [578, 217] on td "24 300 F CFA" at bounding box center [637, 224] width 127 height 17
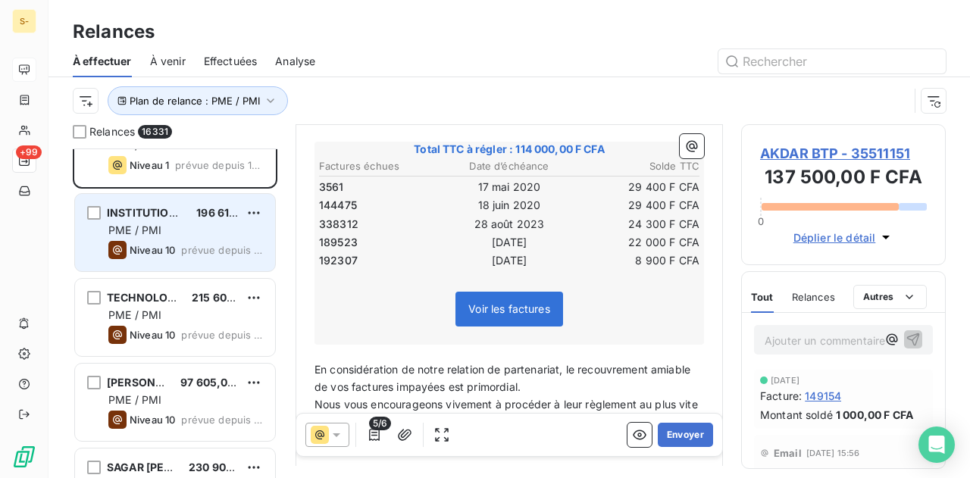
click at [170, 227] on div "PME / PMI" at bounding box center [185, 230] width 155 height 15
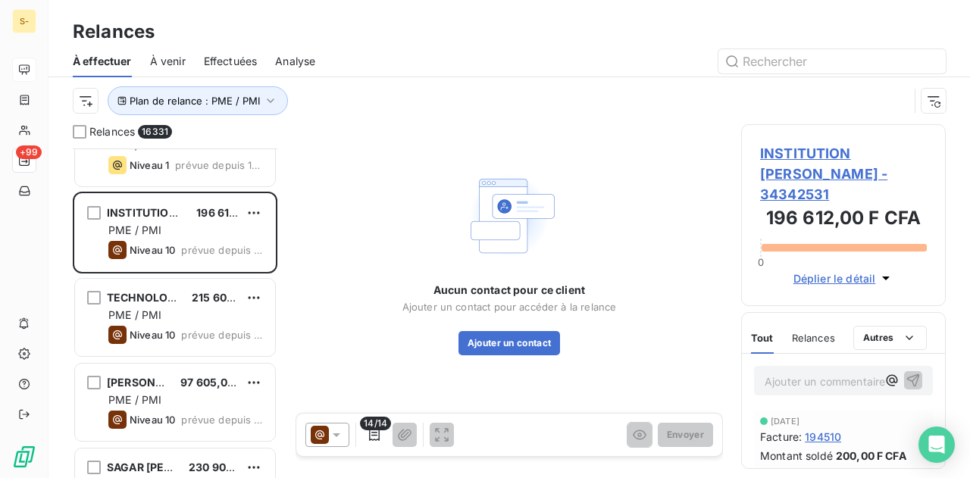
click at [435, 179] on div "Aucun contact pour ce client Ajouter un contact pour accéder à la relance Ajout…" at bounding box center [509, 261] width 214 height 188
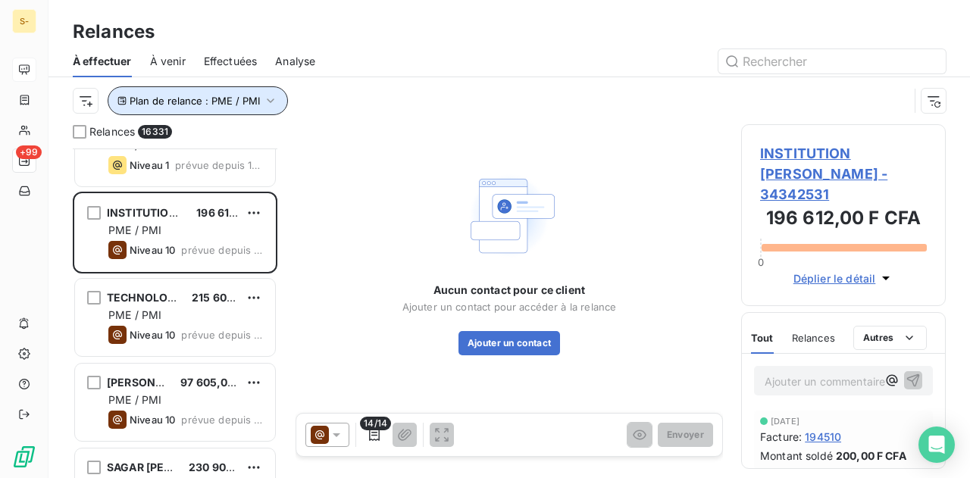
click at [252, 102] on span "Plan de relance : PME / PMI" at bounding box center [195, 101] width 130 height 12
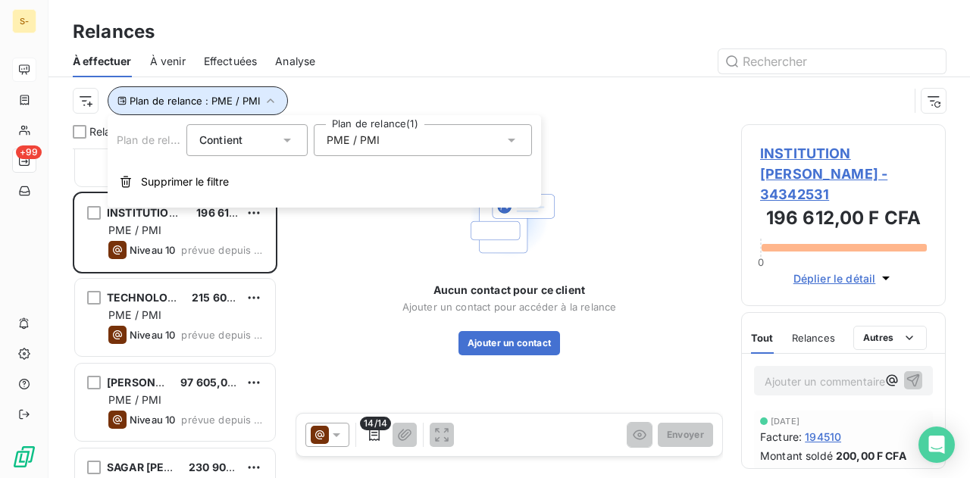
drag, startPoint x: 242, startPoint y: 93, endPoint x: 380, endPoint y: 97, distance: 138.7
click at [242, 93] on button "Plan de relance : PME / PMI" at bounding box center [198, 100] width 180 height 29
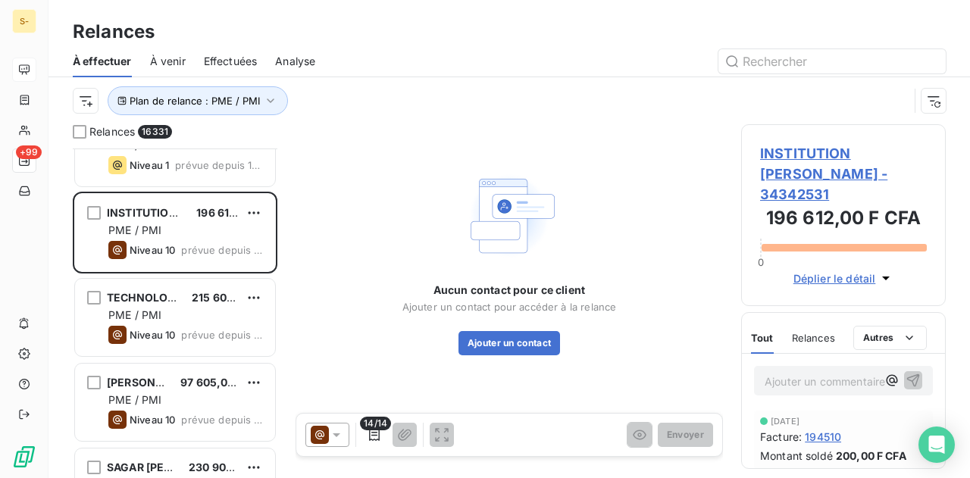
click at [399, 101] on div "Plan de relance : PME / PMI" at bounding box center [491, 100] width 836 height 29
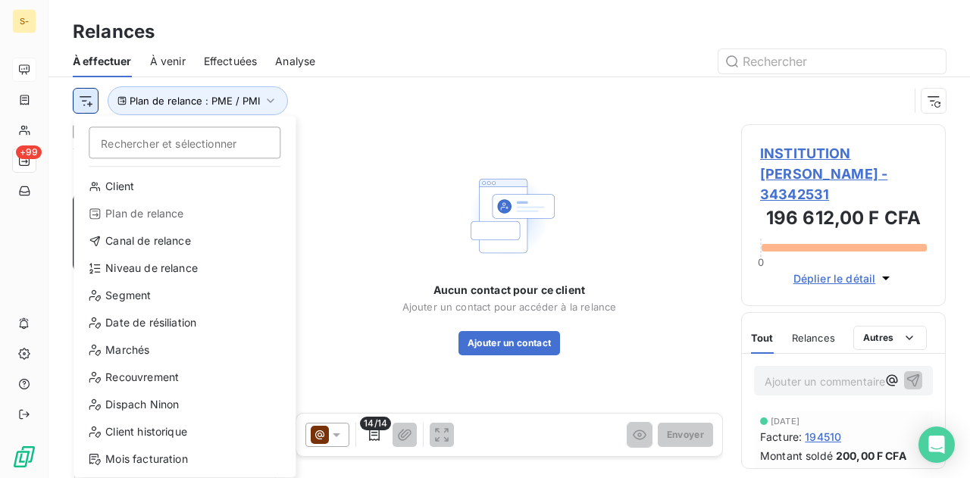
click at [92, 104] on html "S- +99 Relances À effectuer À venir Effectuées Analyse Rechercher et sélectionn…" at bounding box center [485, 239] width 970 height 478
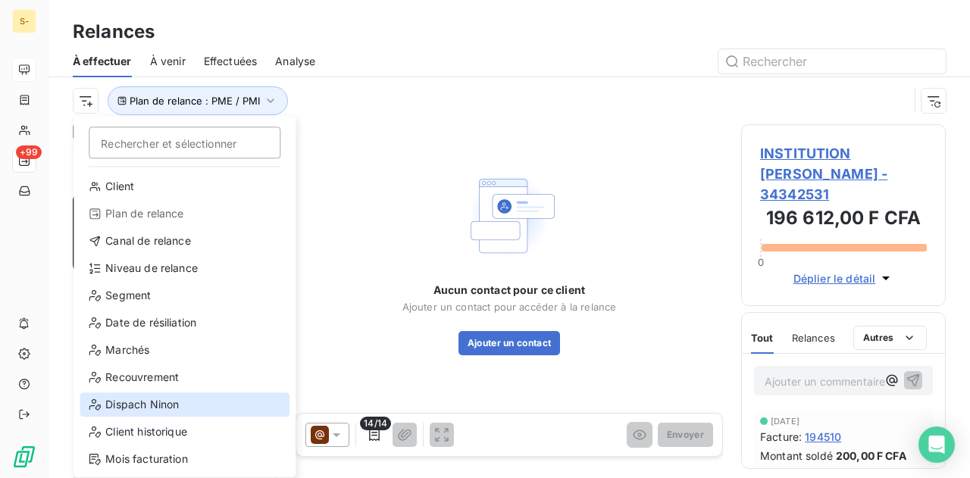
click at [173, 405] on div "Dispach Ninon" at bounding box center [185, 405] width 210 height 24
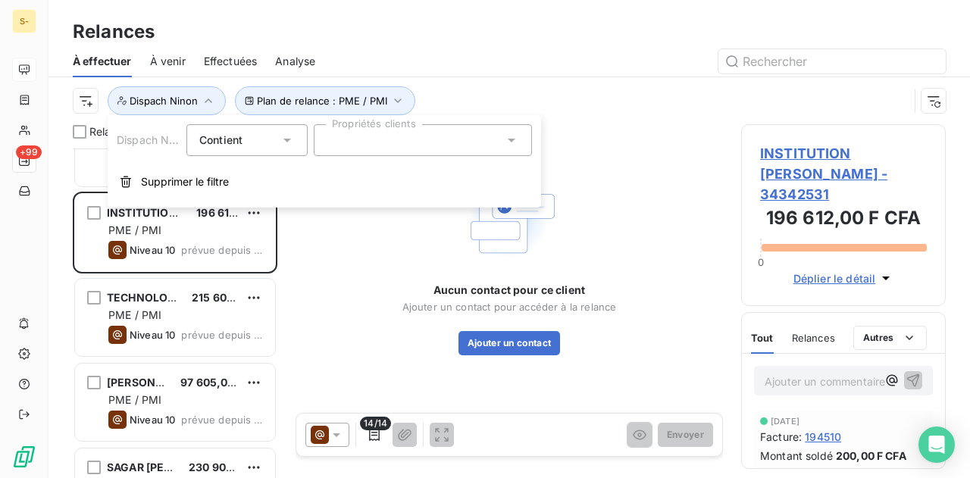
click at [356, 133] on div at bounding box center [423, 140] width 218 height 32
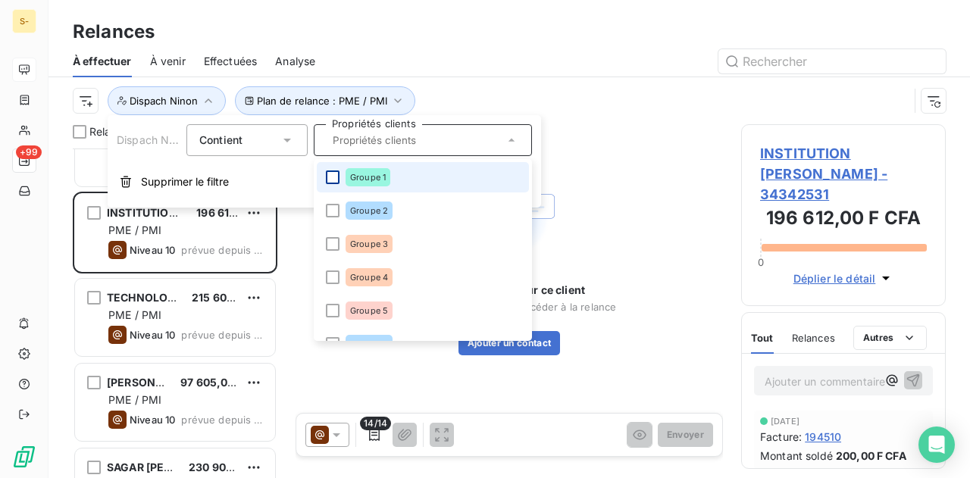
click at [333, 182] on div at bounding box center [333, 178] width 14 height 14
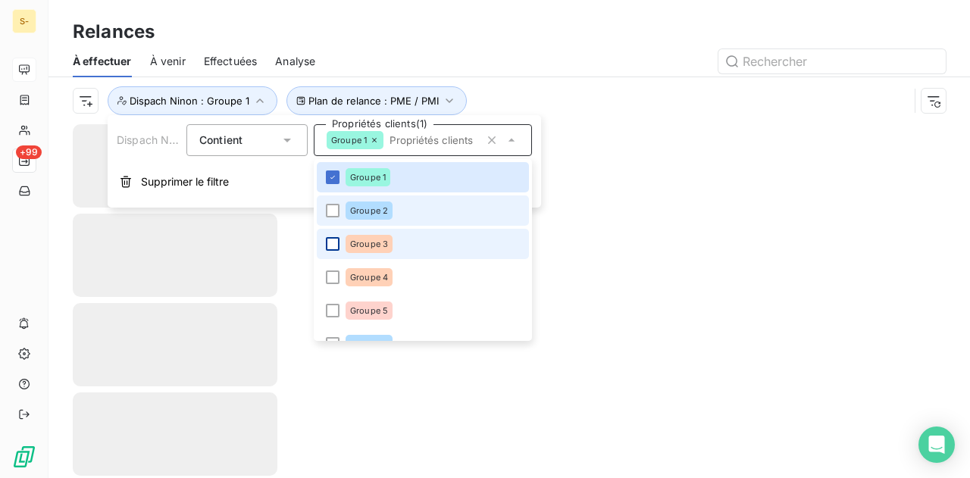
drag, startPoint x: 333, startPoint y: 215, endPoint x: 333, endPoint y: 243, distance: 28.1
click at [333, 217] on div at bounding box center [333, 211] width 14 height 14
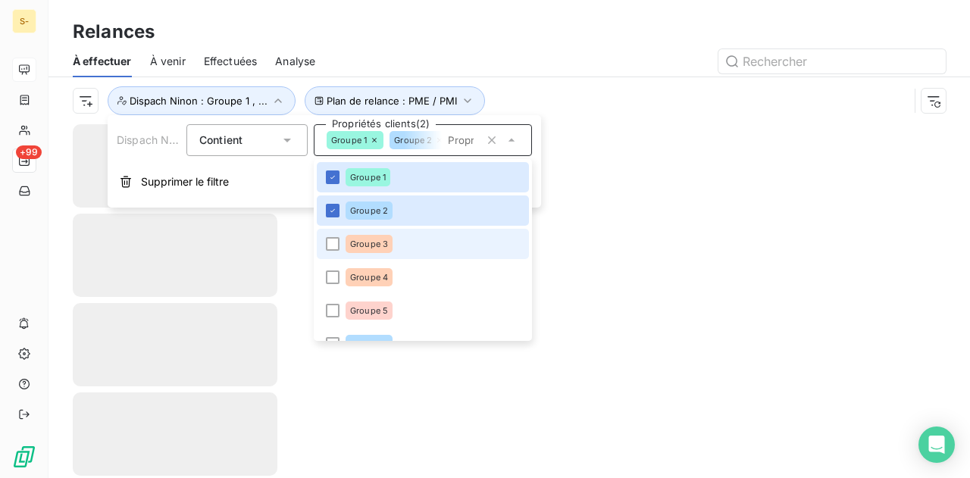
drag, startPoint x: 333, startPoint y: 243, endPoint x: 337, endPoint y: 252, distance: 9.6
click at [336, 250] on div at bounding box center [333, 244] width 14 height 14
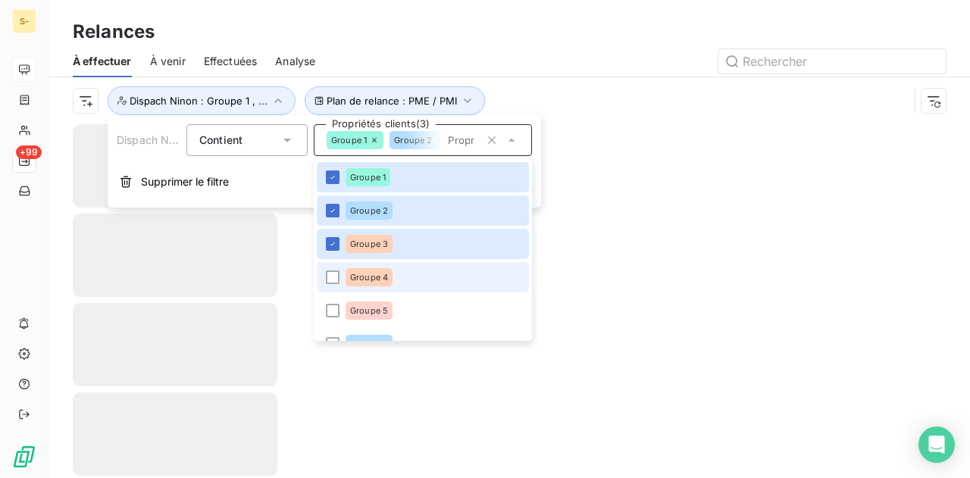
click at [333, 286] on li "Groupe 4" at bounding box center [423, 277] width 212 height 30
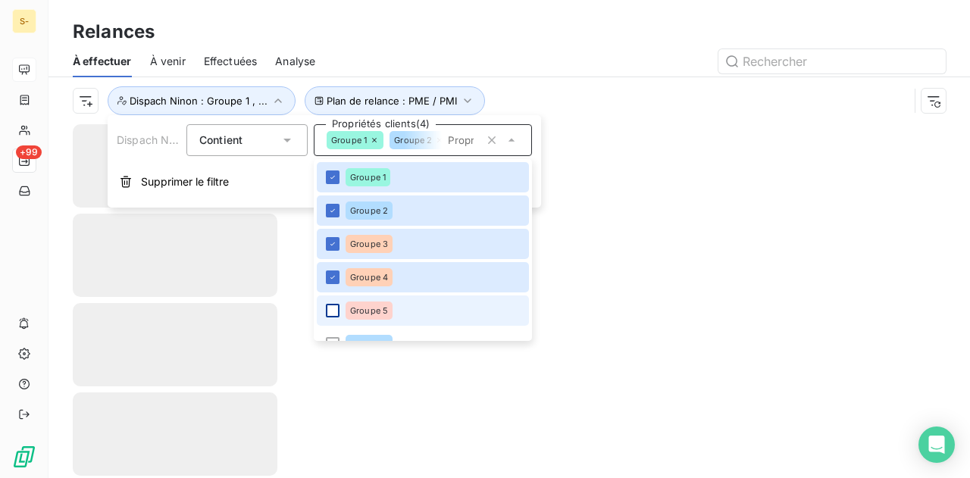
click at [330, 310] on div at bounding box center [333, 311] width 14 height 14
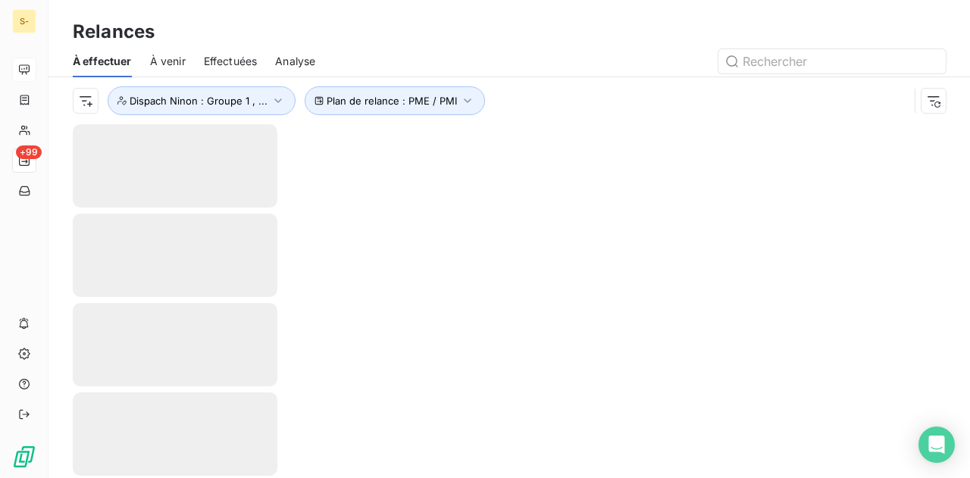
click at [579, 210] on div at bounding box center [510, 301] width 922 height 354
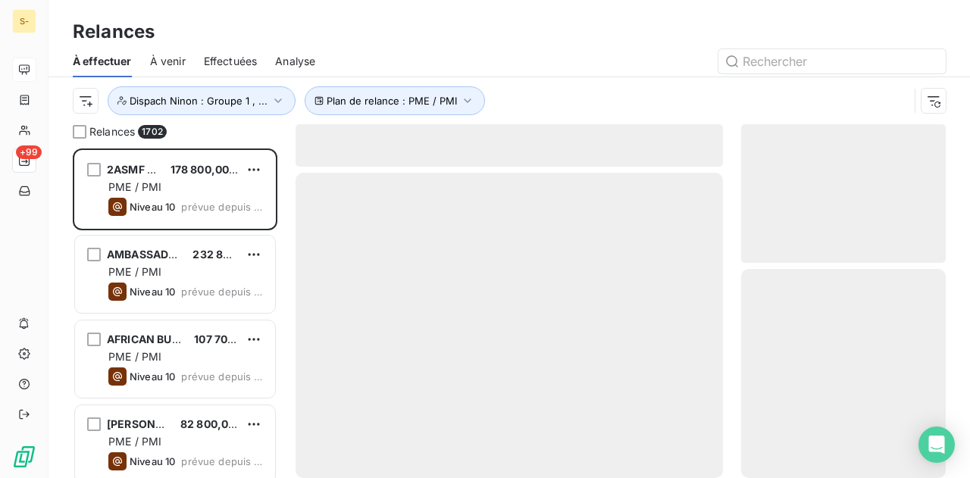
scroll to position [318, 193]
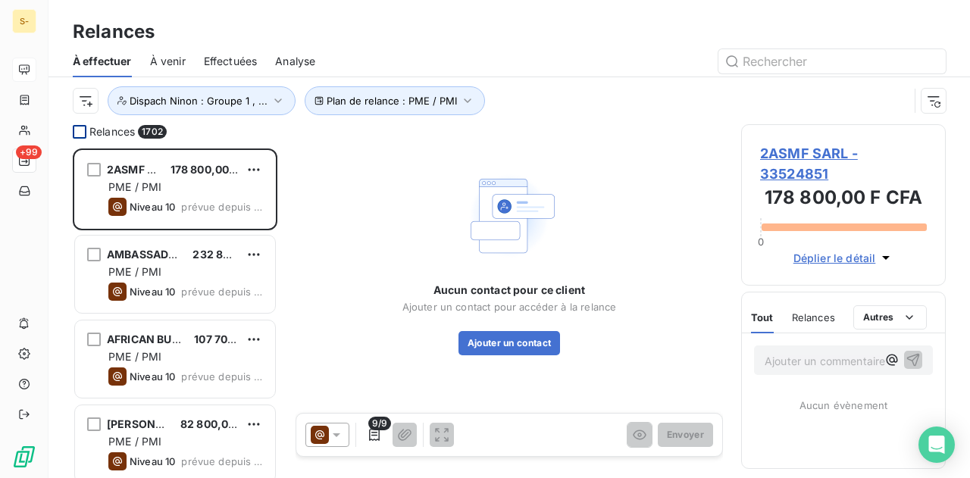
click at [80, 130] on div at bounding box center [80, 132] width 14 height 14
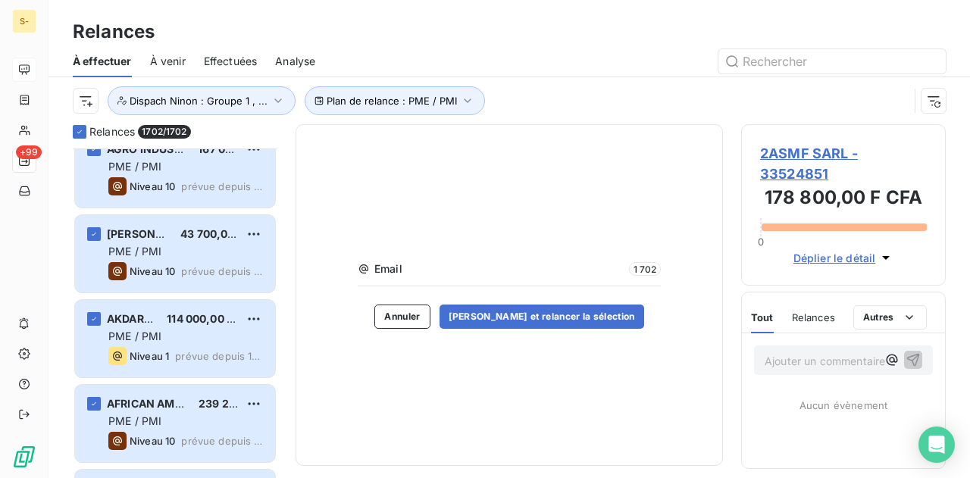
scroll to position [682, 0]
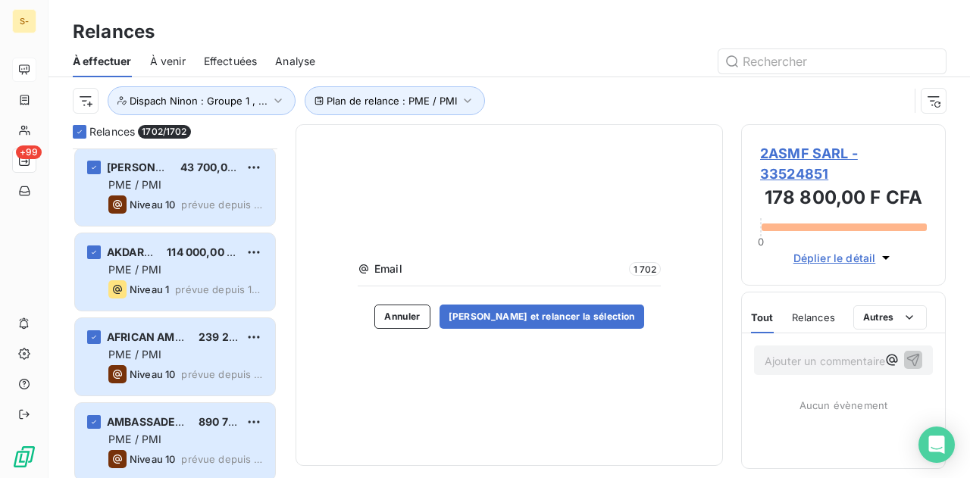
click at [367, 274] on icon at bounding box center [364, 269] width 12 height 12
click at [391, 268] on span "Email" at bounding box center [499, 268] width 250 height 15
click at [407, 266] on span "Email" at bounding box center [499, 268] width 250 height 15
click at [643, 272] on span "1 702" at bounding box center [645, 269] width 32 height 14
click at [306, 275] on div "Email 1 702 Annuler Valider et relancer la sélection" at bounding box center [509, 295] width 427 height 342
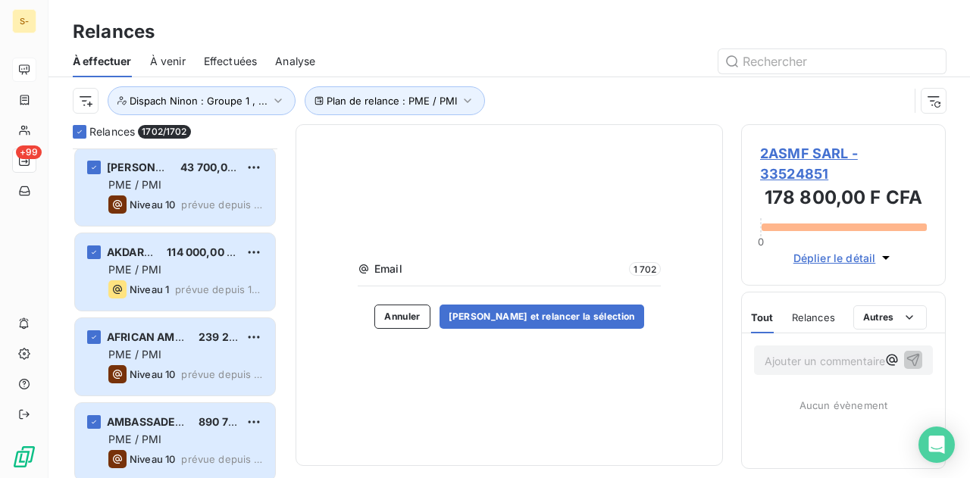
click at [374, 266] on span "Email" at bounding box center [499, 268] width 250 height 15
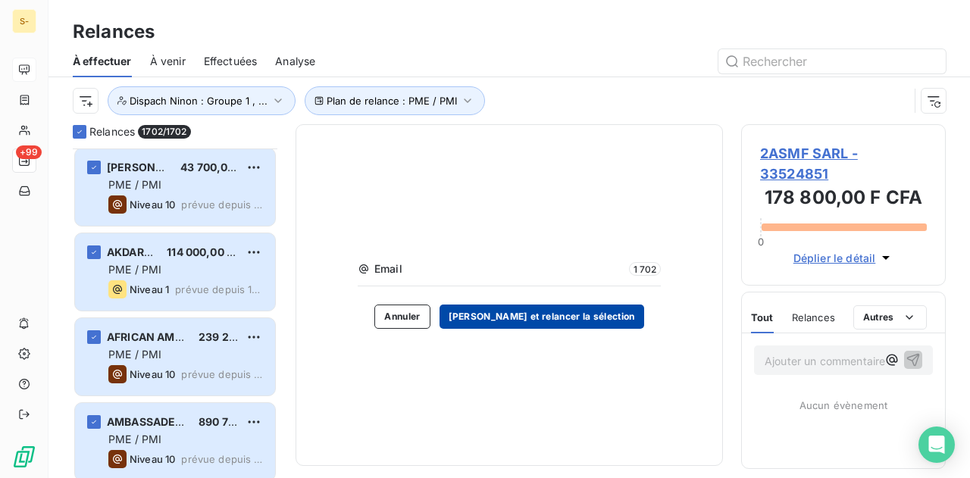
drag, startPoint x: 582, startPoint y: 296, endPoint x: 573, endPoint y: 305, distance: 13.4
click at [578, 296] on div "Email 1 702 Annuler Valider et relancer la sélection" at bounding box center [509, 294] width 303 height 67
click at [573, 305] on button "Valider et relancer la sélection" at bounding box center [542, 317] width 205 height 24
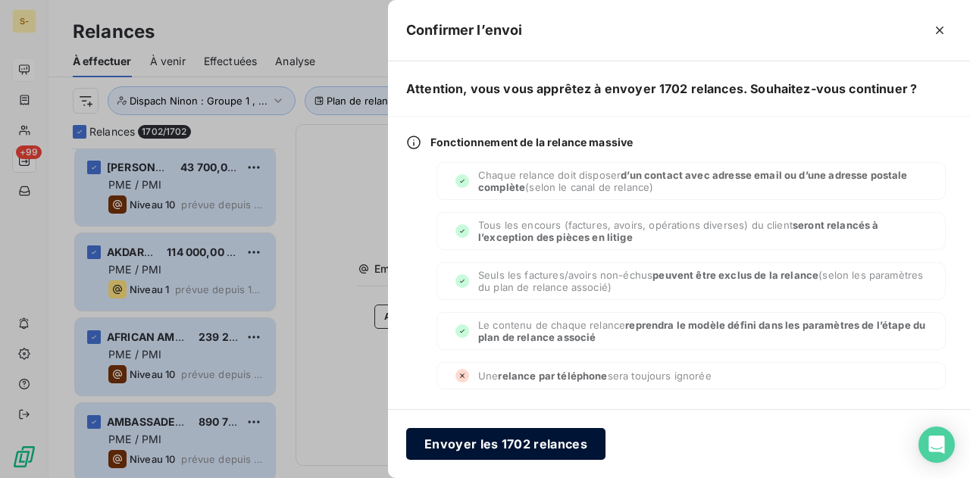
click at [560, 437] on button "Envoyer les 1702 relances" at bounding box center [505, 444] width 199 height 32
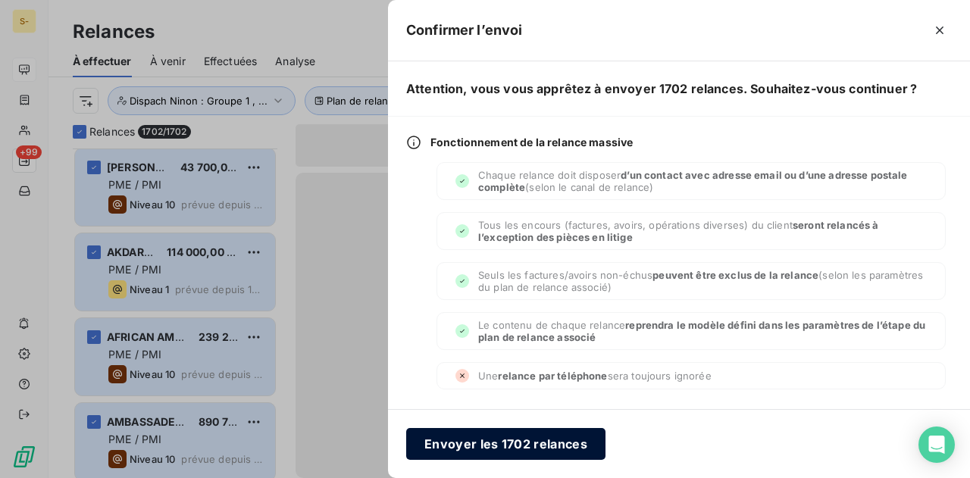
click at [545, 449] on button "Envoyer les 1702 relances" at bounding box center [505, 444] width 199 height 32
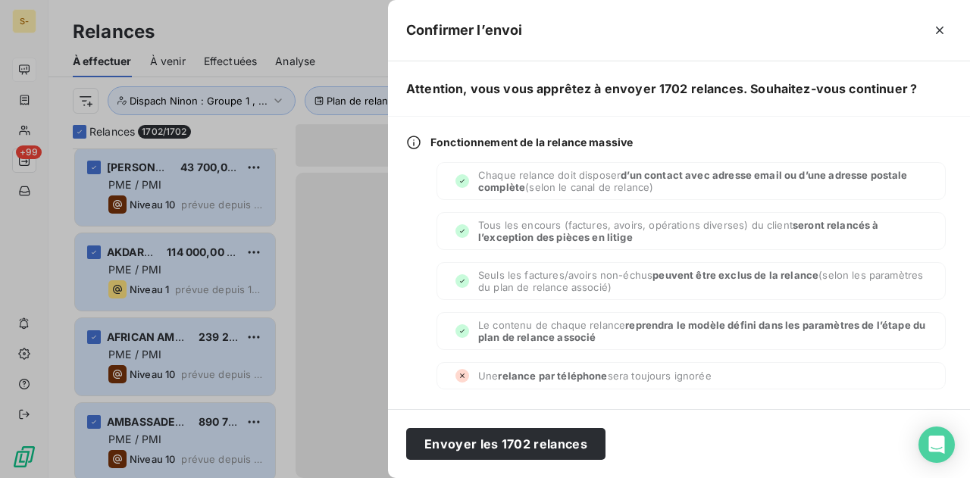
click at [282, 175] on div at bounding box center [485, 239] width 970 height 478
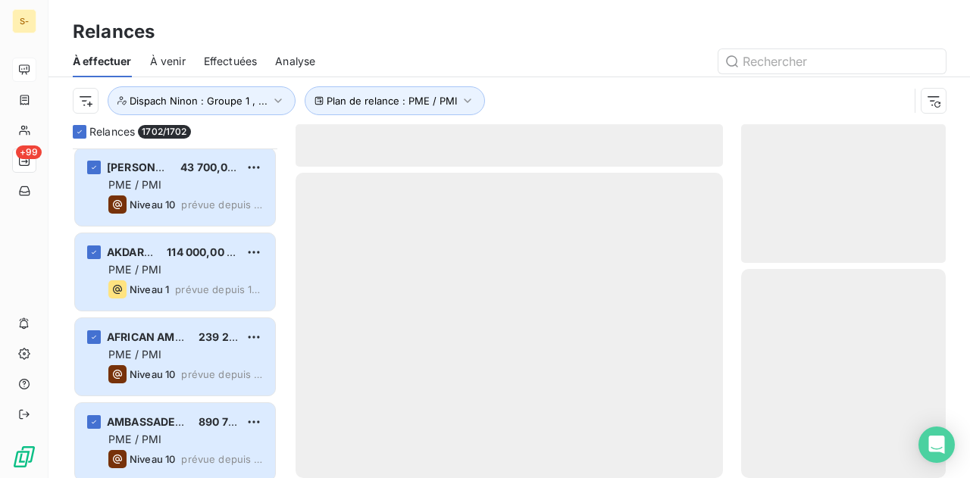
click at [226, 48] on div "Effectuées" at bounding box center [231, 61] width 54 height 32
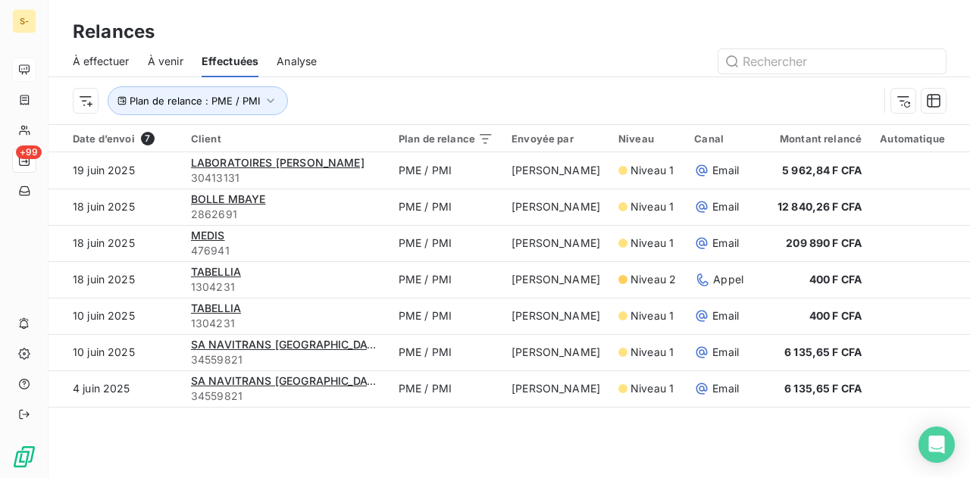
click at [89, 60] on span "À effectuer" at bounding box center [101, 61] width 57 height 15
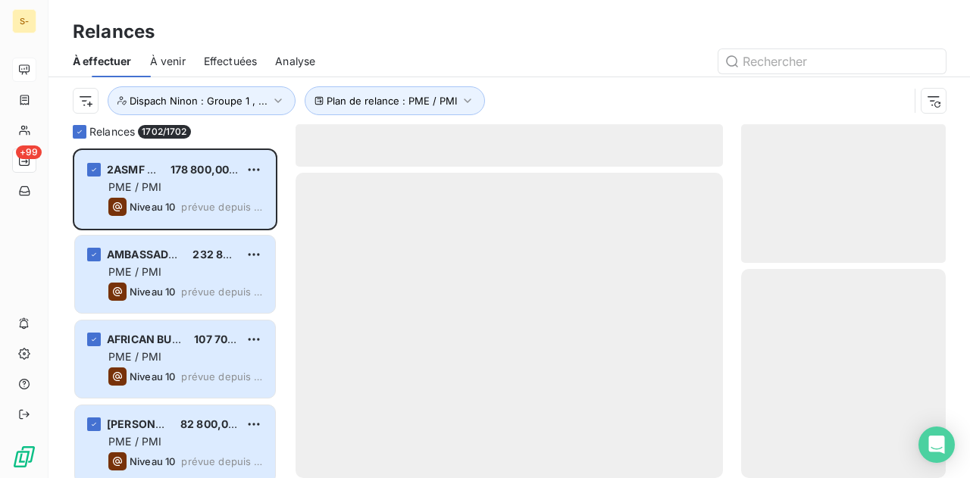
scroll to position [318, 193]
click at [246, 62] on span "Effectuées" at bounding box center [231, 61] width 54 height 15
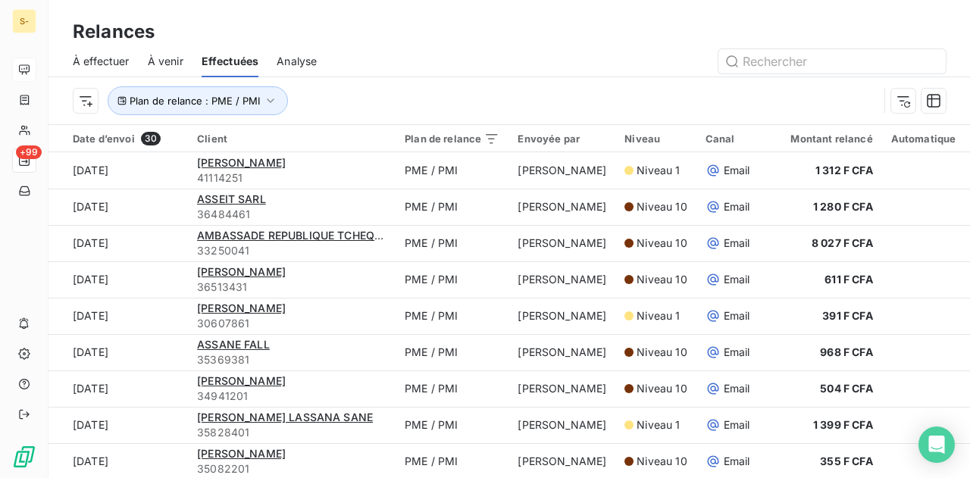
click at [102, 58] on span "À effectuer" at bounding box center [101, 61] width 57 height 15
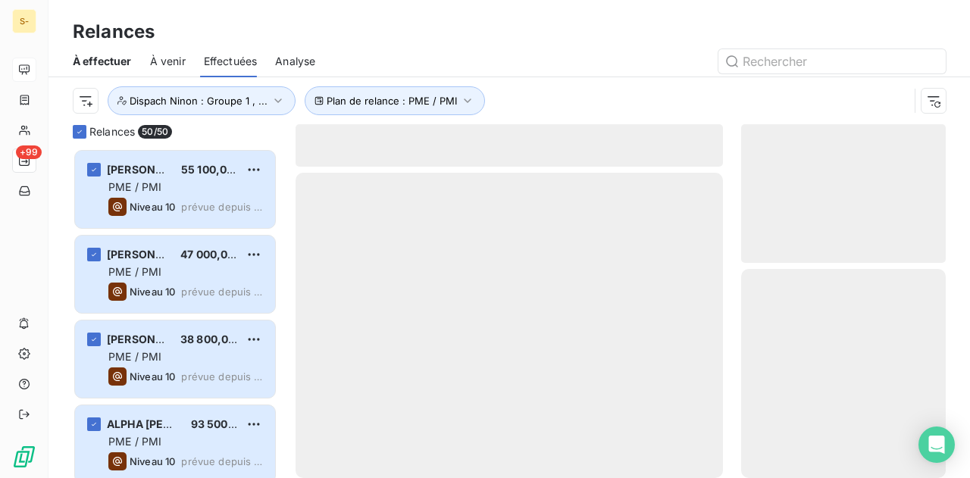
scroll to position [318, 193]
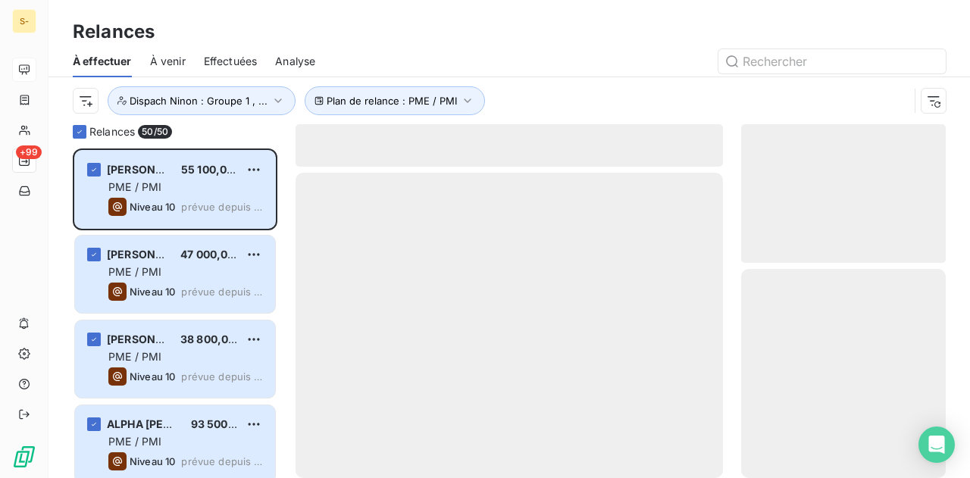
click at [262, 60] on div "À effectuer À venir Effectuées Analyse" at bounding box center [510, 61] width 922 height 32
click at [217, 55] on span "Effectuées" at bounding box center [231, 61] width 54 height 15
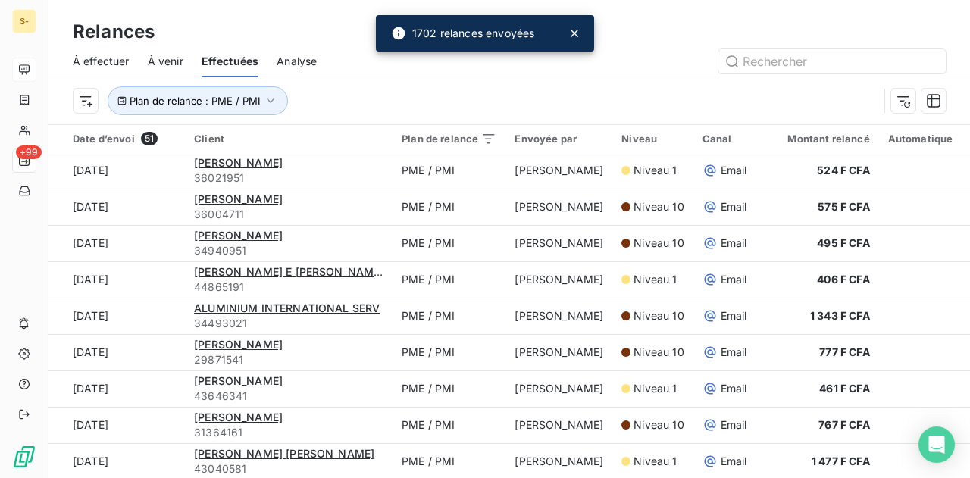
click at [487, 38] on div "1702 relances envoyées" at bounding box center [462, 33] width 143 height 27
click at [188, 58] on div "À effectuer À venir Effectuées Analyse" at bounding box center [510, 61] width 922 height 32
click at [160, 58] on span "À venir" at bounding box center [166, 61] width 36 height 15
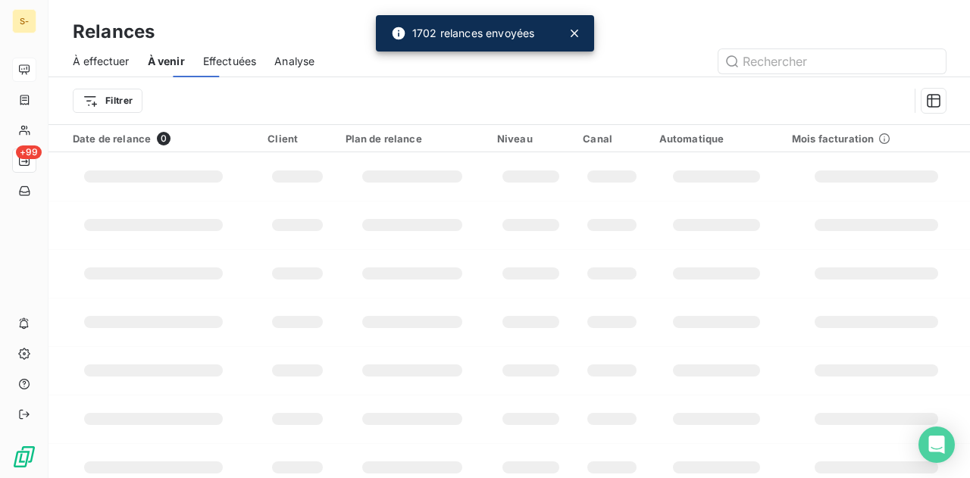
click at [244, 66] on span "Effectuées" at bounding box center [230, 61] width 54 height 15
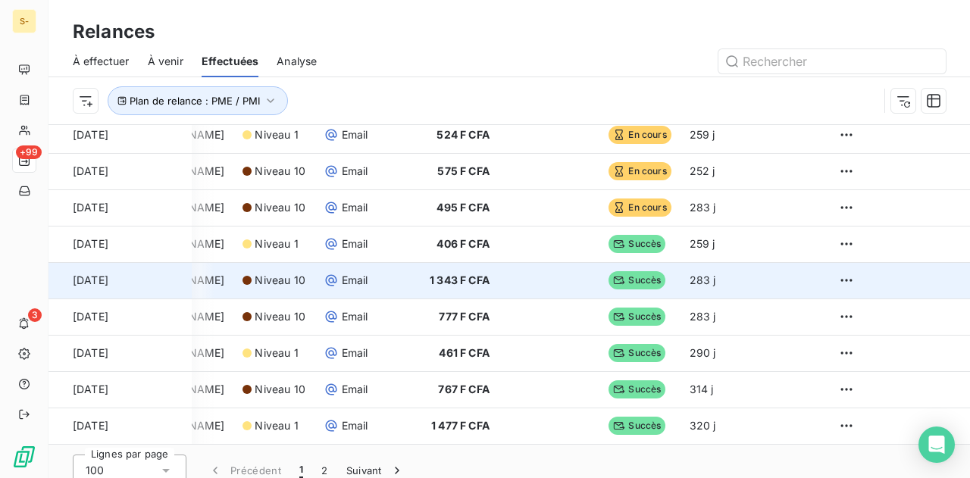
scroll to position [52, 0]
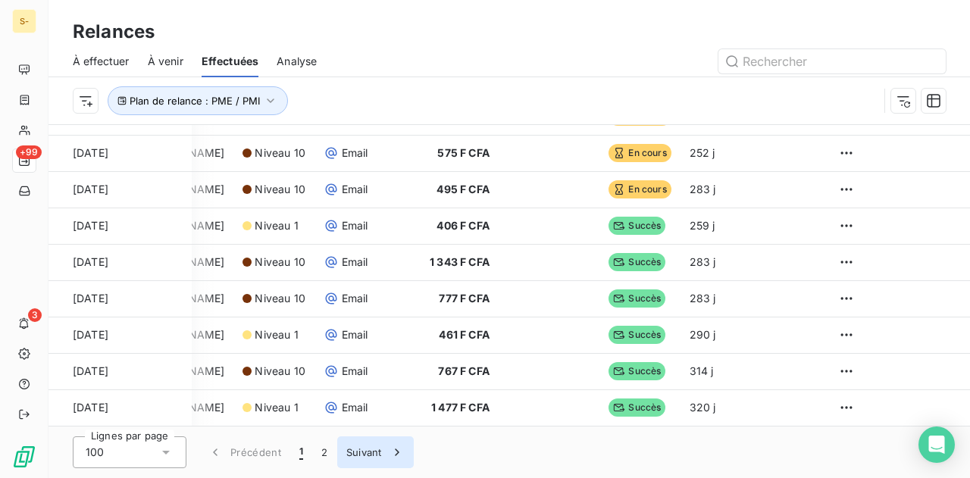
click at [346, 450] on button "Suivant" at bounding box center [375, 453] width 77 height 32
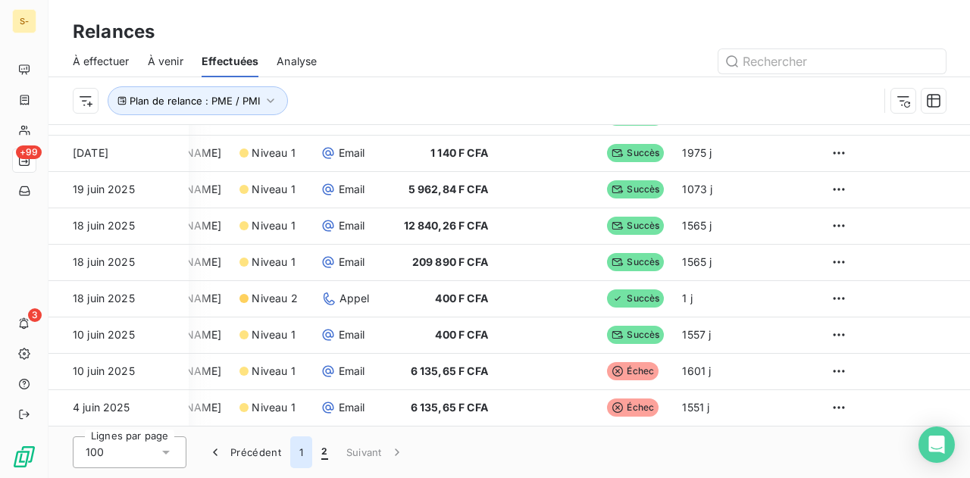
click at [300, 451] on button "1" at bounding box center [301, 453] width 22 height 32
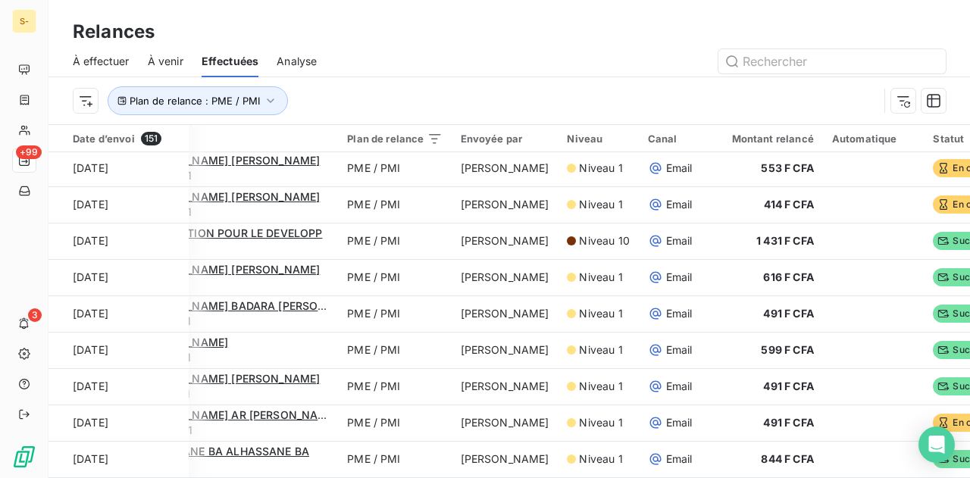
scroll to position [3318, 0]
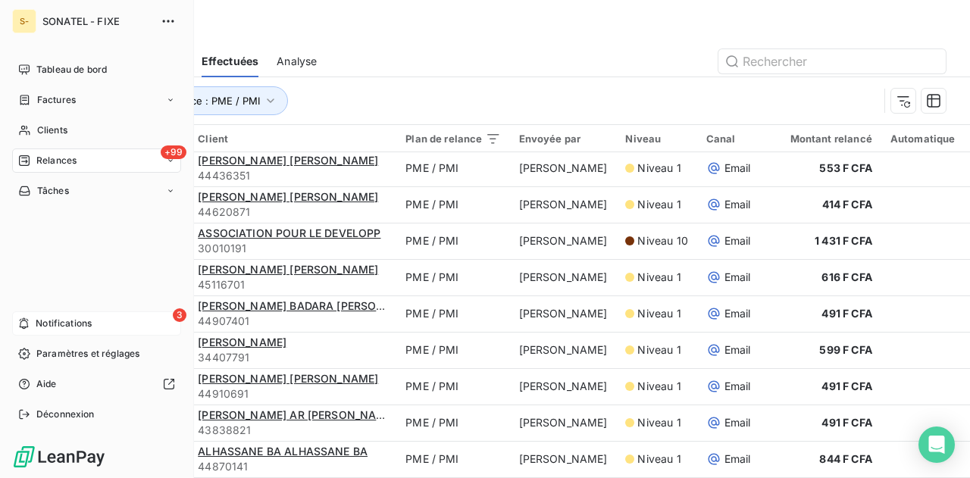
click at [76, 329] on span "Notifications" at bounding box center [64, 324] width 56 height 14
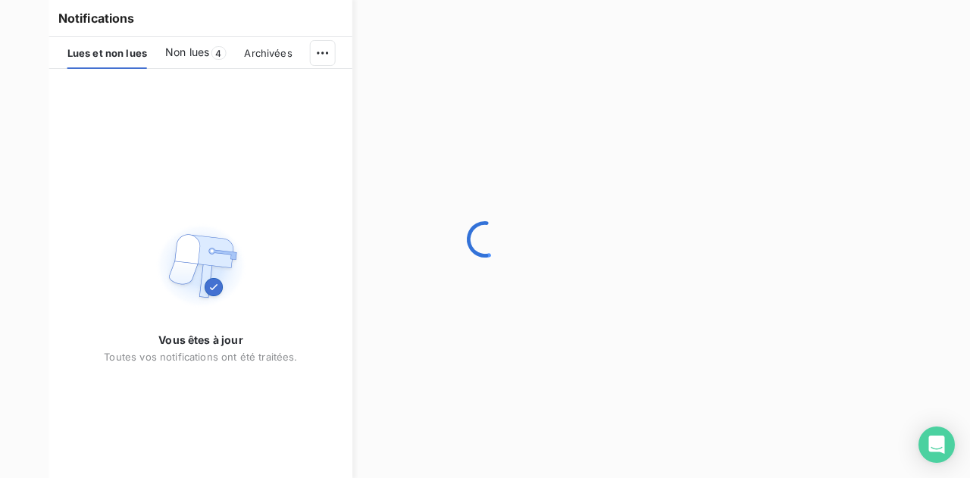
click at [199, 59] on span "Non lues" at bounding box center [187, 52] width 44 height 15
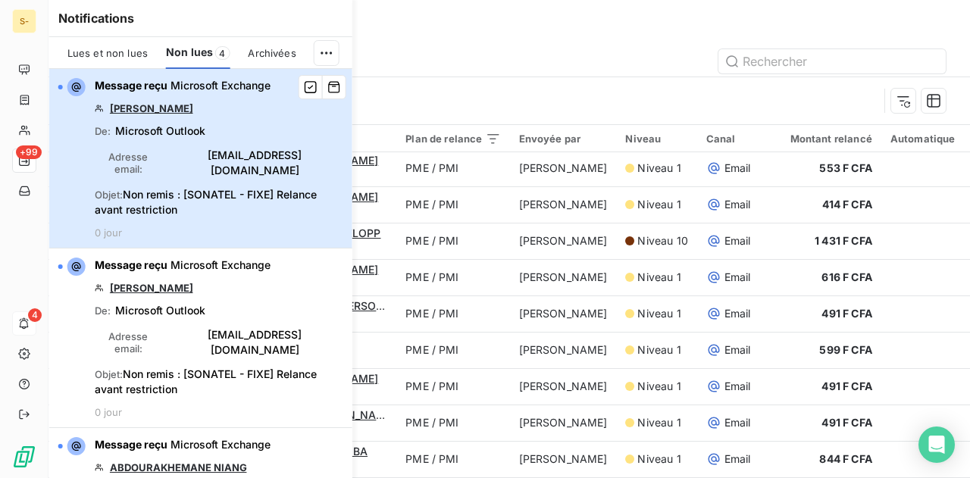
click at [230, 188] on span "Non remis : [SONATEL - FIXE] Relance avant restriction" at bounding box center [206, 202] width 222 height 28
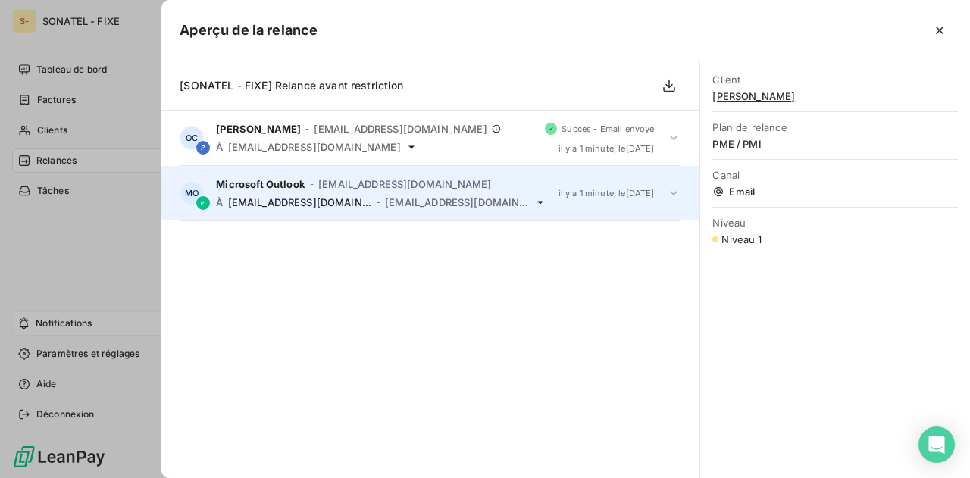
click at [414, 202] on span "[EMAIL_ADDRESS][DOMAIN_NAME]" at bounding box center [457, 202] width 145 height 12
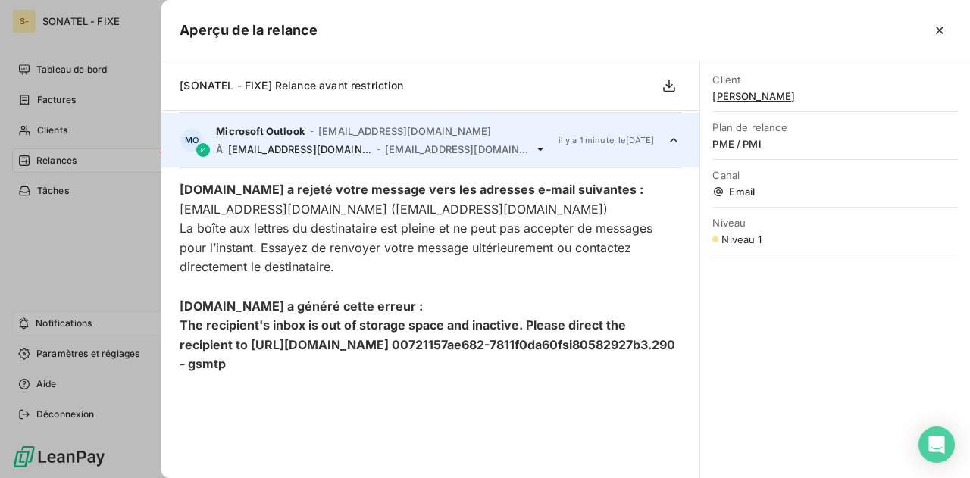
scroll to position [55, 0]
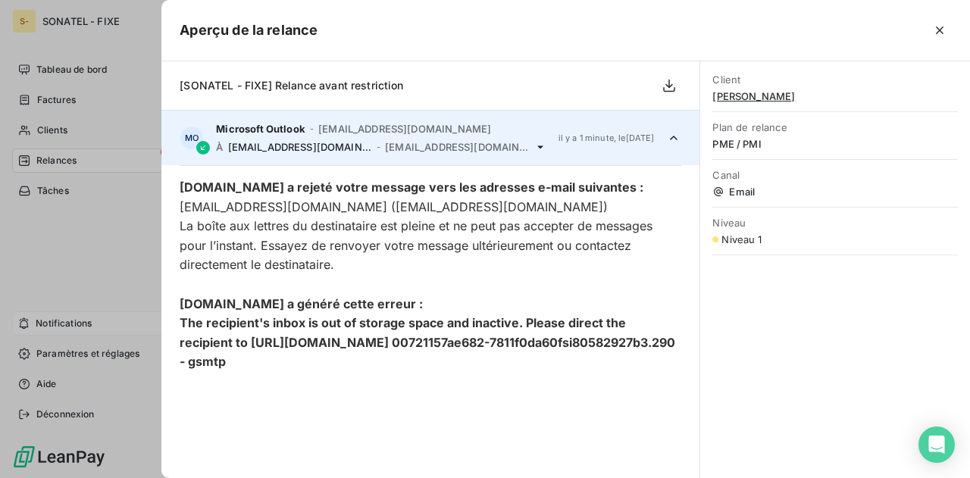
click at [141, 229] on div at bounding box center [485, 239] width 970 height 478
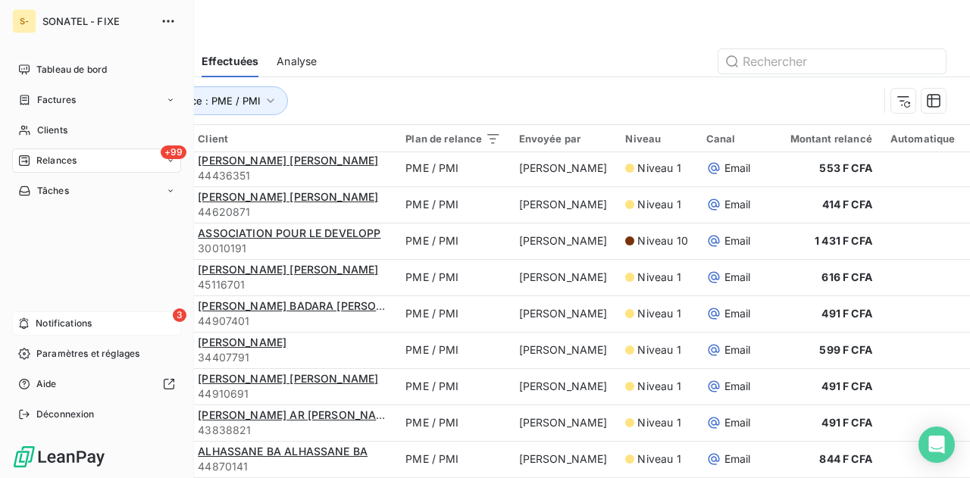
click at [121, 323] on div "3 Notifications" at bounding box center [96, 324] width 169 height 24
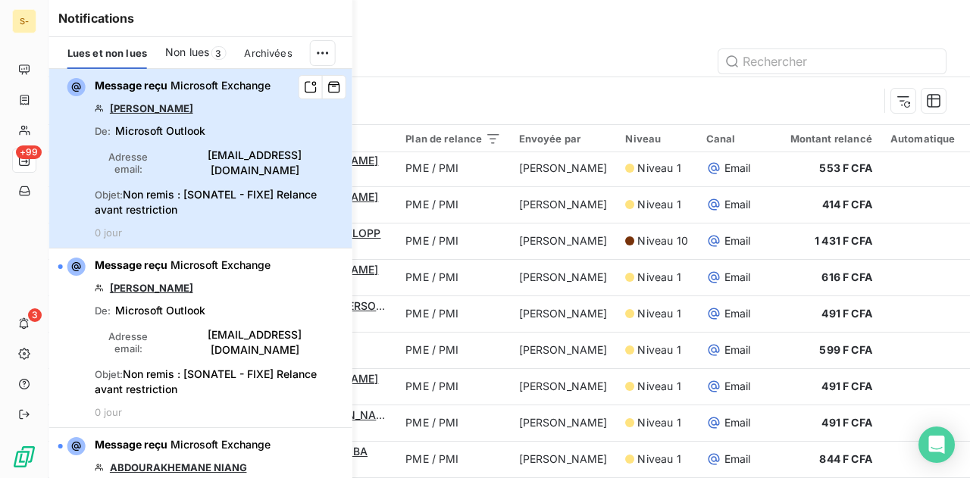
click at [199, 149] on div "Adresse email : [EMAIL_ADDRESS][DOMAIN_NAME]" at bounding box center [219, 163] width 249 height 30
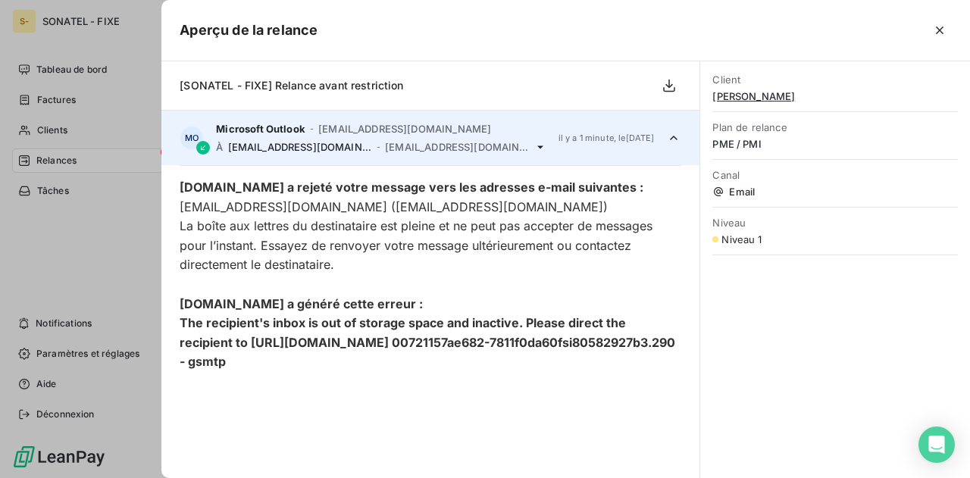
click at [65, 330] on div at bounding box center [485, 239] width 970 height 478
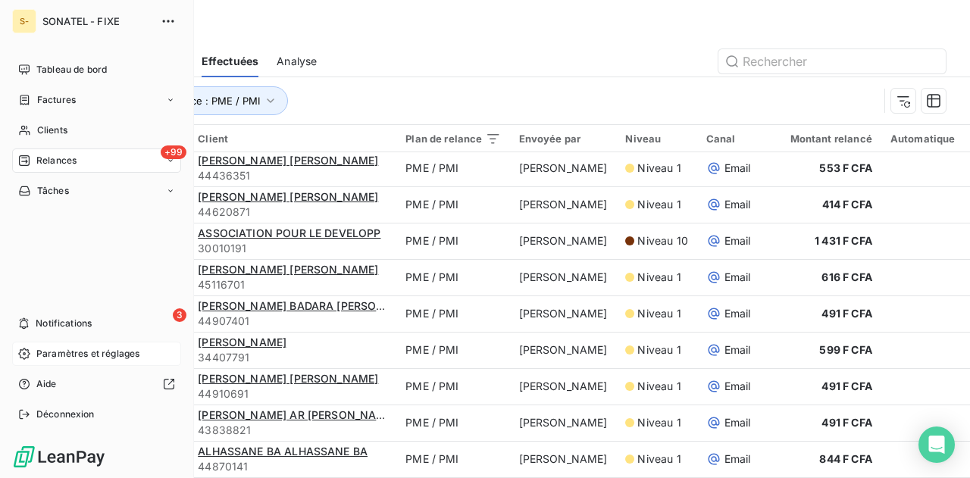
drag, startPoint x: 85, startPoint y: 325, endPoint x: 173, endPoint y: 345, distance: 90.1
click at [86, 325] on span "Notifications" at bounding box center [64, 324] width 56 height 14
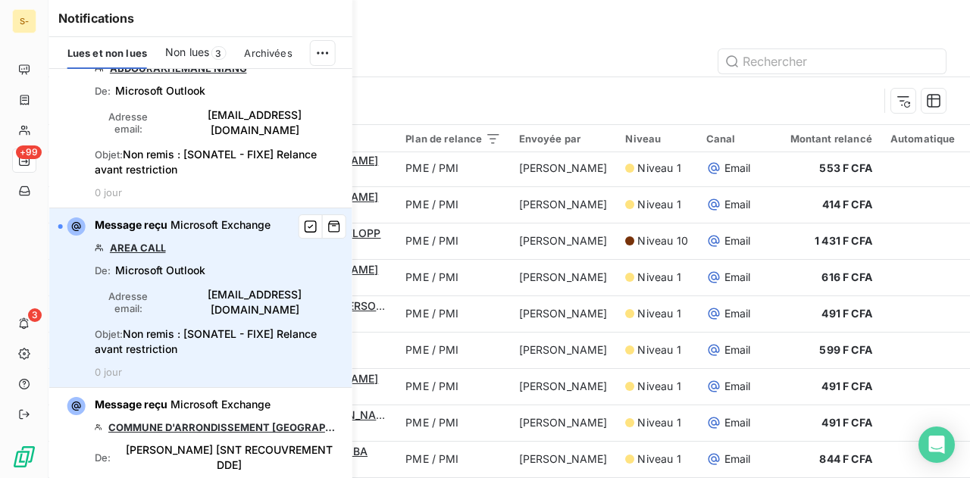
scroll to position [417, 0]
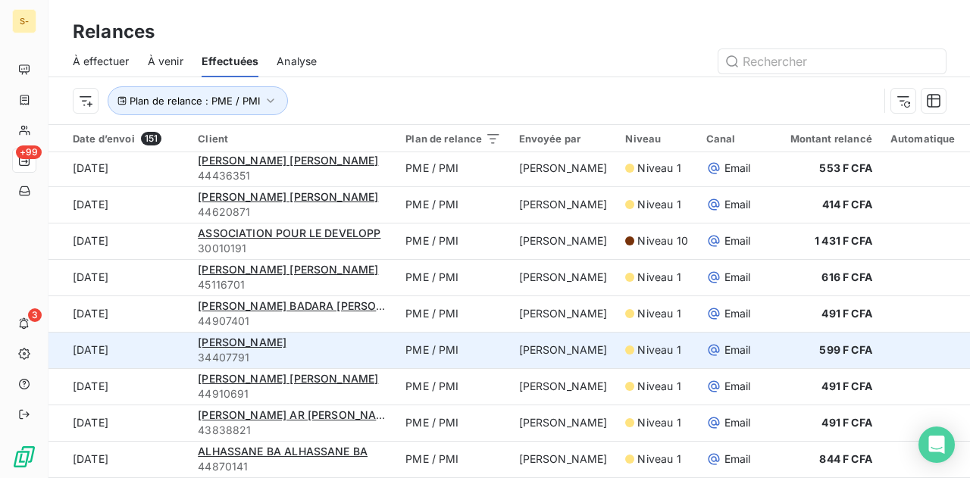
click at [574, 337] on td "[PERSON_NAME]" at bounding box center [563, 350] width 107 height 36
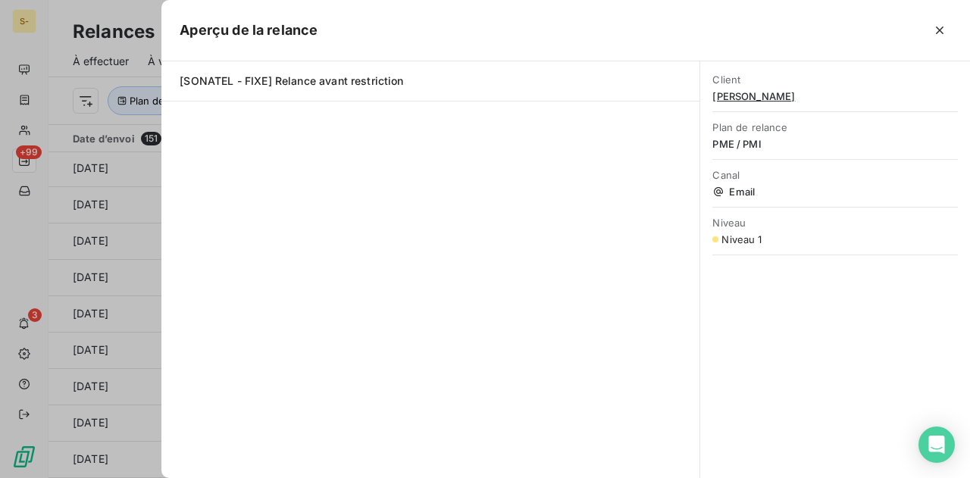
drag, startPoint x: 147, startPoint y: 169, endPoint x: 205, endPoint y: 127, distance: 71.1
click at [147, 170] on div at bounding box center [485, 239] width 970 height 478
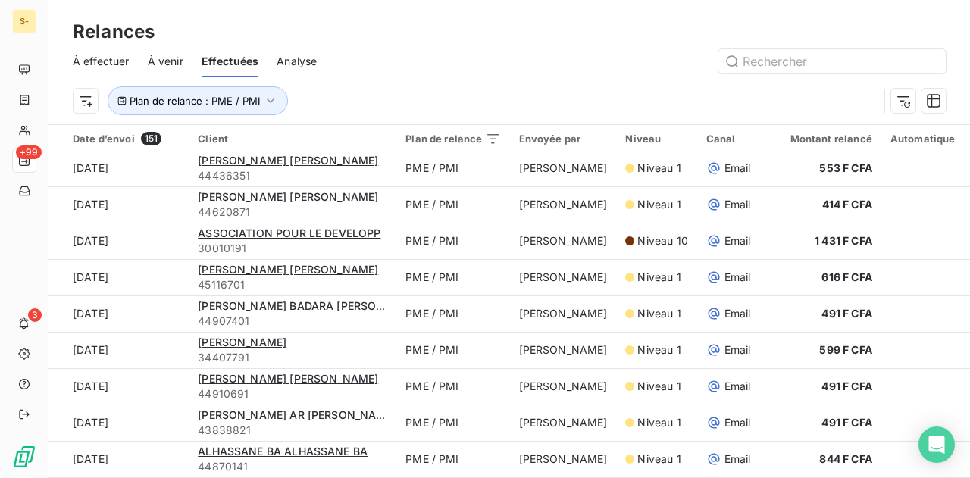
click at [181, 55] on span "À venir" at bounding box center [166, 61] width 36 height 15
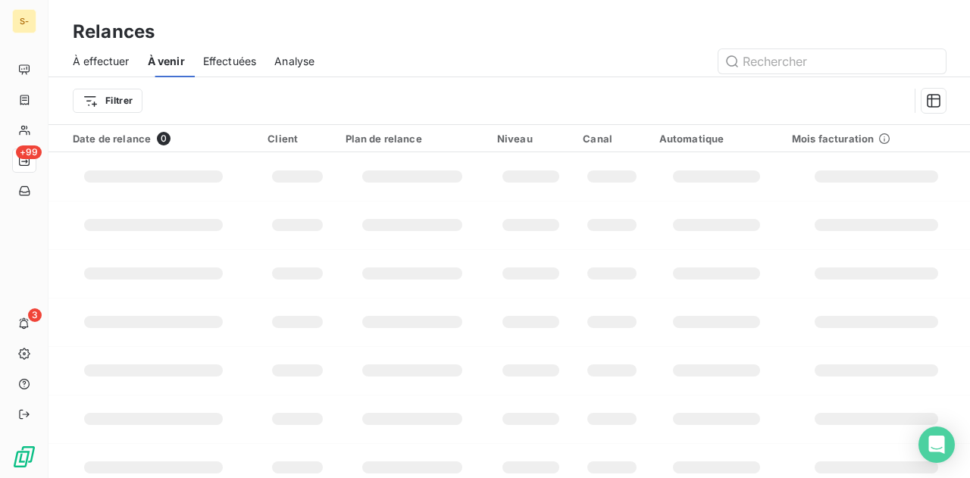
click at [207, 54] on span "Effectuées" at bounding box center [230, 61] width 54 height 15
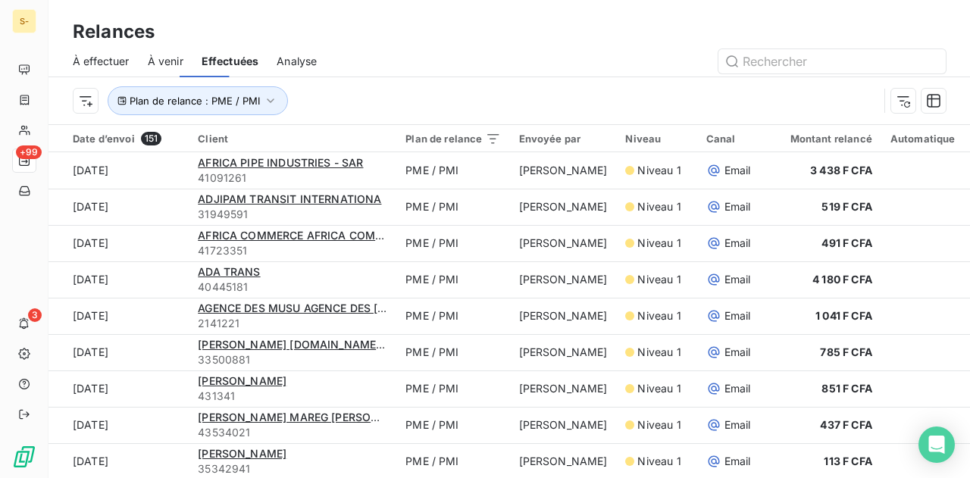
click at [220, 61] on span "Effectuées" at bounding box center [231, 61] width 58 height 15
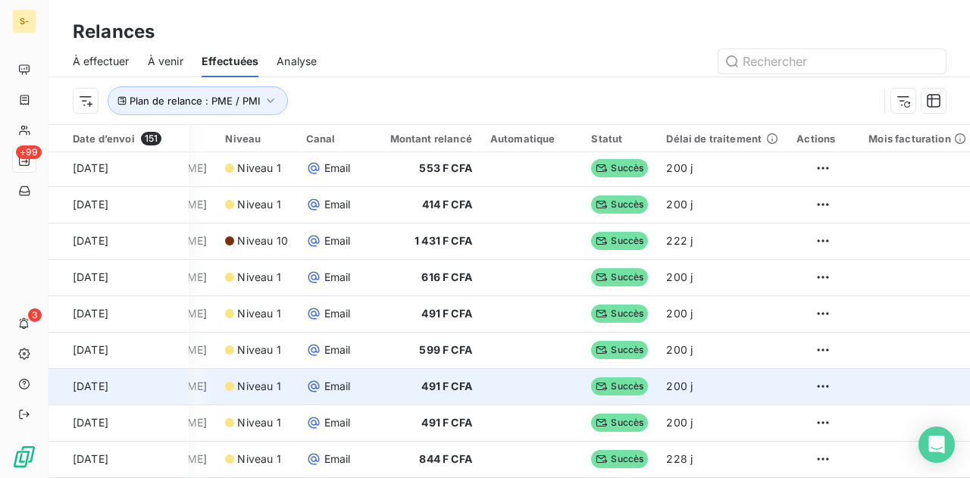
scroll to position [52, 0]
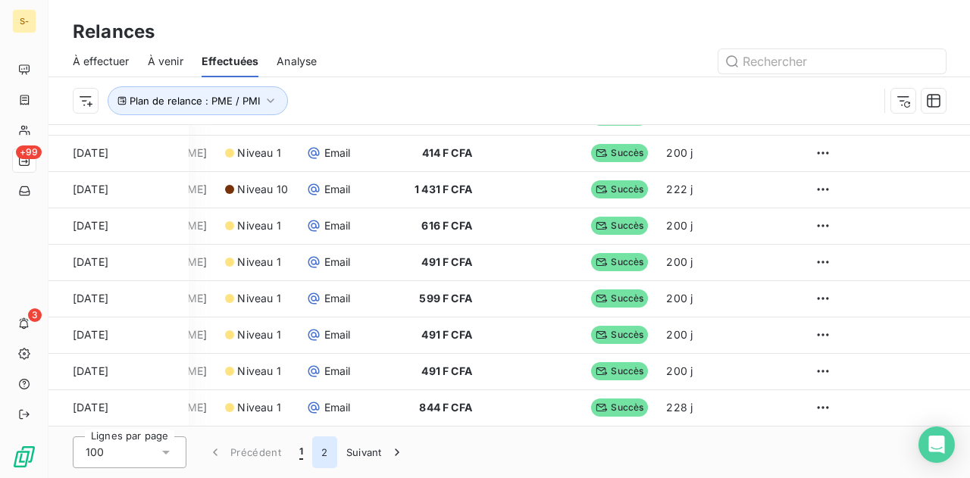
click at [317, 452] on button "2" at bounding box center [324, 453] width 24 height 32
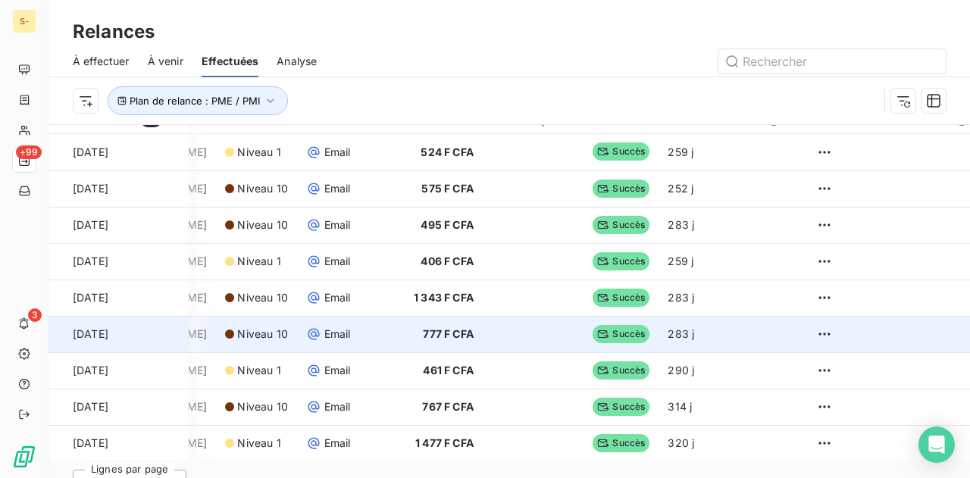
scroll to position [0, 0]
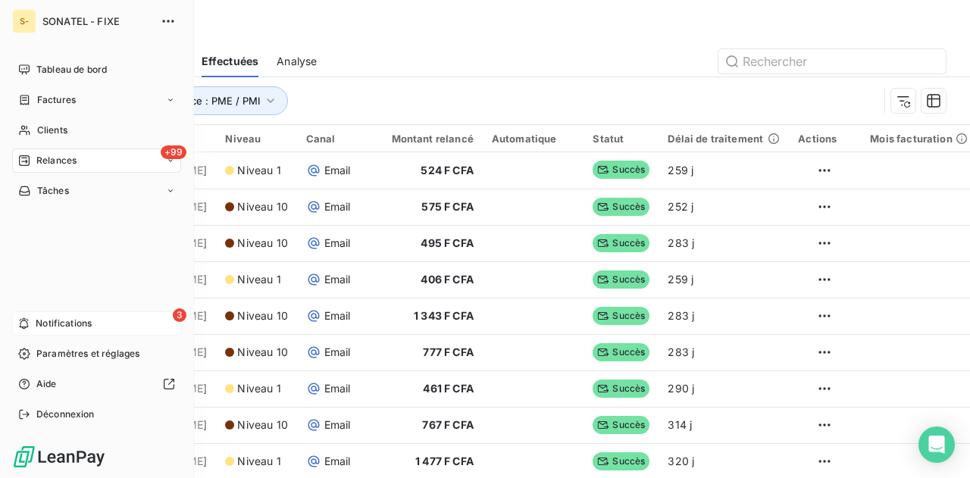
click at [110, 327] on div "3 Notifications" at bounding box center [96, 324] width 169 height 24
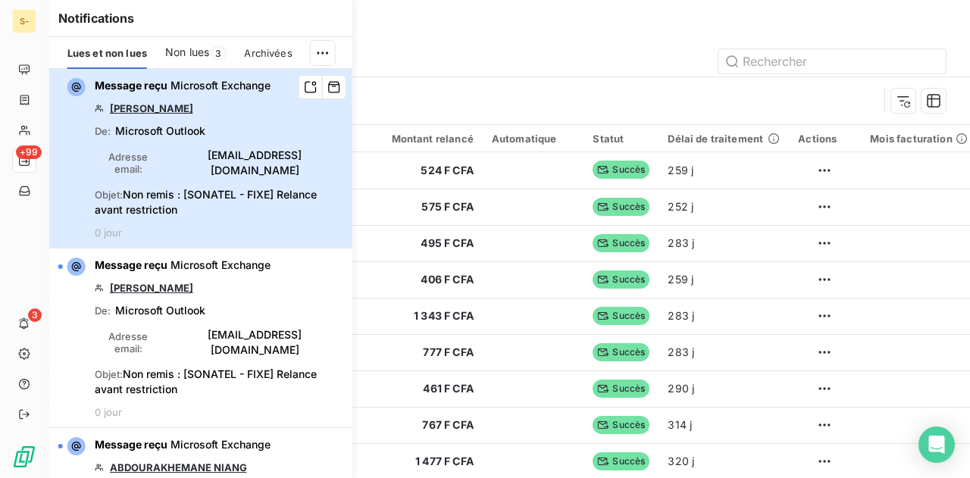
click at [170, 190] on span "Non remis : [SONATEL - FIXE] Relance avant restriction" at bounding box center [206, 202] width 222 height 28
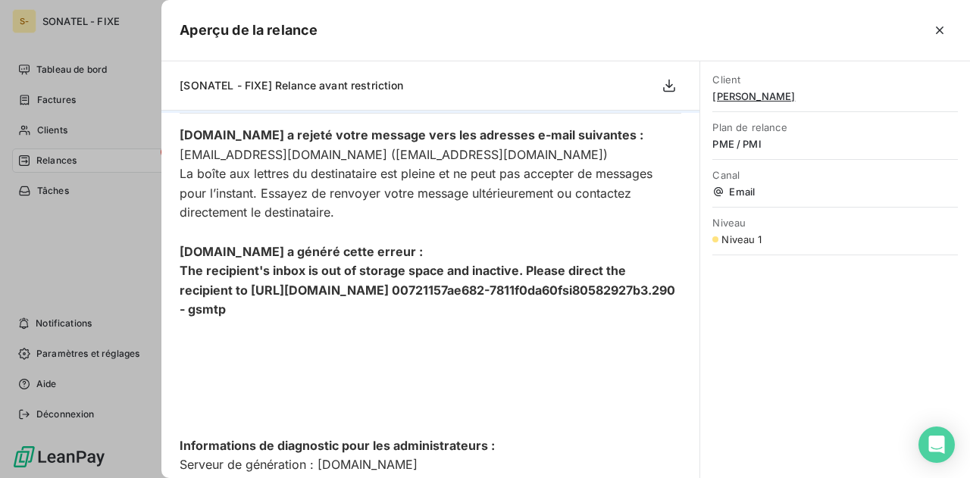
scroll to position [131, 0]
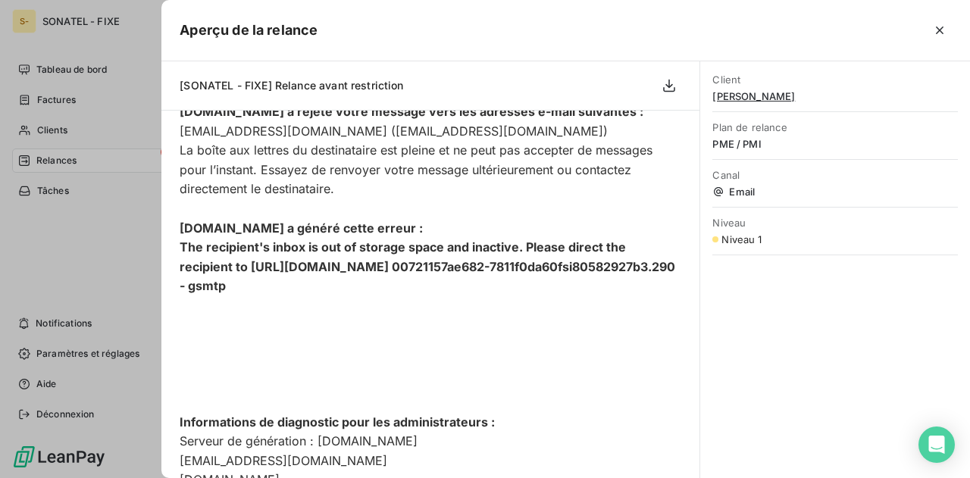
click at [103, 266] on div at bounding box center [485, 239] width 970 height 478
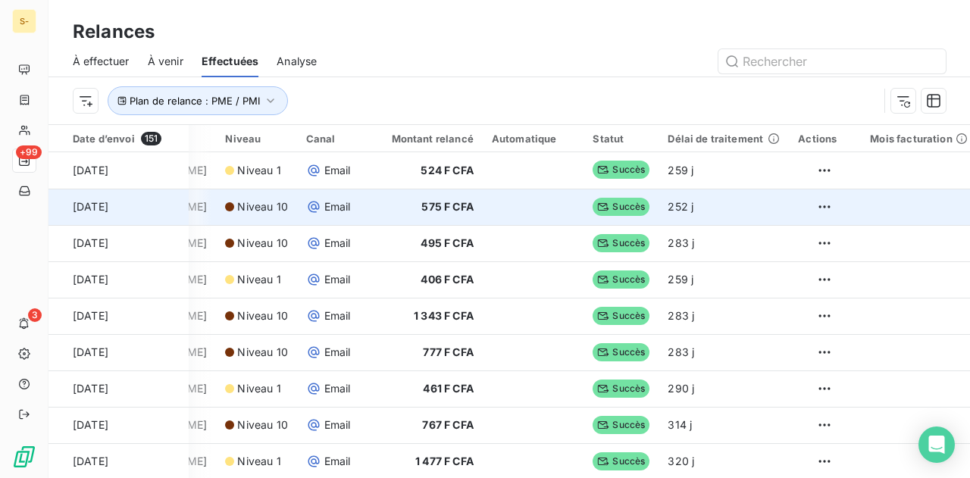
click at [483, 191] on td at bounding box center [534, 207] width 102 height 36
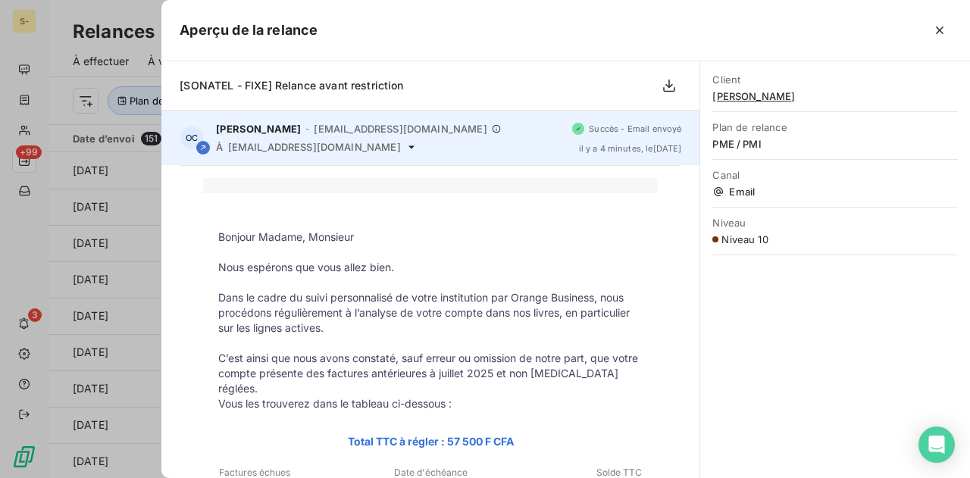
click at [405, 146] on icon at bounding box center [411, 147] width 12 height 12
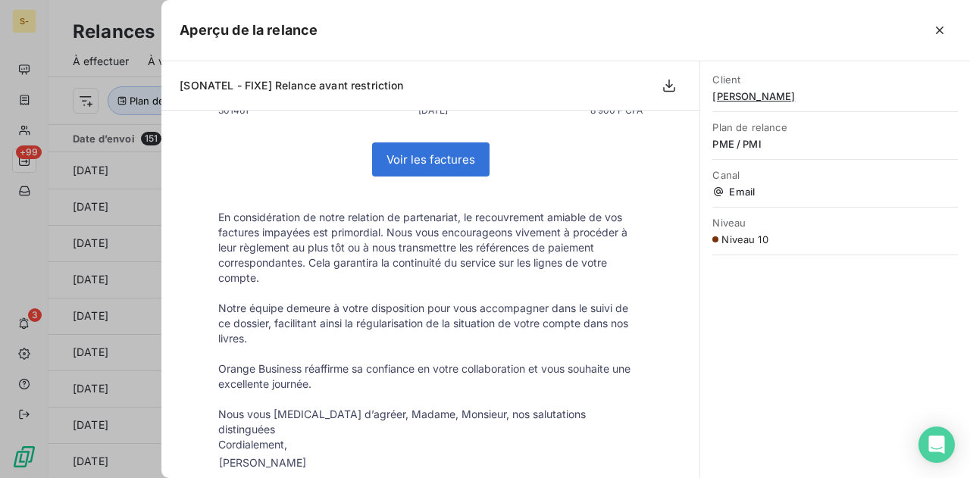
scroll to position [474, 0]
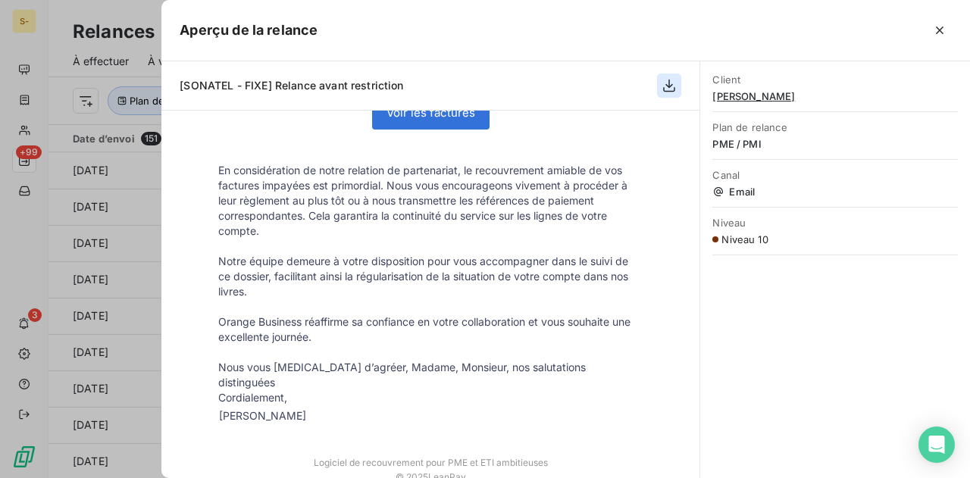
click at [671, 91] on icon "button" at bounding box center [670, 86] width 12 height 13
click at [821, 17] on div "Aperçu de la relance" at bounding box center [565, 30] width 809 height 61
